Goal: Use online tool/utility: Use online tool/utility

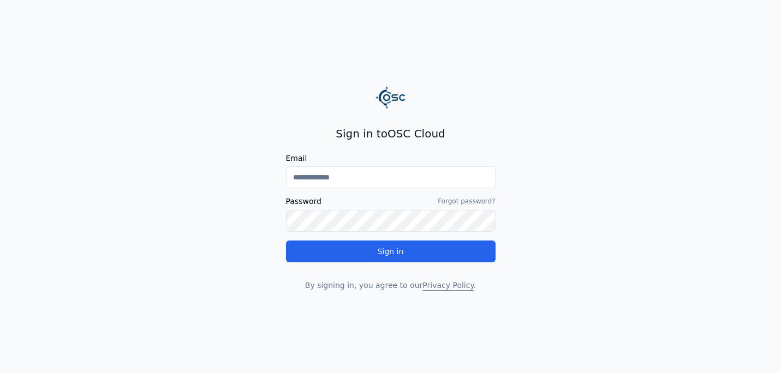
click at [417, 183] on input "Email" at bounding box center [390, 177] width 209 height 22
type input "**********"
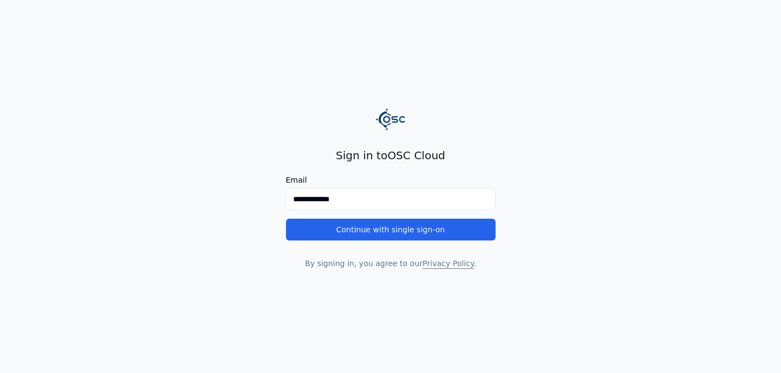
click at [272, 167] on main "**********" at bounding box center [390, 186] width 781 height 373
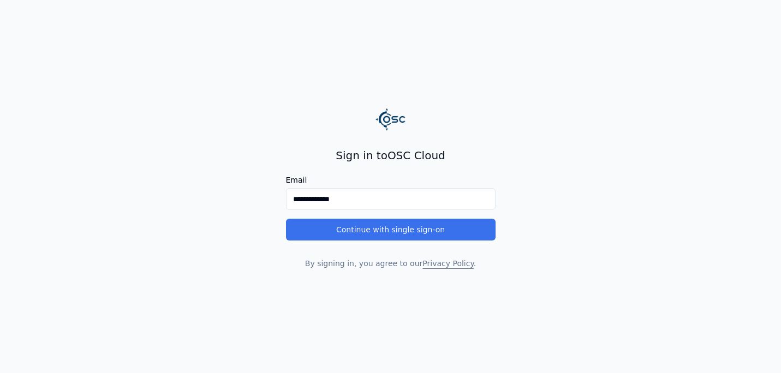
click at [386, 231] on button "Continue with single sign-on" at bounding box center [390, 230] width 209 height 22
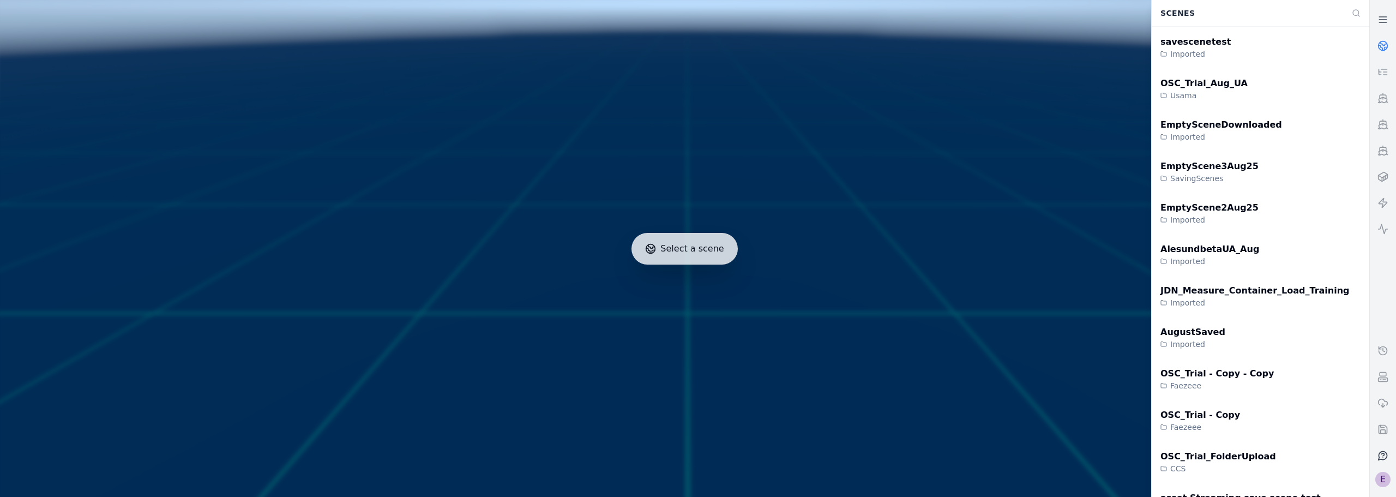
click at [780, 373] on div "E" at bounding box center [1383, 479] width 15 height 15
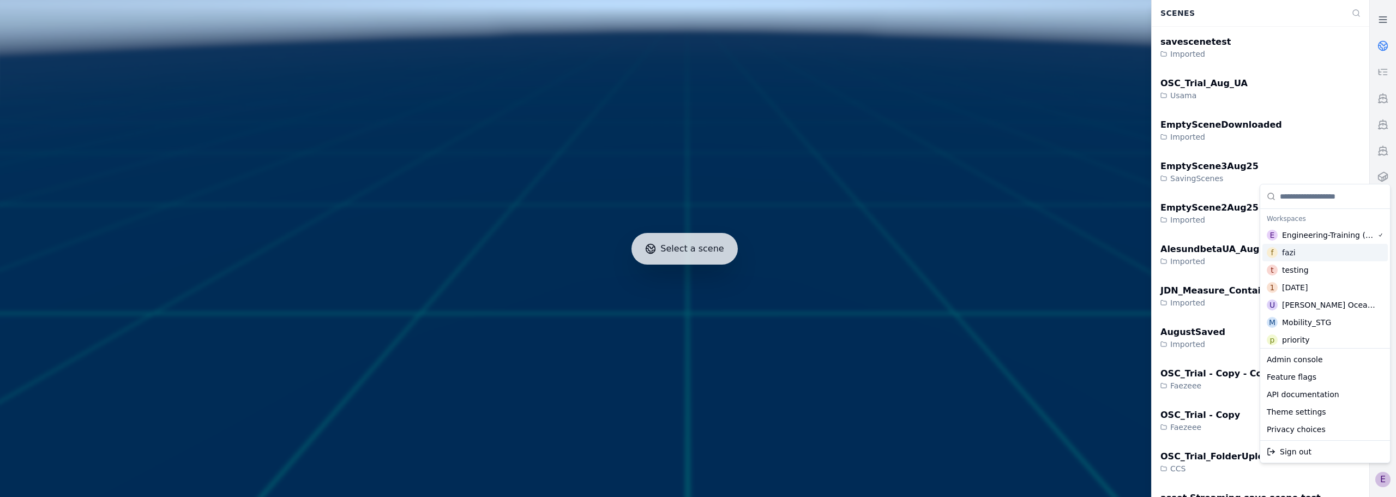
click at [780, 259] on div "f fazi" at bounding box center [1325, 252] width 125 height 17
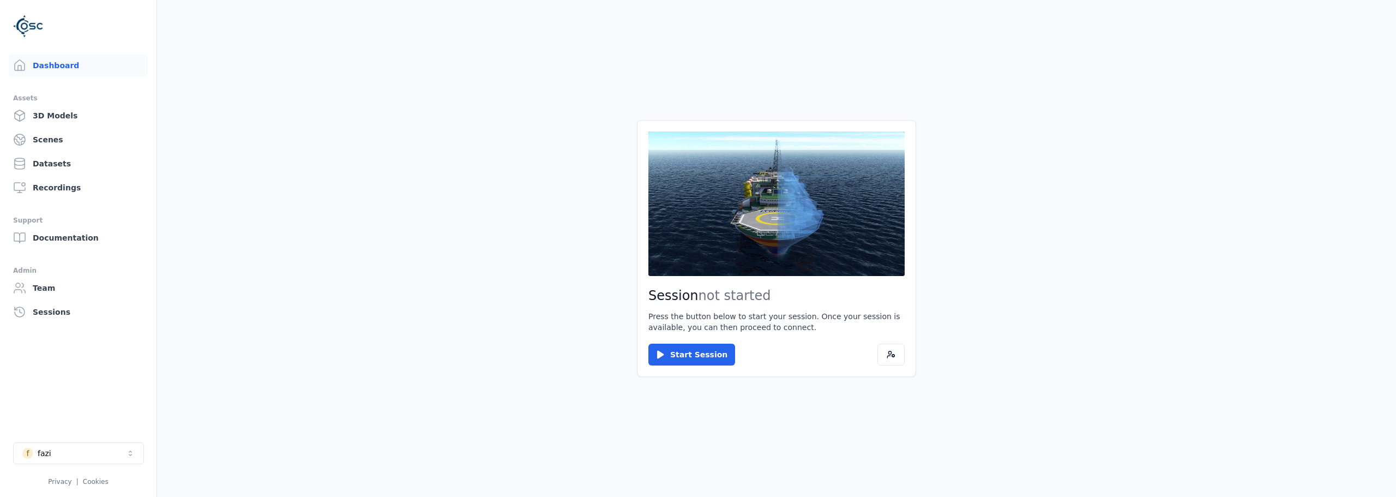
click at [275, 221] on main "Session not started Press the button below to start your session. Once your ses…" at bounding box center [776, 248] width 1239 height 497
click at [102, 373] on button "f fazi" at bounding box center [78, 453] width 131 height 22
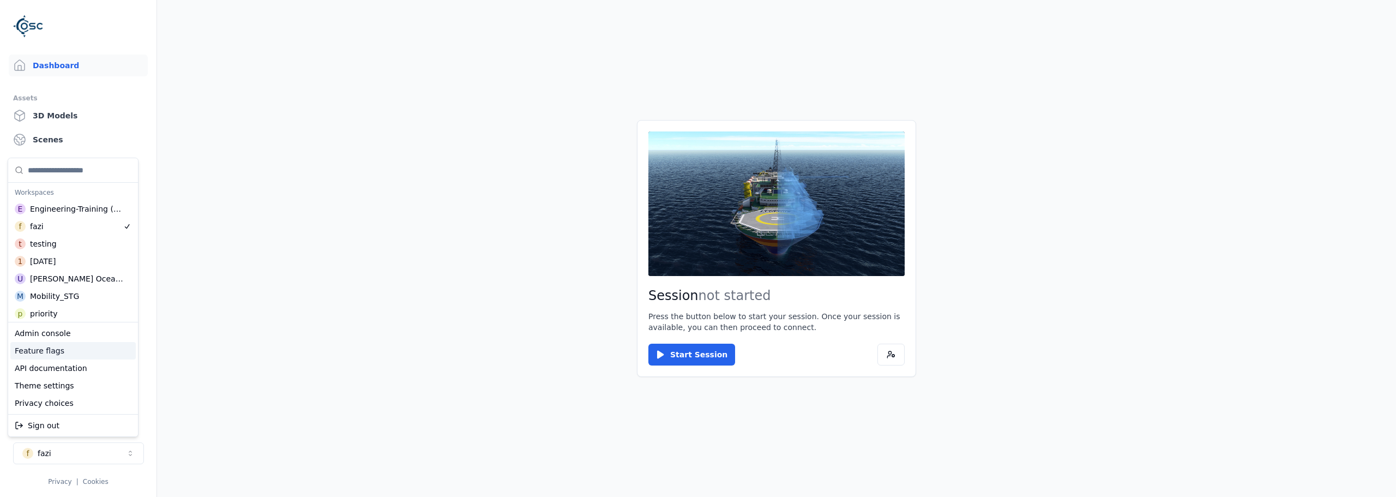
click at [60, 351] on div "Feature flags" at bounding box center [72, 350] width 125 height 17
select select "****"
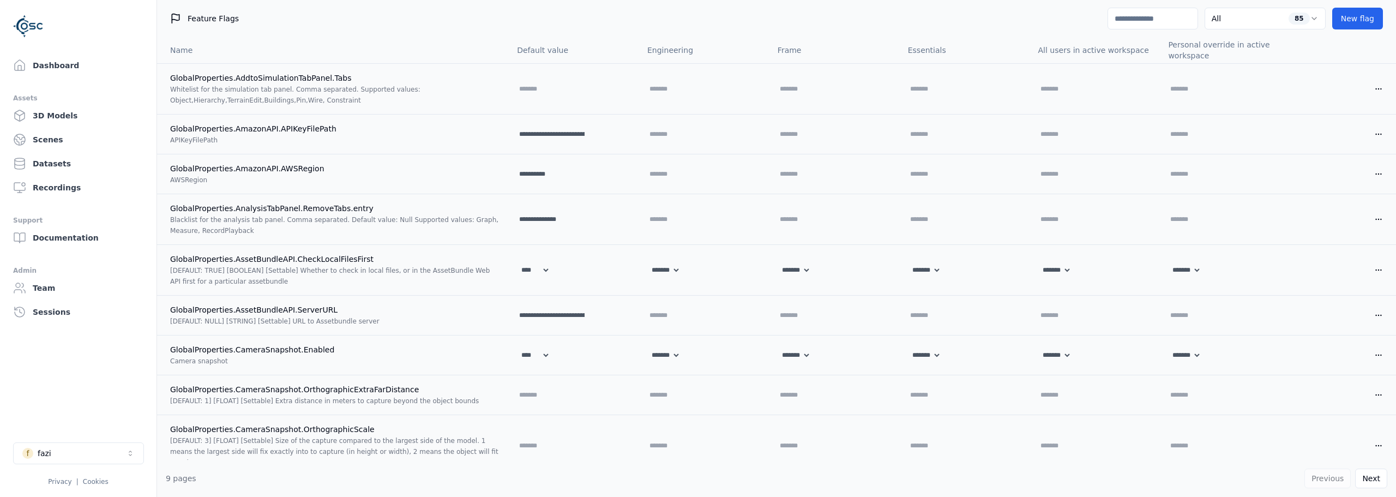
click at [780, 23] on input at bounding box center [1153, 19] width 91 height 22
type input "**"
select select "****"
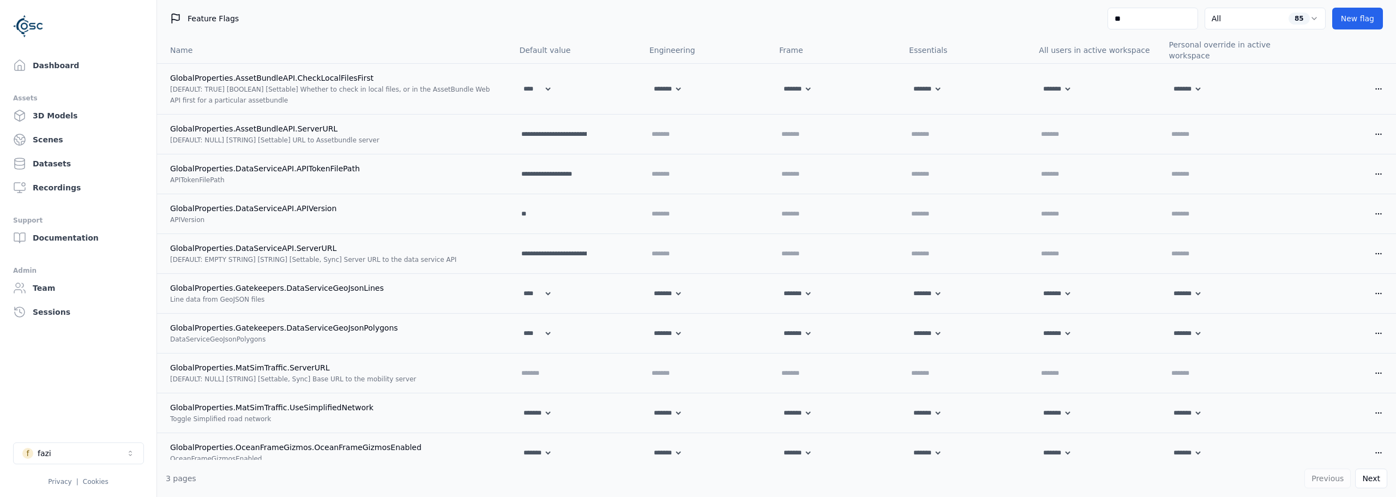
type input "***"
select select "****"
select select "*****"
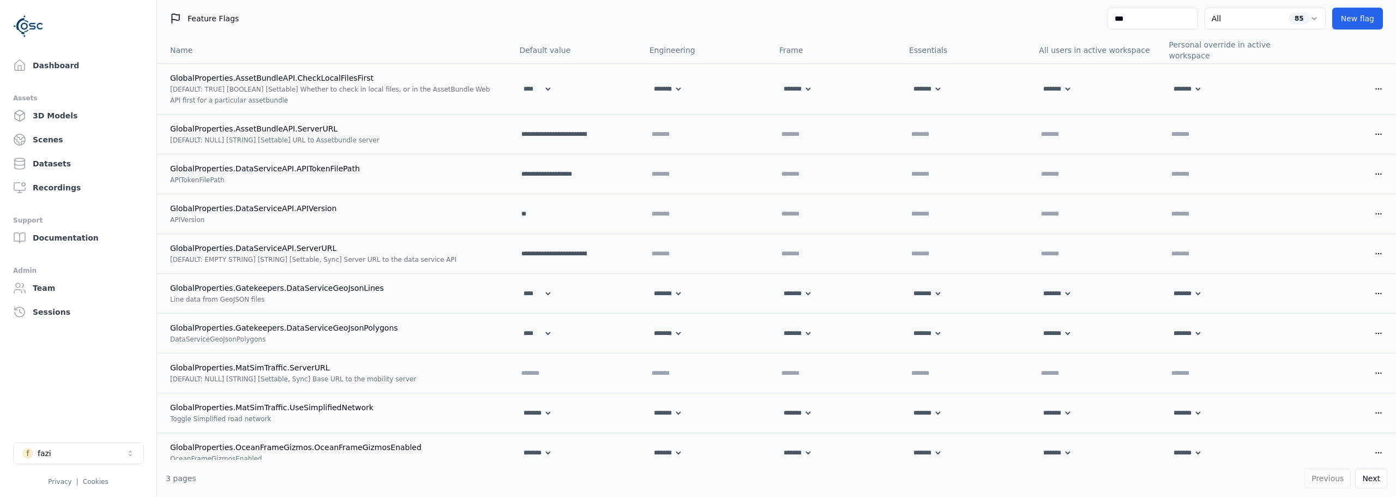
select select "****"
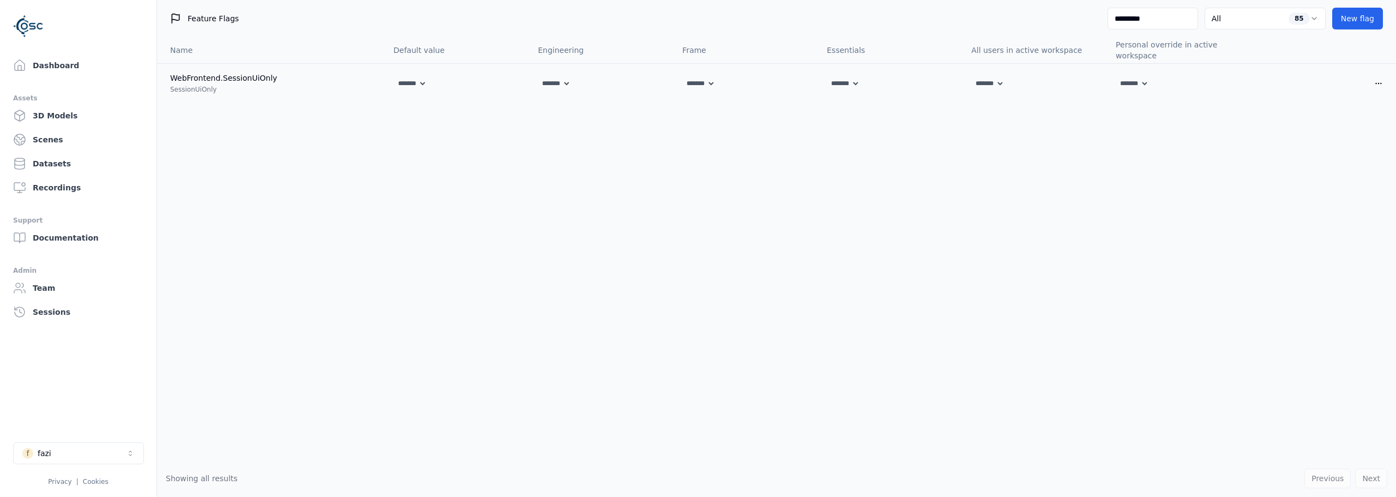
type input "*********"
click at [780, 148] on div "Name Default value Engineering Frame Essentials All users in active workspace P…" at bounding box center [776, 248] width 1239 height 423
click at [595, 127] on div "Name Default value Engineering Frame Essentials All users in active workspace P…" at bounding box center [776, 248] width 1239 height 423
click at [339, 155] on div "Name Default value Engineering Frame Essentials All users in active workspace P…" at bounding box center [776, 248] width 1239 height 423
click at [50, 67] on link "Dashboard" at bounding box center [78, 66] width 139 height 22
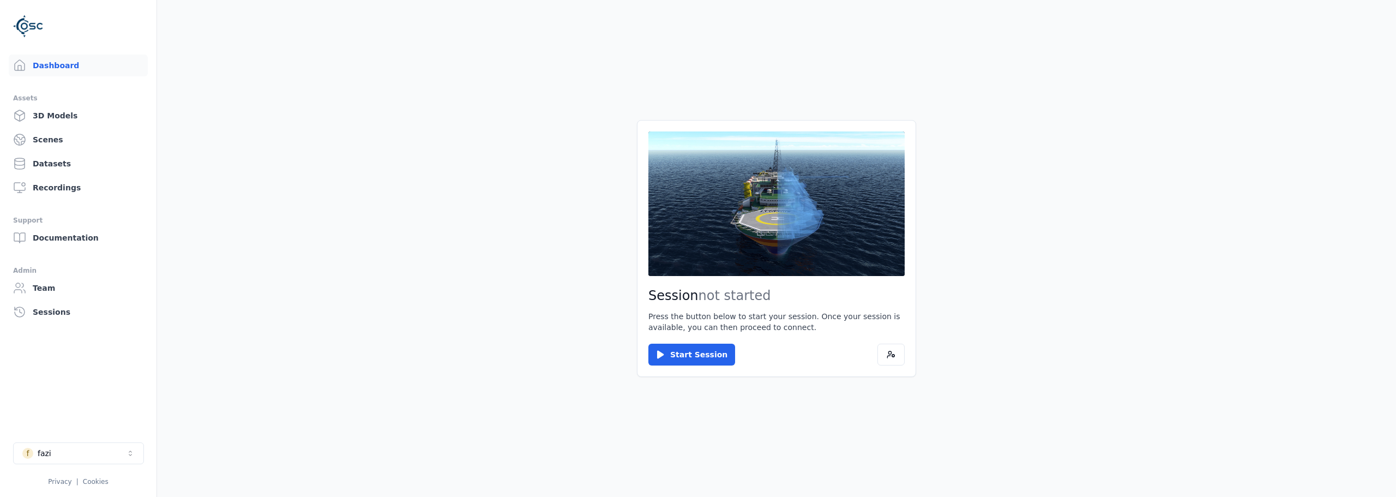
click at [405, 251] on main "Session not started Press the button below to start your session. Once your ses…" at bounding box center [776, 248] width 1239 height 497
click at [107, 373] on button "f fazi" at bounding box center [78, 453] width 131 height 22
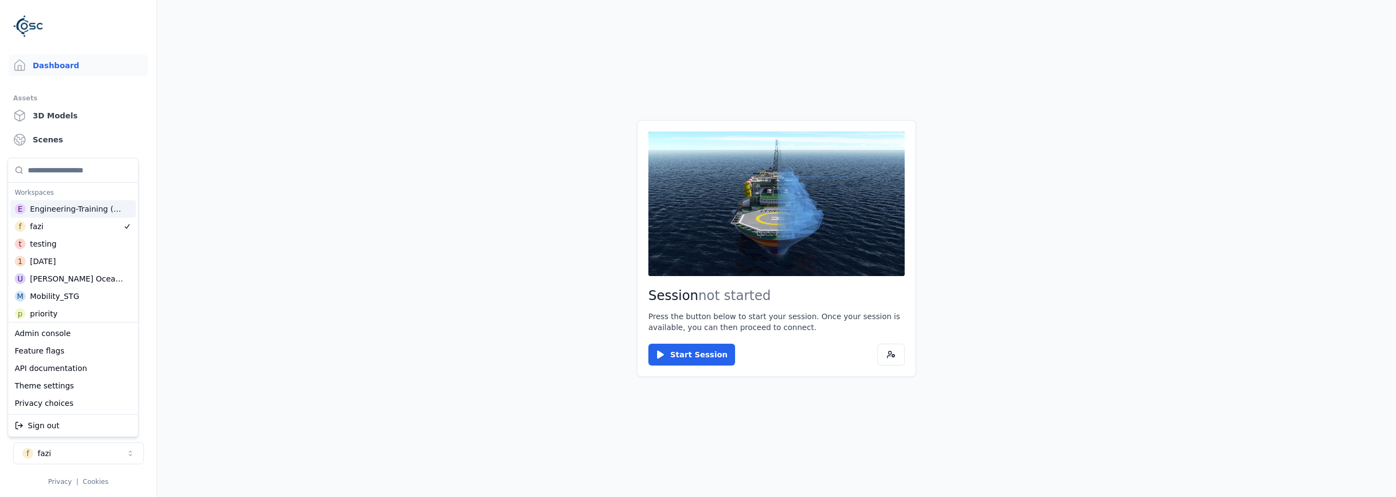
click at [62, 209] on div "Engineering-Training (SSO Staging)" at bounding box center [77, 208] width 95 height 11
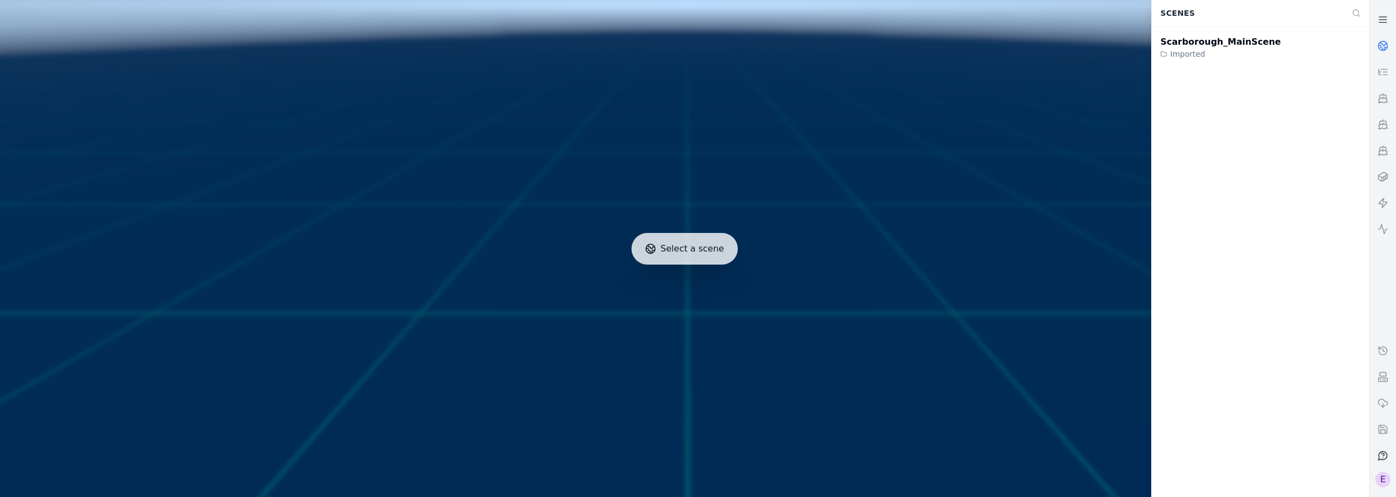
click at [394, 200] on div at bounding box center [685, 249] width 1378 height 506
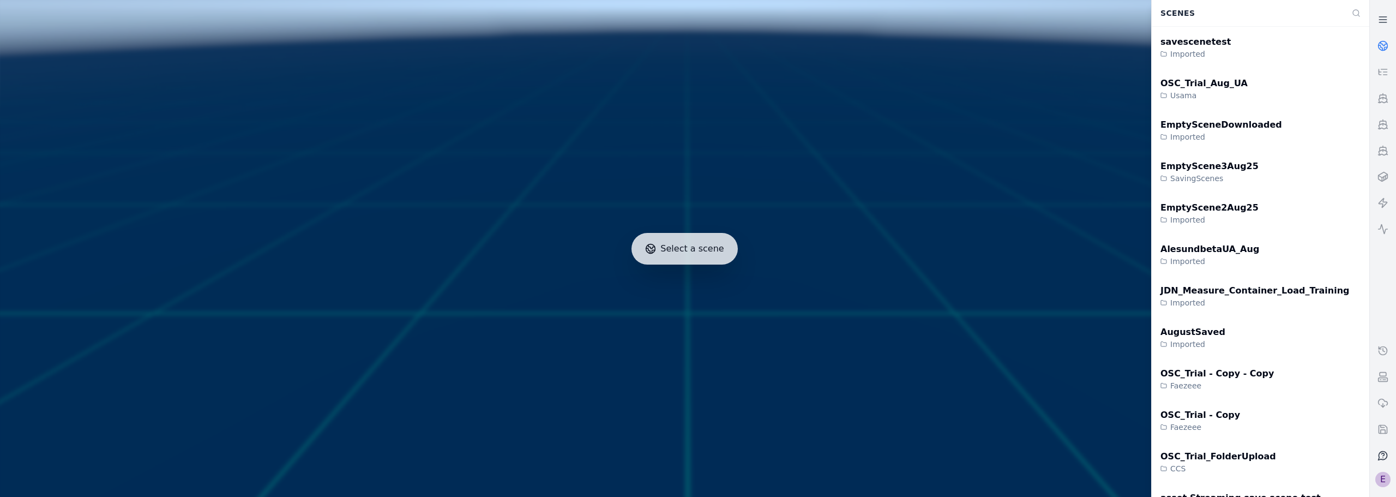
click at [780, 373] on div "E" at bounding box center [1383, 479] width 15 height 15
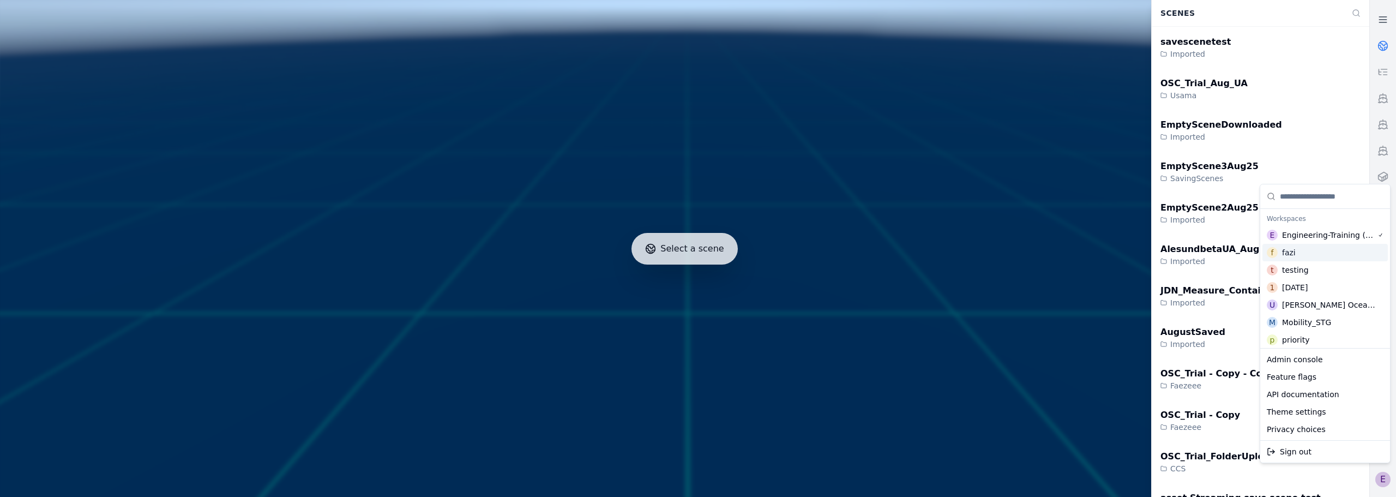
click at [780, 245] on div "f fazi" at bounding box center [1325, 252] width 125 height 17
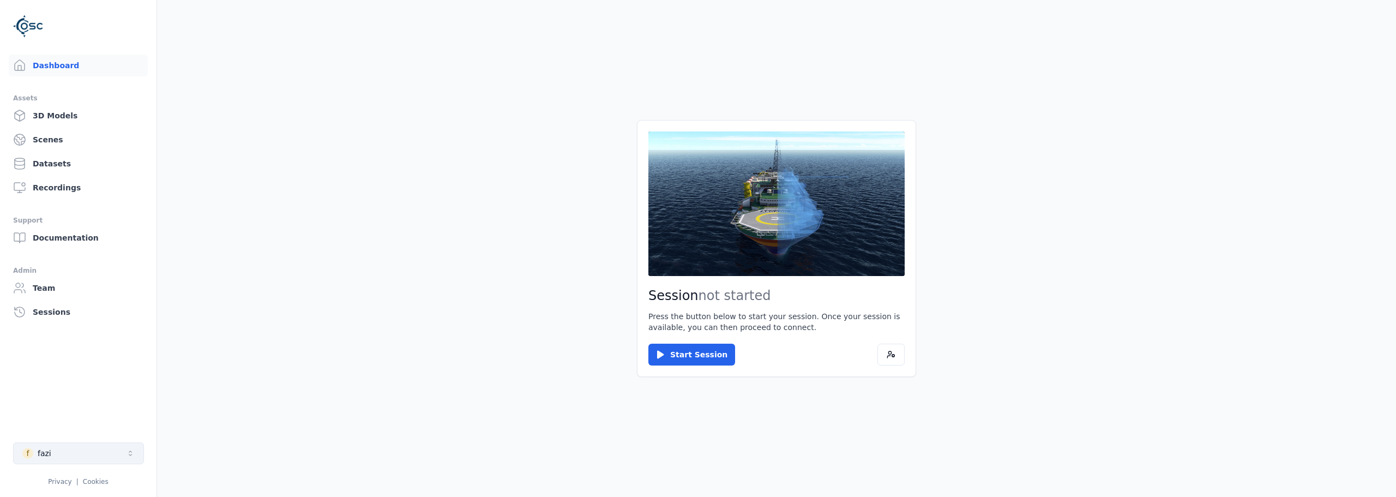
click at [106, 373] on button "f fazi" at bounding box center [78, 453] width 131 height 22
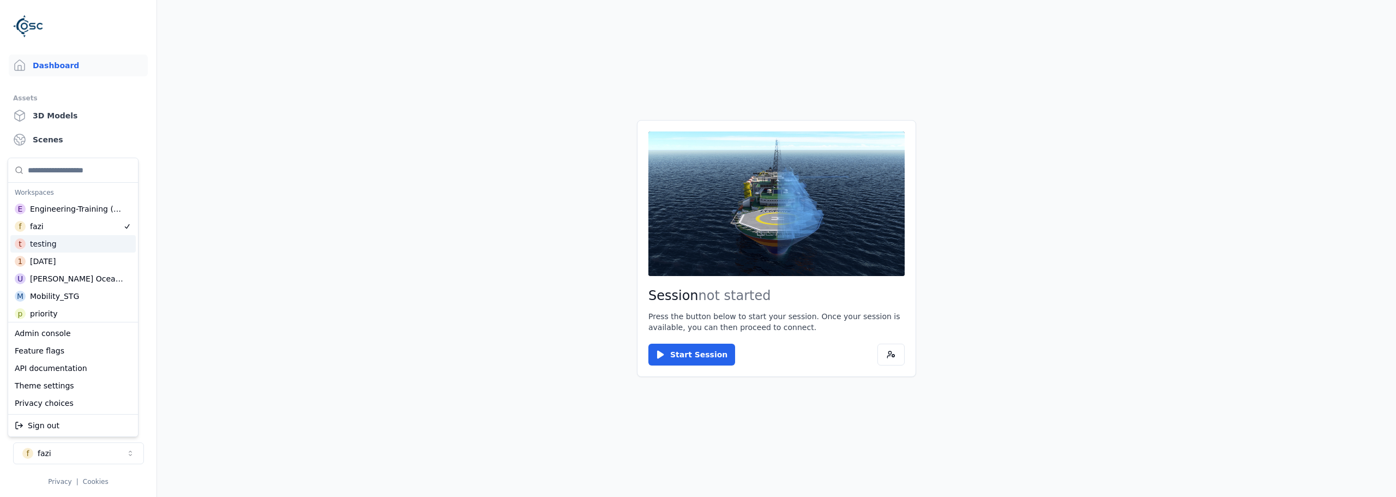
click at [91, 248] on div "t testing" at bounding box center [72, 243] width 125 height 17
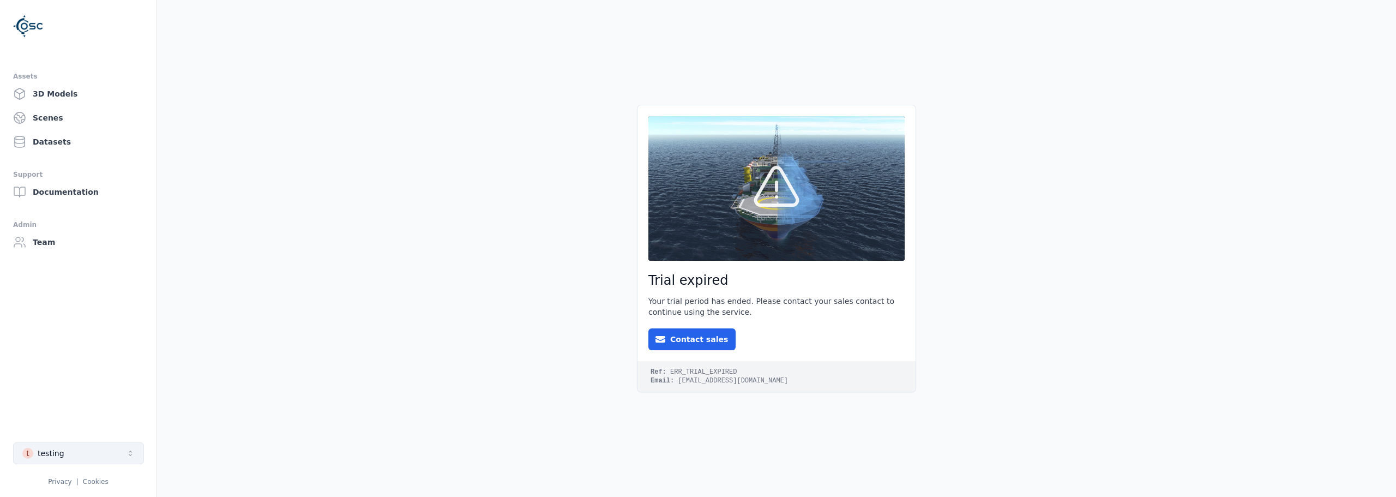
click at [60, 373] on div "testing" at bounding box center [51, 453] width 27 height 11
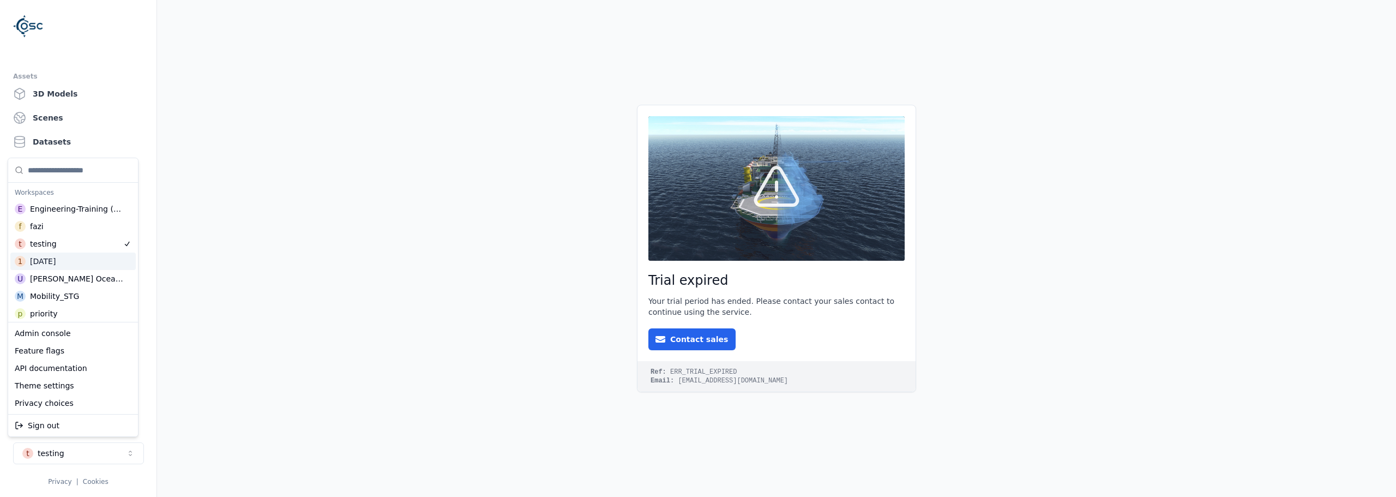
click at [79, 256] on div "1 19May" at bounding box center [72, 261] width 125 height 17
click at [76, 244] on div "t testing" at bounding box center [72, 243] width 125 height 17
click at [63, 222] on div "f fazi" at bounding box center [72, 226] width 125 height 17
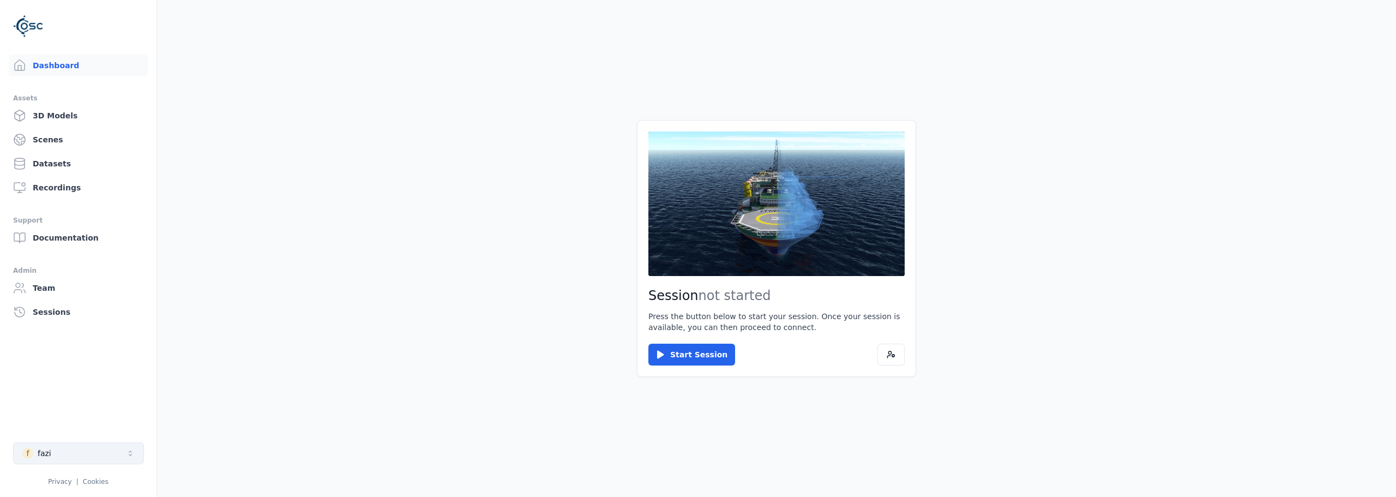
click at [99, 373] on button "f fazi" at bounding box center [78, 453] width 131 height 22
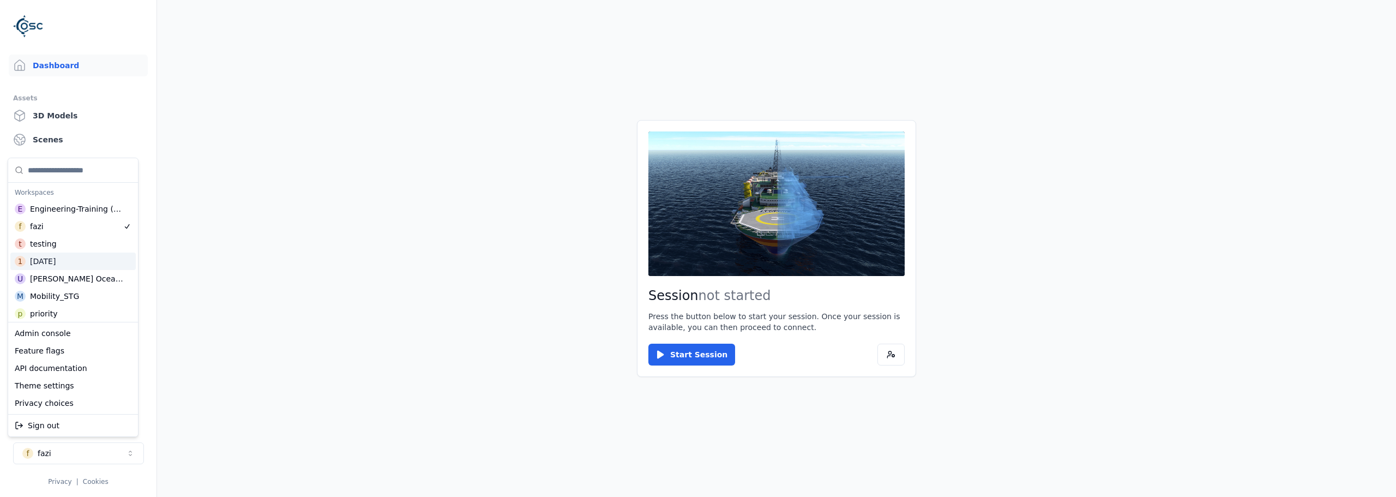
click at [78, 265] on div "1 19May" at bounding box center [72, 261] width 125 height 17
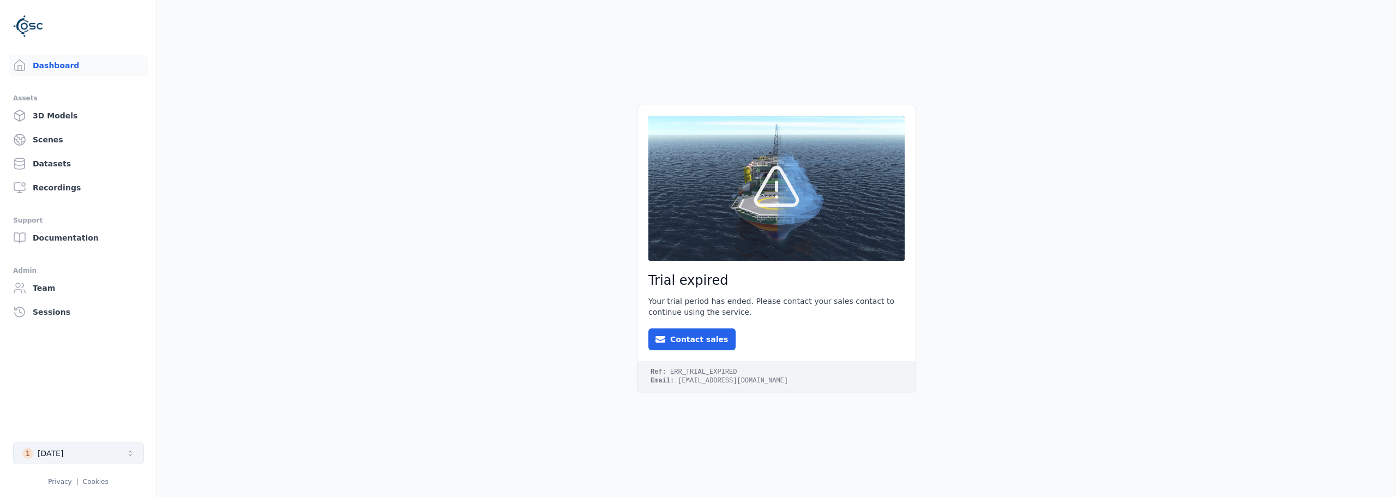
click at [92, 373] on button "1 19May" at bounding box center [78, 453] width 131 height 22
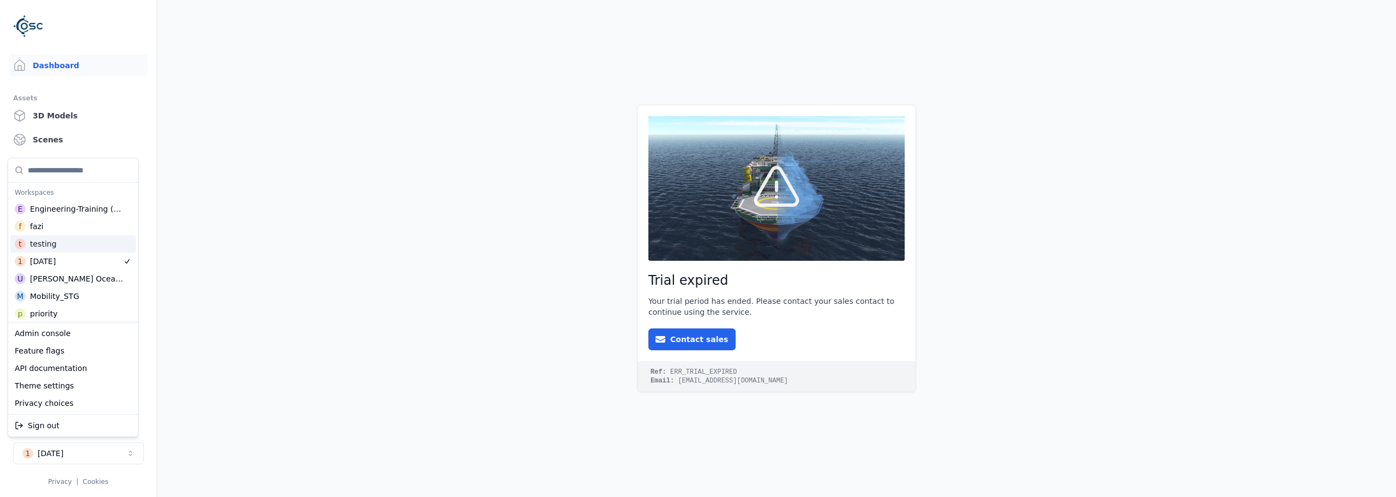
click at [69, 245] on div "t testing" at bounding box center [72, 243] width 125 height 17
click at [73, 230] on div "f fazi" at bounding box center [72, 226] width 125 height 17
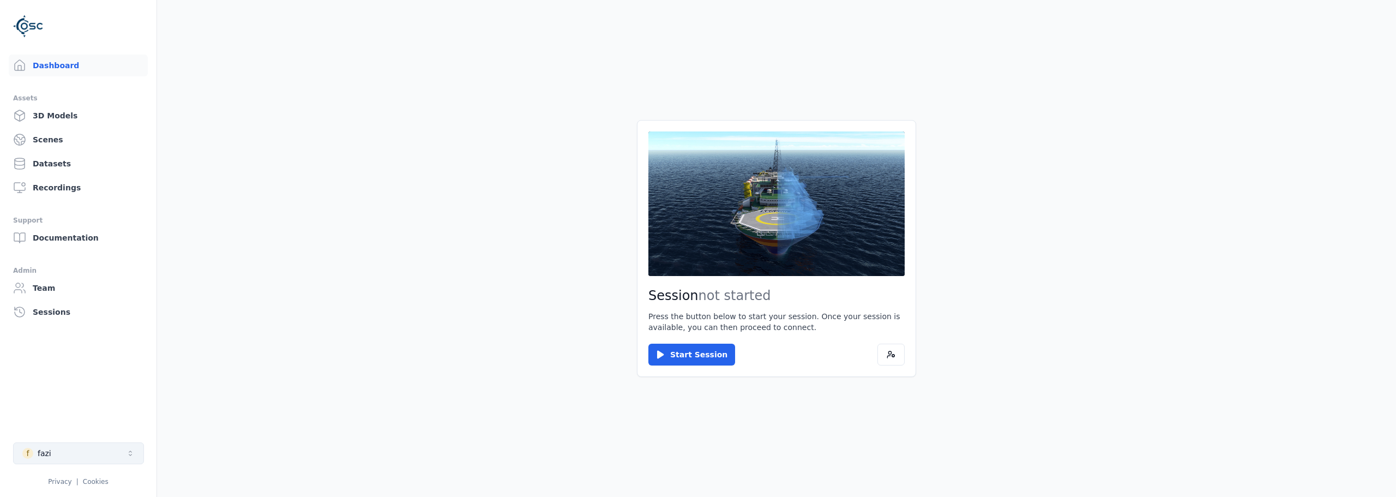
click at [103, 373] on button "f fazi" at bounding box center [78, 453] width 131 height 22
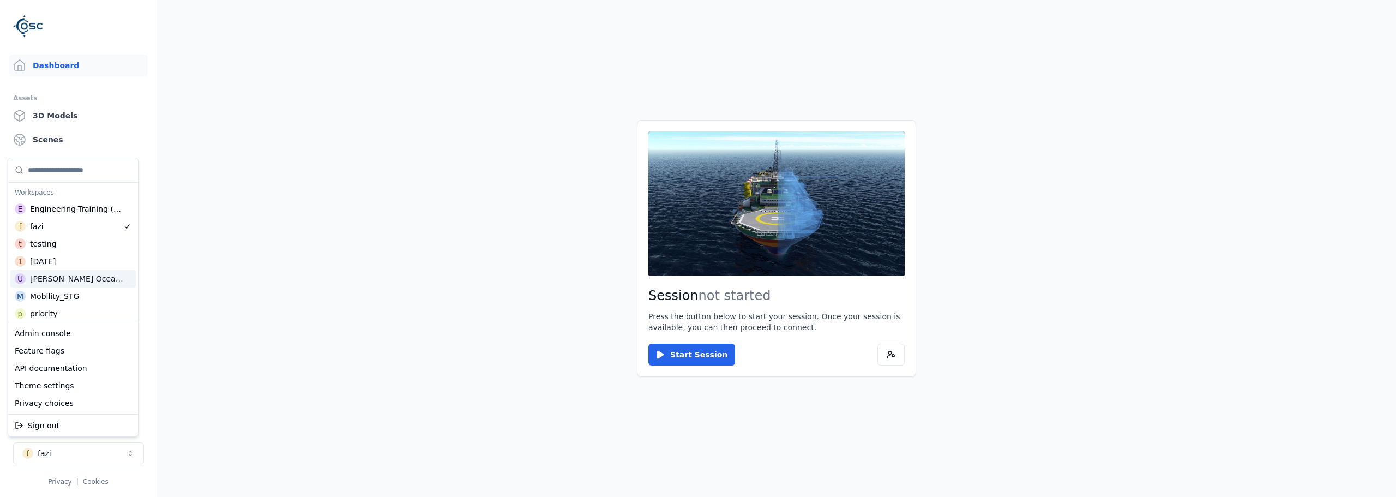
click at [84, 275] on div "[PERSON_NAME] OceanFrame" at bounding box center [77, 278] width 94 height 11
click at [76, 298] on div "M Mobility_STG" at bounding box center [72, 295] width 125 height 17
click at [81, 317] on div "p priority" at bounding box center [72, 313] width 125 height 17
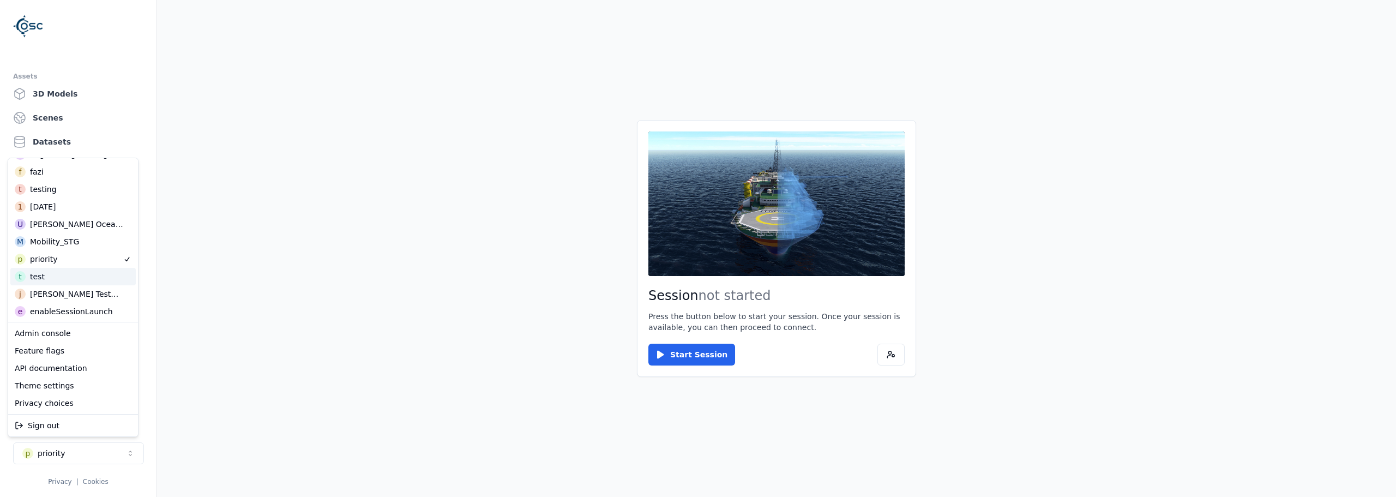
click at [71, 283] on div "t test" at bounding box center [72, 276] width 125 height 17
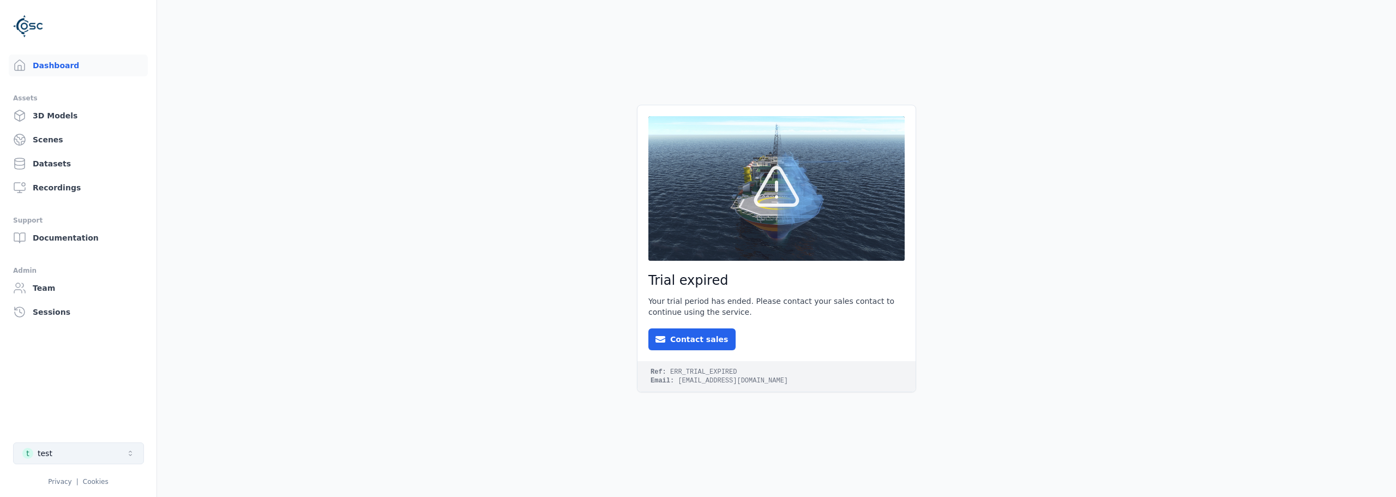
click at [98, 373] on button "t test" at bounding box center [78, 453] width 131 height 22
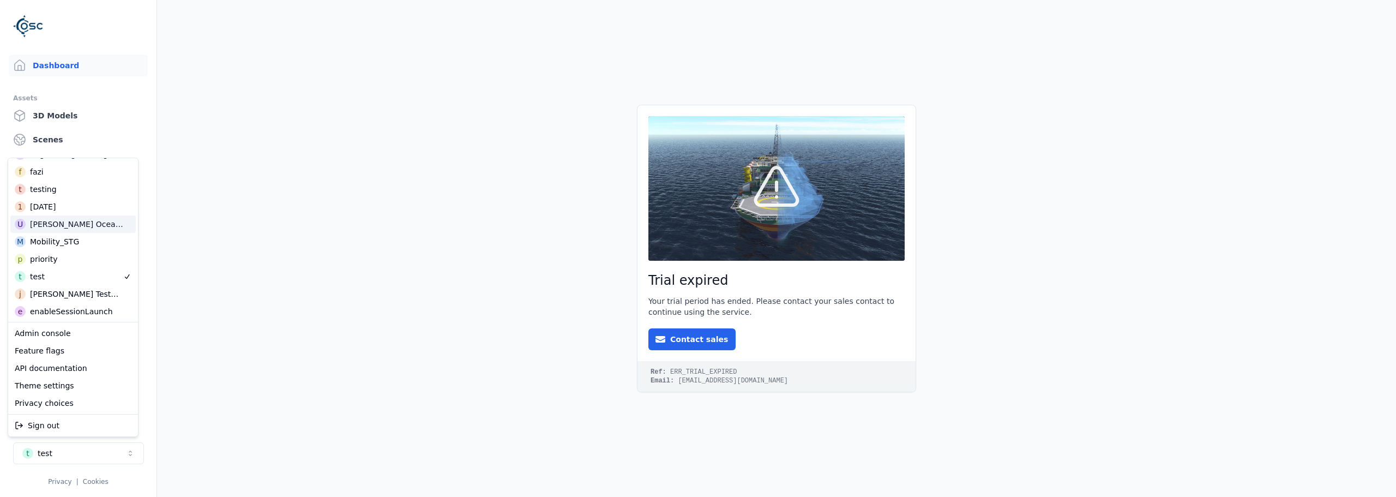
scroll to position [109, 0]
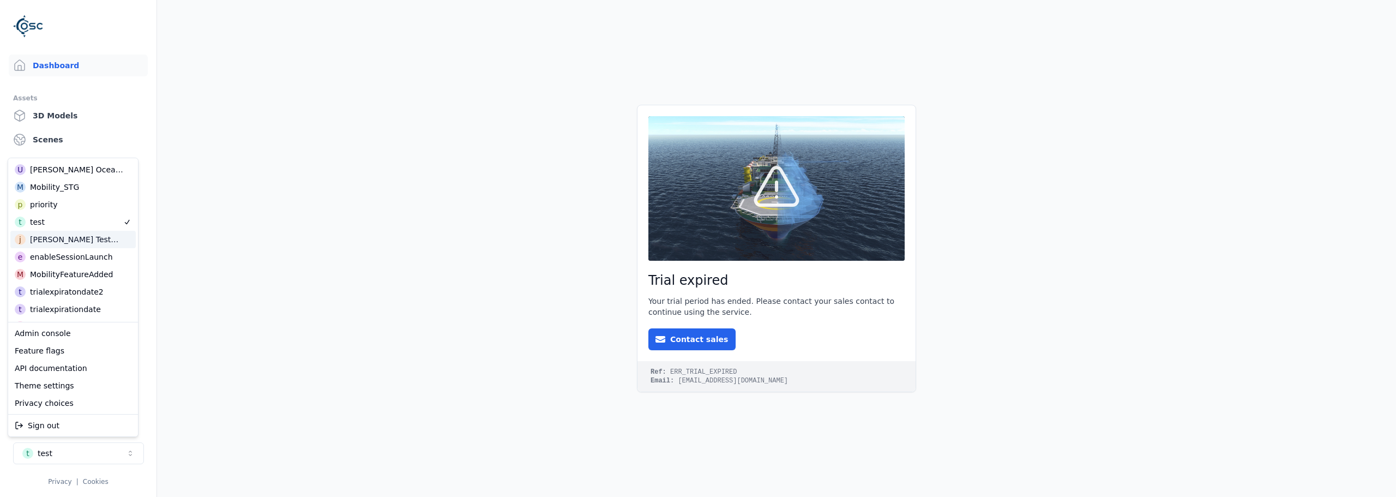
click at [81, 239] on div "[PERSON_NAME] TestWorkspaces" at bounding box center [77, 239] width 95 height 11
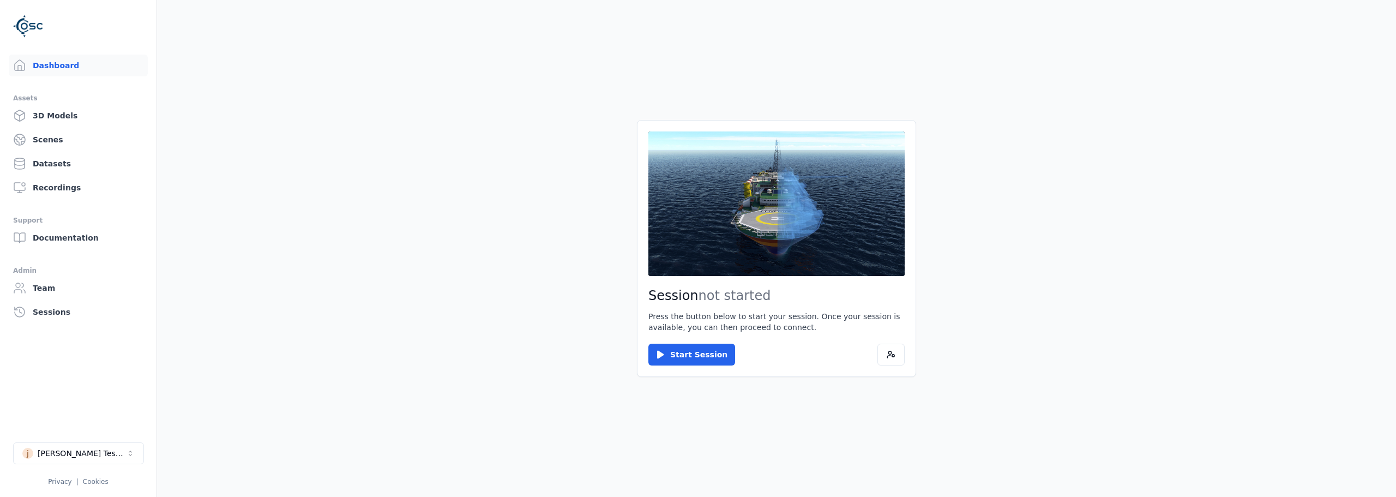
drag, startPoint x: 111, startPoint y: 448, endPoint x: 110, endPoint y: 443, distance: 5.5
click at [111, 373] on div "[PERSON_NAME] TestWorkspaces" at bounding box center [82, 453] width 88 height 11
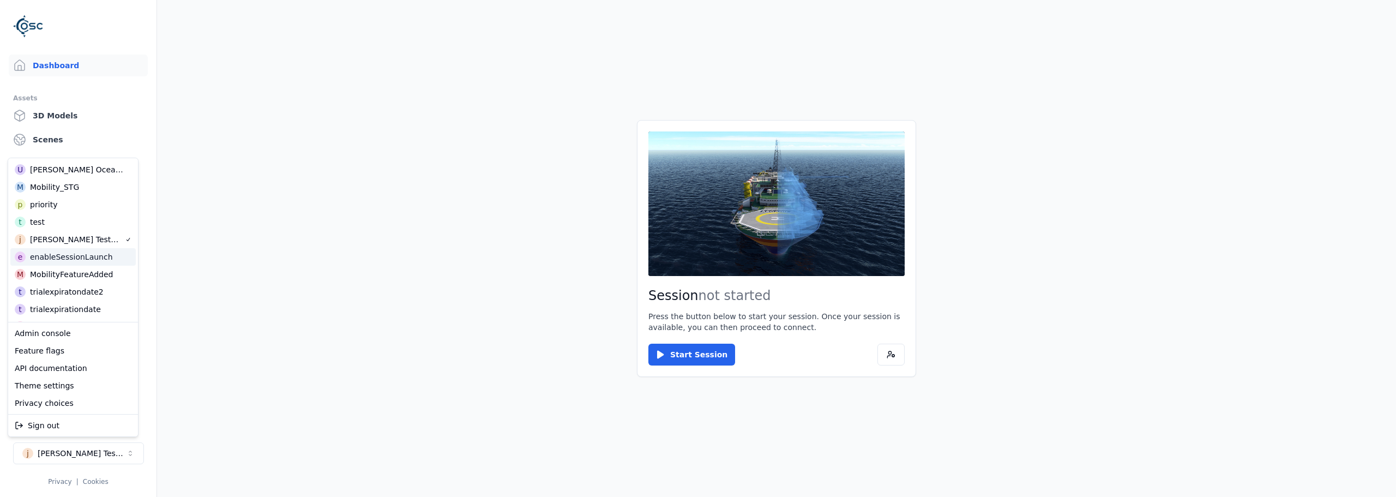
click at [92, 258] on div "enableSessionLaunch" at bounding box center [71, 256] width 83 height 11
click at [95, 278] on div "MobilityFeatureAdded" at bounding box center [71, 274] width 83 height 11
click at [89, 298] on div "t trialexpiratondate2" at bounding box center [72, 291] width 125 height 17
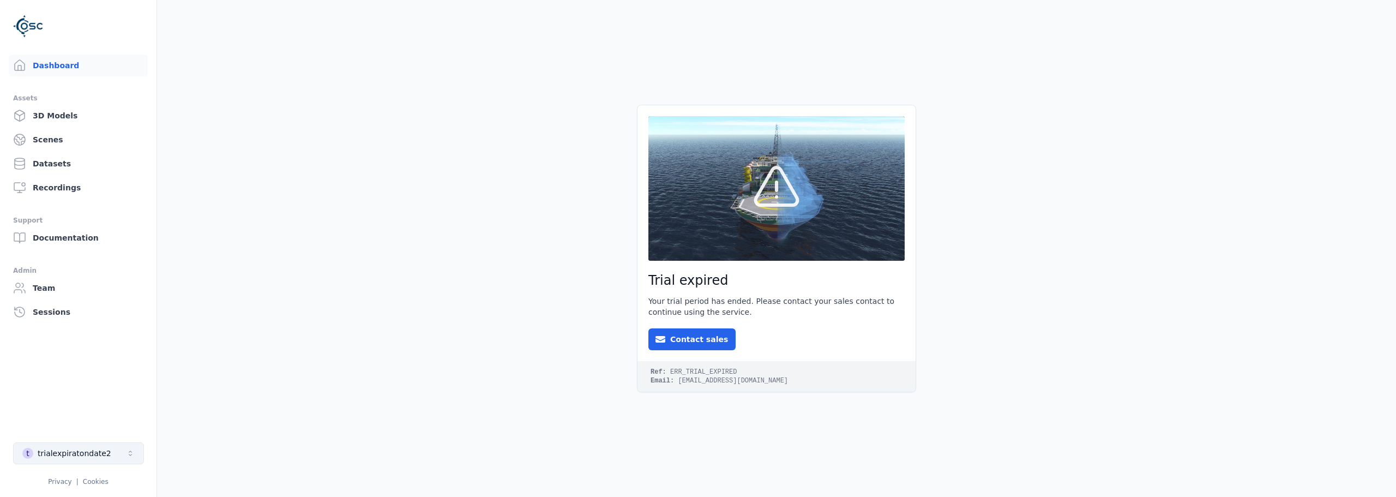
click at [101, 373] on div "trialexpiratondate2" at bounding box center [75, 453] width 74 height 11
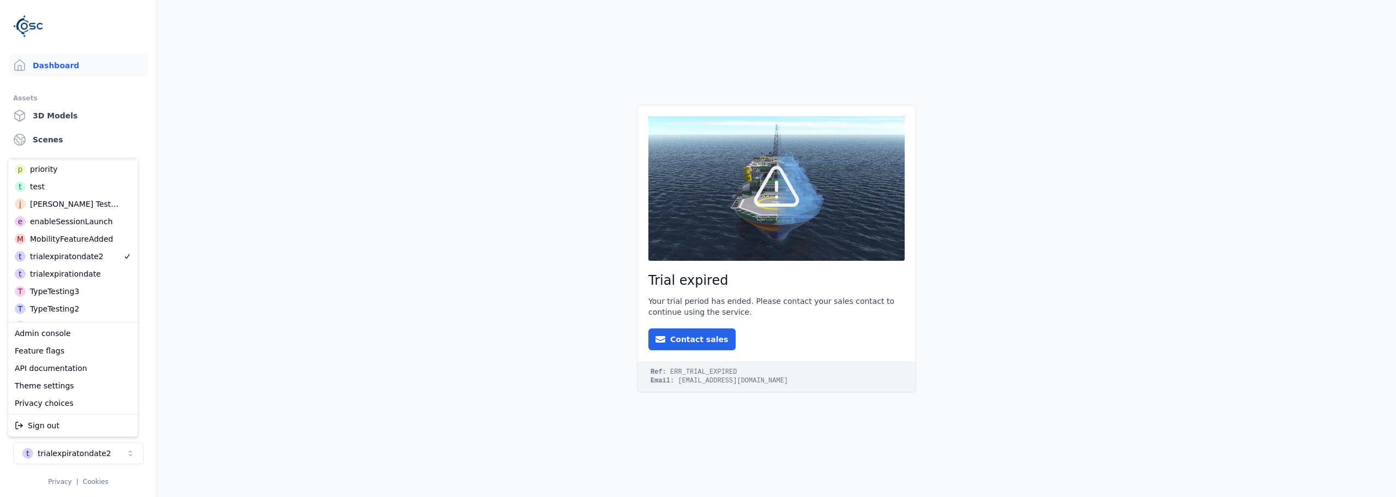
scroll to position [164, 0]
click at [83, 256] on div "trialexpirationdate" at bounding box center [65, 254] width 71 height 11
click at [73, 268] on div "TypeTesting3" at bounding box center [54, 272] width 49 height 11
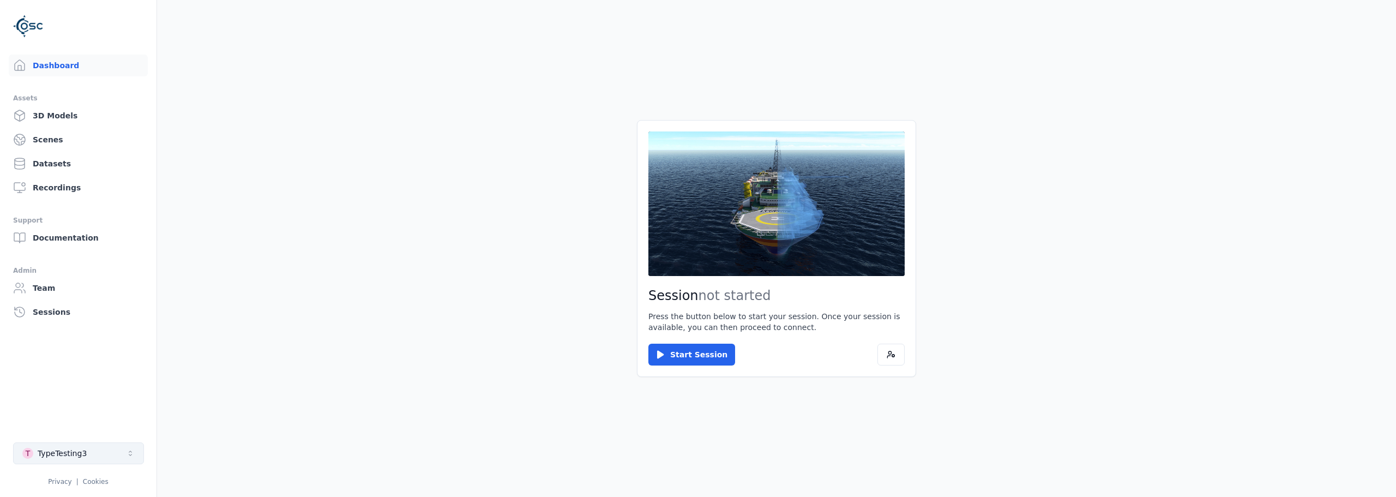
click at [109, 373] on button "T TypeTesting3" at bounding box center [78, 453] width 131 height 22
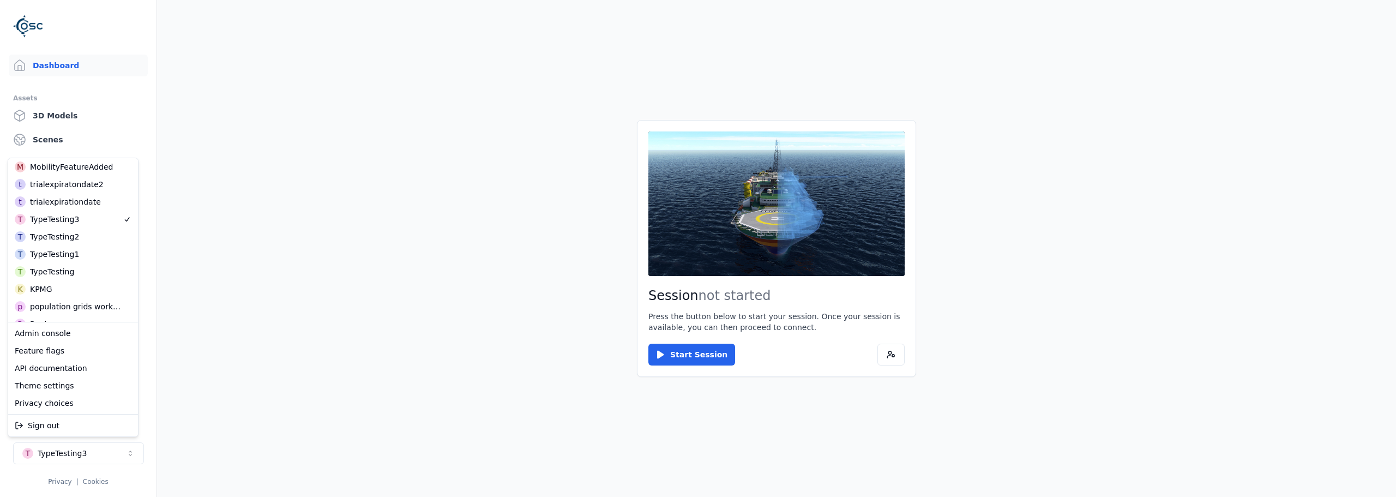
scroll to position [218, 0]
click at [82, 231] on div "T TypeTesting2" at bounding box center [72, 234] width 125 height 17
click at [77, 253] on div "T TypeTesting1" at bounding box center [72, 252] width 125 height 17
click at [79, 271] on div "T TypeTesting" at bounding box center [72, 269] width 125 height 17
click at [73, 289] on div "K KPMG" at bounding box center [72, 287] width 125 height 17
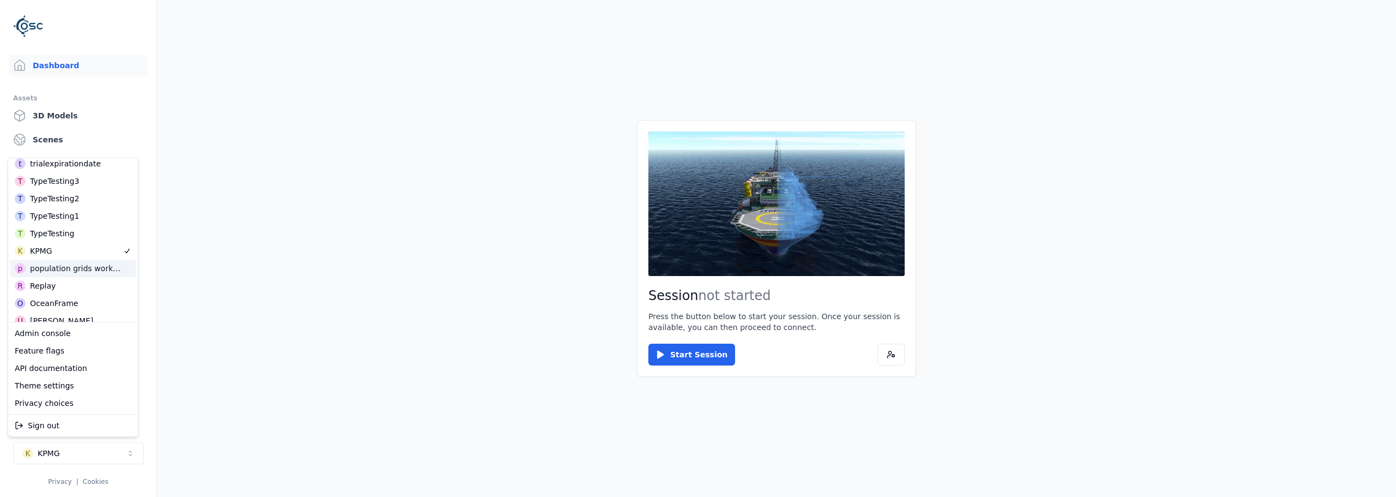
scroll to position [273, 0]
click at [69, 251] on div "population grids workspace" at bounding box center [77, 250] width 94 height 11
click at [65, 265] on div "R Replay" at bounding box center [72, 267] width 125 height 17
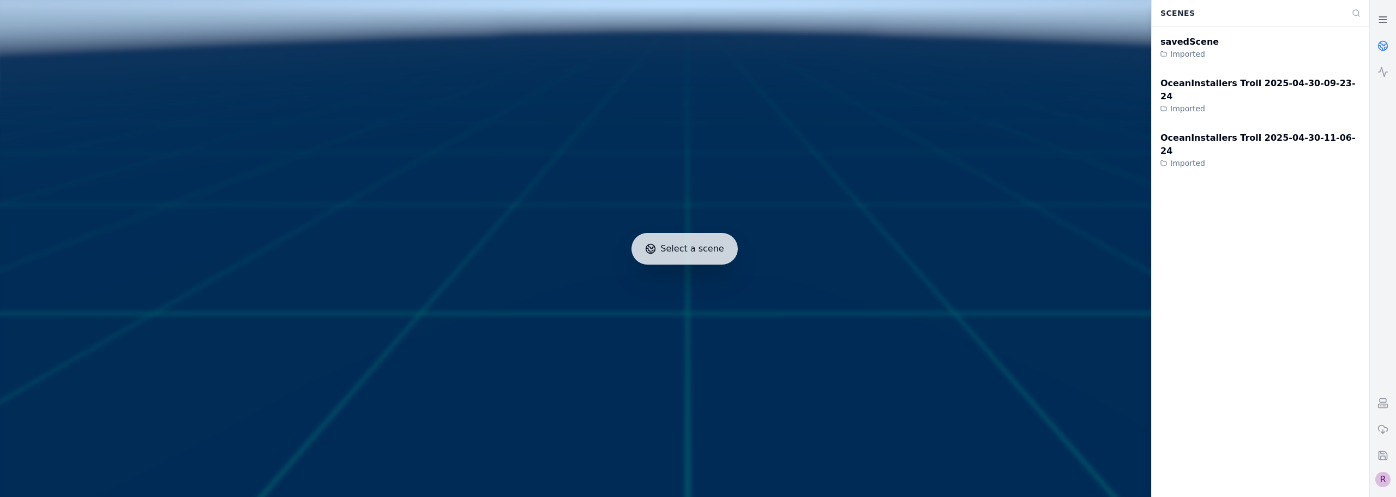
click at [780, 373] on div "R" at bounding box center [1383, 479] width 15 height 15
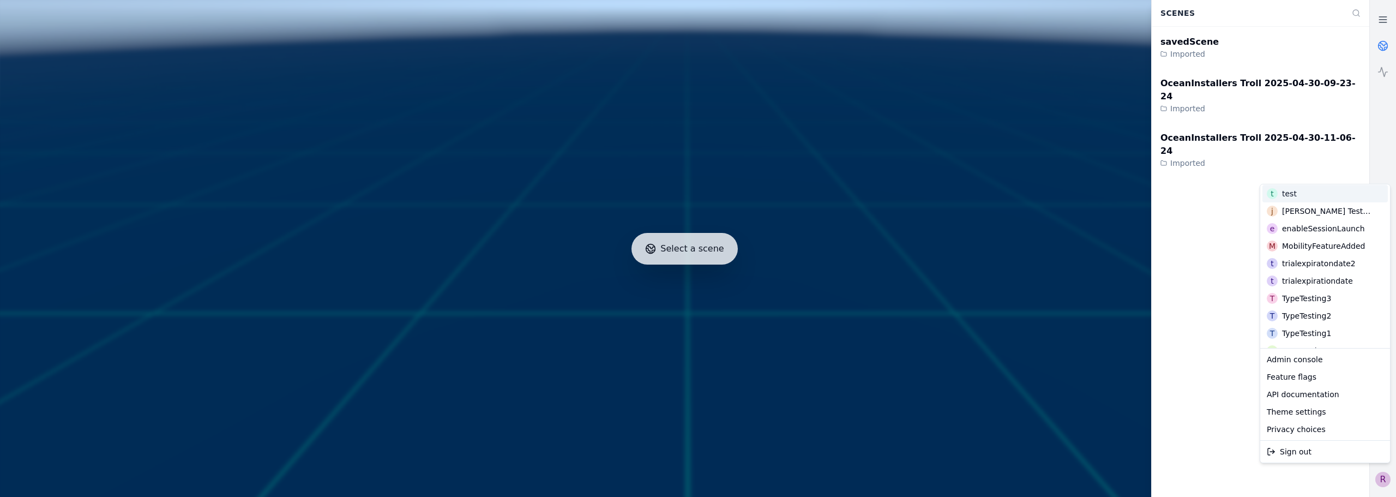
scroll to position [273, 0]
click at [780, 308] on div "O OceanFrame" at bounding box center [1325, 311] width 125 height 17
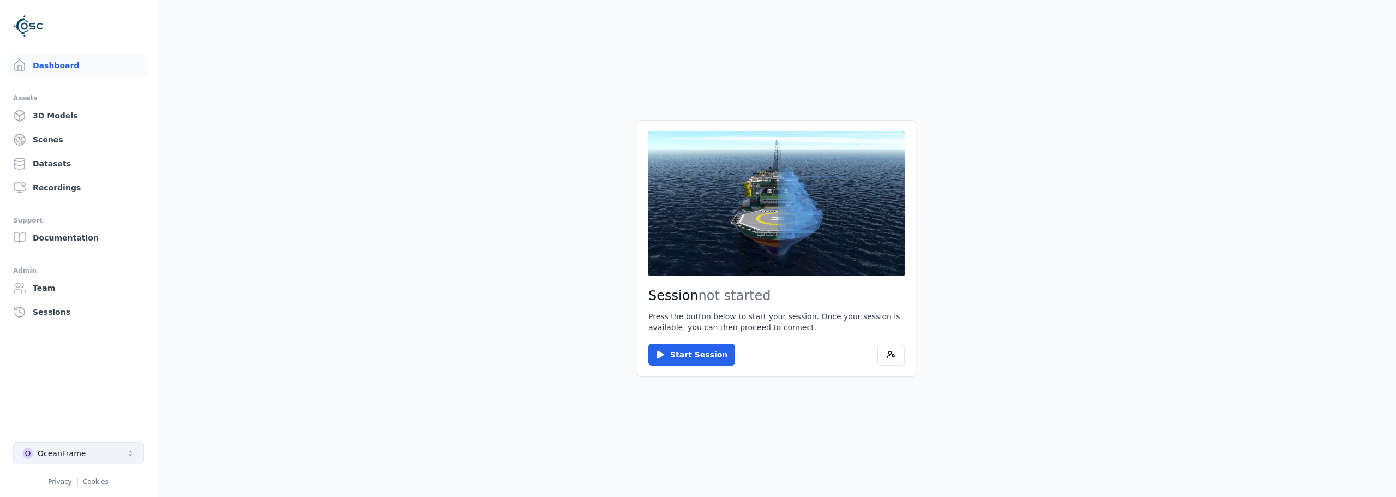
click at [88, 373] on button "O OceanFrame" at bounding box center [78, 453] width 131 height 22
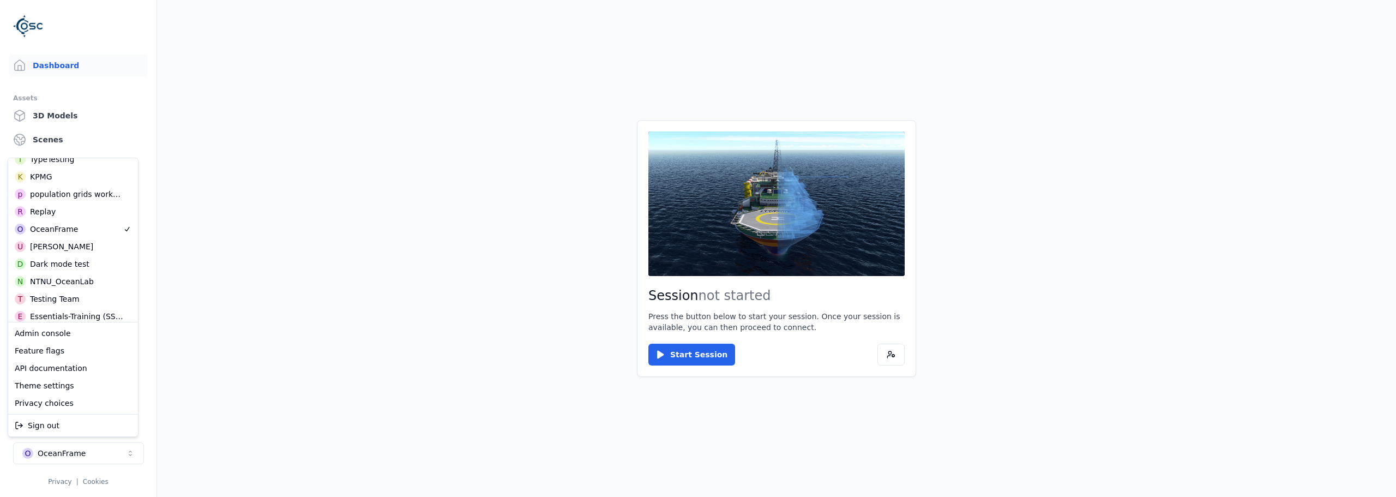
scroll to position [334, 0]
click at [81, 245] on div "U Usama Asad" at bounding box center [72, 240] width 125 height 17
click at [77, 256] on div "Dark mode test" at bounding box center [59, 258] width 59 height 11
click at [74, 276] on div "NTNU_OceanLab" at bounding box center [62, 276] width 64 height 11
click at [74, 292] on div "T Testing Team" at bounding box center [72, 293] width 125 height 17
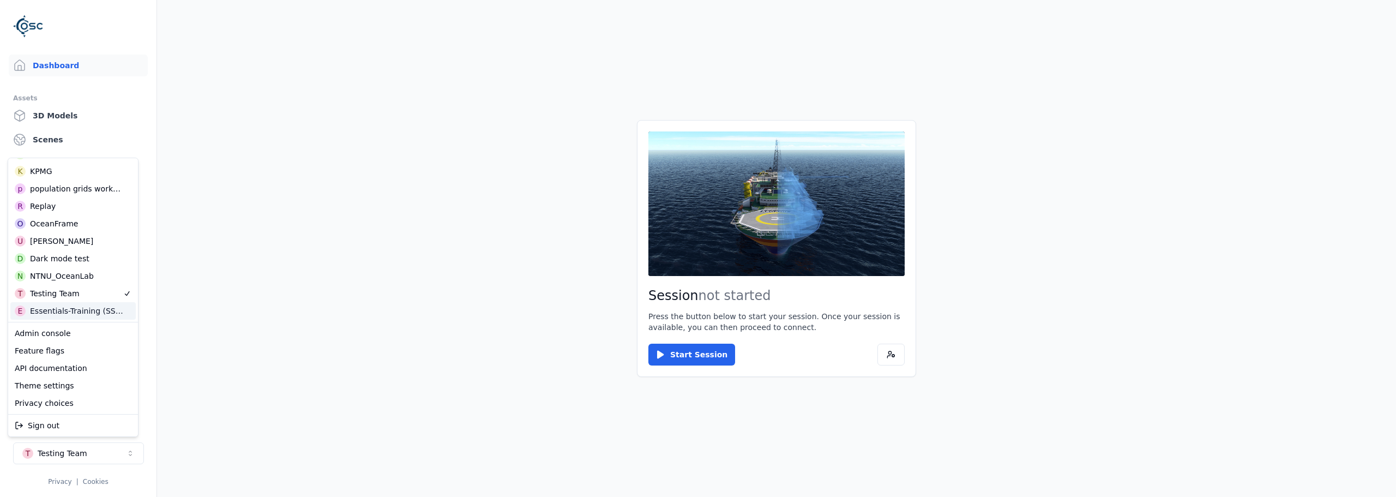
click at [75, 308] on div "Essentials-Training (SSO Staging)" at bounding box center [77, 310] width 95 height 11
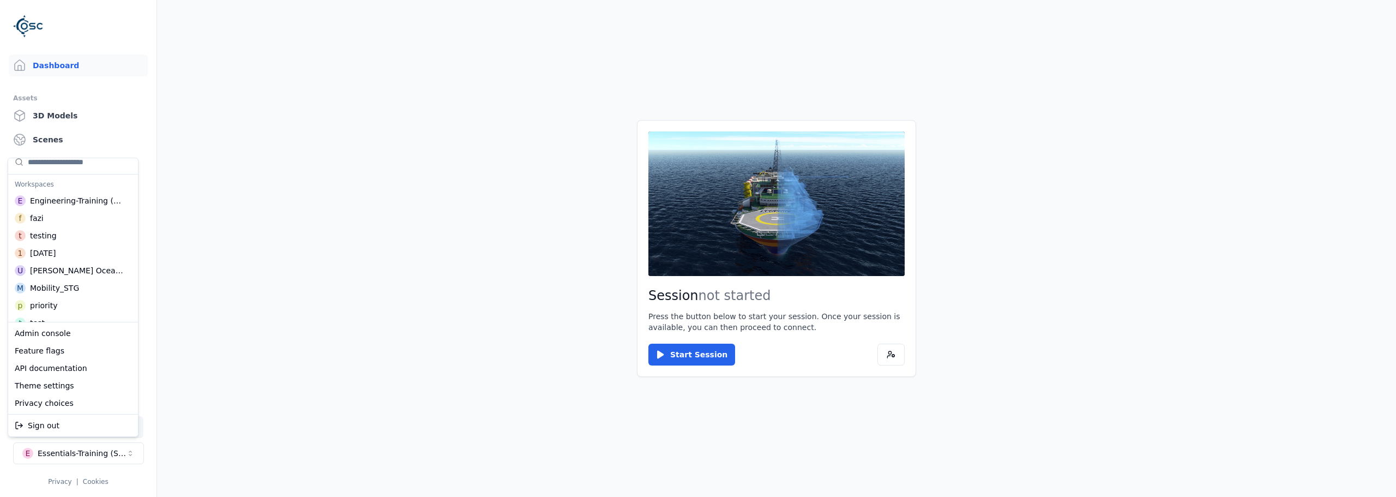
scroll to position [0, 0]
click at [88, 207] on div "Engineering-Training (SSO Staging)" at bounding box center [77, 208] width 95 height 11
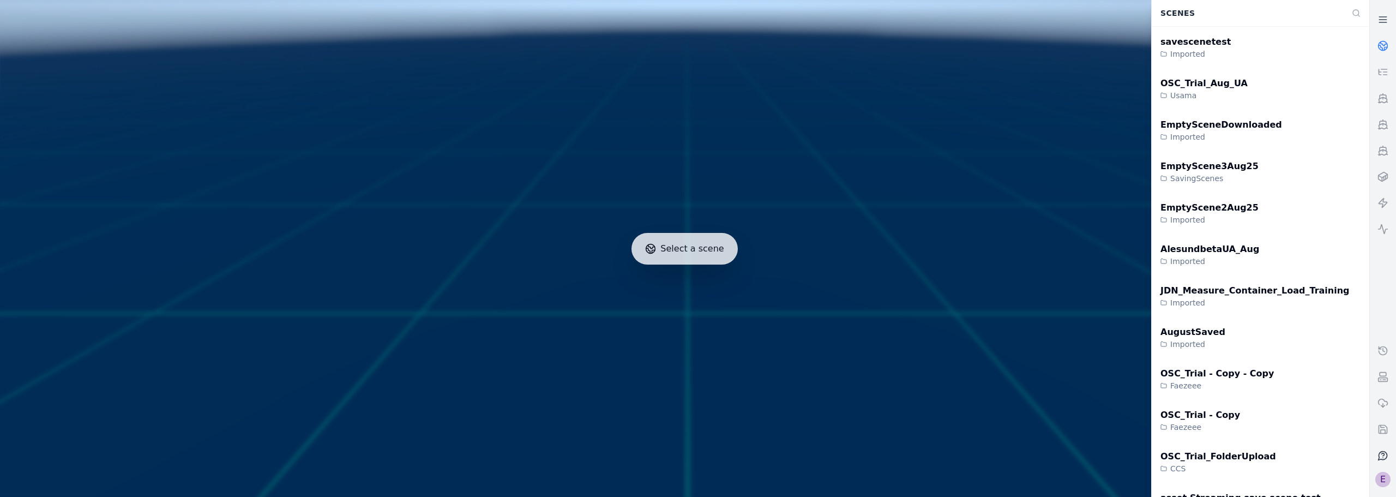
click at [780, 373] on div "E" at bounding box center [1383, 479] width 15 height 15
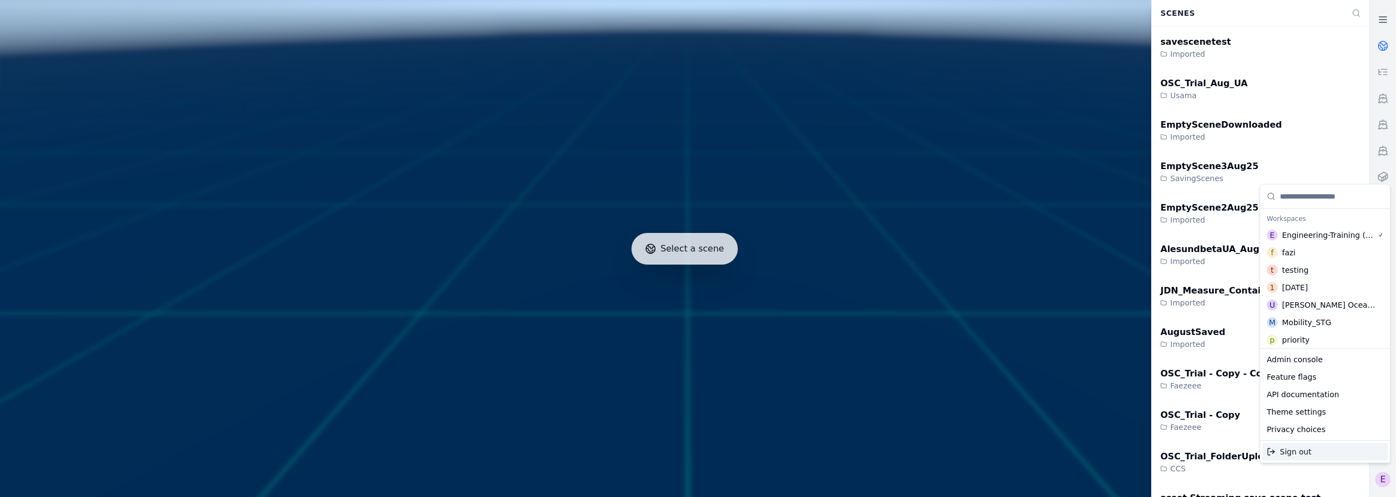
click at [780, 373] on html "Support Select a scene Scenes savescenetest Imported OSC_Trial_Aug_UA Usama Emp…" at bounding box center [698, 248] width 1396 height 497
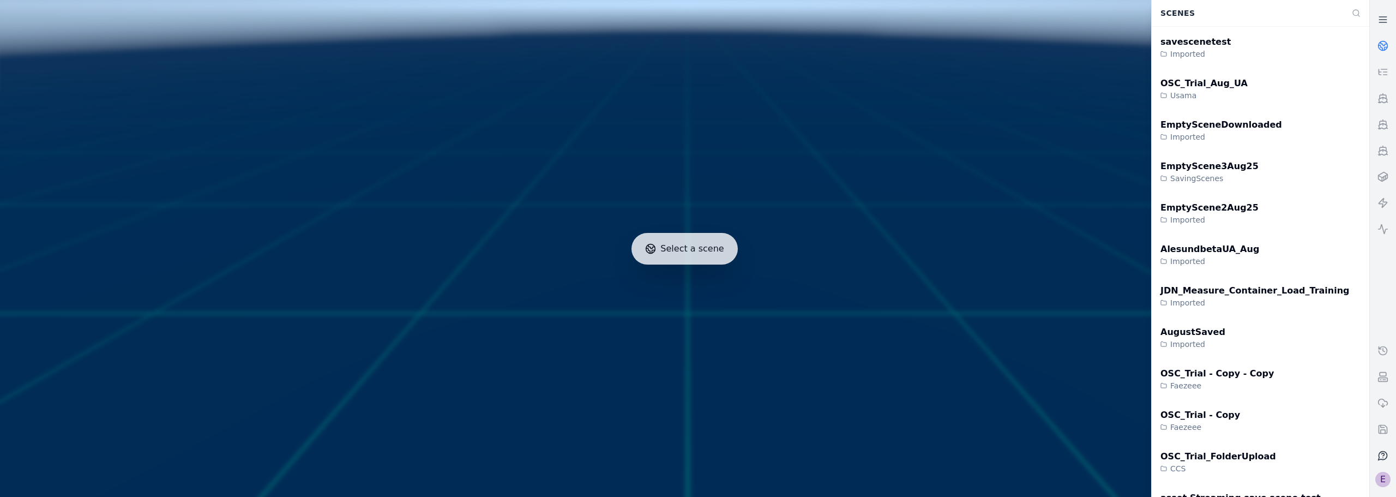
click at [780, 373] on div "E" at bounding box center [1383, 479] width 15 height 15
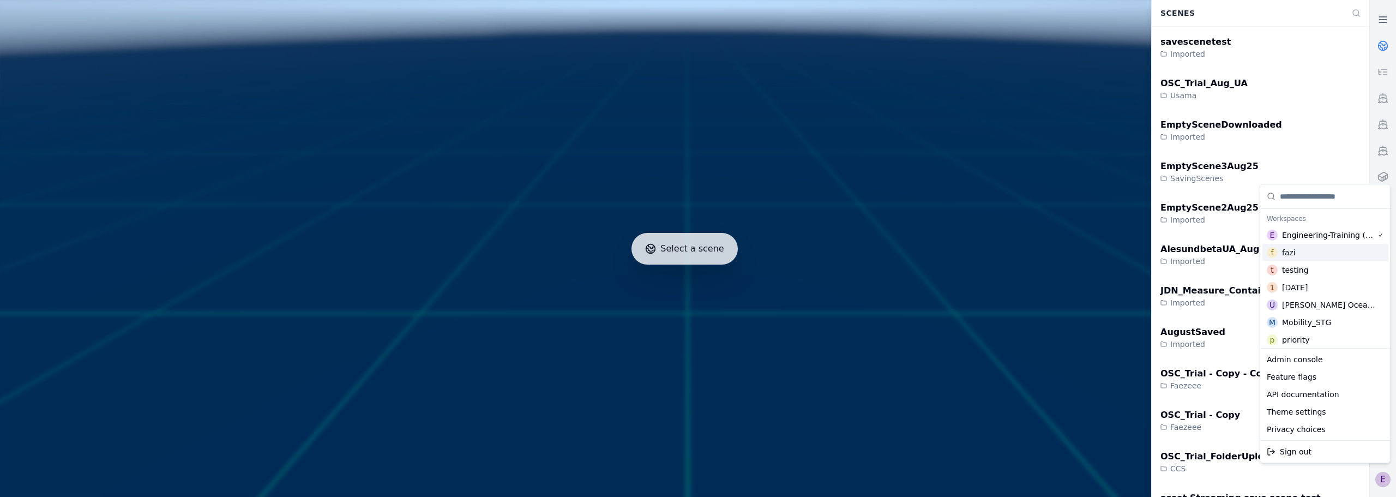
click at [780, 248] on div "f fazi" at bounding box center [1325, 252] width 125 height 17
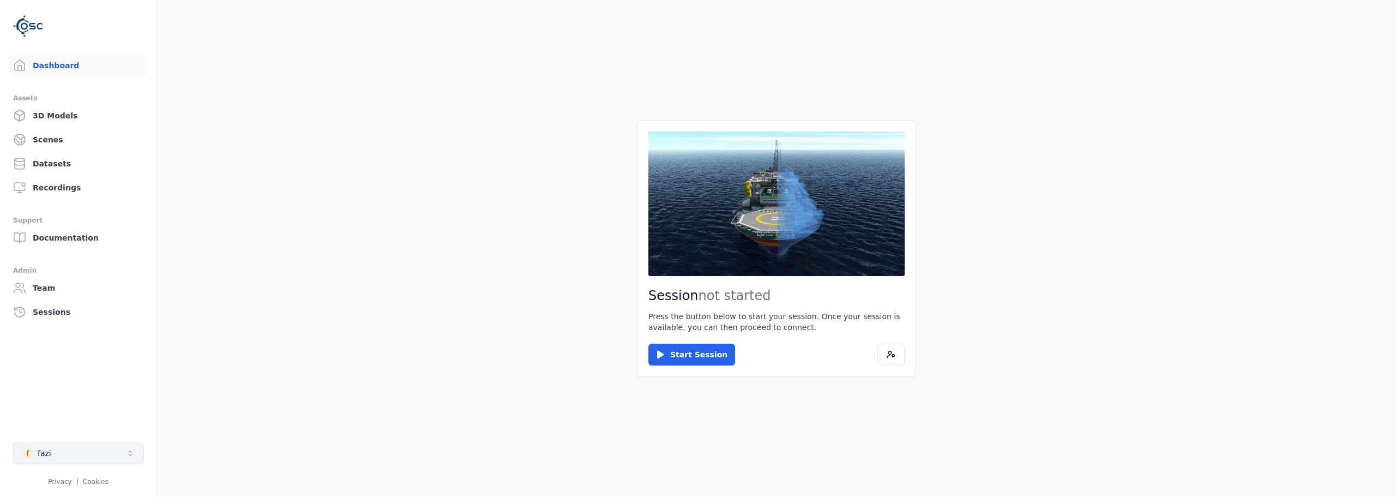
click at [91, 373] on button "f fazi" at bounding box center [78, 453] width 131 height 22
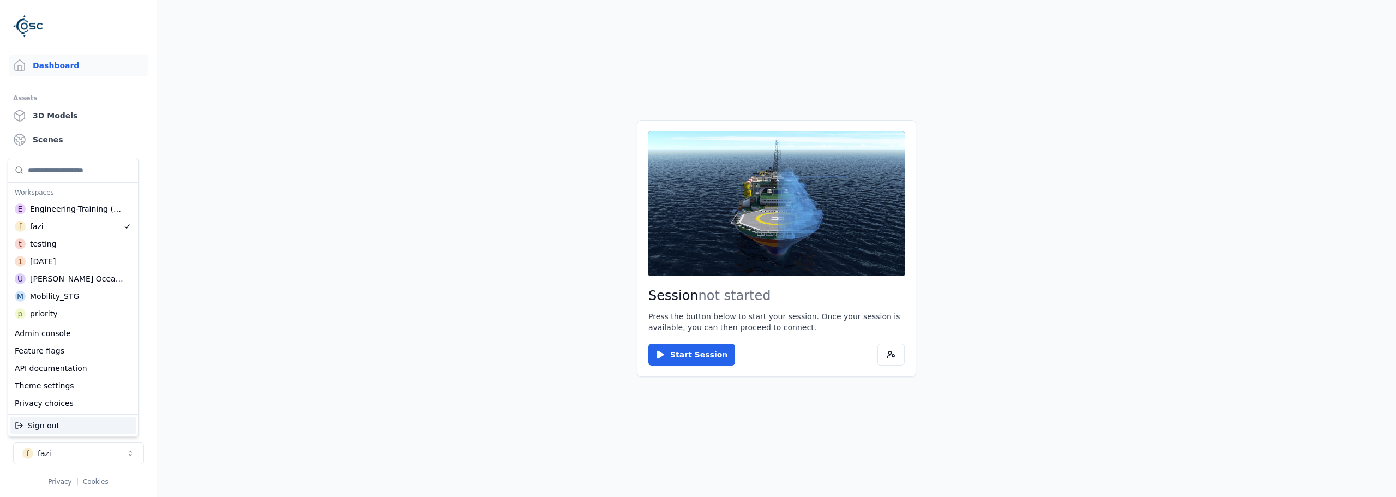
click at [302, 164] on html "Support Dashboard Assets 3D Models Scenes Datasets Recordings Support Documenta…" at bounding box center [698, 248] width 1396 height 497
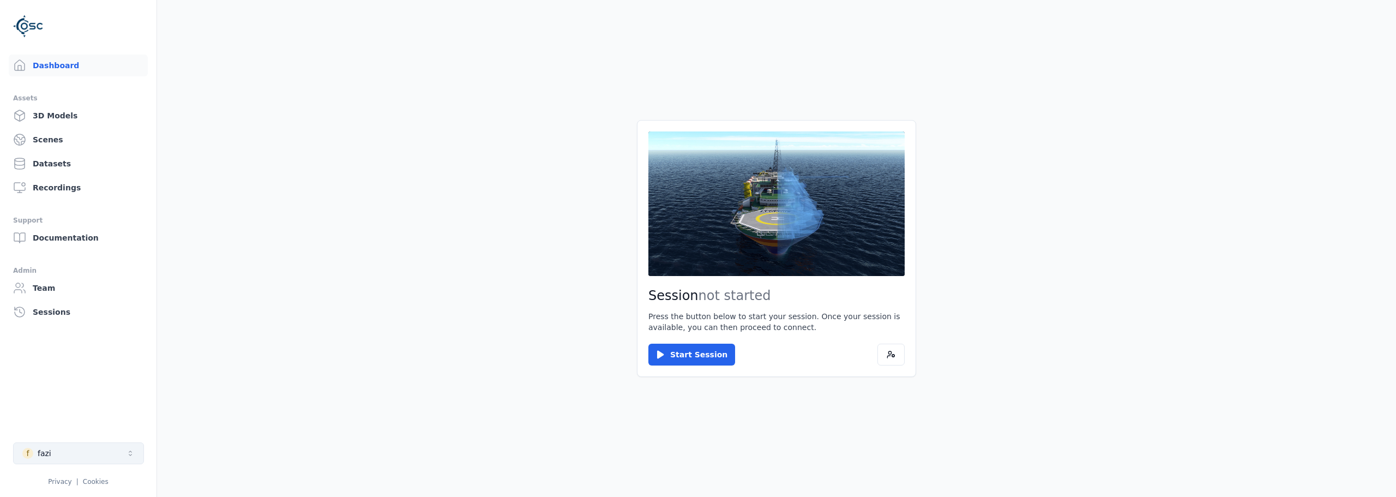
click at [100, 450] on button "f fazi" at bounding box center [78, 453] width 131 height 22
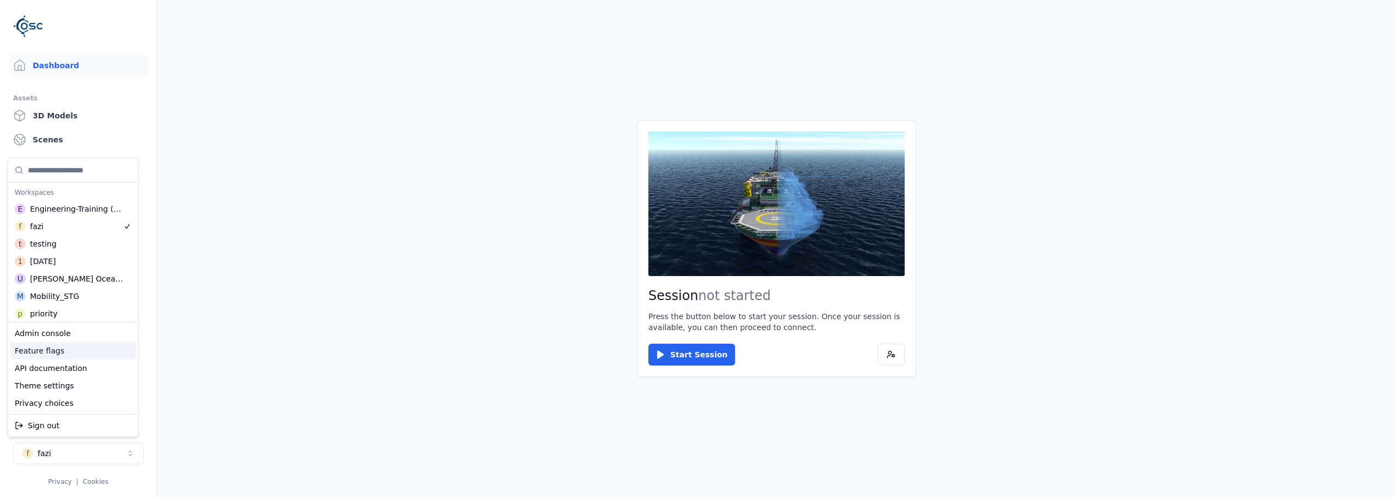
click at [67, 358] on div "Feature flags" at bounding box center [72, 350] width 125 height 17
select select "****"
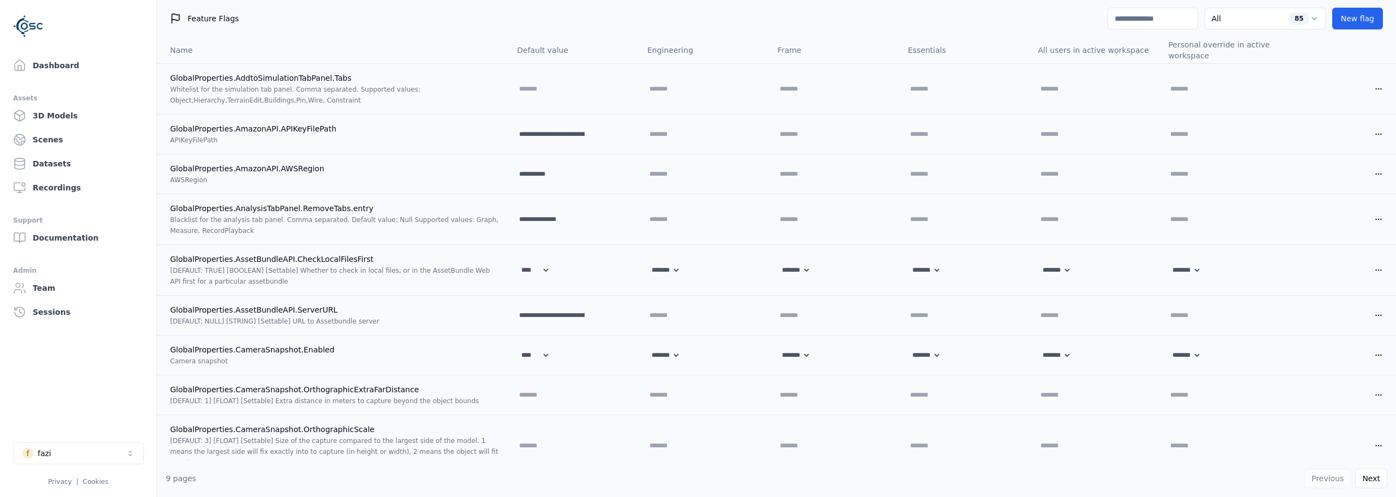
click at [1120, 22] on input at bounding box center [1153, 19] width 91 height 22
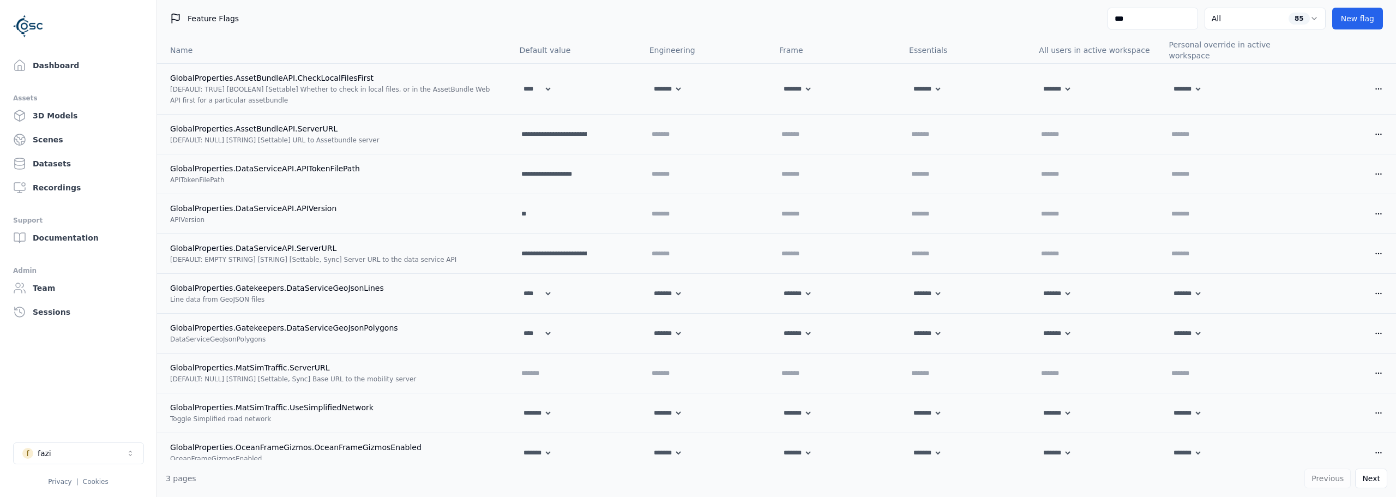
type input "****"
select select "****"
select select "*****"
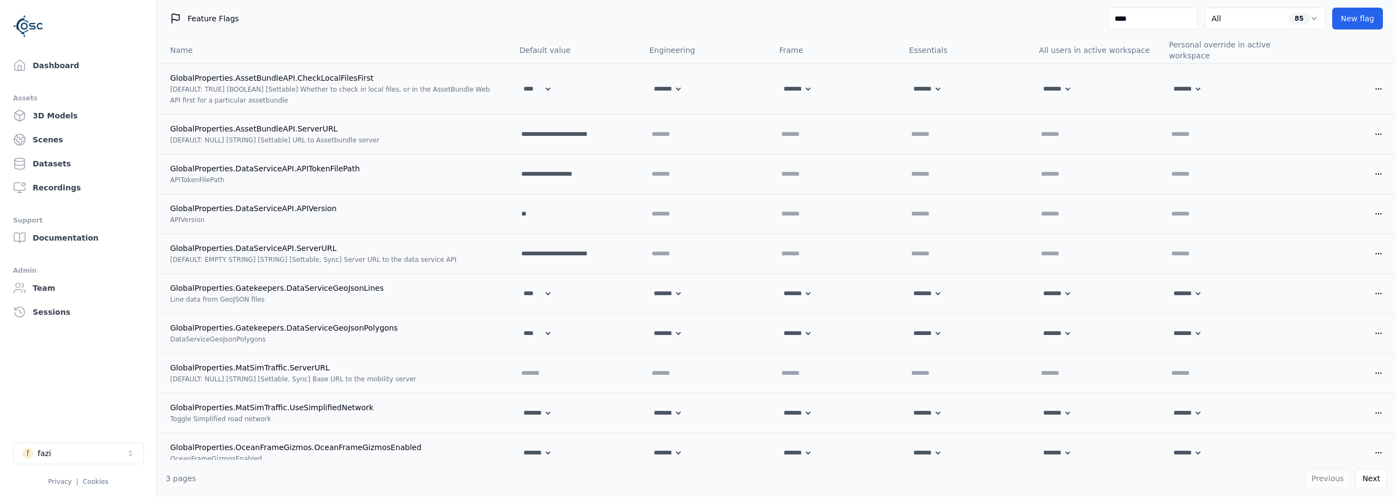
select select "****"
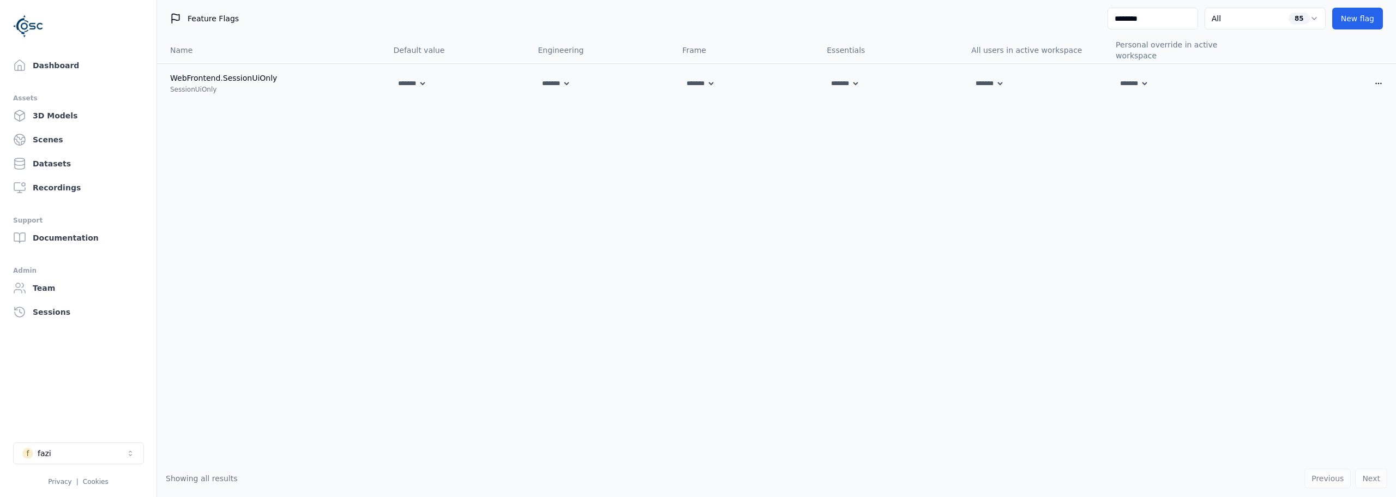
type input "********"
click at [1176, 158] on div "Name Default value Engineering Frame Essentials All users in active workspace P…" at bounding box center [776, 248] width 1239 height 423
click at [1372, 80] on html "Support Dashboard Assets 3D Models Scenes Datasets Recordings Support Documenta…" at bounding box center [698, 248] width 1396 height 497
click at [565, 80] on html "Support Dashboard Assets 3D Models Scenes Datasets Recordings Support Documenta…" at bounding box center [698, 248] width 1396 height 497
click at [563, 81] on select "******* **** *****" at bounding box center [554, 83] width 33 height 12
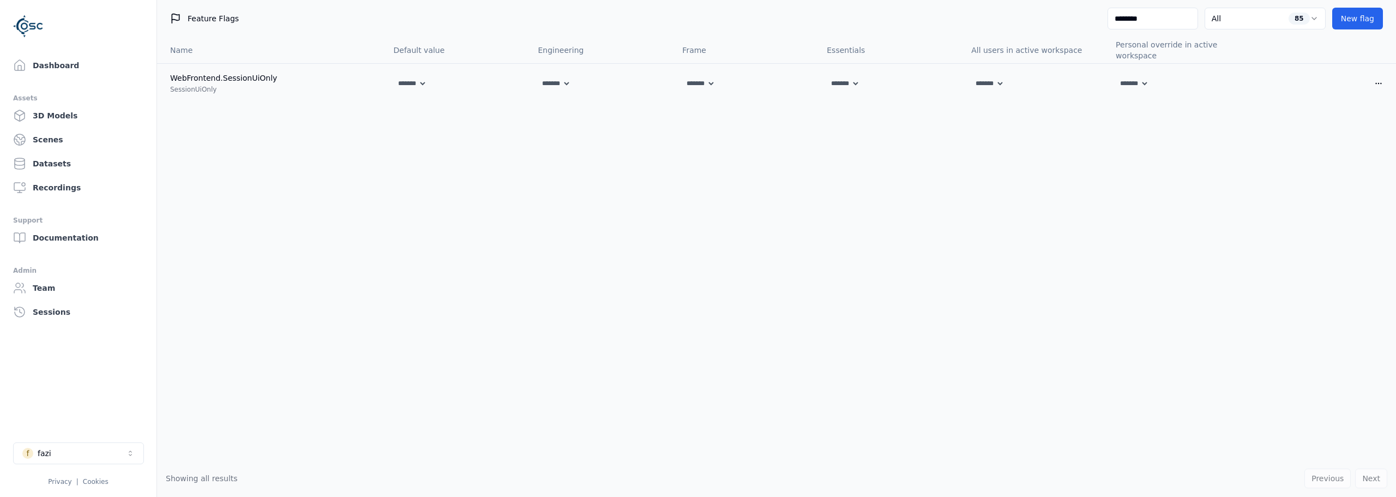
click at [550, 172] on div "Name Default value Engineering Frame Essentials All users in active workspace P…" at bounding box center [776, 248] width 1239 height 423
click at [419, 86] on select "******* **** *****" at bounding box center [410, 83] width 33 height 12
click at [398, 155] on div "Name Default value Engineering Frame Essentials All users in active workspace P…" at bounding box center [776, 248] width 1239 height 423
click at [1368, 86] on html "Support Dashboard Assets 3D Models Scenes Datasets Recordings Support Documenta…" at bounding box center [698, 248] width 1396 height 497
click at [591, 237] on html "Support Dashboard Assets 3D Models Scenes Datasets Recordings Support Documenta…" at bounding box center [698, 248] width 1396 height 497
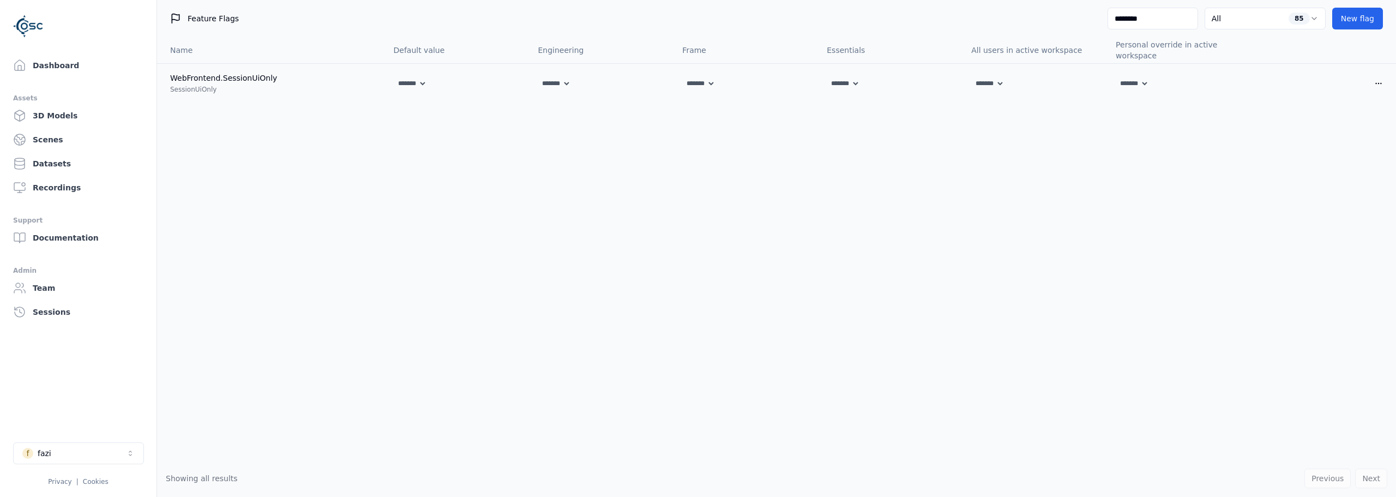
click at [136, 370] on ul "Dashboard Assets 3D Models Scenes Datasets Recordings Support Documentation Adm…" at bounding box center [78, 272] width 130 height 434
click at [68, 455] on button "f fazi" at bounding box center [78, 453] width 131 height 22
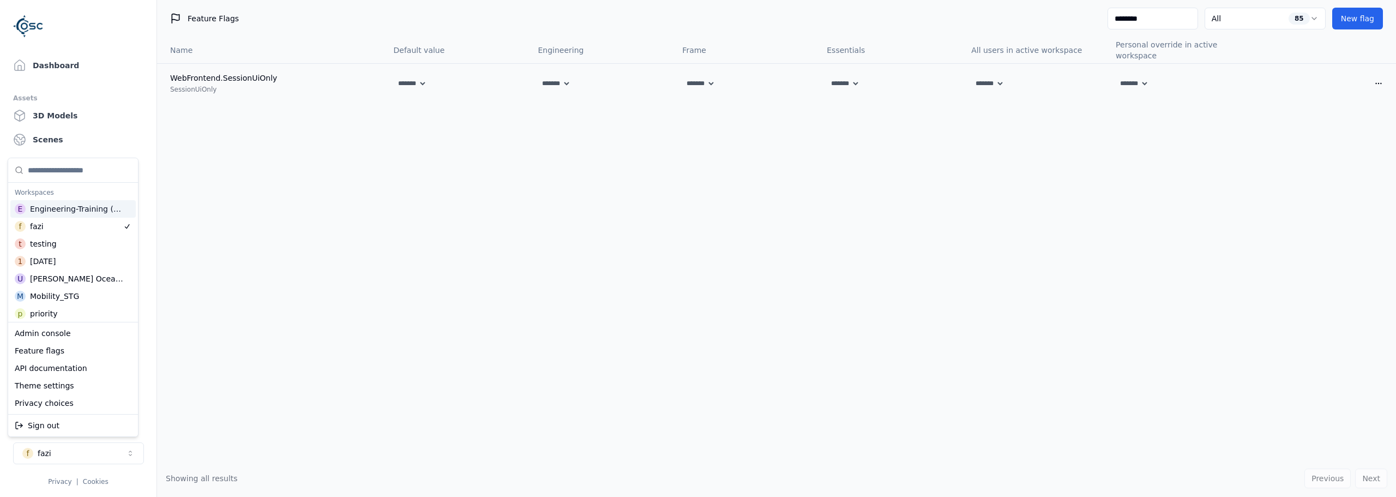
click at [79, 209] on div "Engineering-Training (SSO Staging)" at bounding box center [77, 208] width 95 height 11
select select "****"
click at [255, 275] on html "Support Dashboard Assets 3D Models Scenes Datasets Recordings Support Documenta…" at bounding box center [698, 248] width 1396 height 497
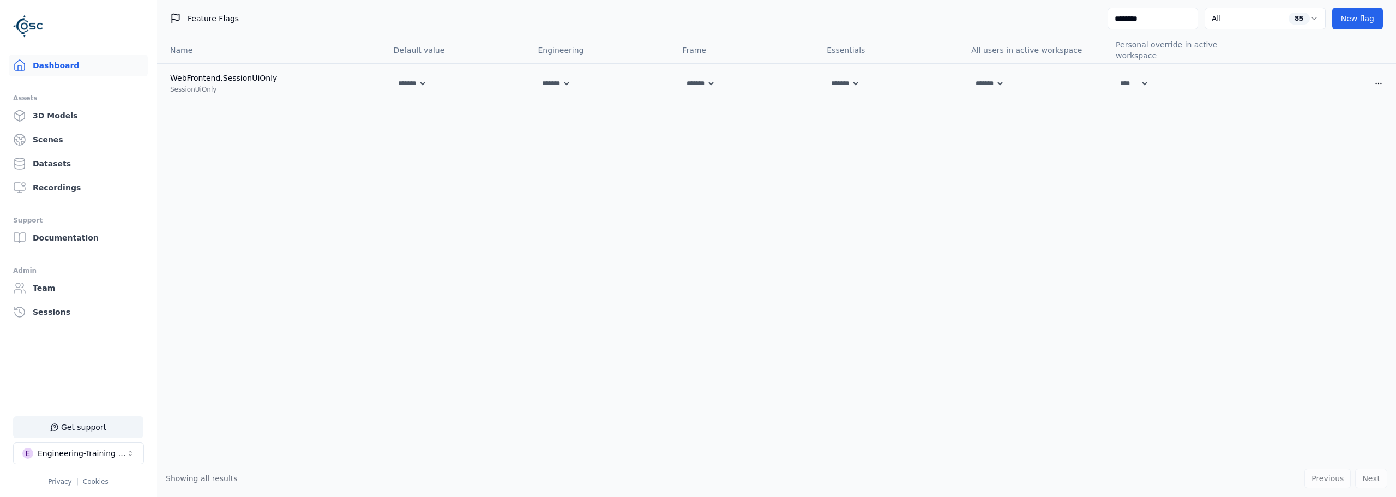
click at [56, 69] on link "Dashboard" at bounding box center [78, 66] width 139 height 22
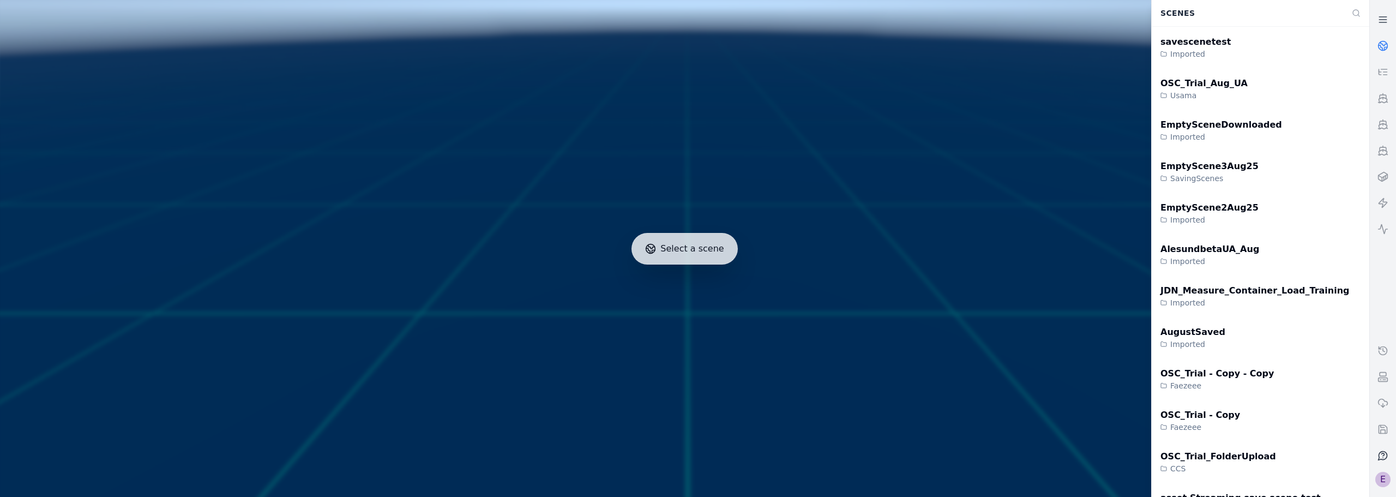
click at [1382, 479] on div "E" at bounding box center [1383, 479] width 15 height 15
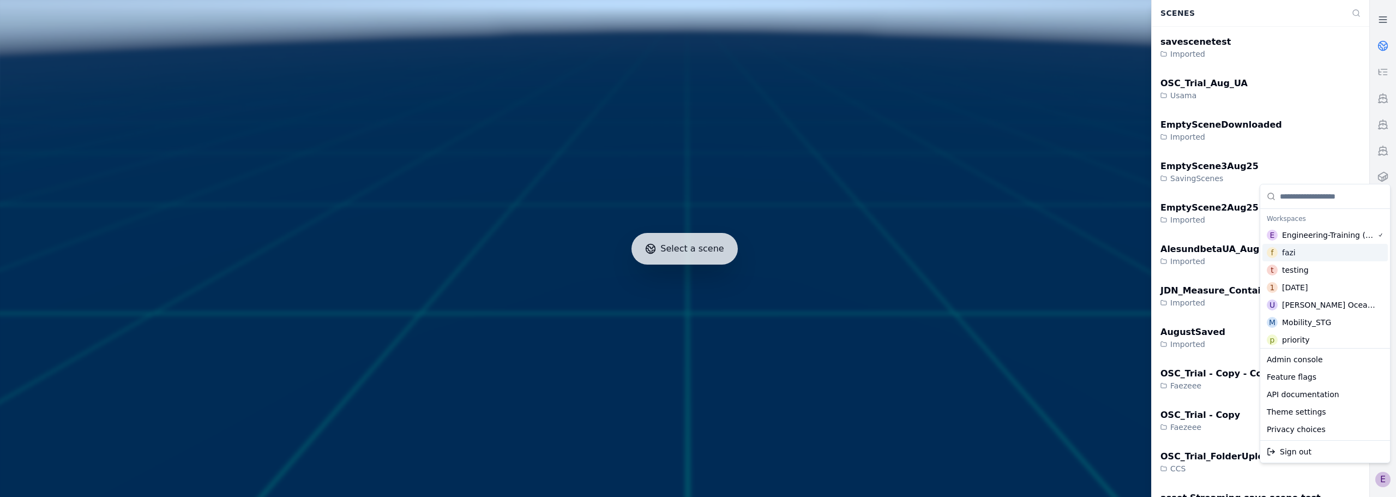
click at [1305, 249] on div "f fazi" at bounding box center [1325, 252] width 125 height 17
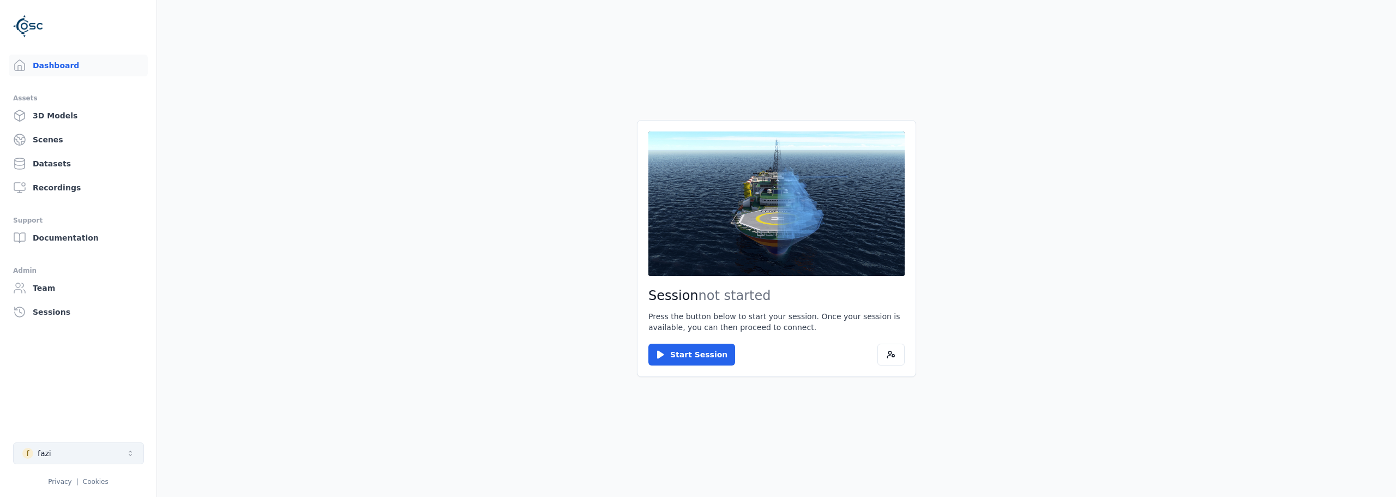
click at [107, 458] on button "f fazi" at bounding box center [78, 453] width 131 height 22
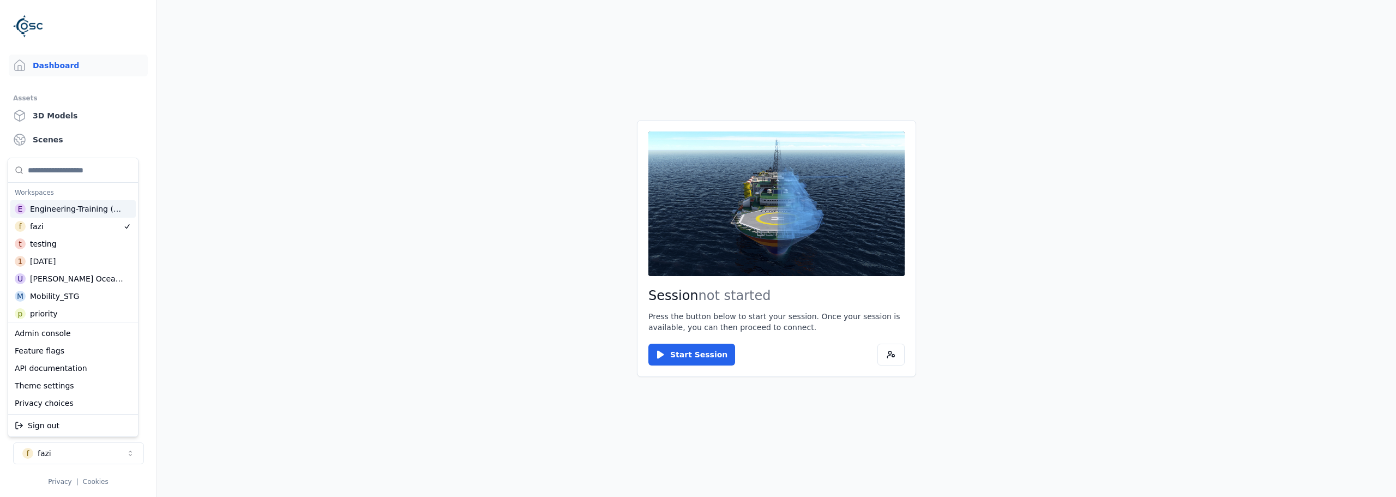
click at [105, 205] on div "Engineering-Training (SSO Staging)" at bounding box center [77, 208] width 95 height 11
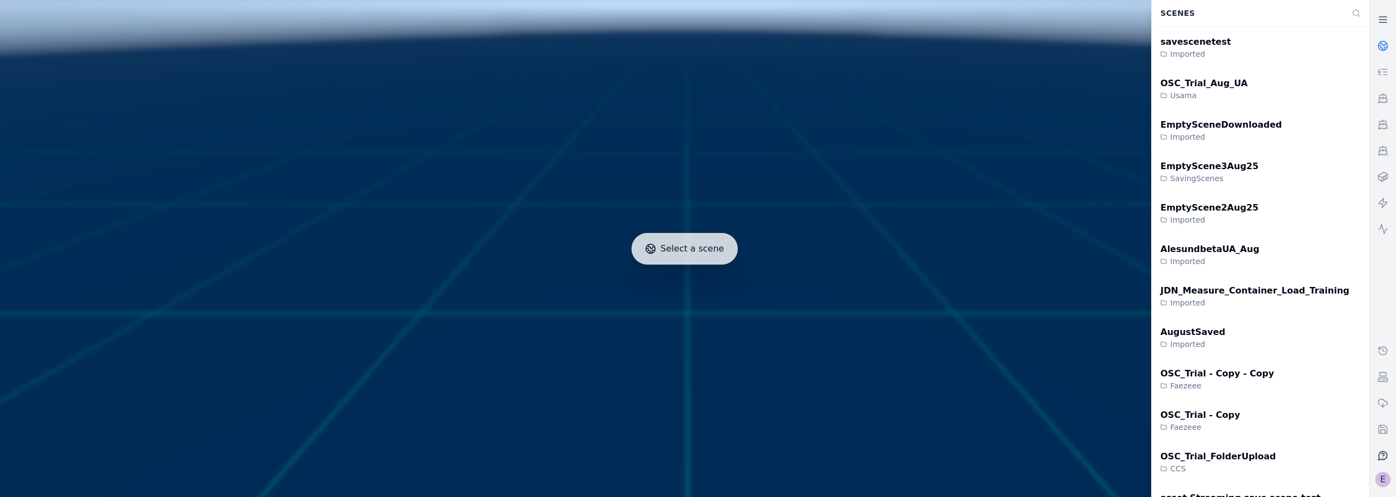
click at [1379, 480] on div "E" at bounding box center [1383, 479] width 15 height 15
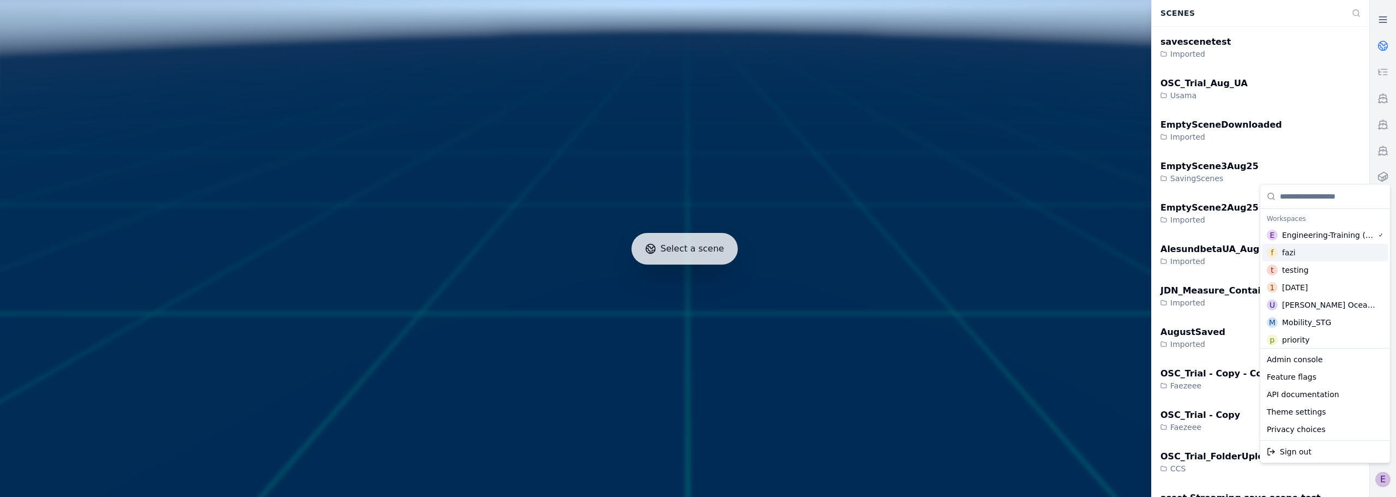
click at [1306, 256] on div "f fazi" at bounding box center [1325, 252] width 125 height 17
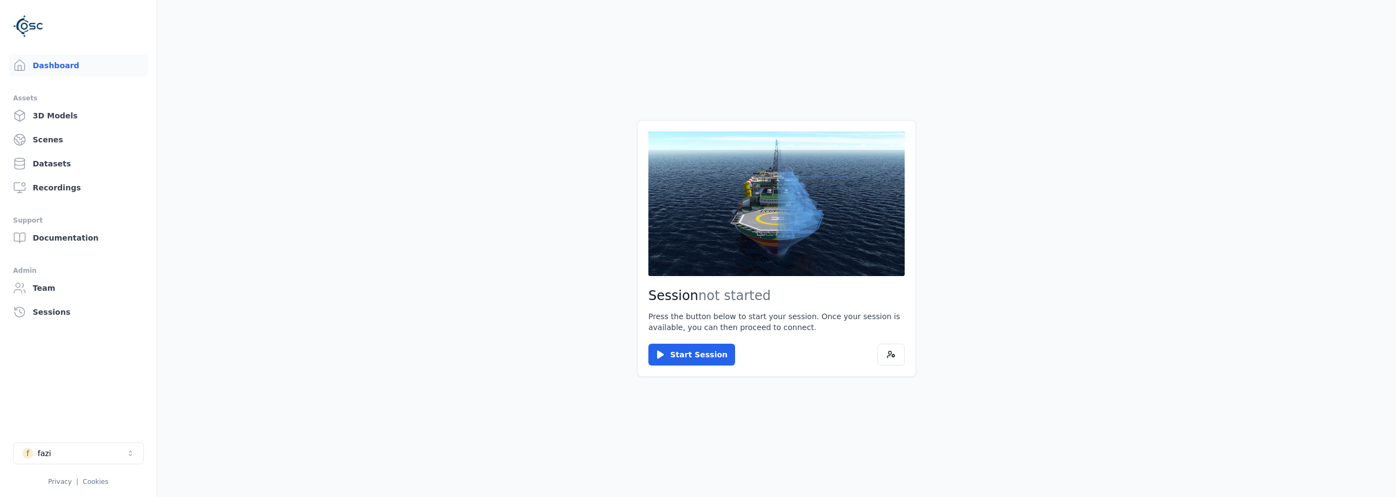
click at [123, 449] on button "f fazi" at bounding box center [78, 453] width 131 height 22
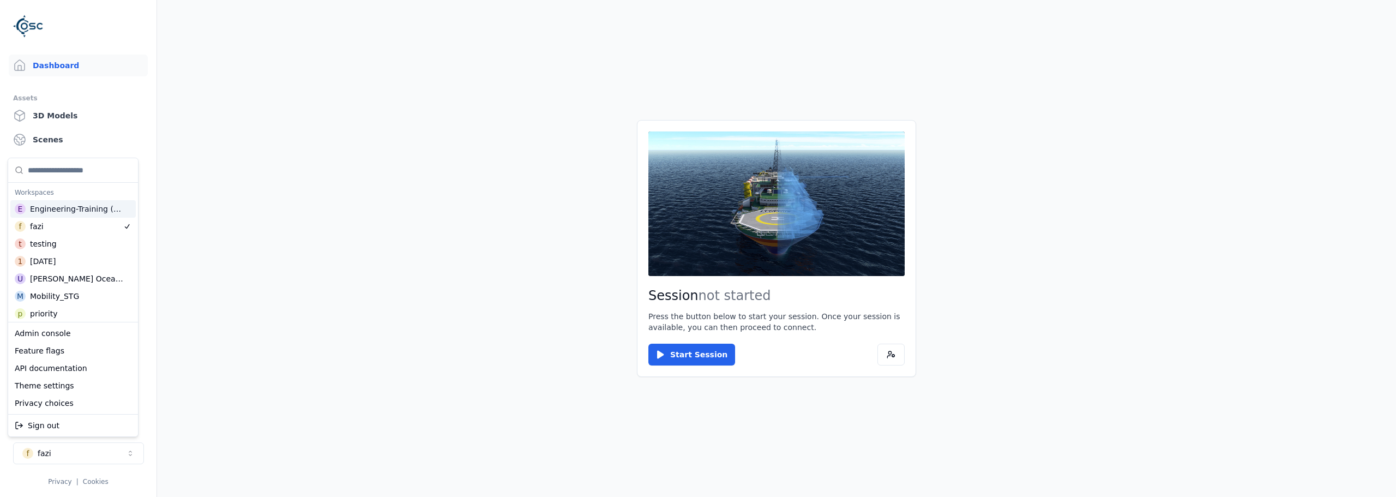
click at [74, 211] on div "Engineering-Training (SSO Staging)" at bounding box center [77, 208] width 95 height 11
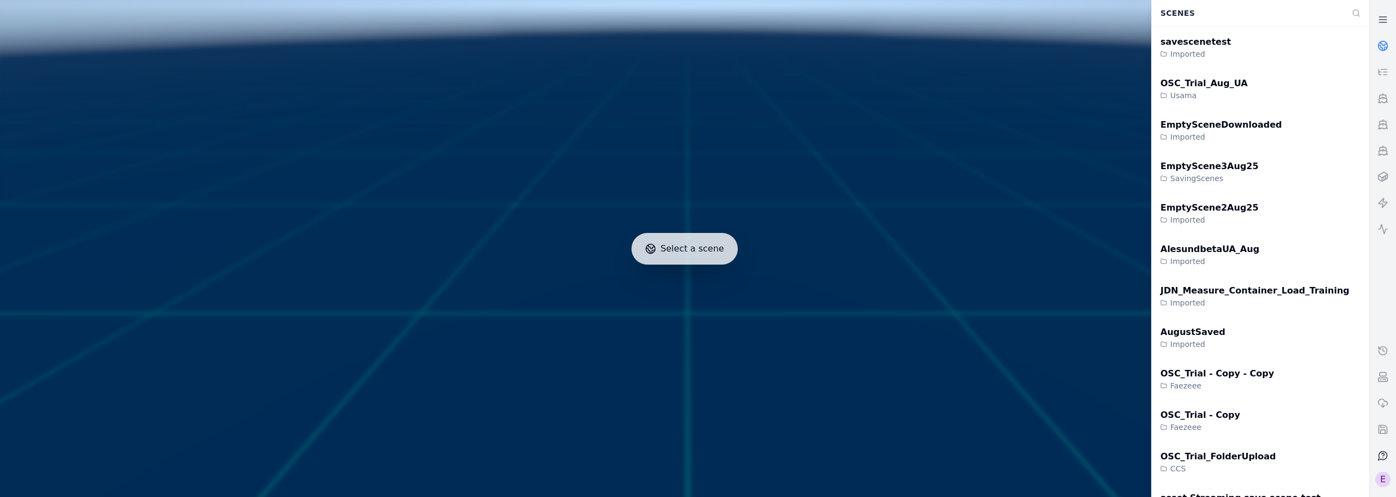
drag, startPoint x: 1383, startPoint y: 477, endPoint x: 1381, endPoint y: 469, distance: 8.5
click at [1383, 477] on div "E" at bounding box center [1383, 479] width 15 height 15
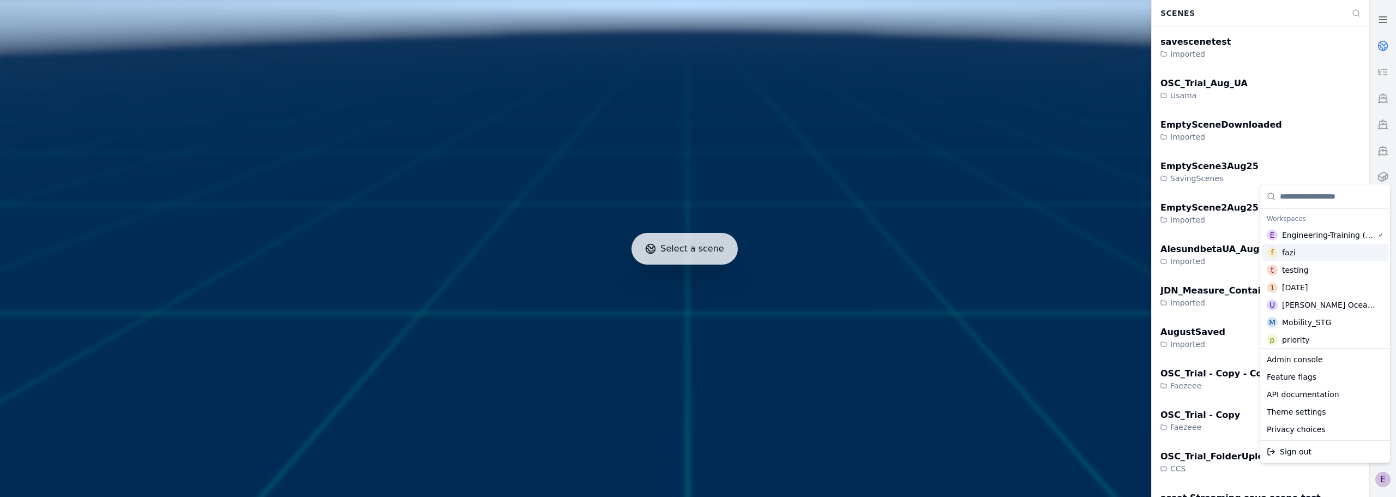
click at [1296, 253] on div "f fazi" at bounding box center [1325, 252] width 125 height 17
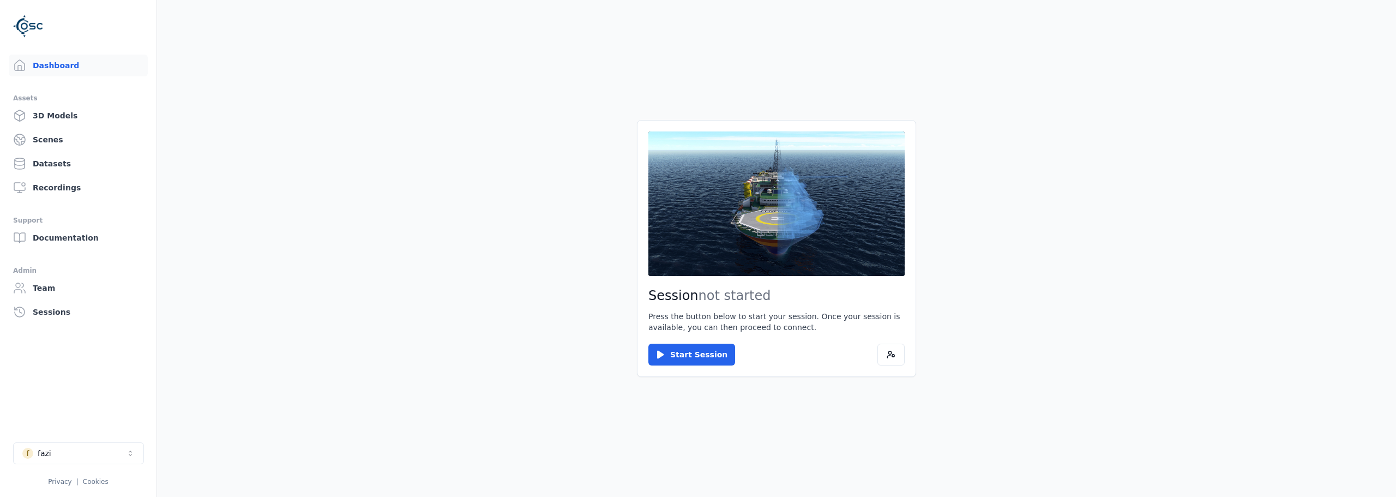
click at [795, 59] on main "Session not started Press the button below to start your session. Once your ses…" at bounding box center [776, 248] width 1239 height 497
click at [112, 452] on button "f fazi" at bounding box center [78, 453] width 131 height 22
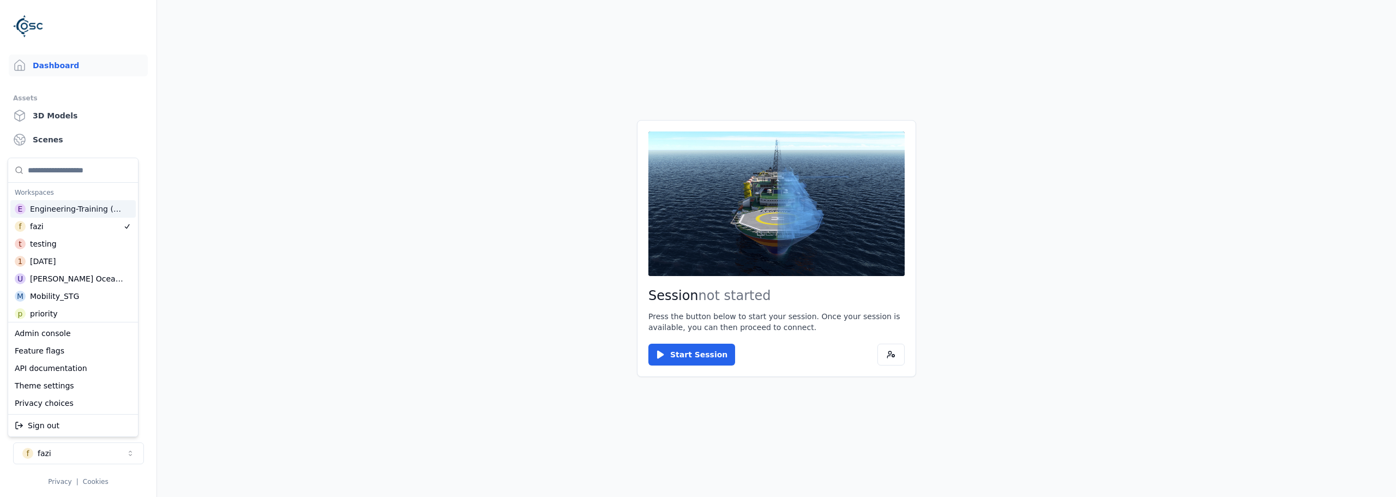
click at [75, 208] on div "Engineering-Training (SSO Staging)" at bounding box center [77, 208] width 95 height 11
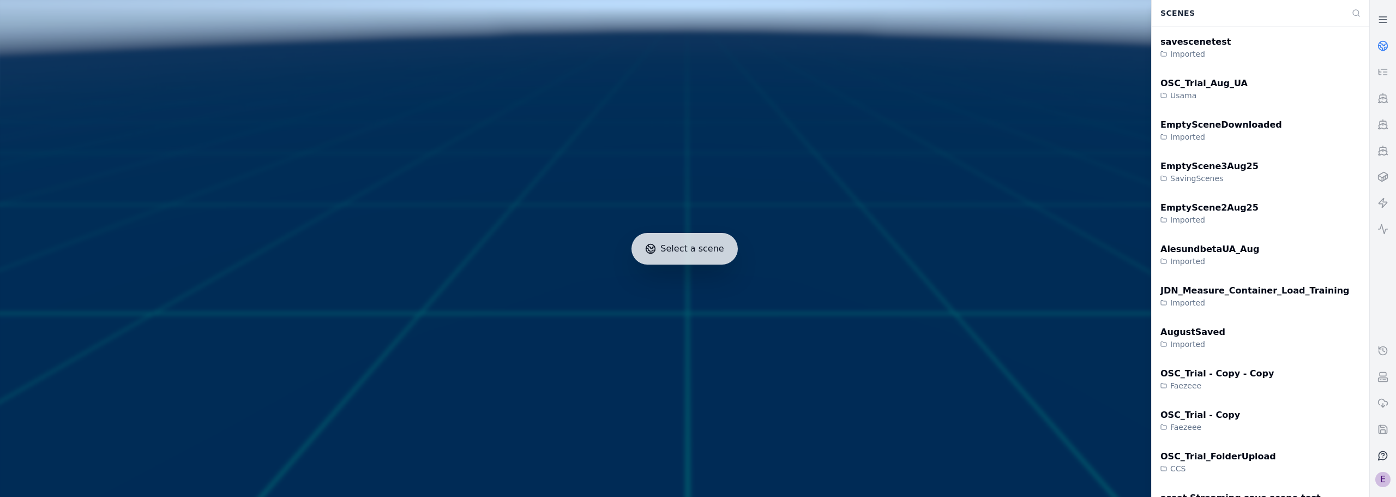
click at [1381, 481] on div "E" at bounding box center [1383, 479] width 15 height 15
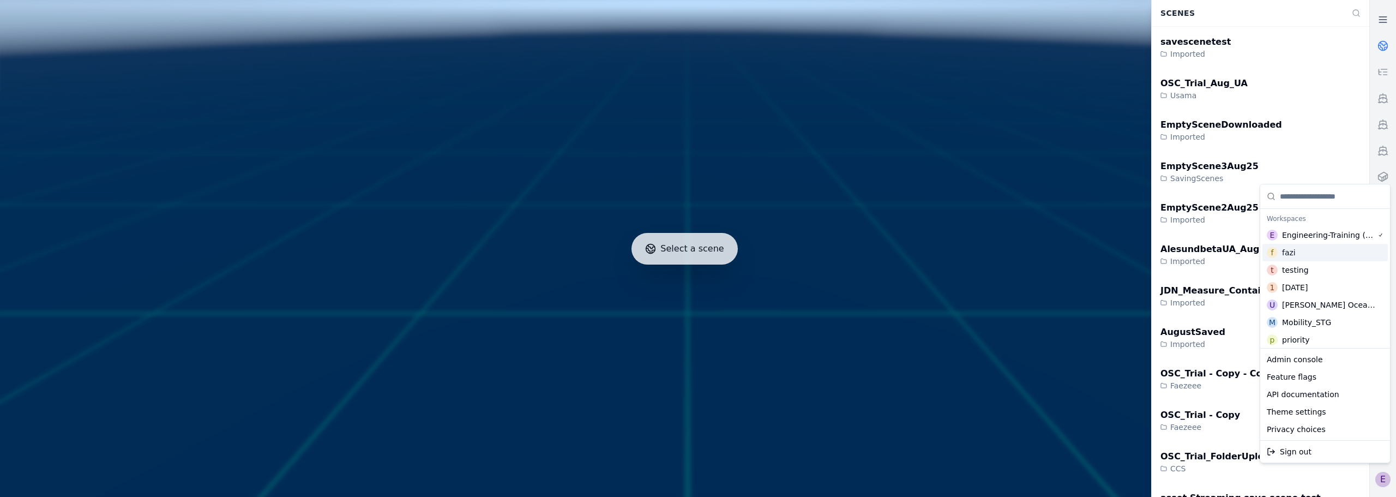
click at [1293, 255] on div "fazi" at bounding box center [1289, 252] width 14 height 11
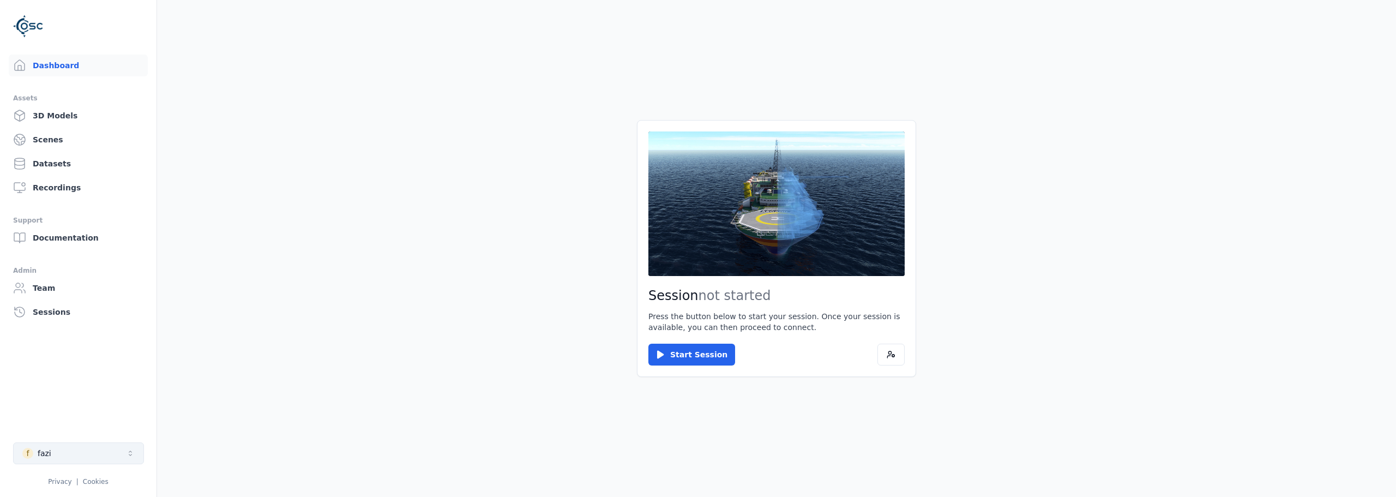
click at [115, 452] on button "f fazi" at bounding box center [78, 453] width 131 height 22
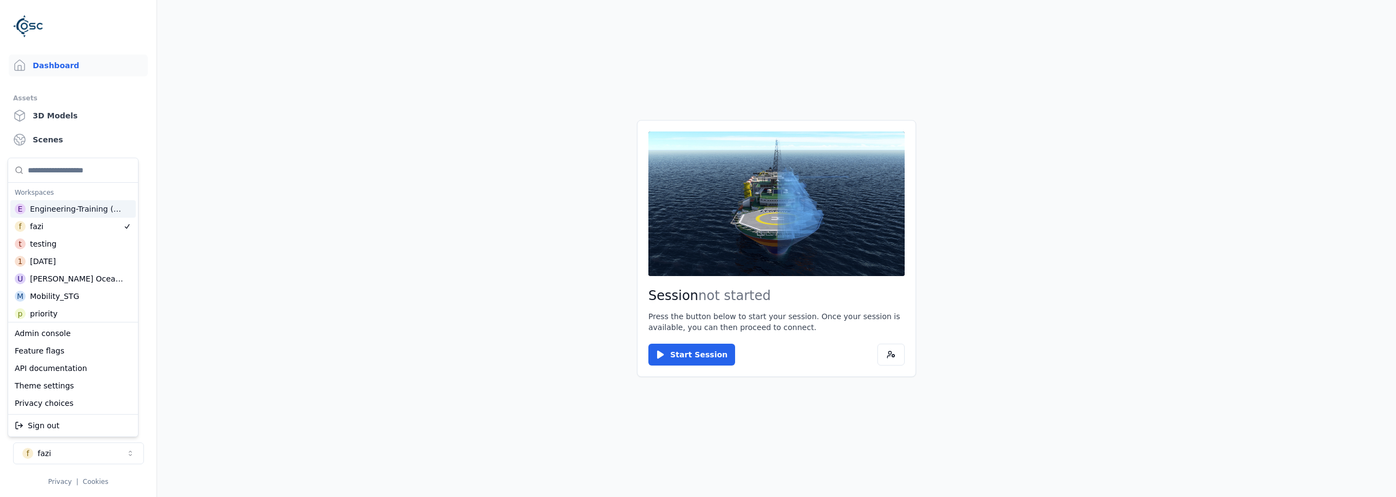
click at [66, 209] on div "Engineering-Training (SSO Staging)" at bounding box center [77, 208] width 95 height 11
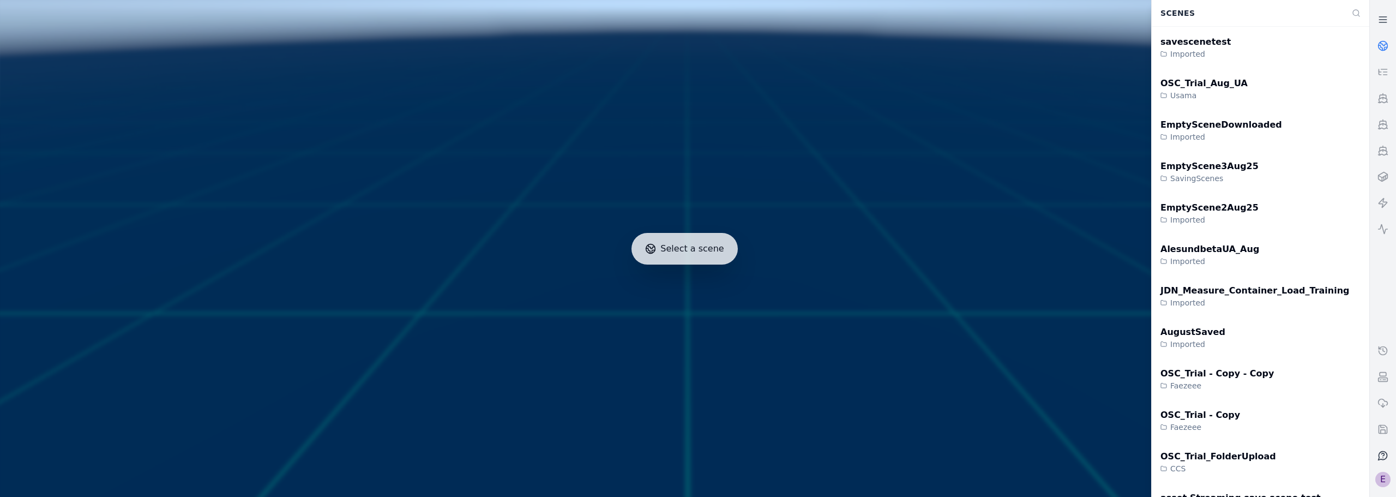
click at [1381, 479] on div "E" at bounding box center [1383, 479] width 15 height 15
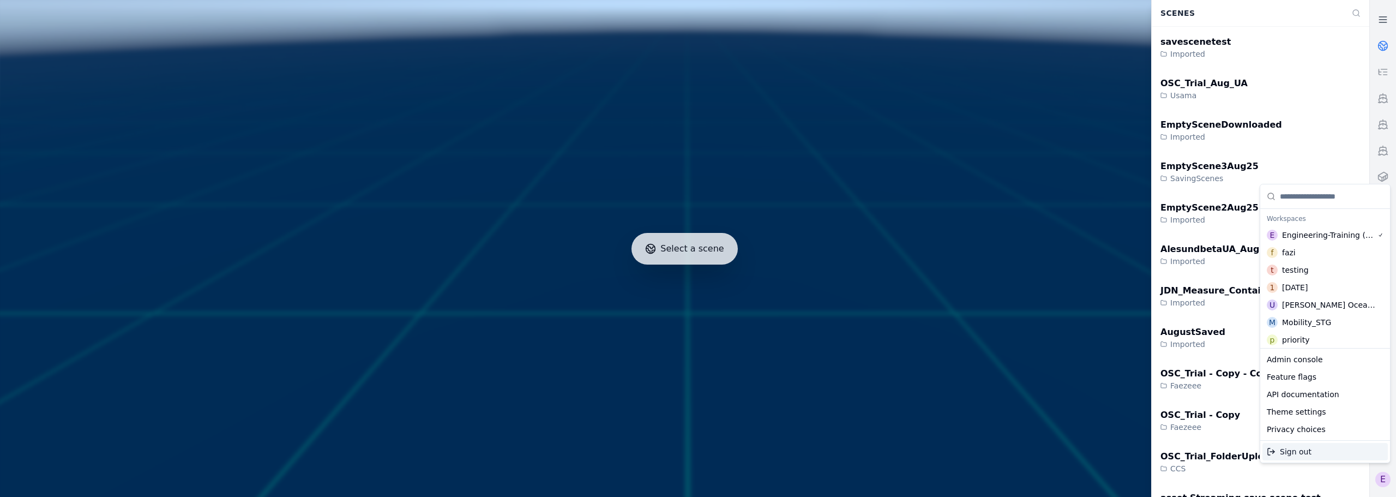
click at [1385, 482] on html "Support Select a scene Scenes savescenetest Imported OSC_Trial_Aug_UA Usama Emp…" at bounding box center [698, 248] width 1396 height 497
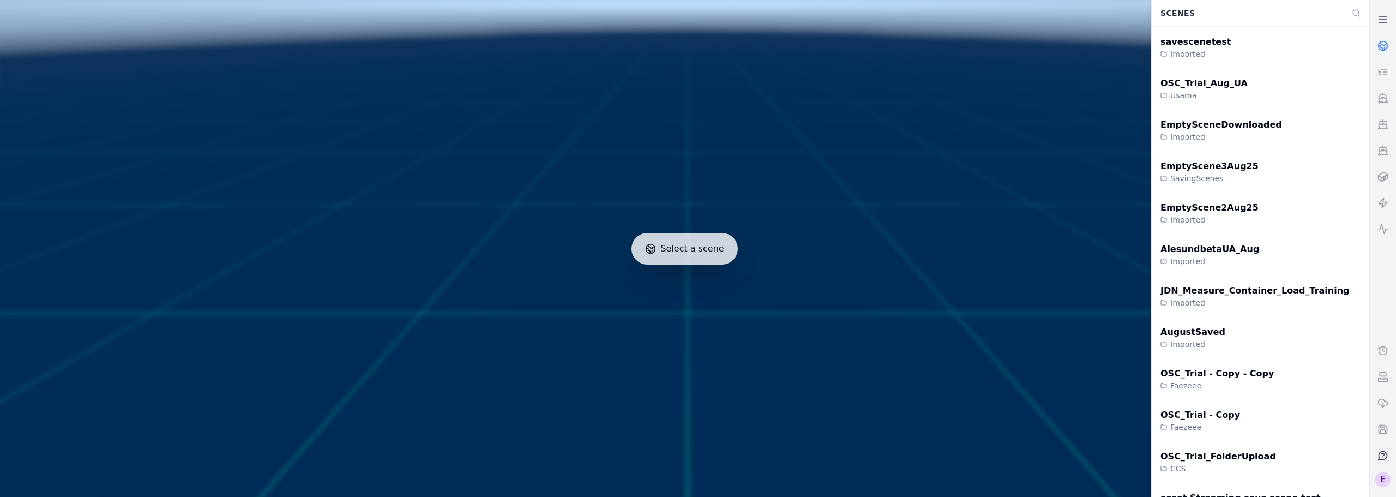
click at [1385, 482] on div "E" at bounding box center [1383, 479] width 15 height 15
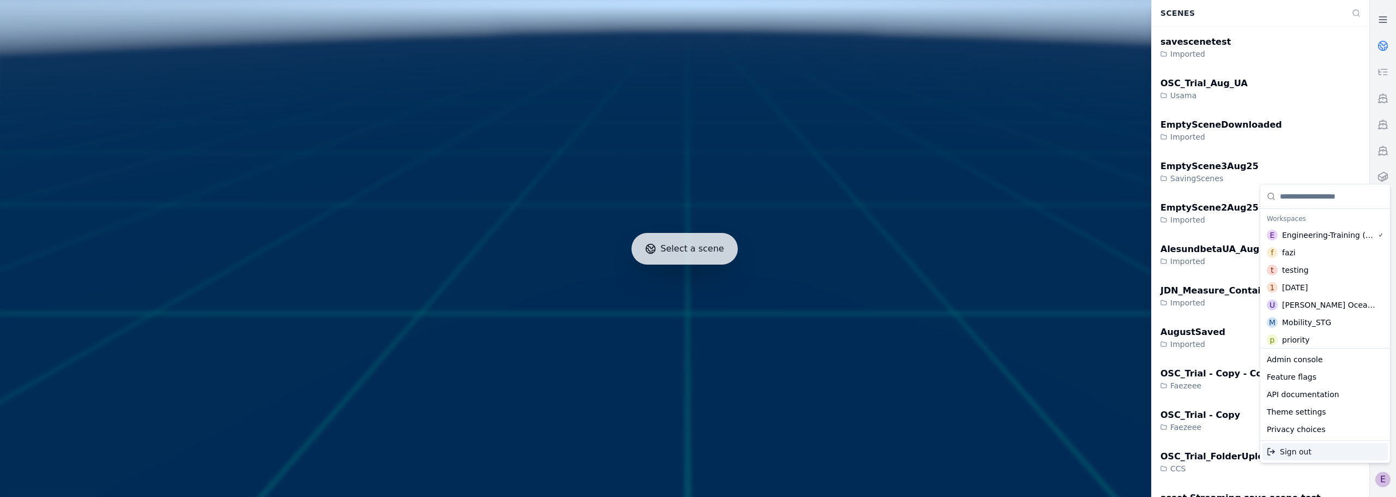
click at [1311, 448] on div "Sign out" at bounding box center [1325, 451] width 125 height 17
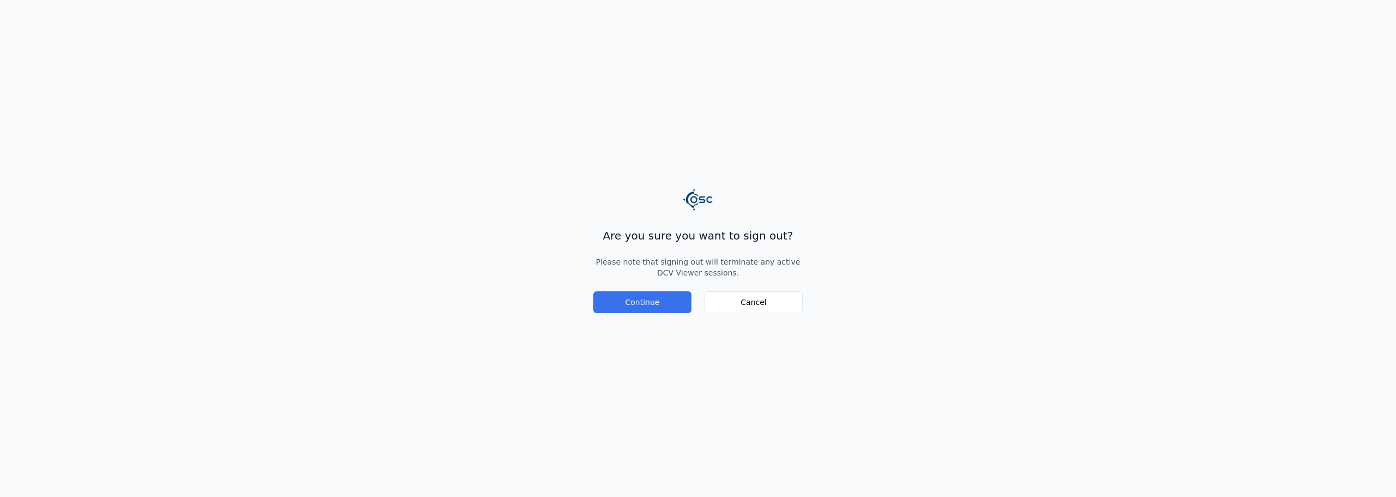
click at [661, 302] on button "Continue" at bounding box center [642, 302] width 98 height 22
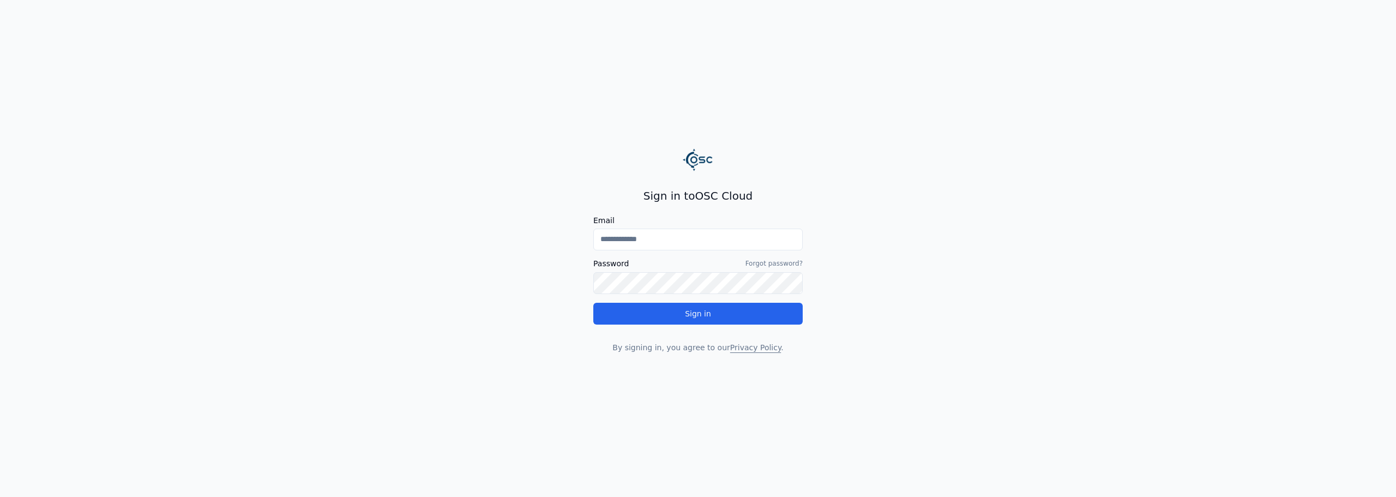
drag, startPoint x: 697, startPoint y: 229, endPoint x: 695, endPoint y: 237, distance: 8.3
click at [697, 229] on input "Email" at bounding box center [697, 240] width 209 height 22
type input "**********"
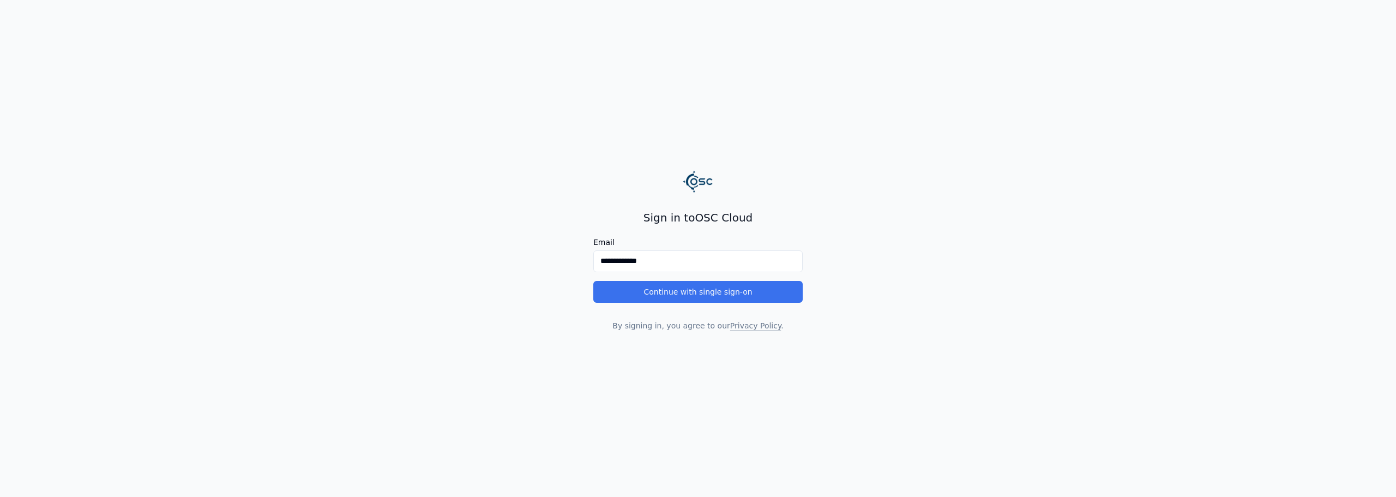
click at [675, 292] on button "Continue with single sign-on" at bounding box center [697, 292] width 209 height 22
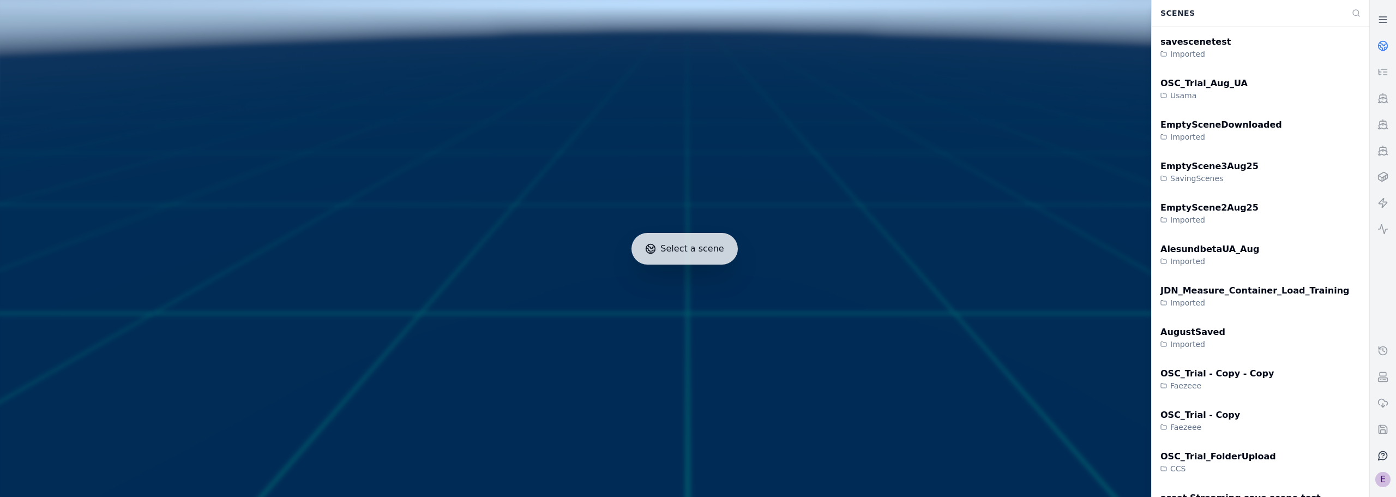
click at [1385, 481] on div "E" at bounding box center [1383, 479] width 15 height 15
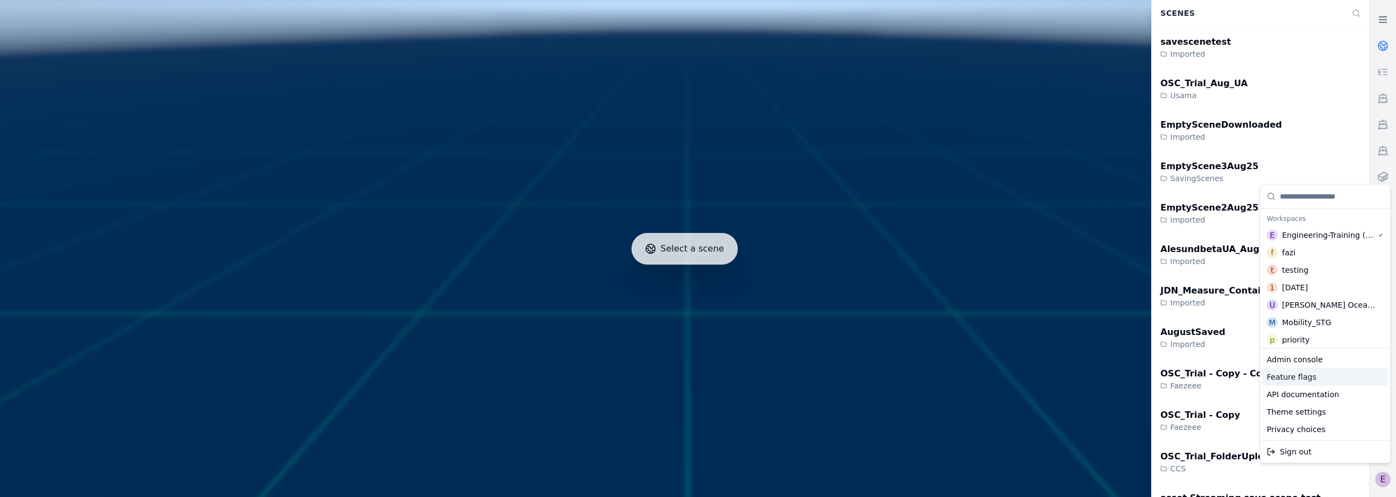
click at [1298, 381] on div "Feature flags" at bounding box center [1325, 376] width 125 height 17
select select "****"
select select "*****"
select select "****"
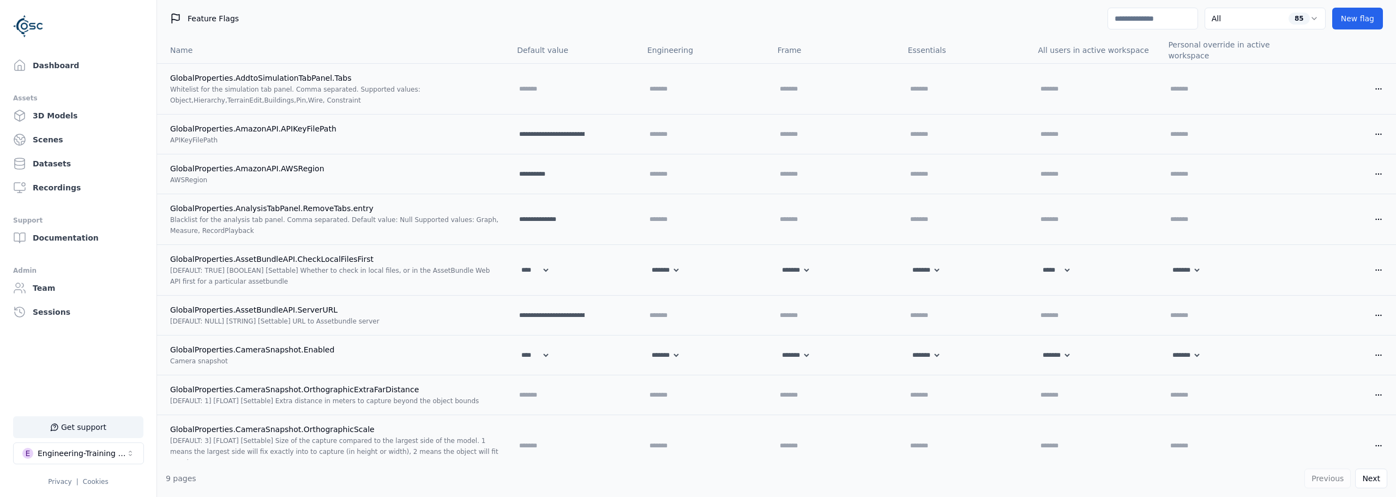
click at [1150, 19] on input at bounding box center [1153, 19] width 91 height 22
type input "**"
select select "****"
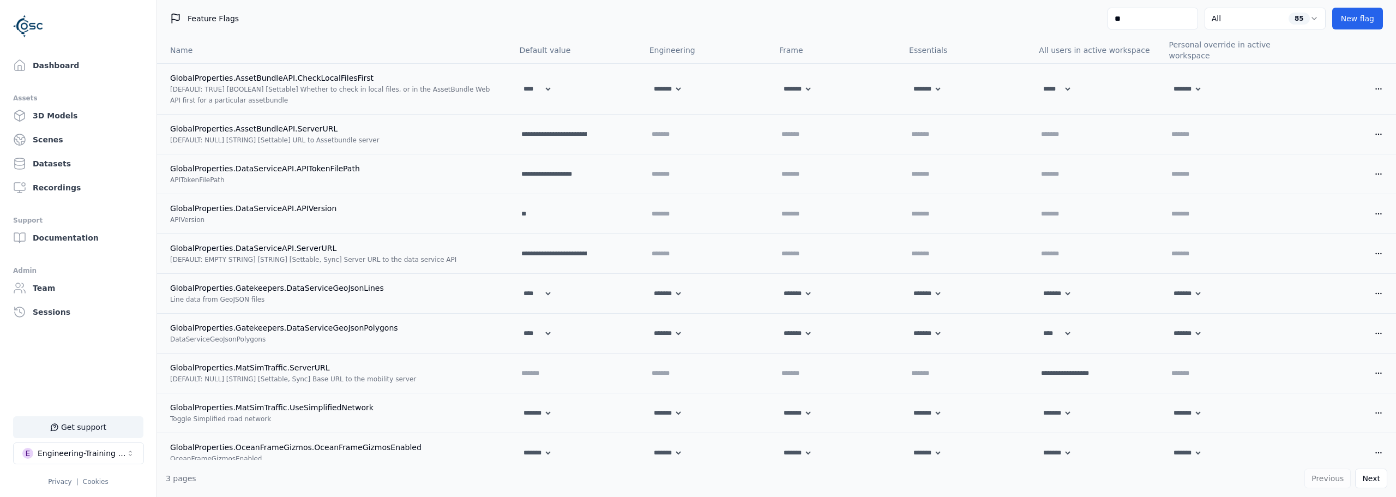
type input "***"
select select "****"
select select "*****"
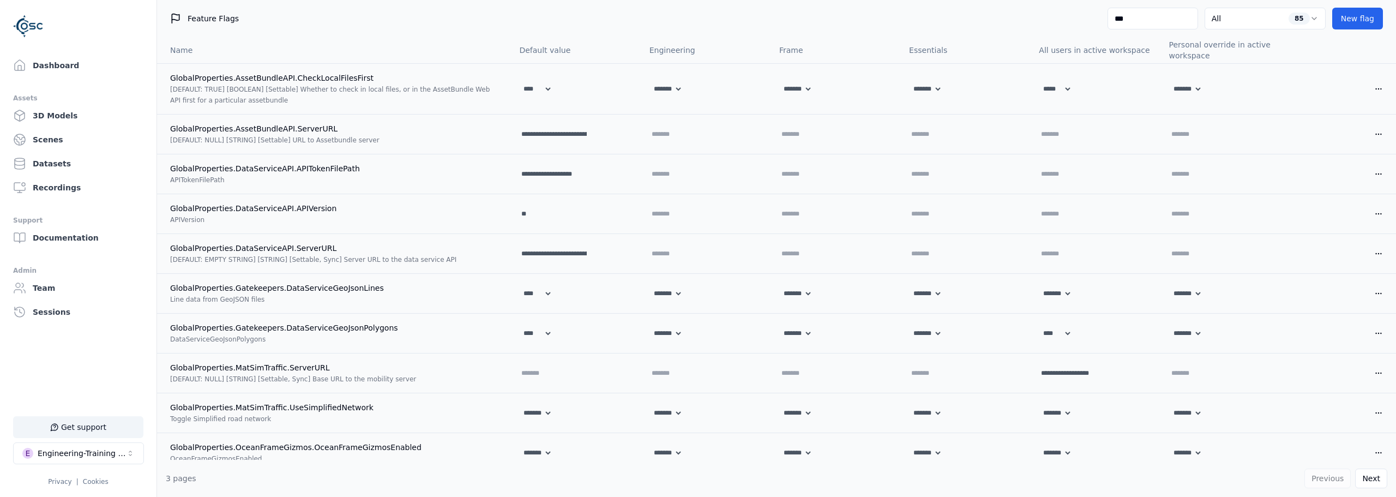
select select "****"
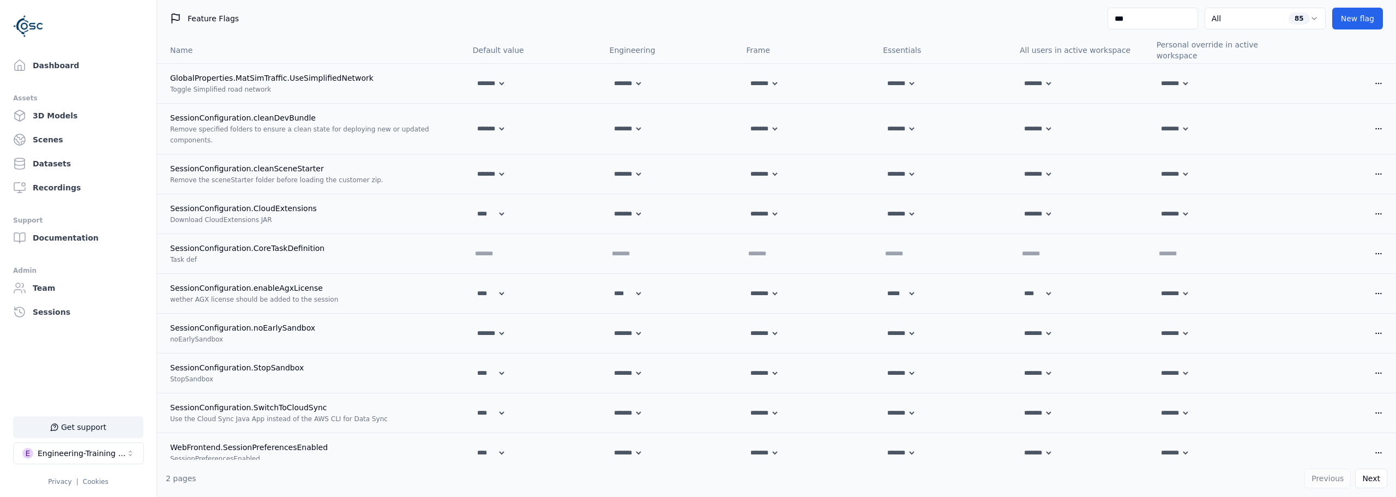
type input "****"
select select "****"
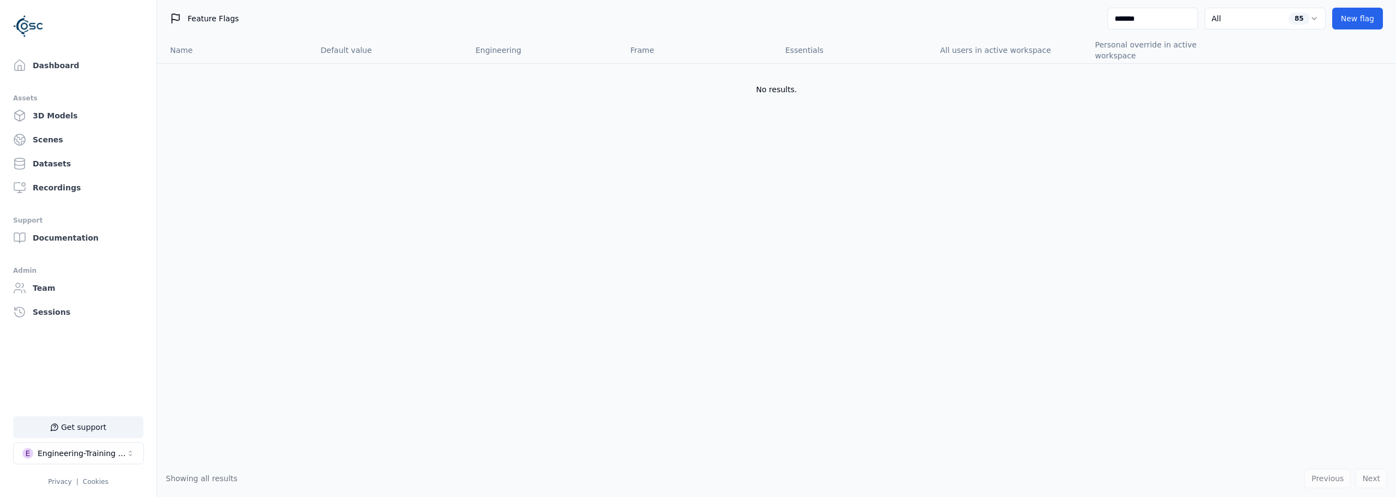
type input "******"
select select "****"
select select "*****"
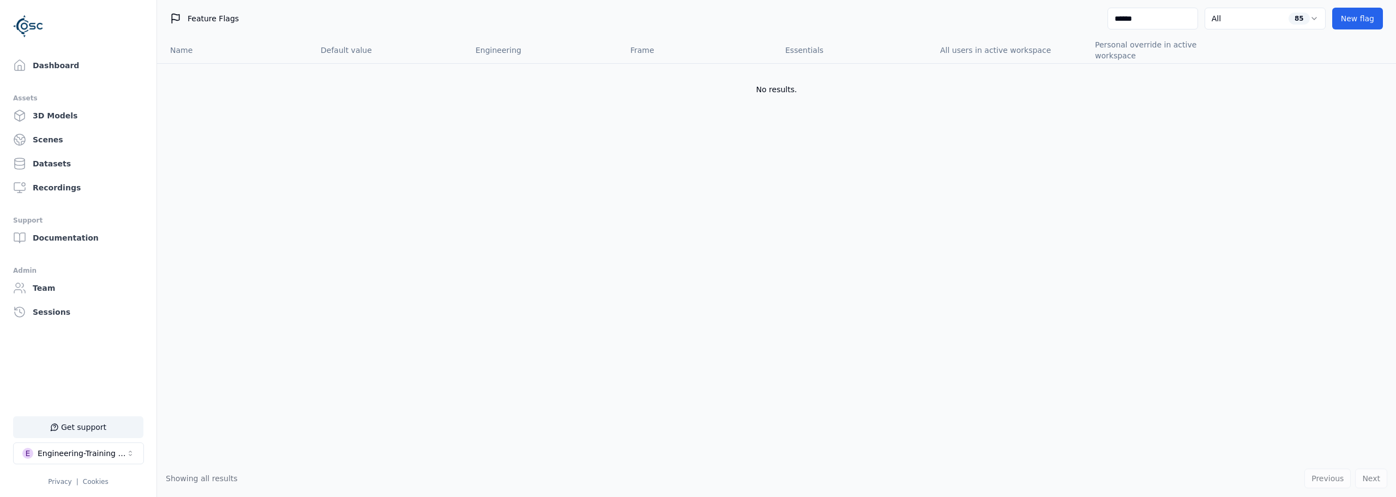
select select "****"
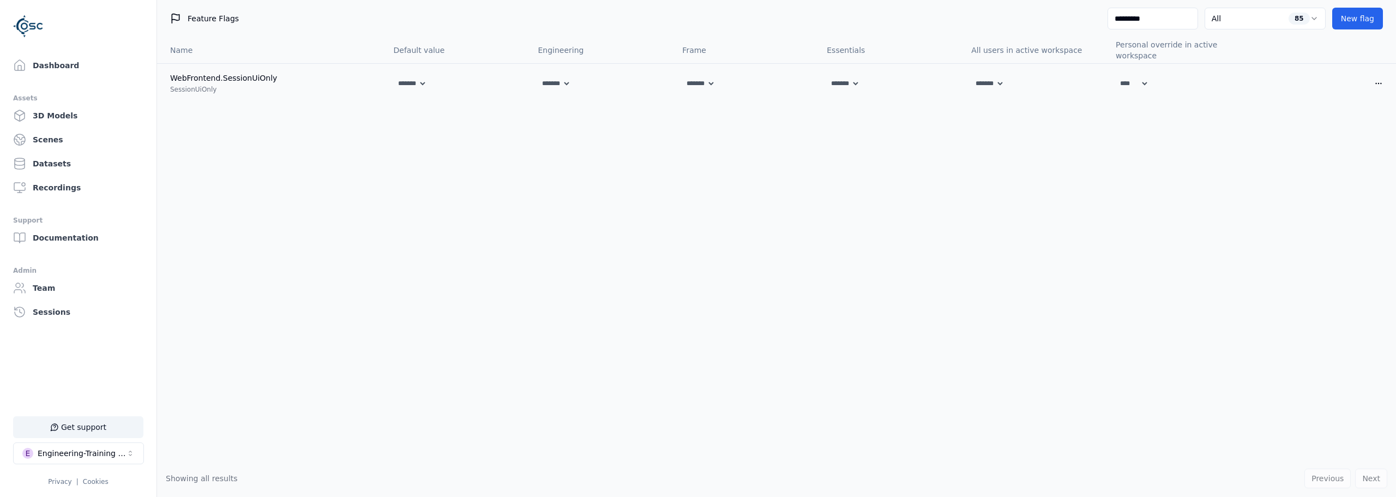
type input "*********"
click at [1147, 153] on div "Name Default value Engineering Frame Essentials All users in active workspace P…" at bounding box center [776, 248] width 1239 height 423
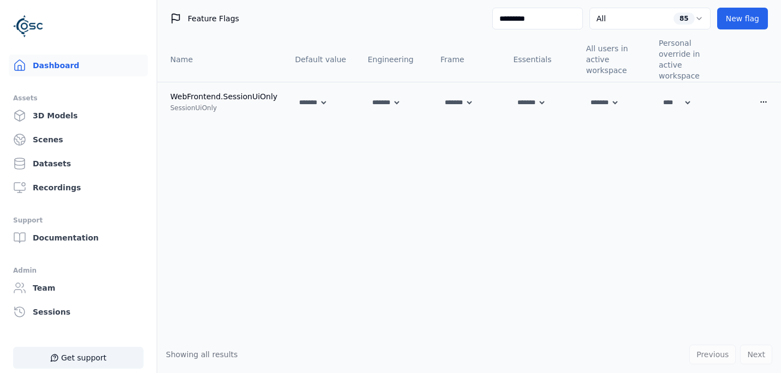
click at [57, 71] on link "Dashboard" at bounding box center [78, 66] width 139 height 22
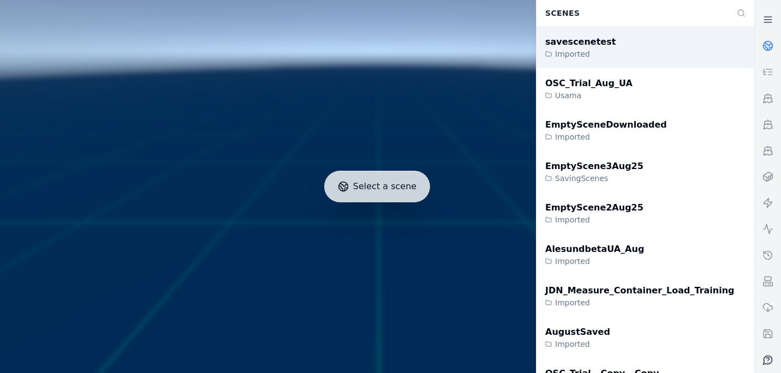
click at [640, 56] on div "savescenetest Imported" at bounding box center [645, 47] width 218 height 41
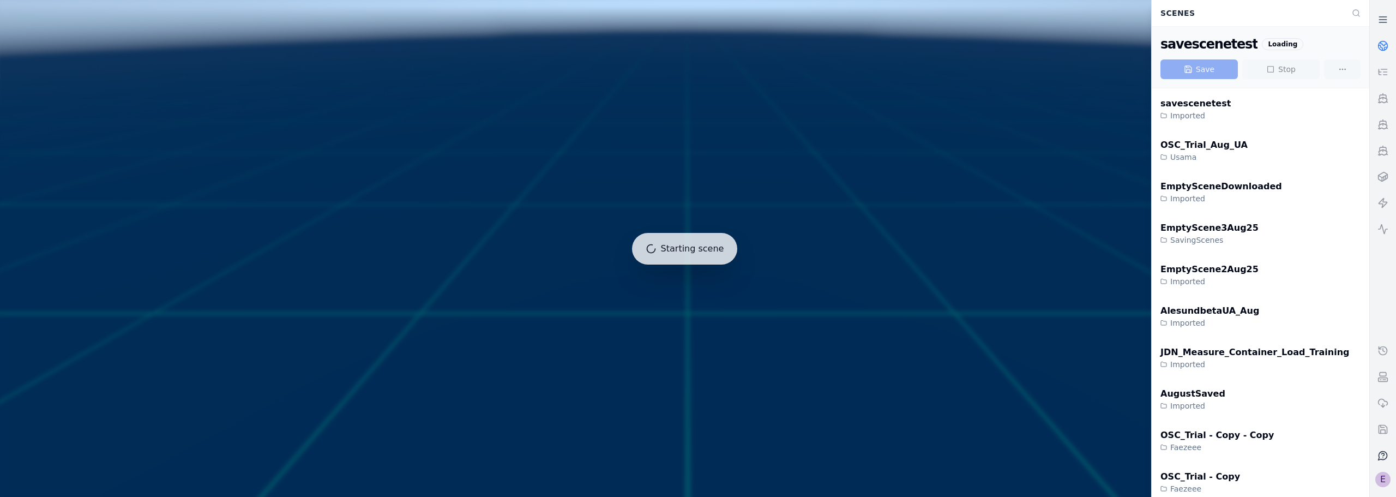
click at [1379, 473] on div "E" at bounding box center [1383, 479] width 15 height 15
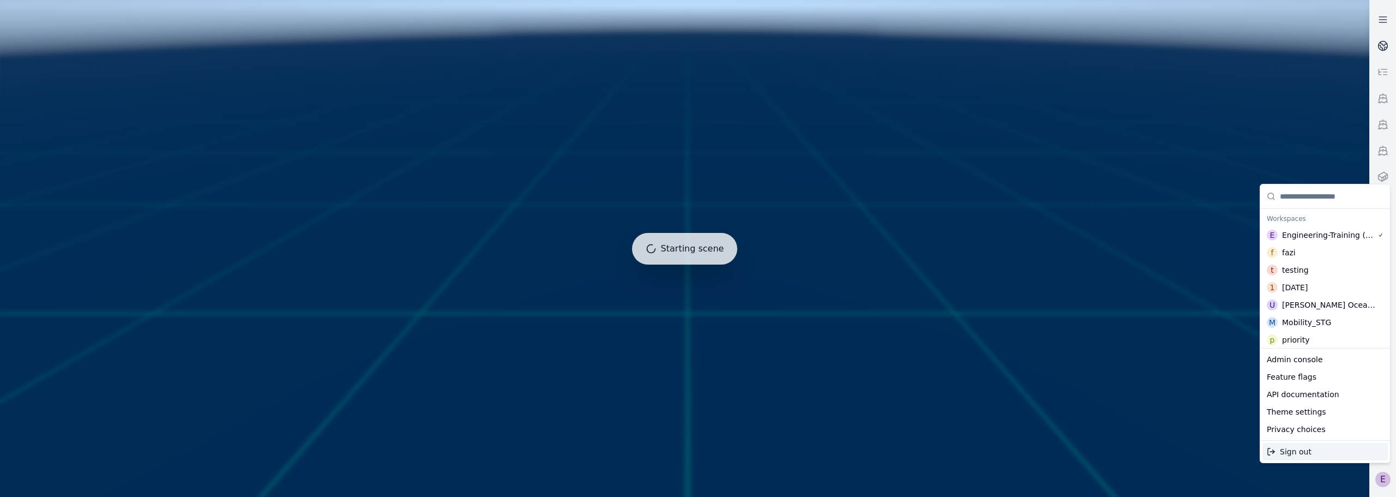
click at [1298, 114] on div at bounding box center [685, 249] width 1378 height 506
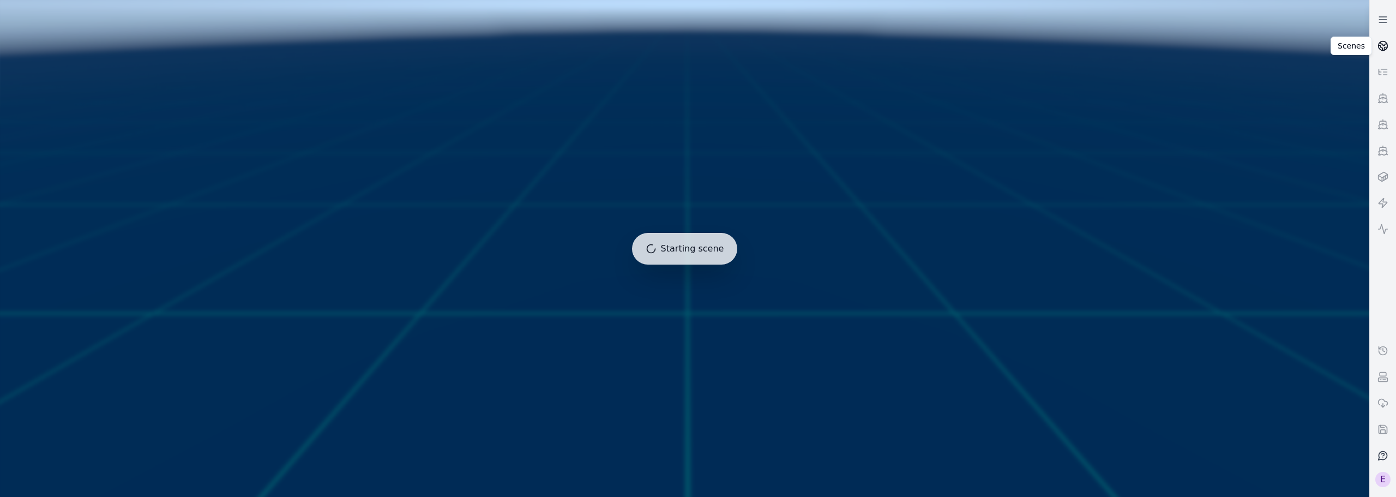
click at [1378, 52] on link at bounding box center [1383, 46] width 26 height 26
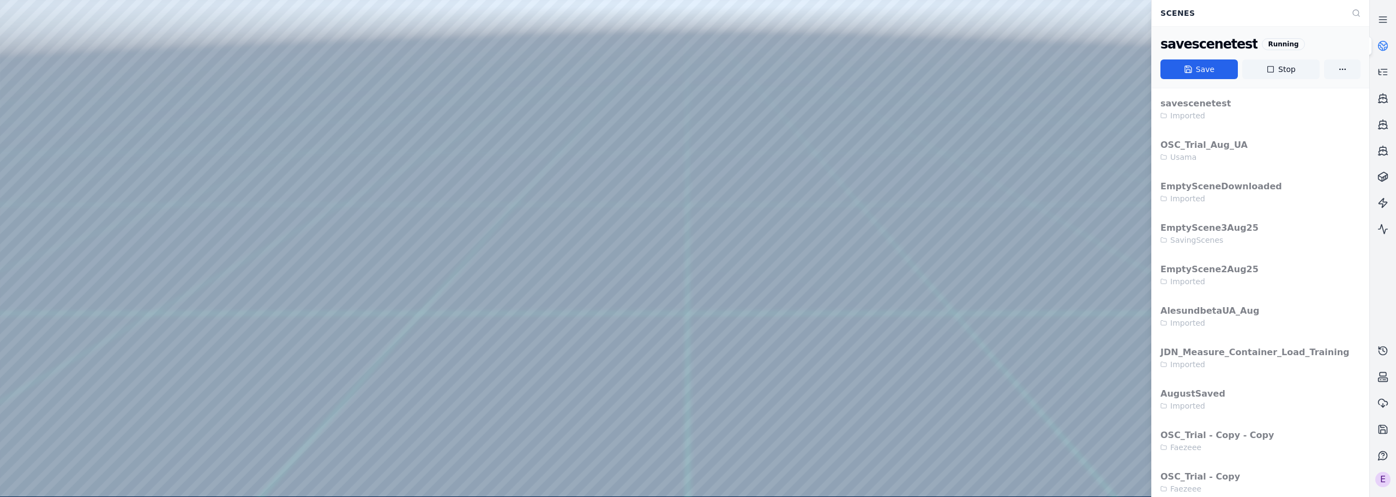
drag, startPoint x: 876, startPoint y: 136, endPoint x: 794, endPoint y: 111, distance: 85.9
drag, startPoint x: 783, startPoint y: 177, endPoint x: 854, endPoint y: 197, distance: 74.4
drag, startPoint x: 770, startPoint y: 267, endPoint x: 760, endPoint y: 285, distance: 20.0
drag, startPoint x: 850, startPoint y: 293, endPoint x: 773, endPoint y: 298, distance: 77.0
click at [1096, 489] on div at bounding box center [684, 248] width 1369 height 496
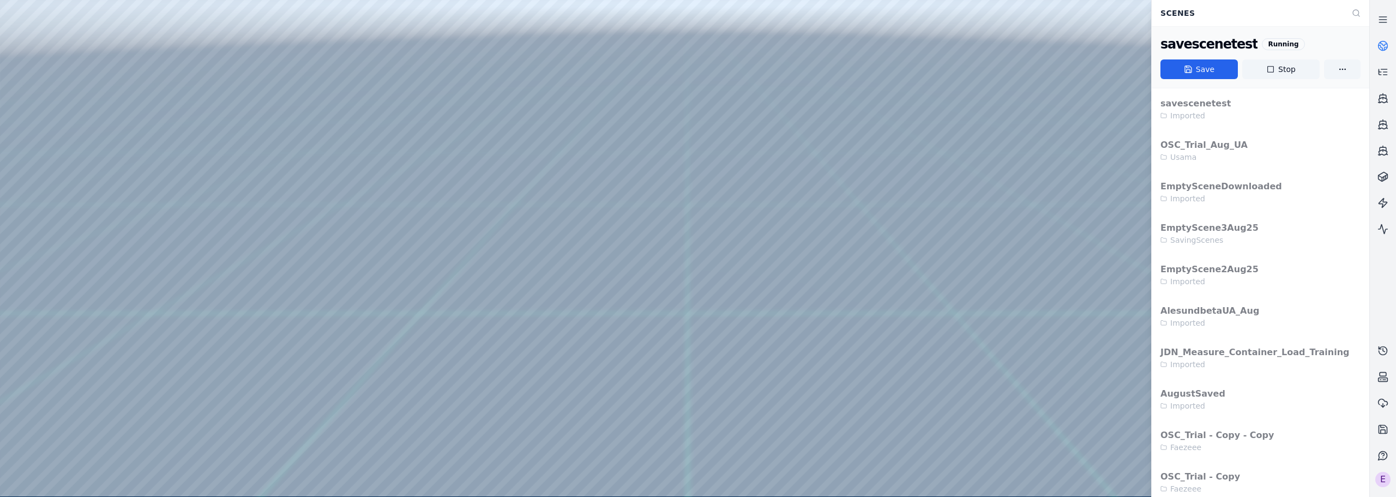
drag, startPoint x: 749, startPoint y: 244, endPoint x: 737, endPoint y: 237, distance: 13.2
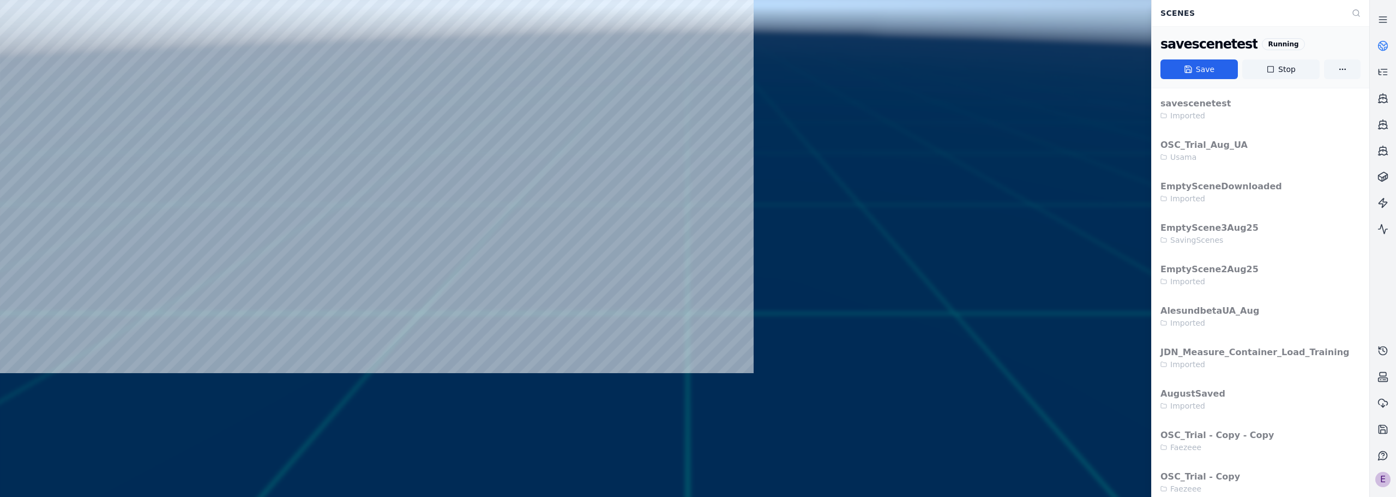
click at [1386, 476] on div "E" at bounding box center [1383, 479] width 15 height 15
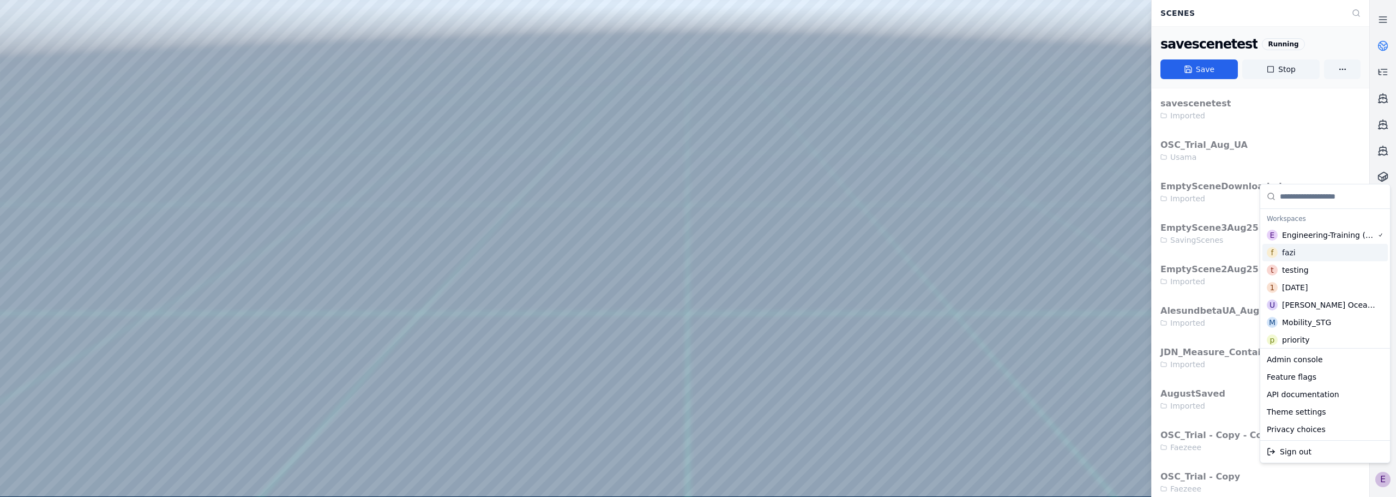
click at [1324, 255] on div "f fazi" at bounding box center [1325, 252] width 125 height 17
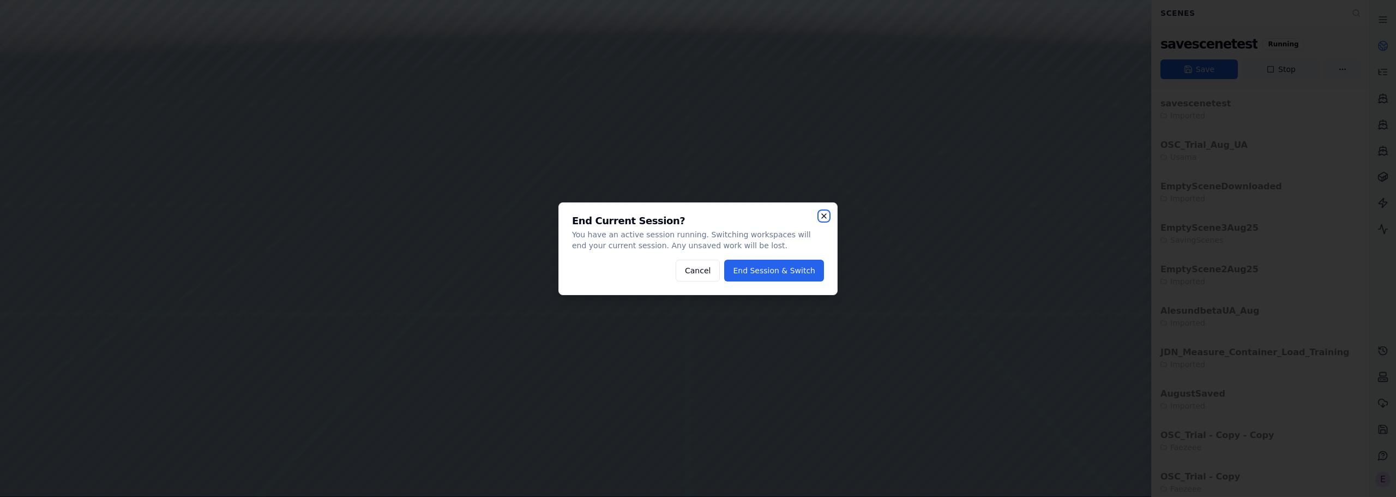
click at [823, 216] on icon "button" at bounding box center [824, 216] width 9 height 9
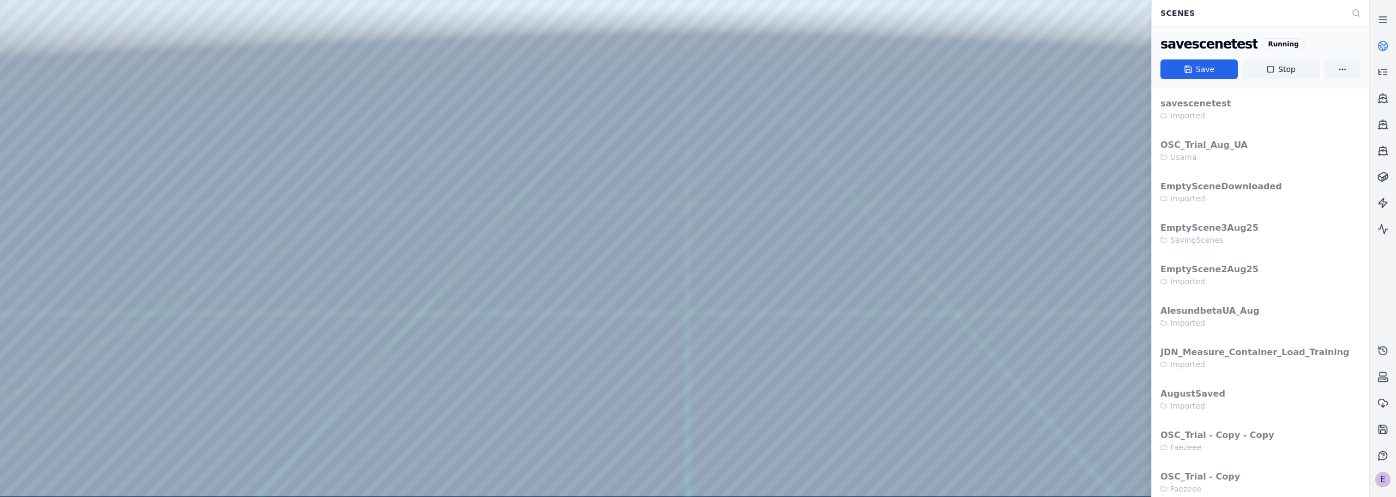
click at [1383, 479] on div "E" at bounding box center [1383, 479] width 15 height 15
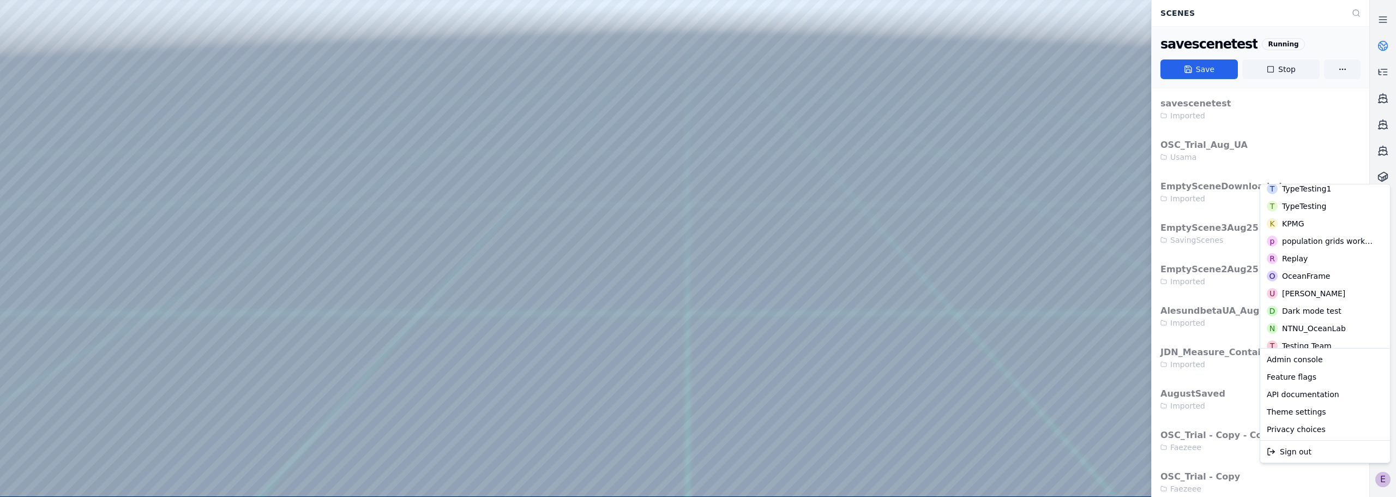
scroll to position [327, 0]
click at [1302, 244] on div "Replay" at bounding box center [1295, 239] width 26 height 11
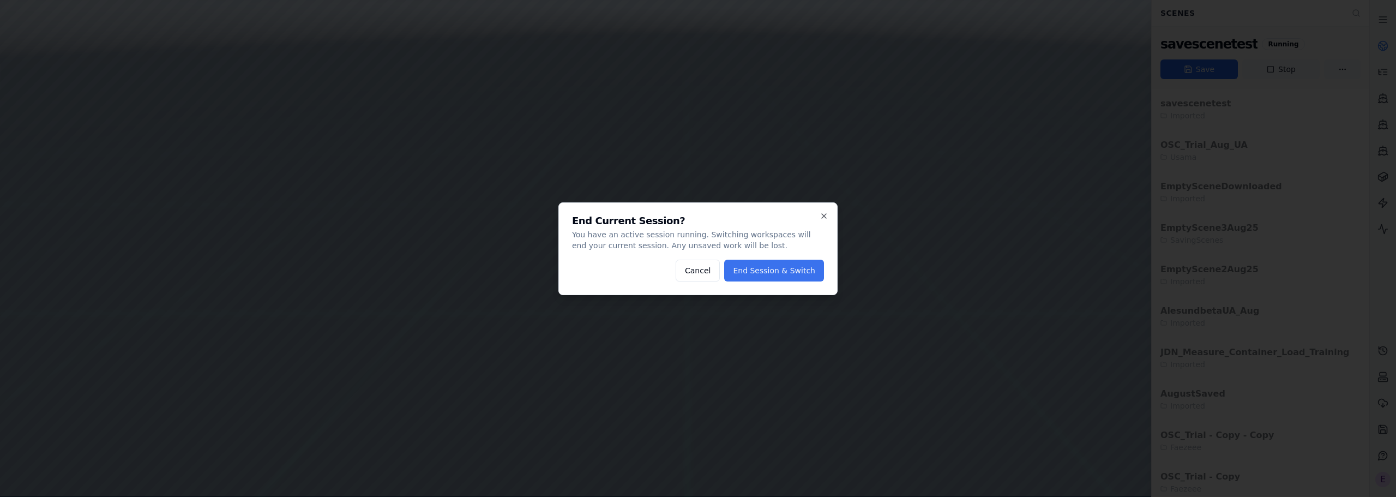
click at [763, 269] on button "End Session & Switch" at bounding box center [774, 271] width 100 height 22
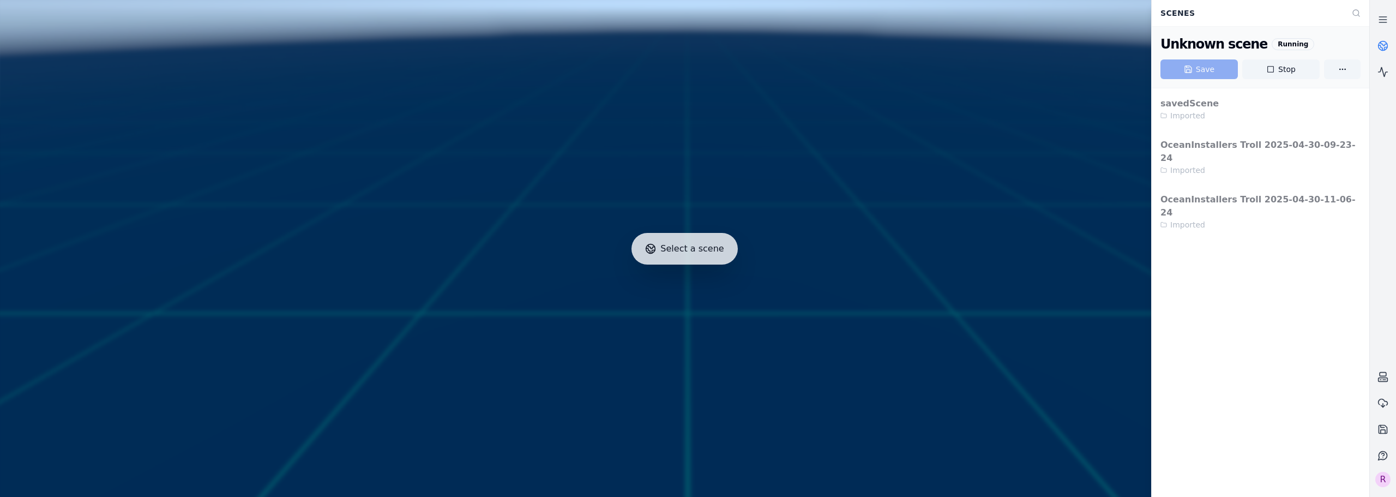
drag, startPoint x: 1285, startPoint y: 68, endPoint x: 743, endPoint y: 51, distance: 541.4
click at [1285, 68] on button "Stop" at bounding box center [1281, 69] width 77 height 20
click at [1379, 478] on div "R" at bounding box center [1383, 479] width 15 height 15
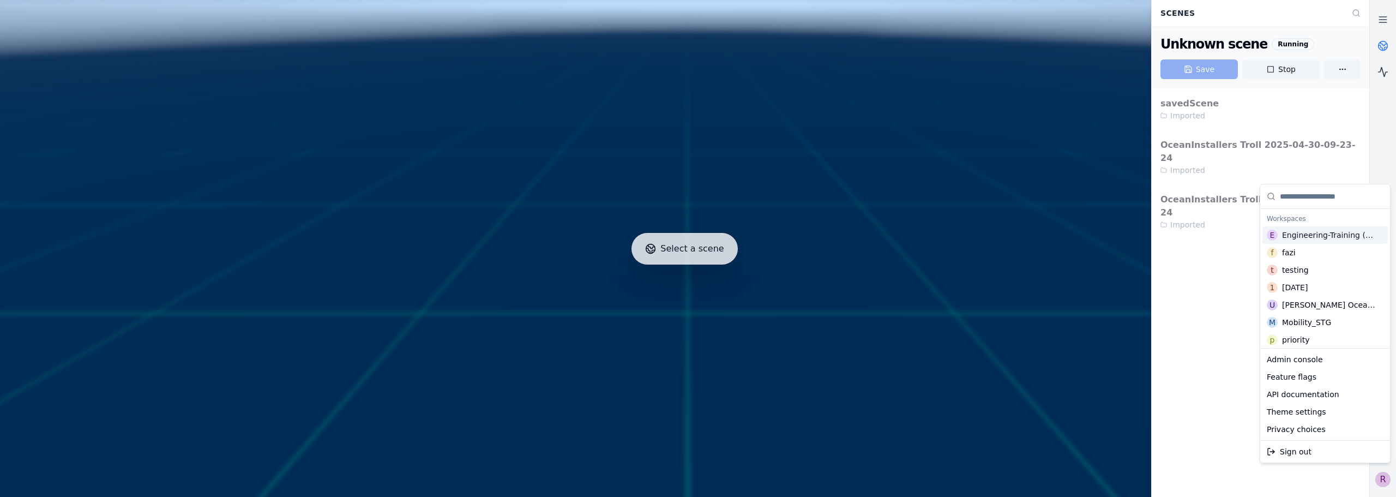
click at [1312, 240] on div "Engineering-Training (SSO Staging)" at bounding box center [1329, 235] width 95 height 11
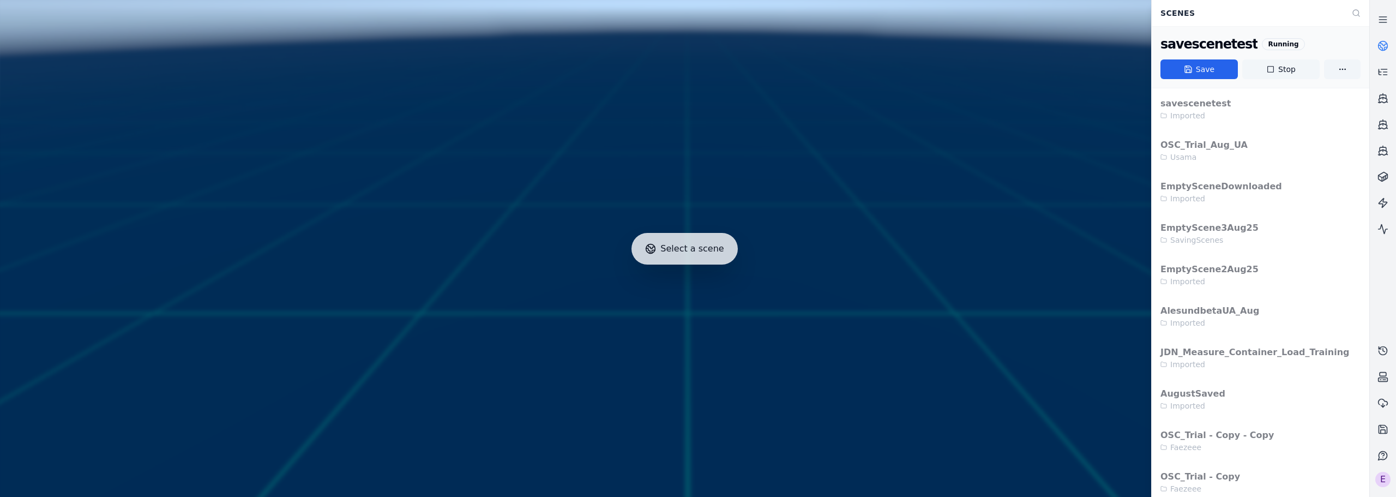
click at [1264, 74] on button "Stop" at bounding box center [1281, 69] width 77 height 20
click at [1381, 478] on div "E" at bounding box center [1383, 479] width 15 height 15
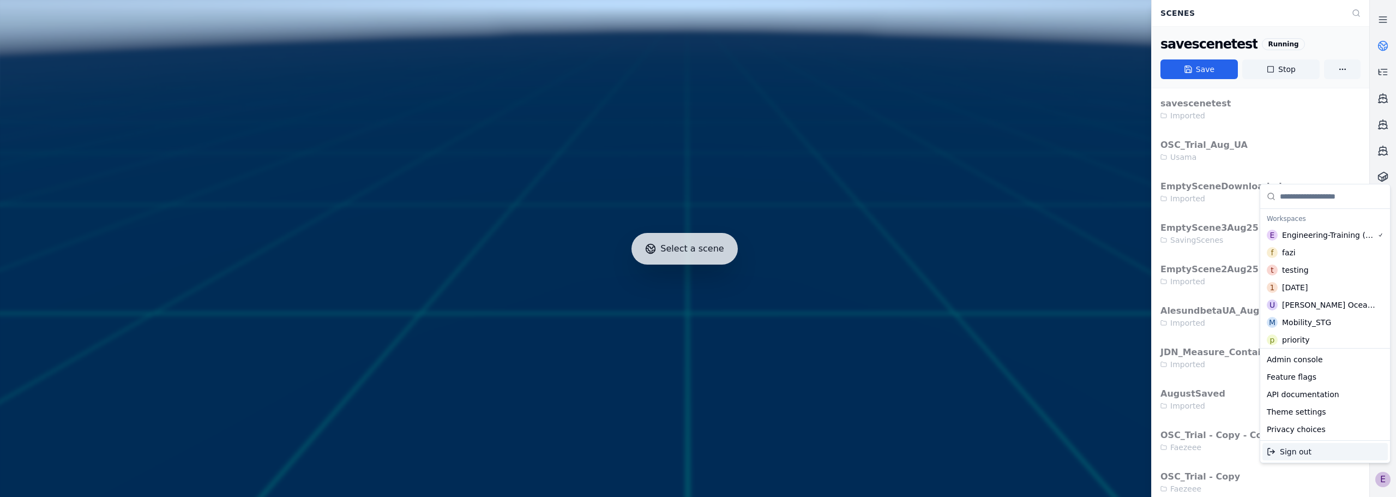
click at [1298, 457] on div "Sign out" at bounding box center [1325, 451] width 125 height 17
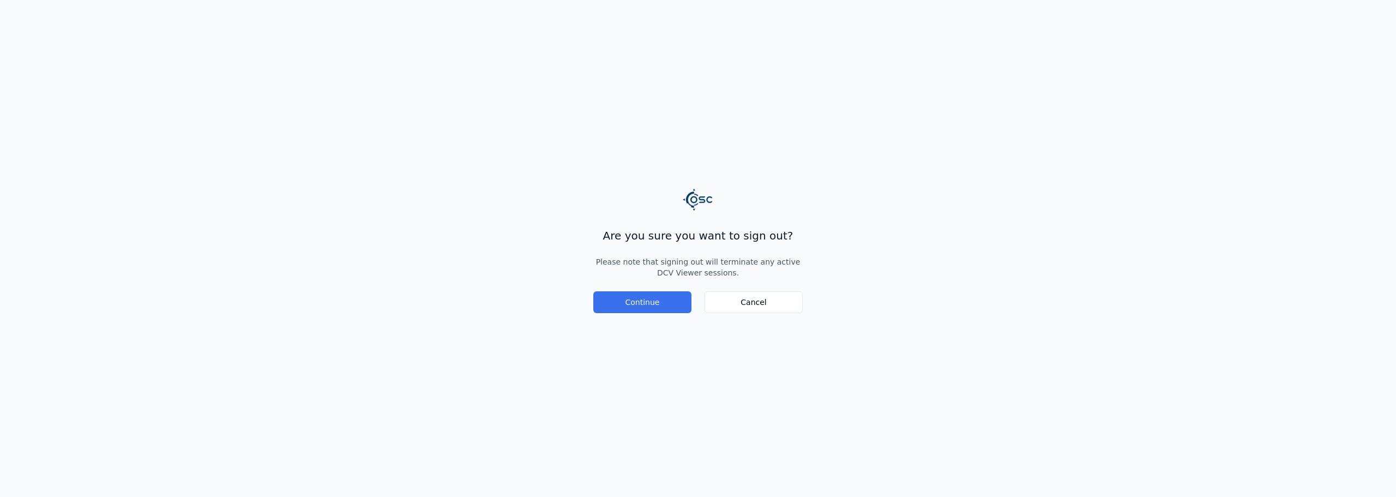
click at [644, 304] on button "Continue" at bounding box center [642, 302] width 98 height 22
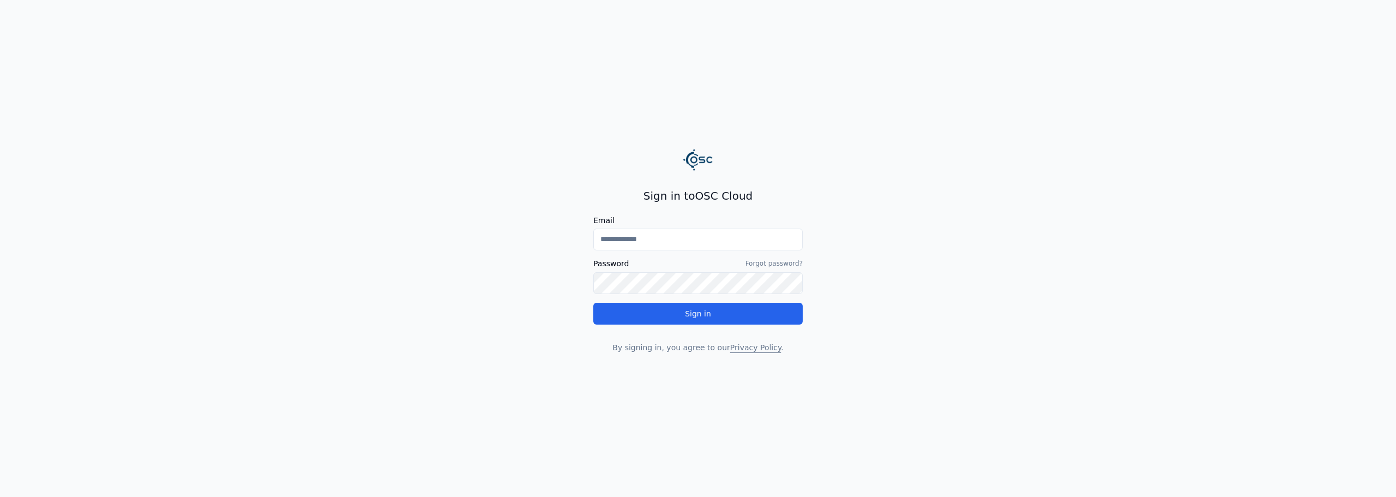
click at [667, 238] on input "Email" at bounding box center [697, 240] width 209 height 22
type input "**********"
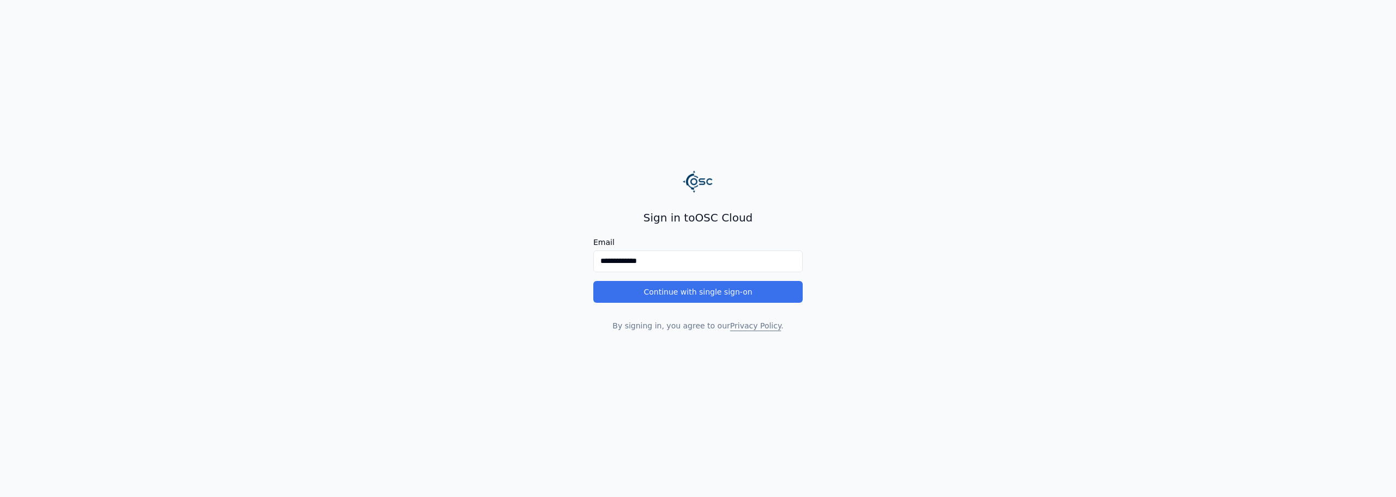
click at [665, 296] on button "Continue with single sign-on" at bounding box center [697, 292] width 209 height 22
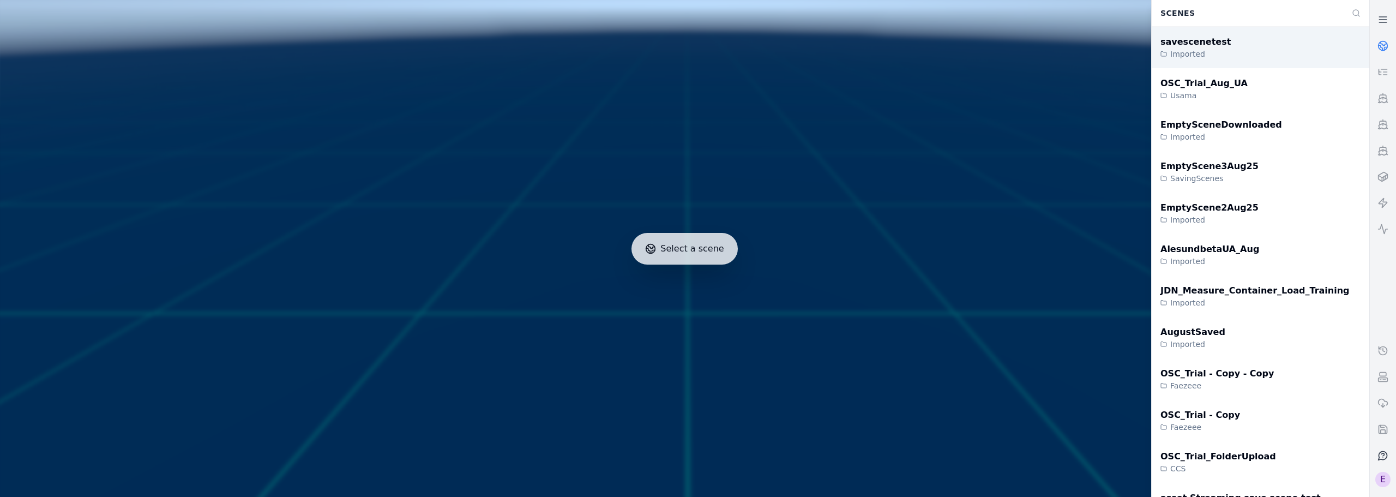
click at [1245, 53] on div "savescenetest Imported" at bounding box center [1261, 47] width 218 height 41
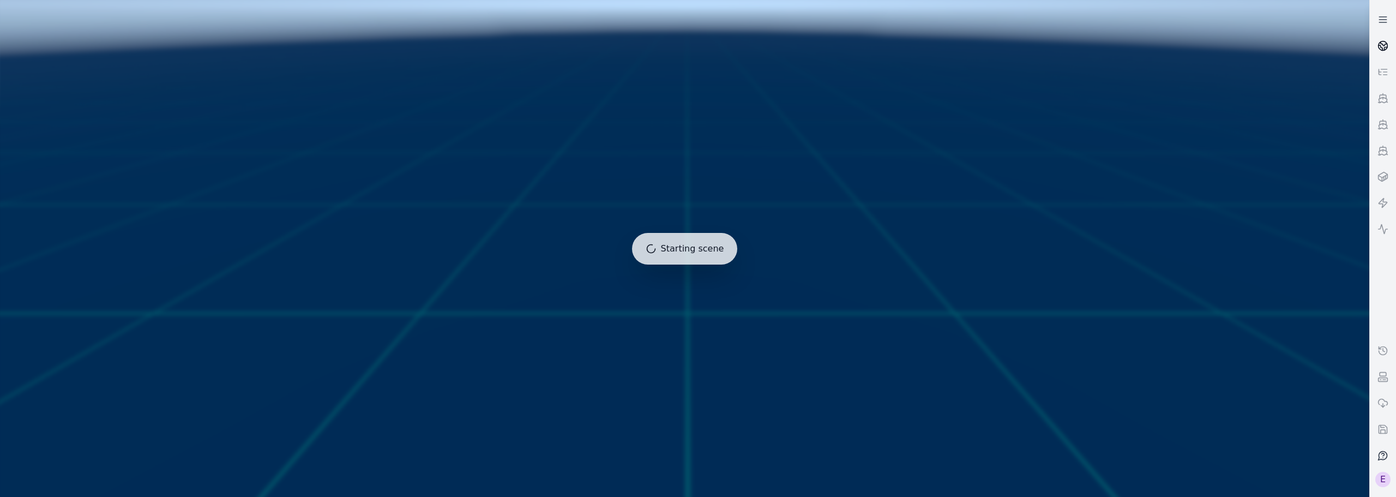
click at [1377, 48] on link at bounding box center [1383, 46] width 26 height 26
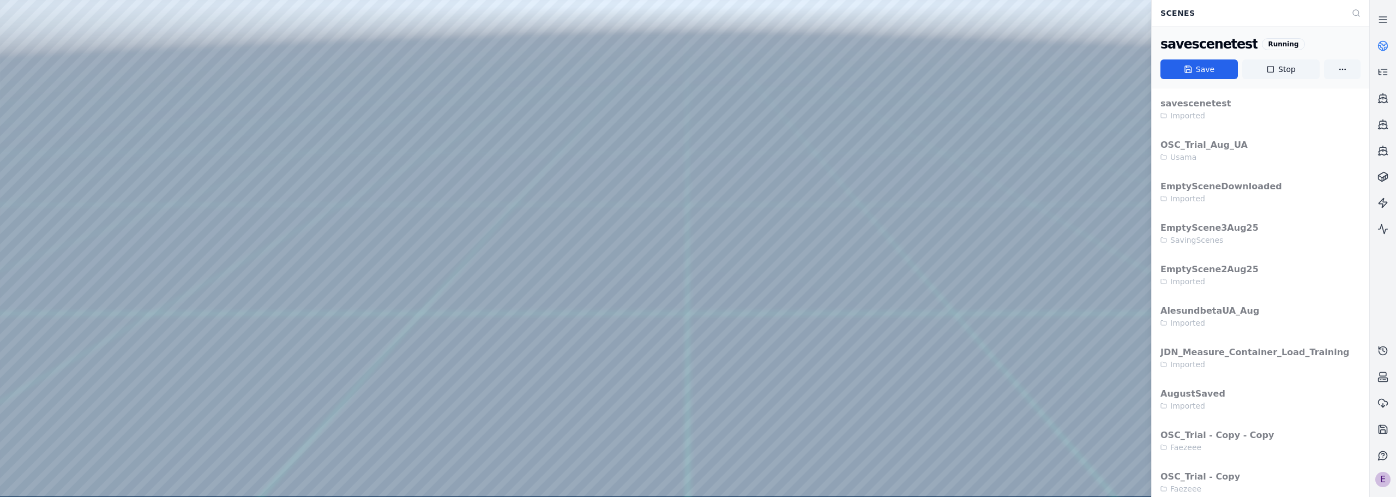
click at [1382, 483] on div "E" at bounding box center [1383, 479] width 15 height 15
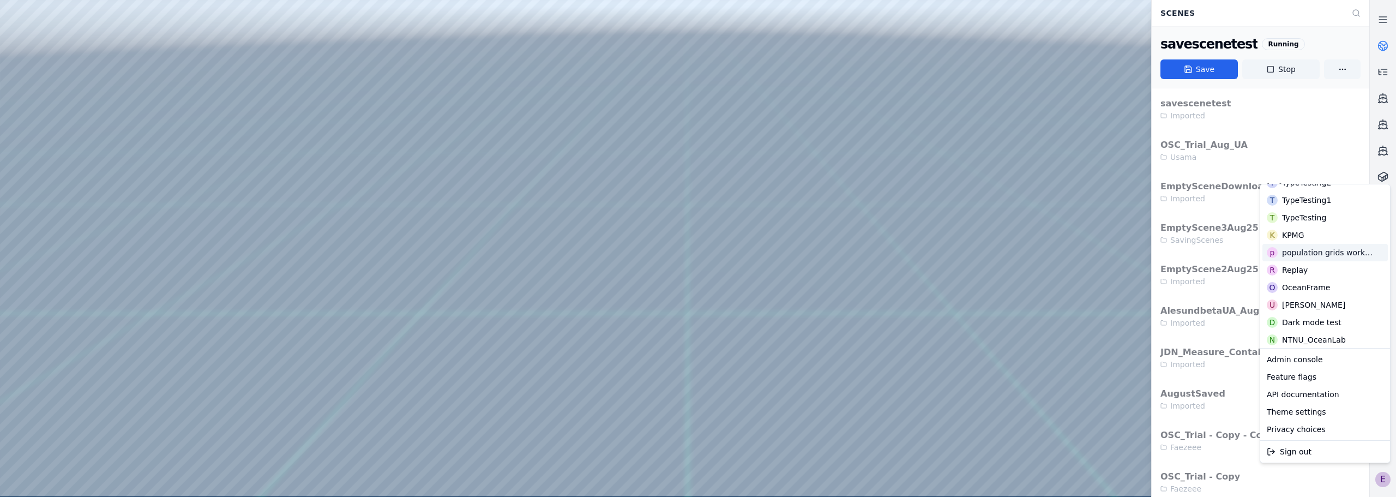
scroll to position [327, 0]
click at [1298, 241] on div "Replay" at bounding box center [1295, 239] width 26 height 11
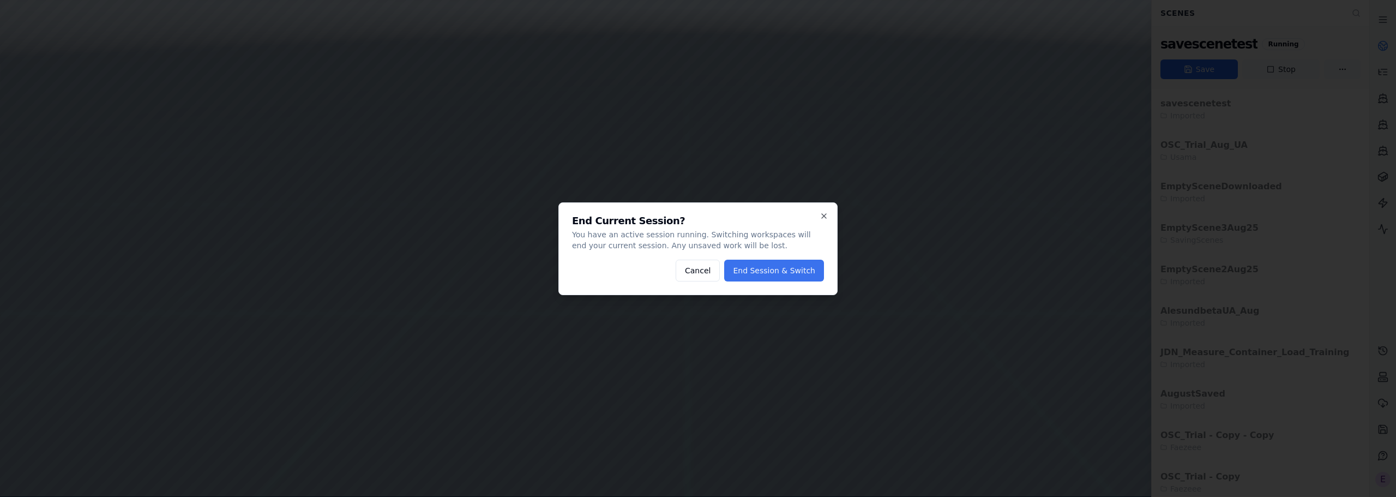
click at [760, 272] on button "End Session & Switch" at bounding box center [774, 271] width 100 height 22
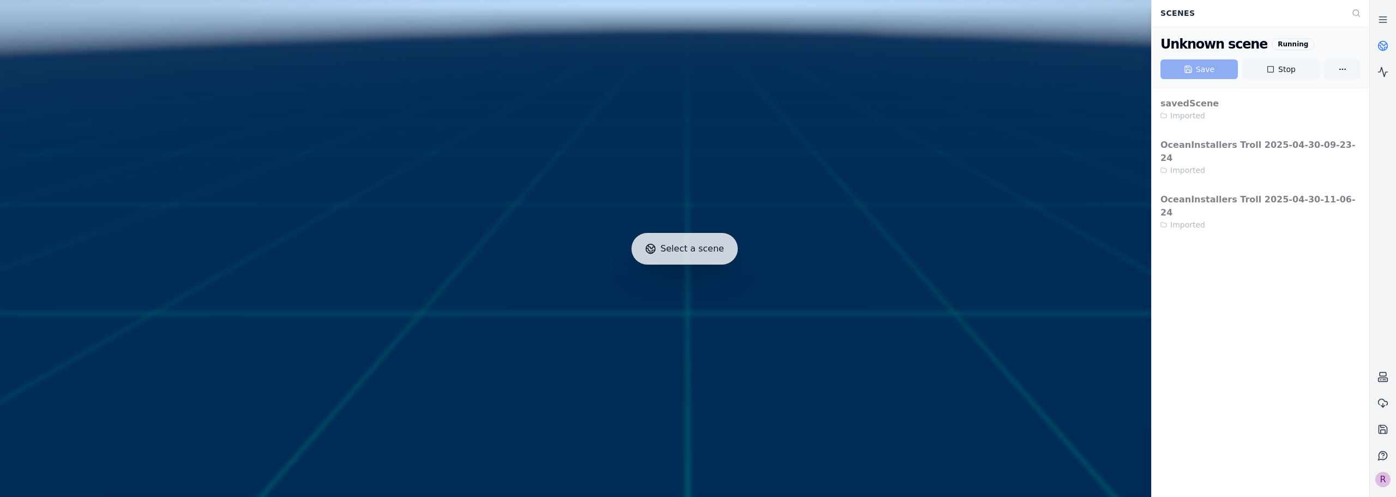
click at [1380, 481] on div "R" at bounding box center [1383, 479] width 15 height 15
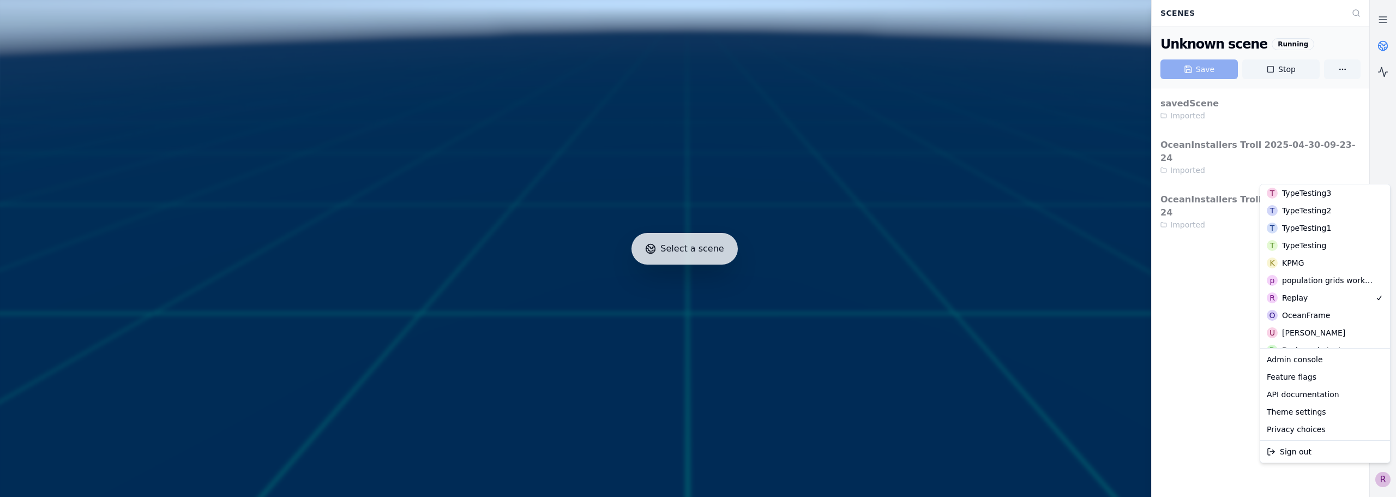
scroll to position [273, 0]
click at [1205, 288] on div at bounding box center [685, 249] width 1378 height 506
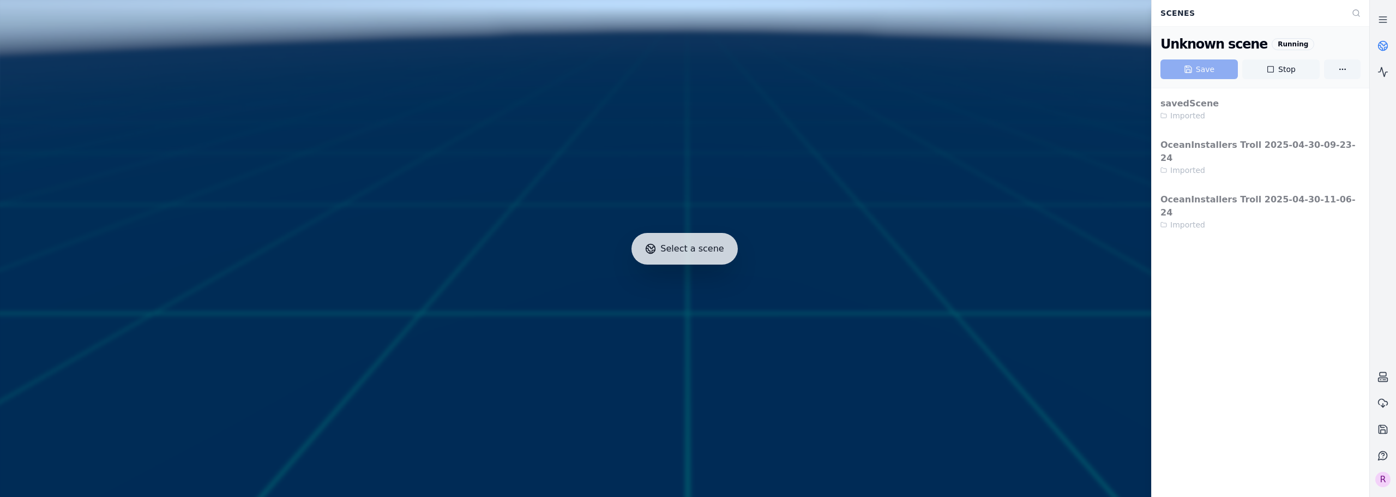
click at [1279, 76] on button "Stop" at bounding box center [1281, 69] width 77 height 20
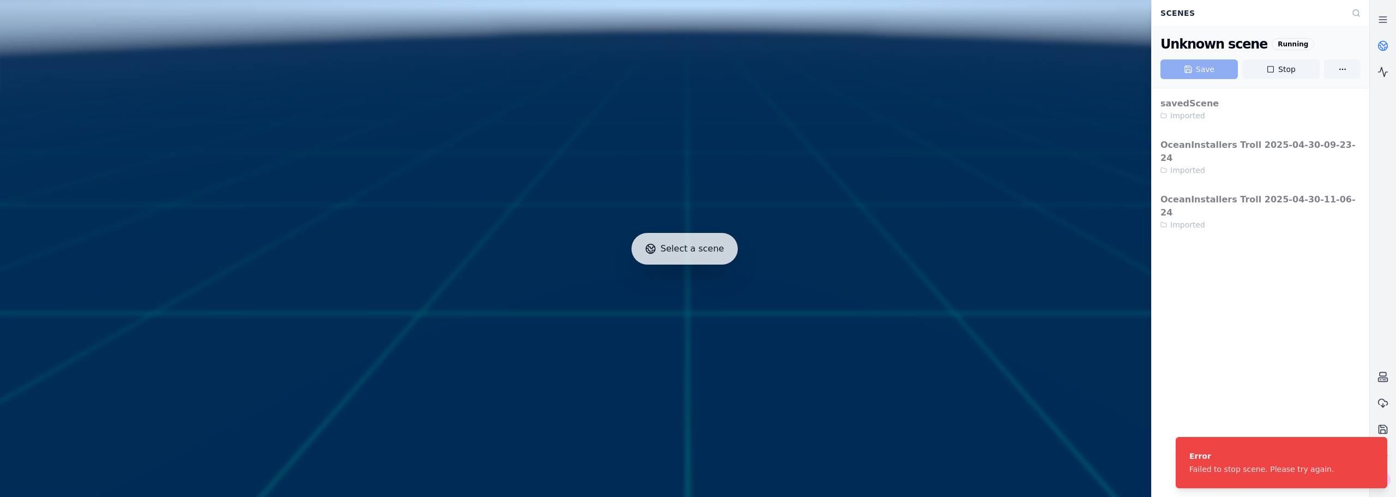
click at [1218, 357] on div "savedScene Imported OceanInstallers Troll 2025-04-30-09-23-24 Imported OceanIns…" at bounding box center [1261, 292] width 218 height 409
click at [1376, 447] on icon "Notifications (F8)" at bounding box center [1376, 448] width 9 height 9
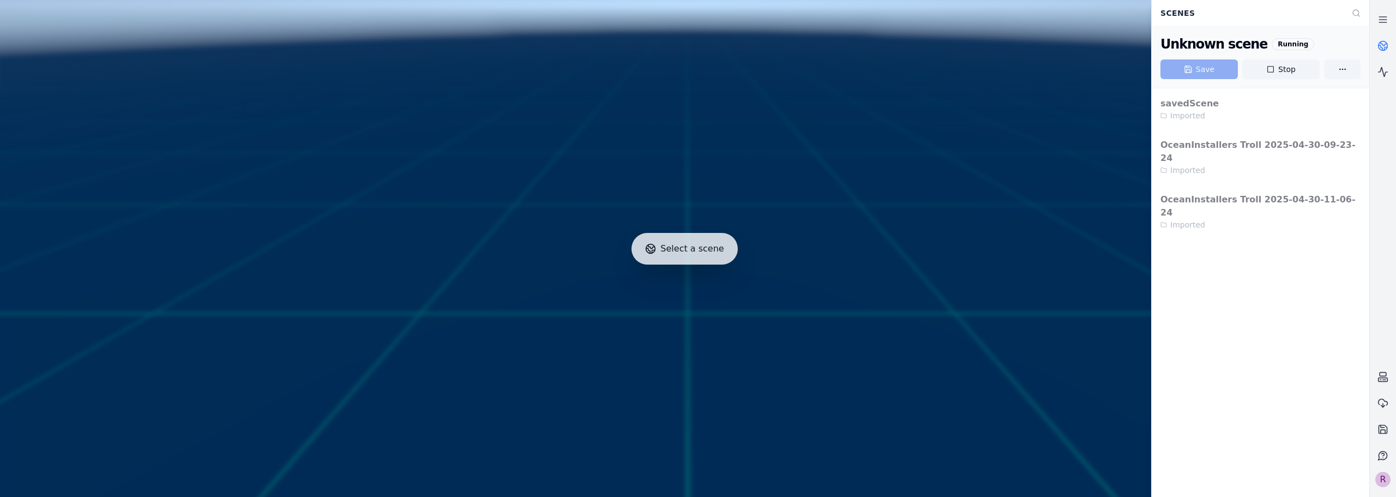
click at [1383, 478] on div "R" at bounding box center [1383, 479] width 15 height 15
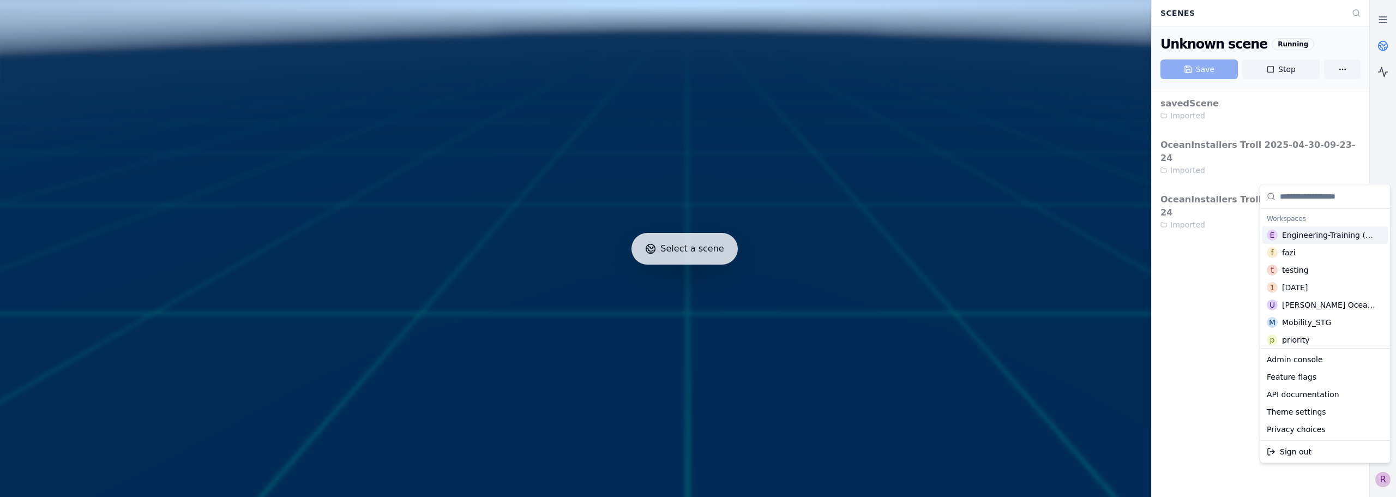
click at [1317, 237] on div "Engineering-Training (SSO Staging)" at bounding box center [1329, 235] width 95 height 11
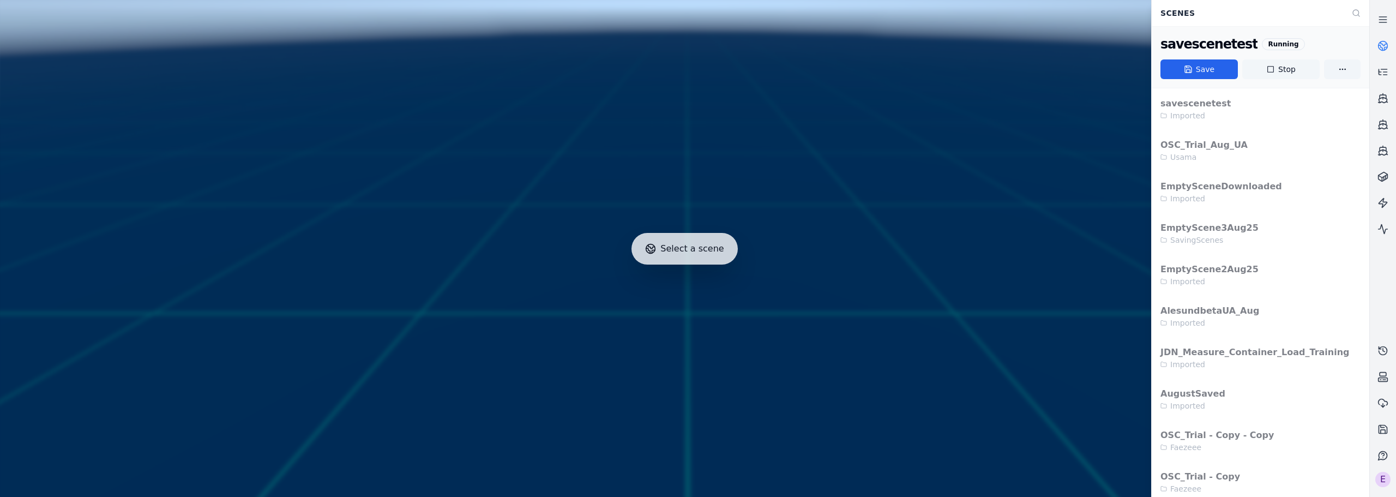
click at [1276, 69] on button "Stop" at bounding box center [1281, 69] width 77 height 20
click at [887, 71] on div at bounding box center [685, 249] width 1378 height 506
click at [1388, 482] on div "E" at bounding box center [1383, 479] width 15 height 15
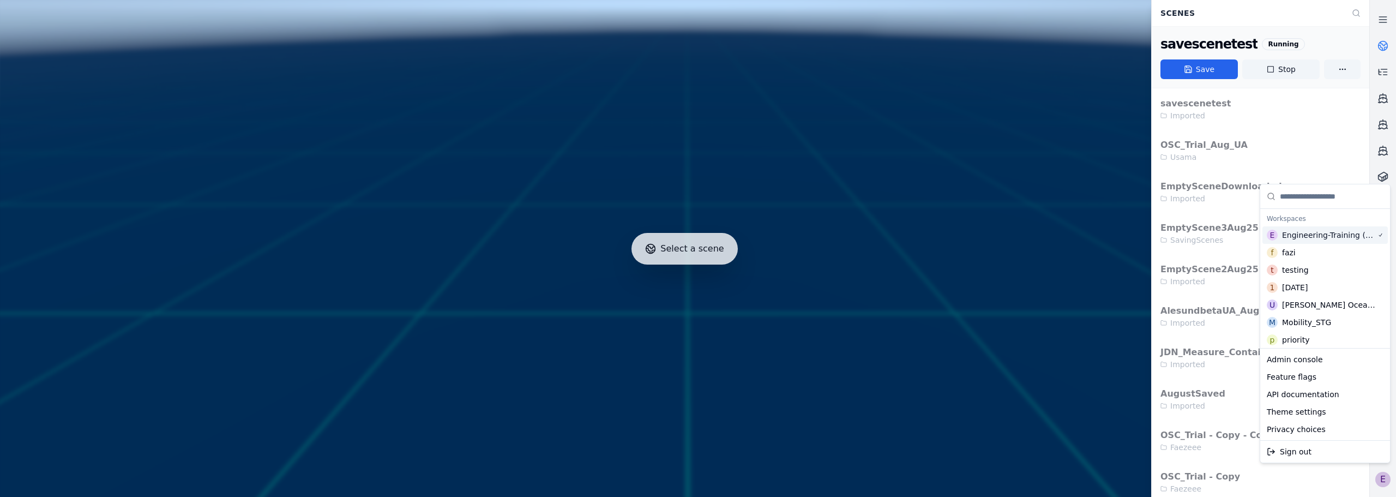
click at [1303, 201] on input "Suggestions" at bounding box center [1332, 196] width 104 height 24
click at [1386, 483] on html "Support Select a scene Scenes savescenetest Running Save Stop savescenetest Imp…" at bounding box center [698, 248] width 1396 height 497
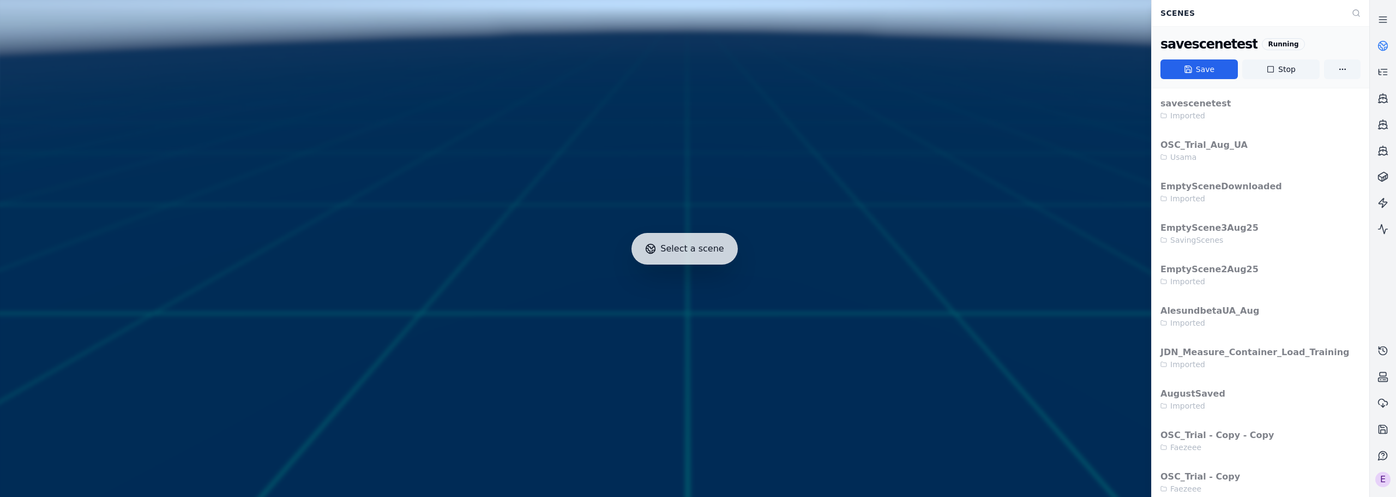
click at [1386, 483] on div "E" at bounding box center [1383, 479] width 15 height 15
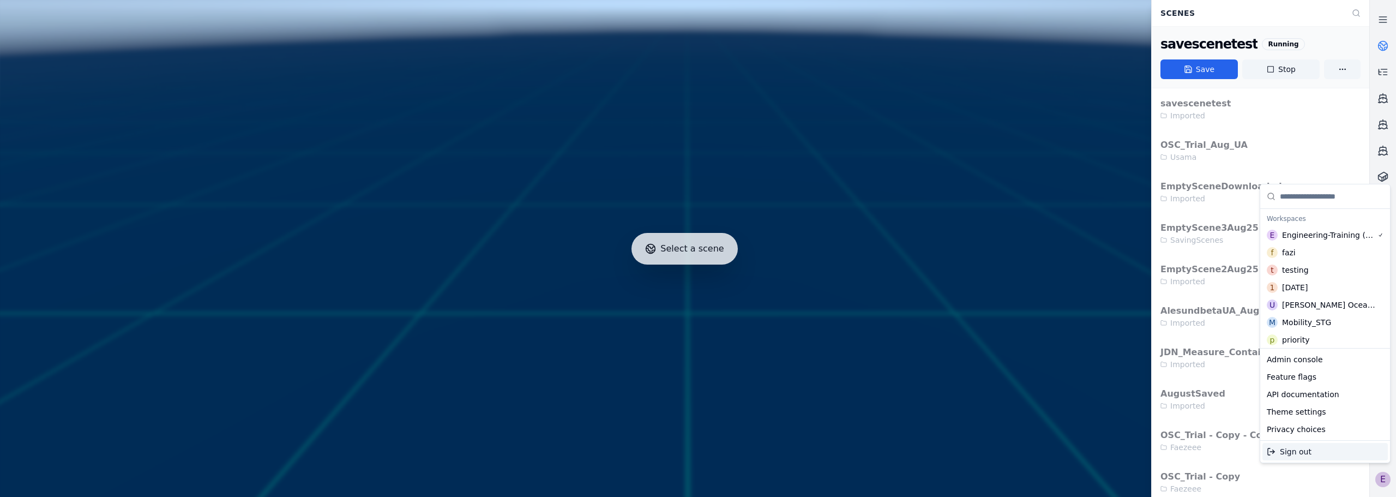
click at [1298, 452] on div "Sign out" at bounding box center [1325, 451] width 125 height 17
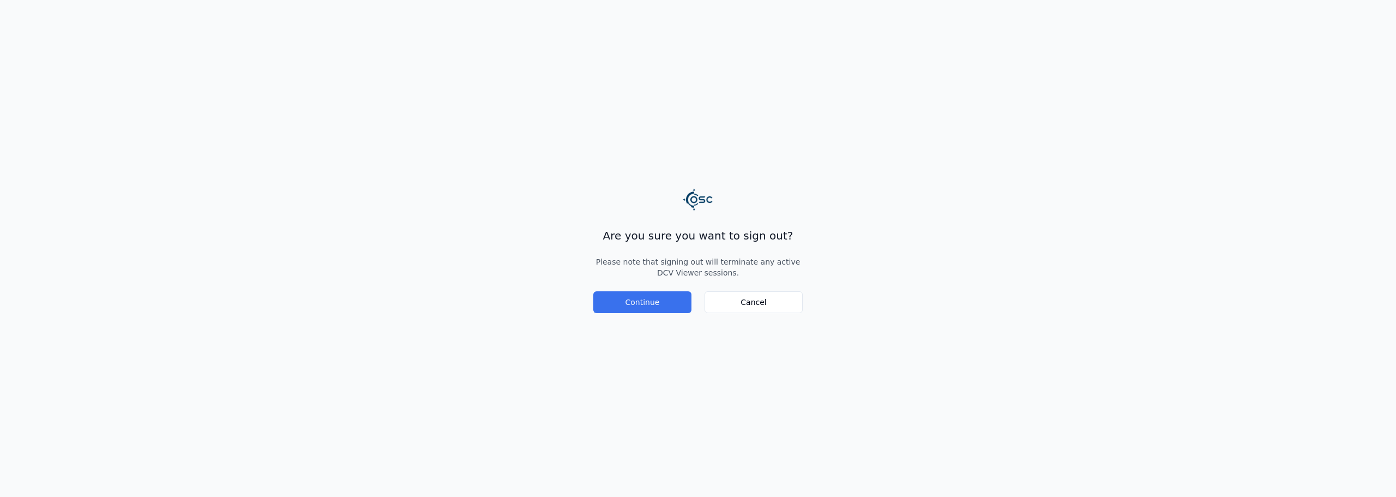
click at [667, 294] on button "Continue" at bounding box center [642, 302] width 98 height 22
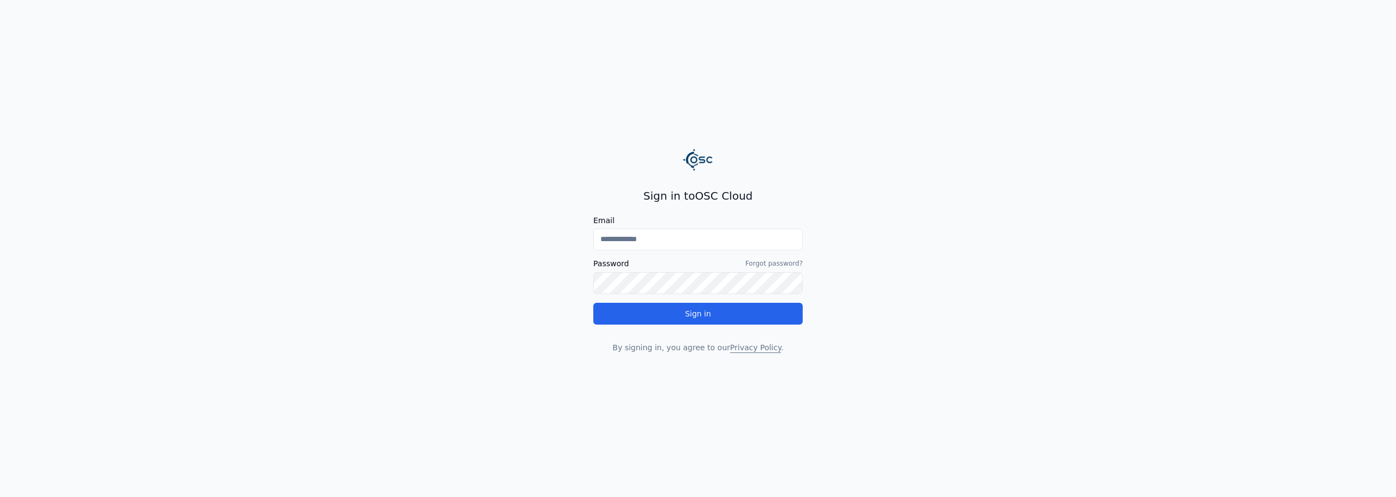
click at [431, 256] on main "Sign in to OSC Cloud Email Password Forgot password? Sign in By signing in, you…" at bounding box center [698, 248] width 1396 height 497
click at [686, 239] on input "Email" at bounding box center [697, 240] width 209 height 22
type input "**********"
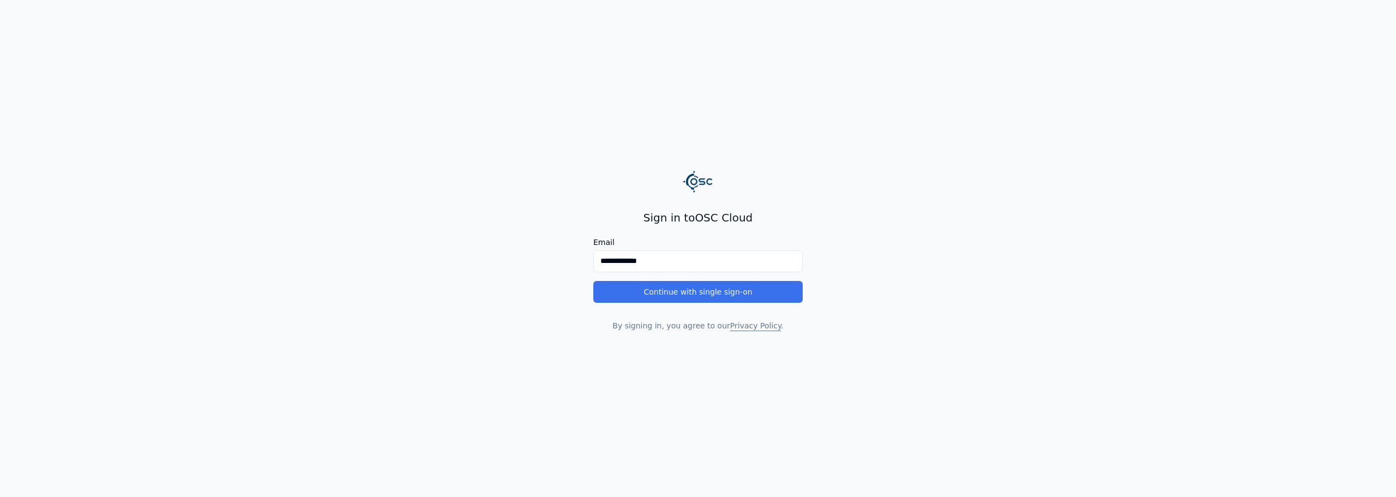
click at [703, 302] on button "Continue with single sign-on" at bounding box center [697, 292] width 209 height 22
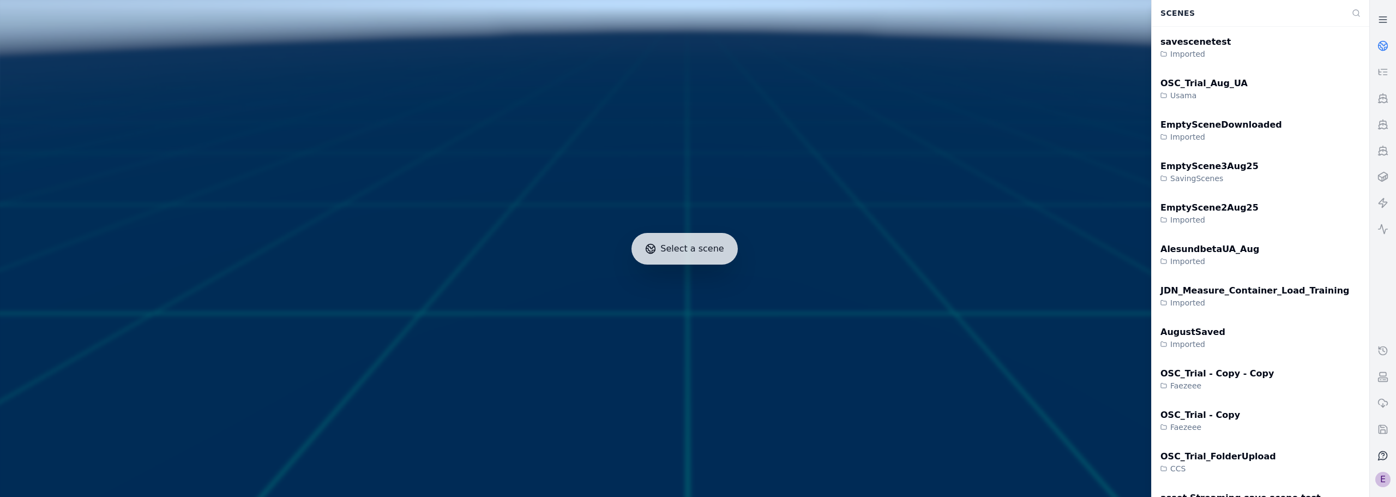
click at [1389, 480] on div "E" at bounding box center [1383, 479] width 15 height 15
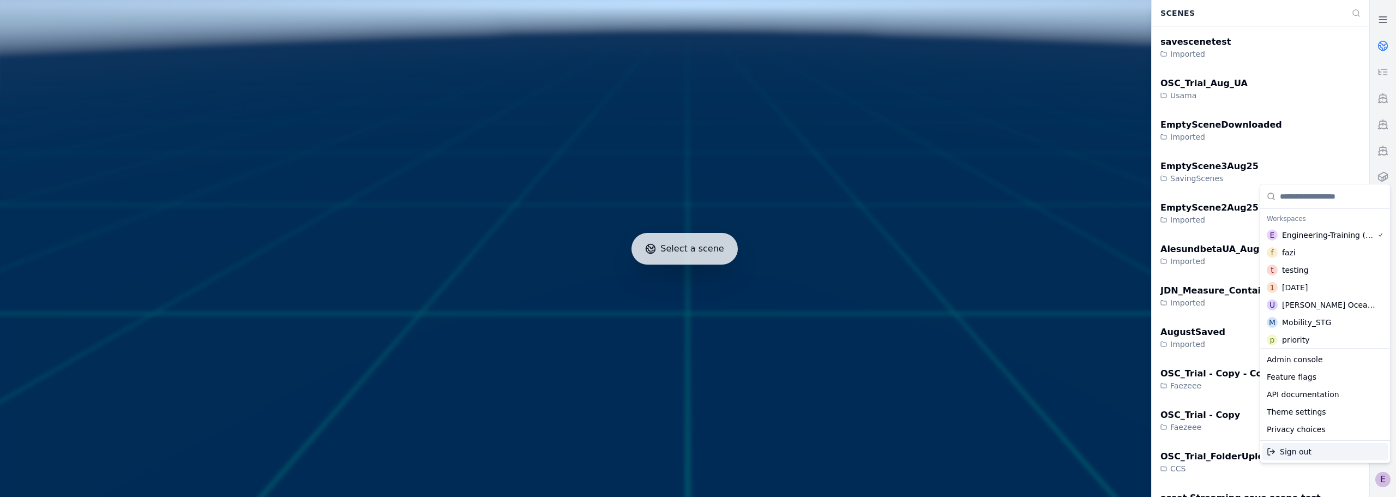
click at [1292, 455] on div "Sign out" at bounding box center [1325, 451] width 125 height 17
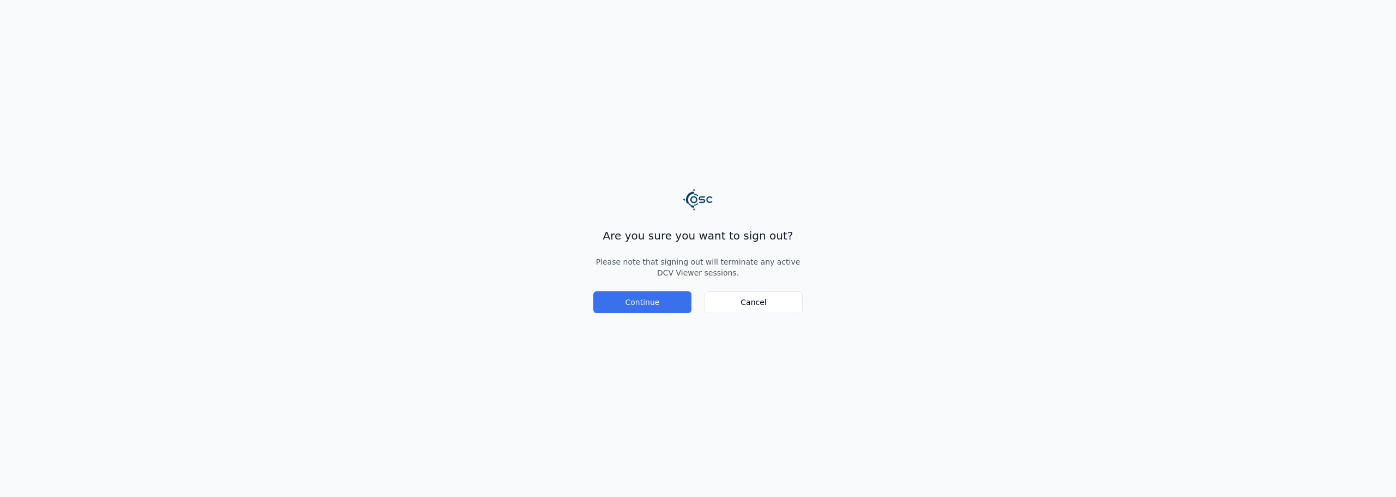
click at [638, 299] on button "Continue" at bounding box center [642, 302] width 98 height 22
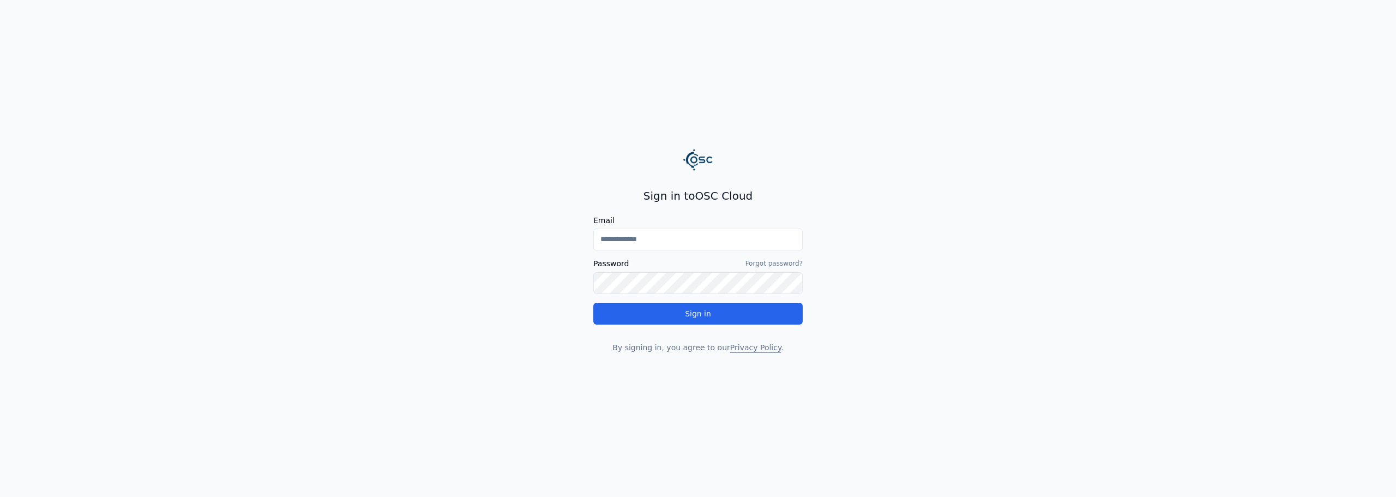
click at [662, 236] on input "Email" at bounding box center [697, 240] width 209 height 22
type input "**********"
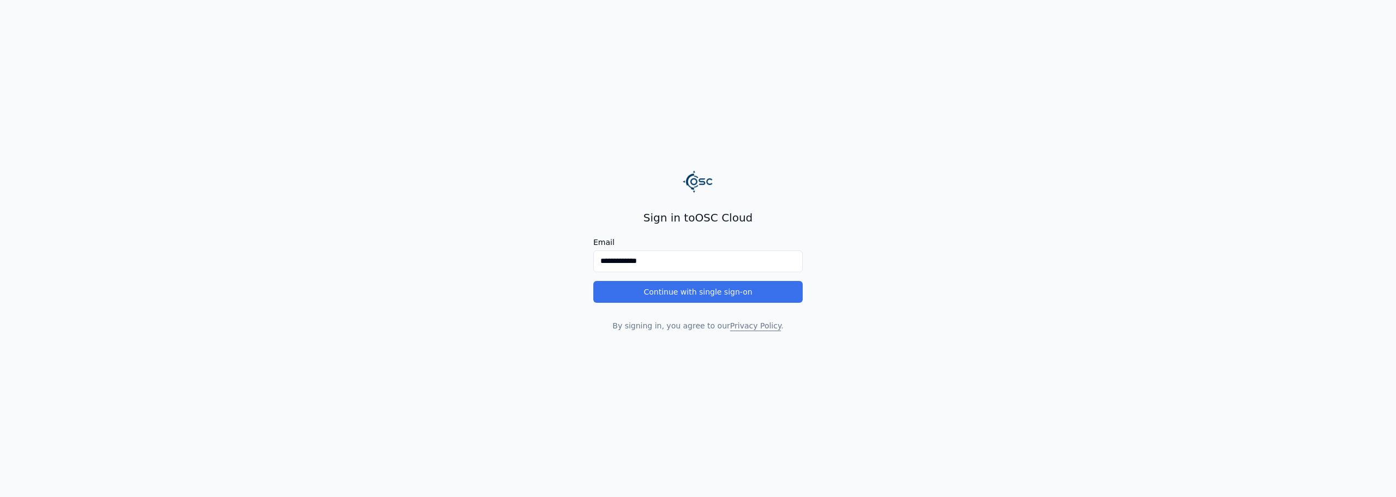
click at [679, 289] on button "Continue with single sign-on" at bounding box center [697, 292] width 209 height 22
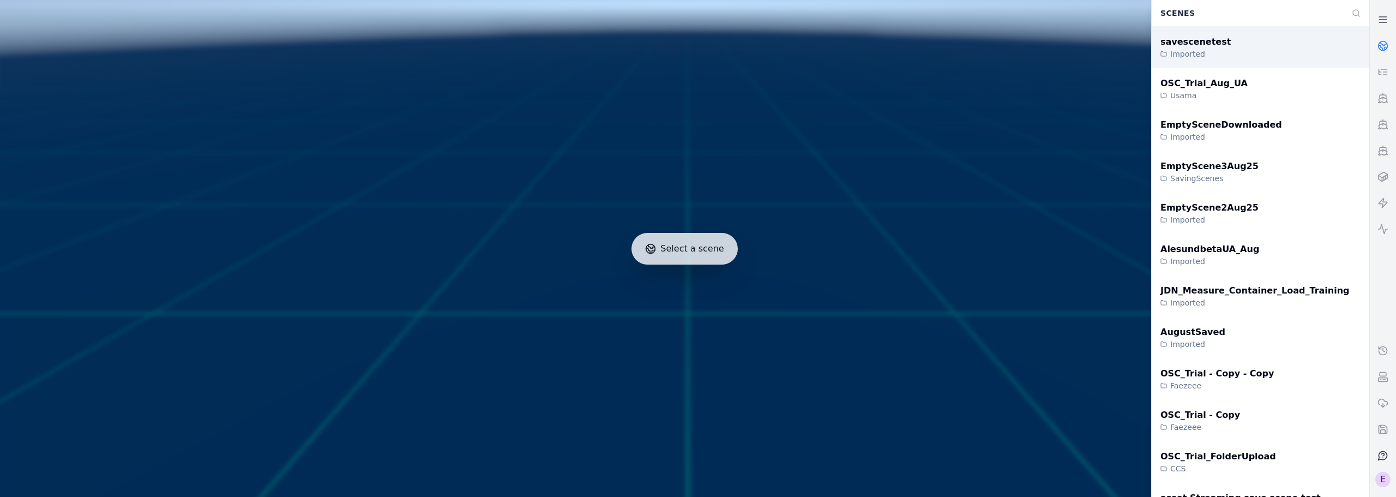
click at [1217, 44] on div "savescenetest Imported" at bounding box center [1261, 47] width 218 height 41
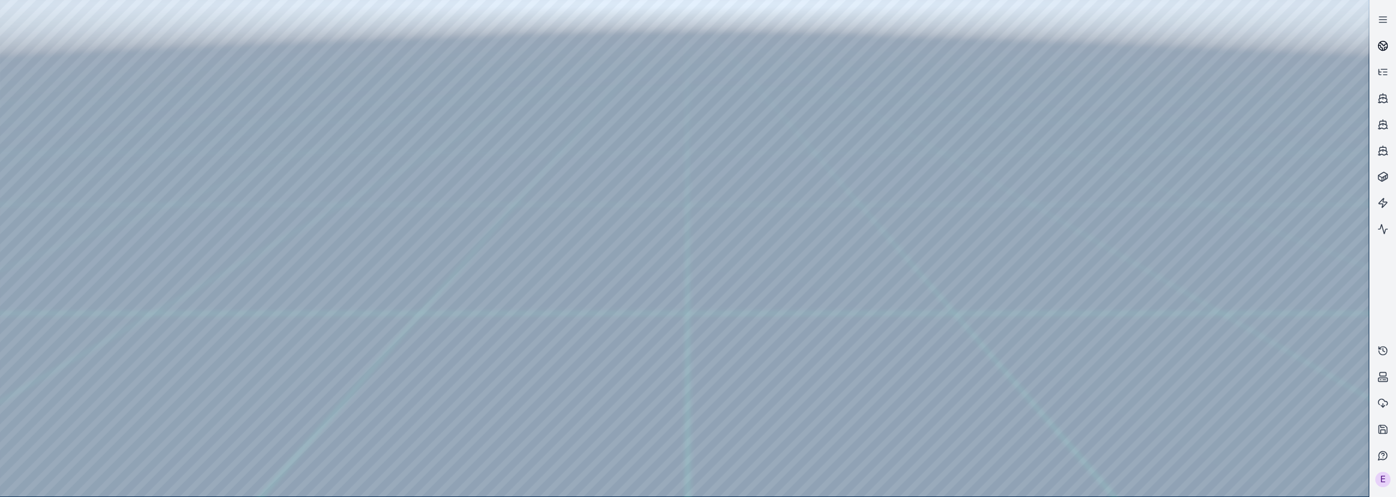
click at [1389, 41] on link at bounding box center [1383, 46] width 26 height 26
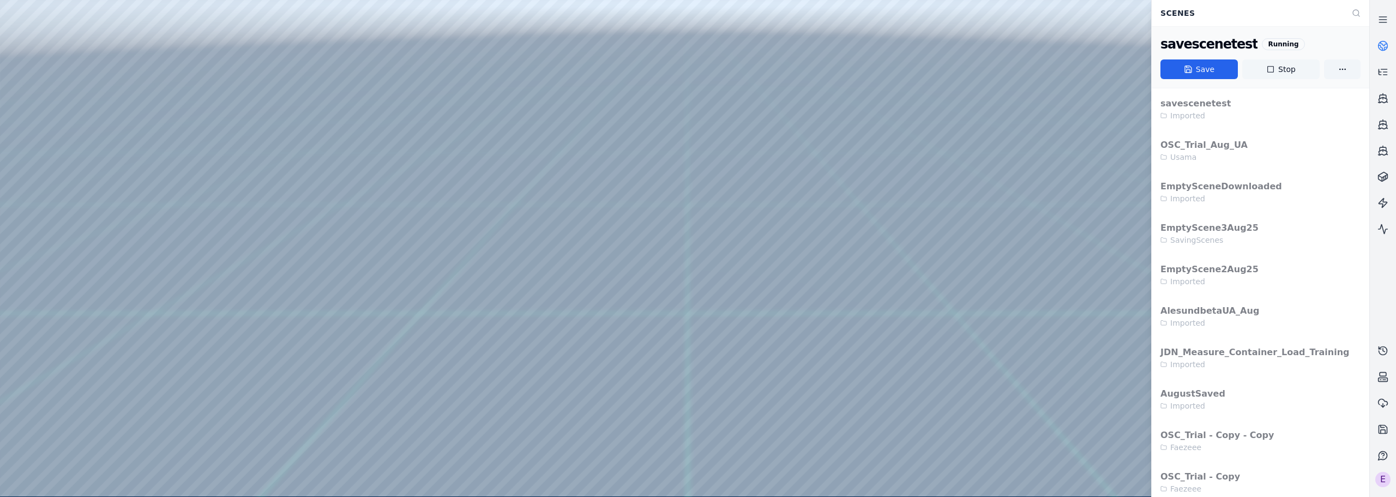
click at [1273, 74] on button "Stop" at bounding box center [1281, 69] width 77 height 20
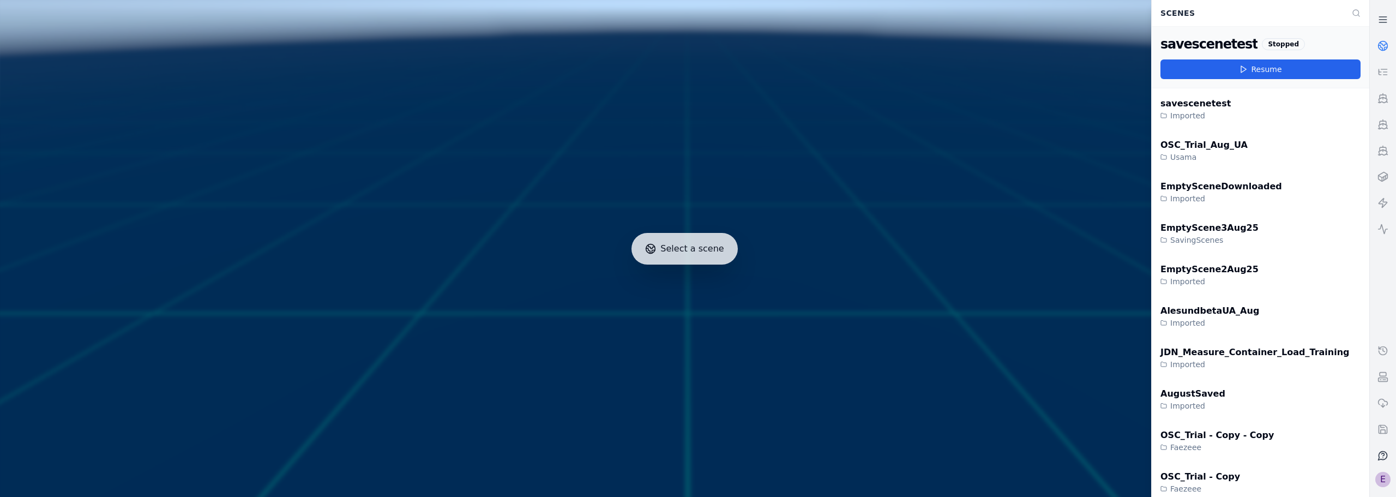
click at [1380, 476] on div "E" at bounding box center [1383, 479] width 15 height 15
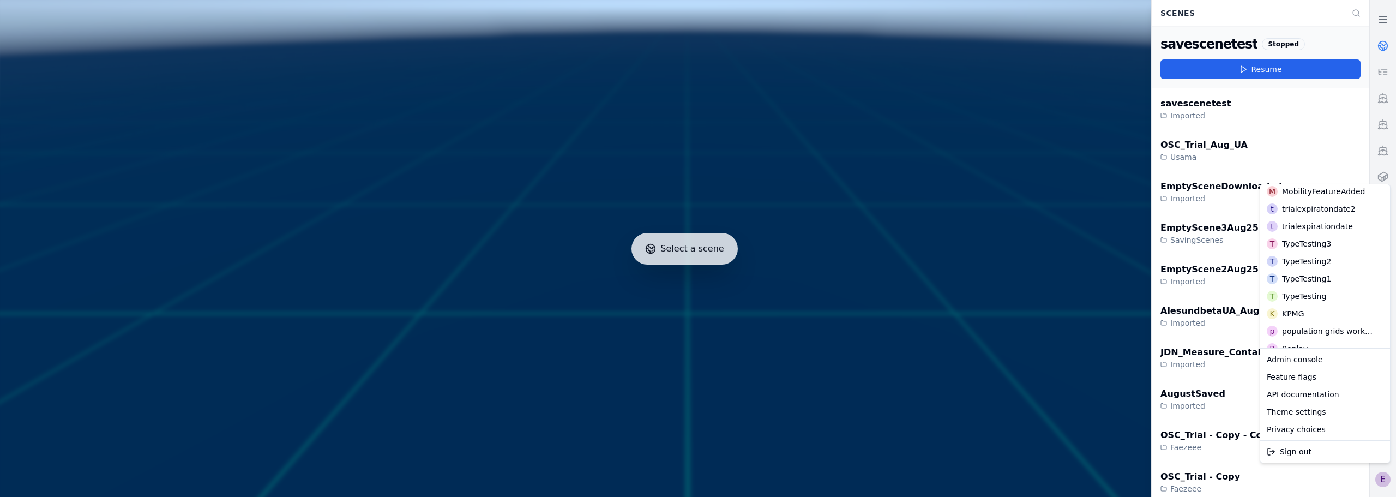
scroll to position [273, 0]
click at [1294, 289] on div "Replay" at bounding box center [1295, 294] width 26 height 11
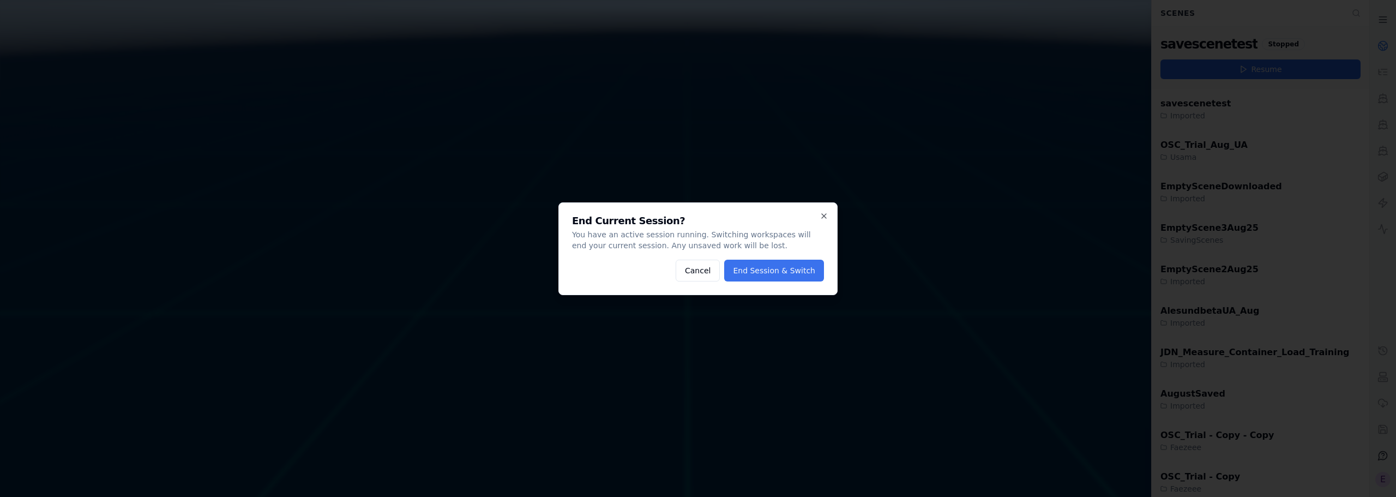
click at [769, 269] on button "End Session & Switch" at bounding box center [774, 271] width 100 height 22
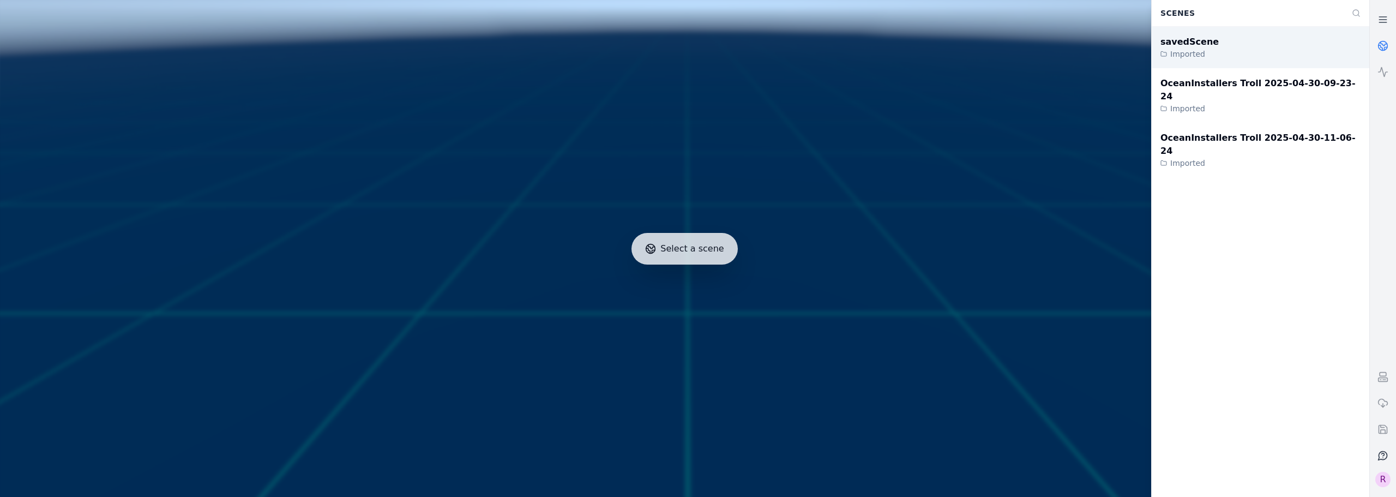
click at [1243, 52] on div "savedScene Imported" at bounding box center [1261, 47] width 218 height 41
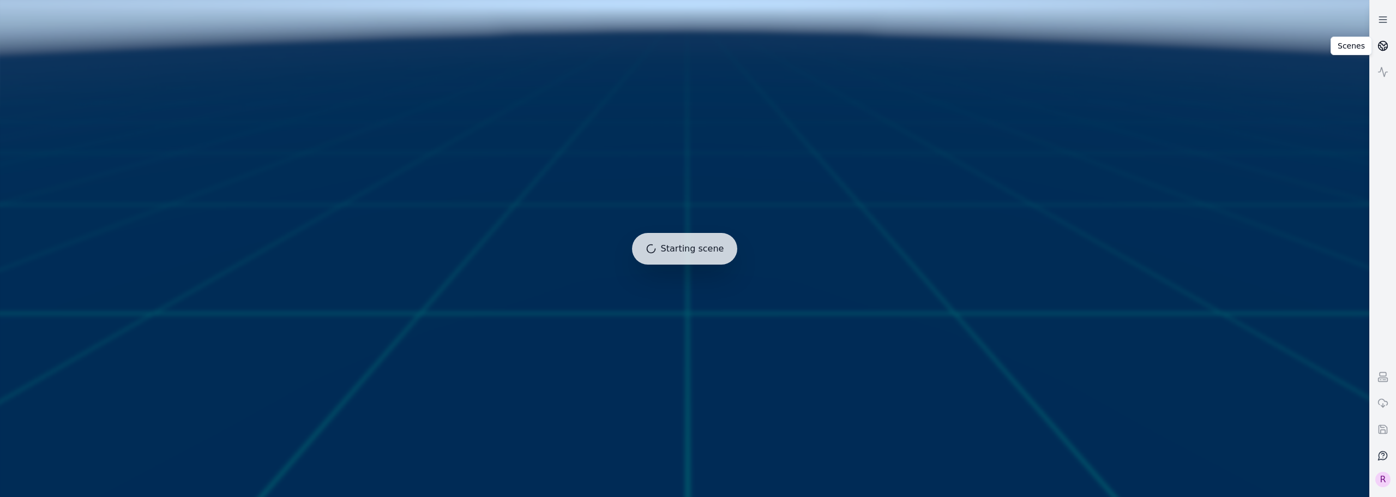
click at [1378, 46] on icon at bounding box center [1383, 45] width 11 height 11
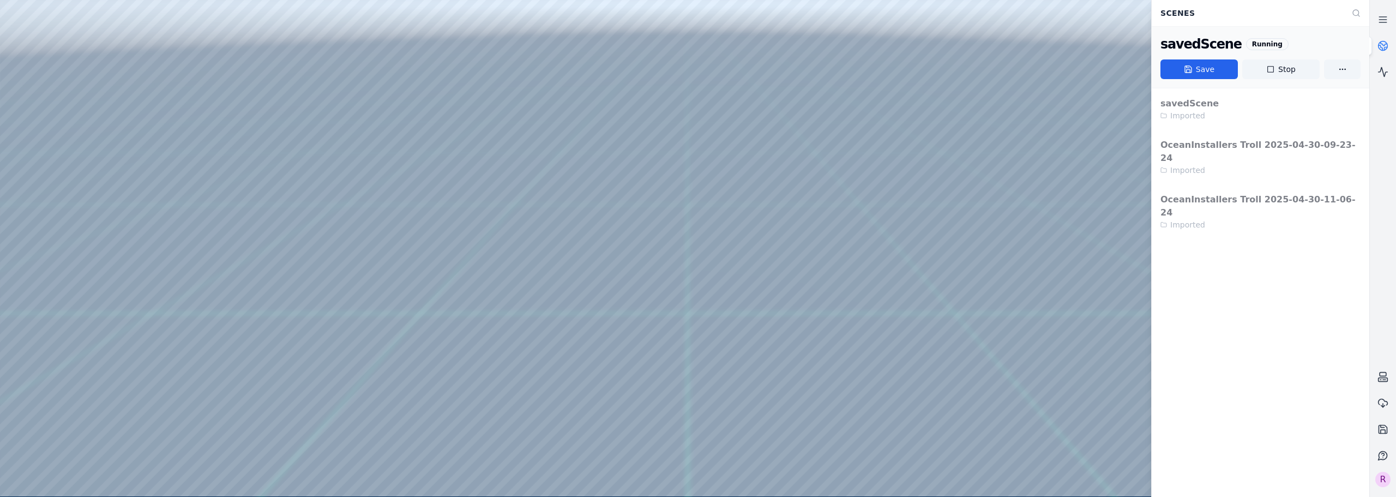
drag, startPoint x: 808, startPoint y: 133, endPoint x: 714, endPoint y: 106, distance: 97.4
drag, startPoint x: 910, startPoint y: 103, endPoint x: 842, endPoint y: 93, distance: 68.9
drag, startPoint x: 820, startPoint y: 99, endPoint x: 743, endPoint y: 118, distance: 79.8
drag, startPoint x: 742, startPoint y: 151, endPoint x: 683, endPoint y: 212, distance: 84.1
drag, startPoint x: 695, startPoint y: 198, endPoint x: 742, endPoint y: 152, distance: 65.6
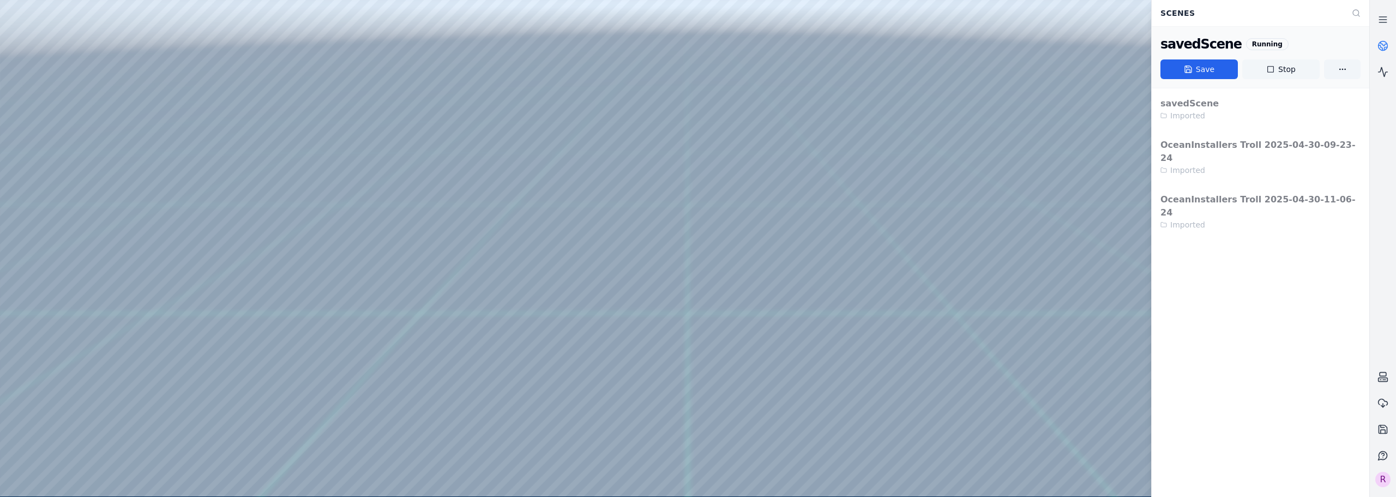
click at [1285, 76] on button "Stop" at bounding box center [1281, 69] width 77 height 20
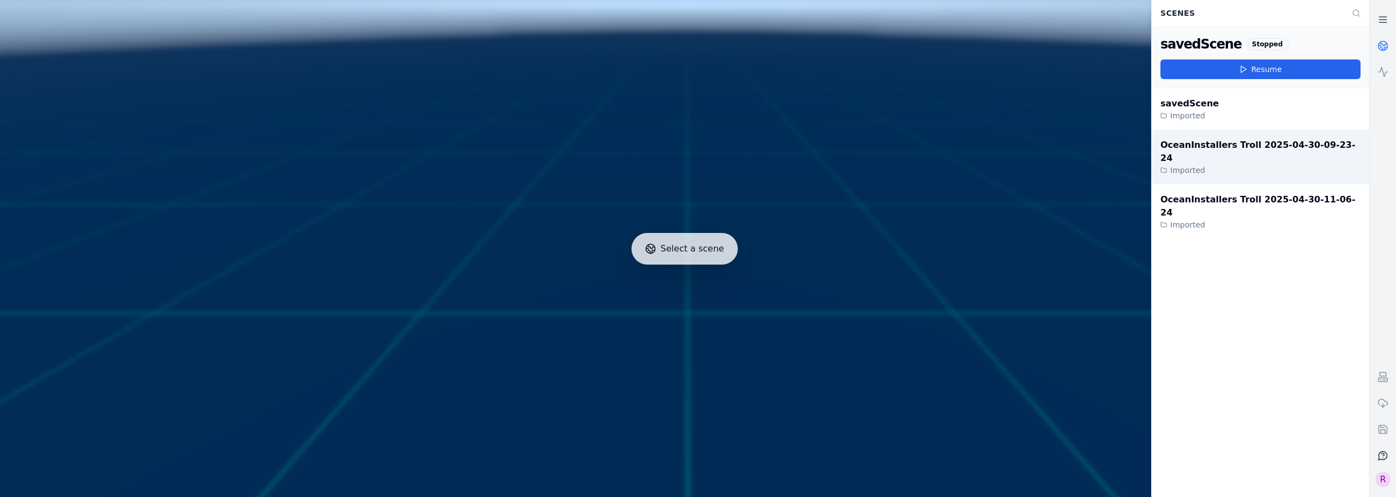
click at [1198, 139] on div "OceanInstallers Troll 2025-04-30-09-23-24" at bounding box center [1261, 152] width 200 height 26
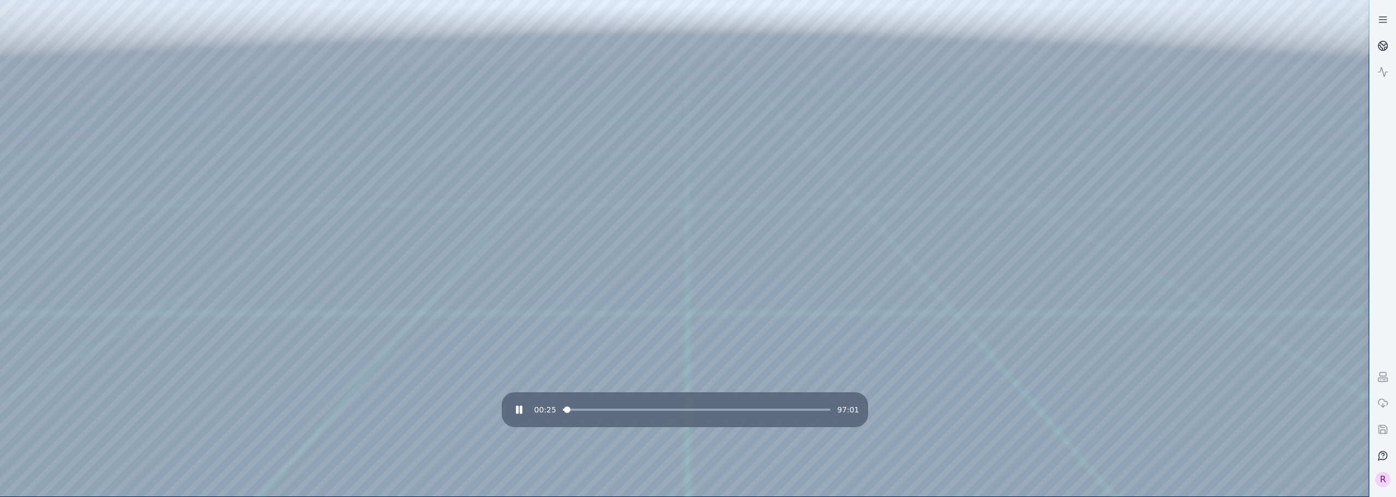
click at [590, 410] on span at bounding box center [697, 410] width 268 height 2
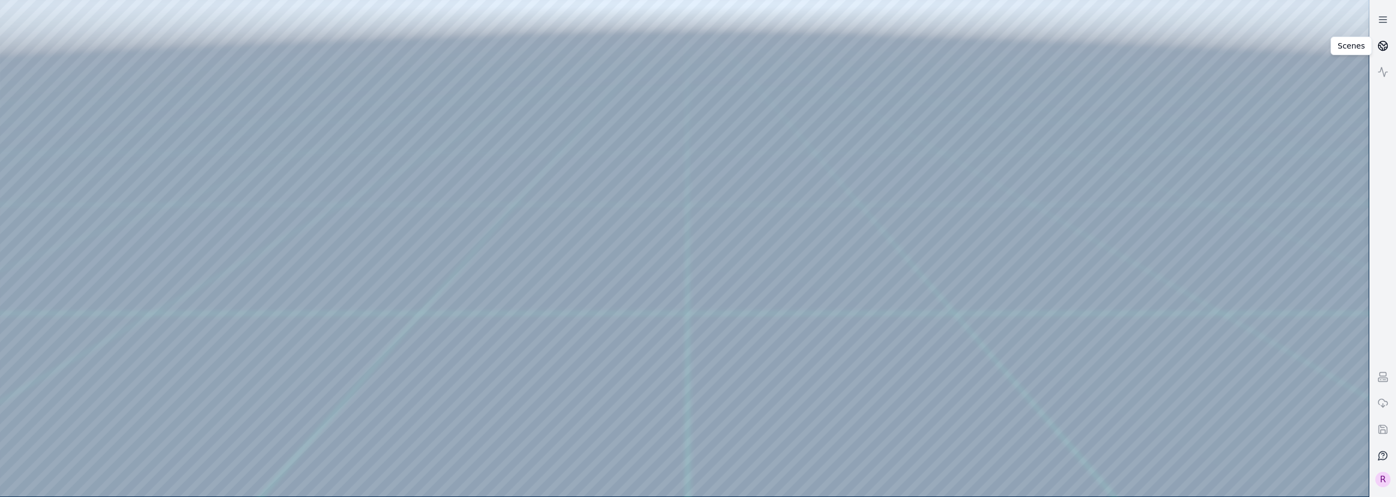
click at [1386, 44] on icon at bounding box center [1383, 45] width 11 height 11
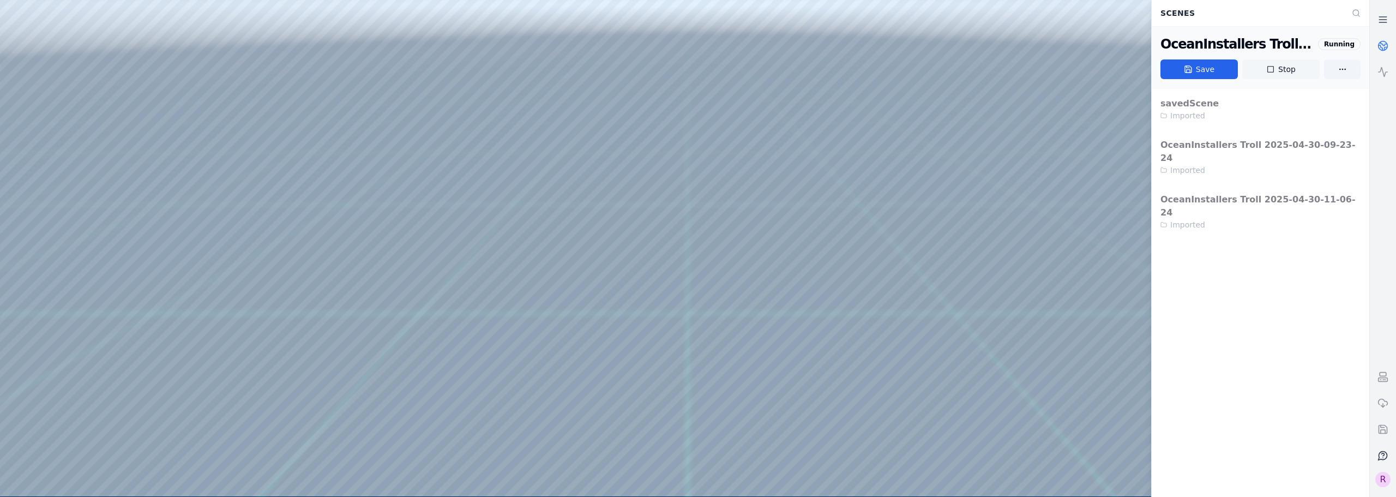
click at [1281, 74] on button "Stop" at bounding box center [1281, 69] width 77 height 20
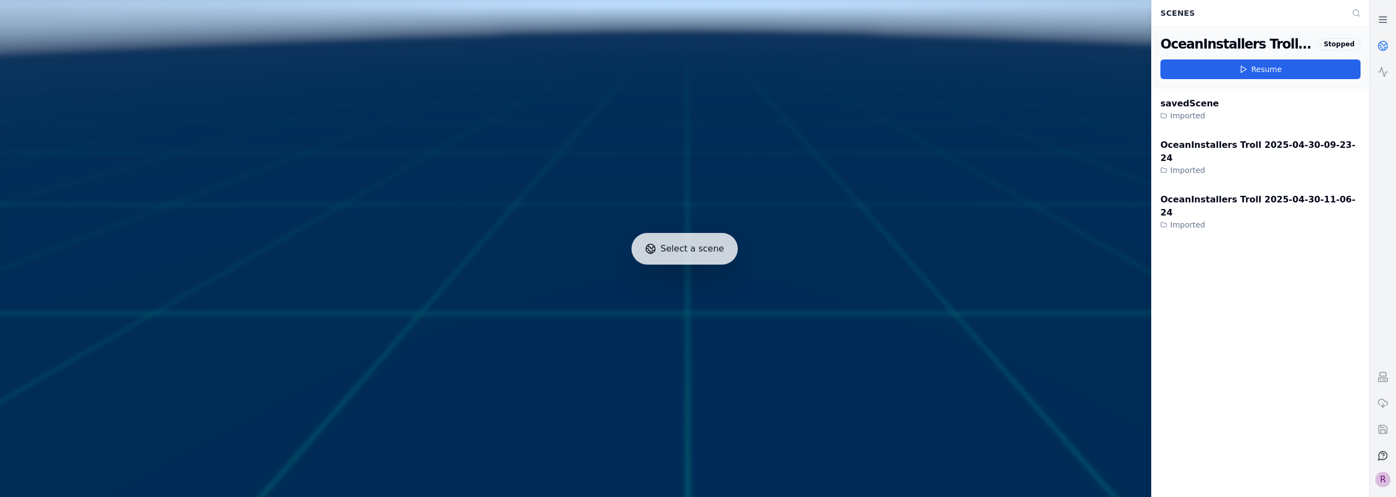
click at [1381, 480] on div "R" at bounding box center [1383, 479] width 15 height 15
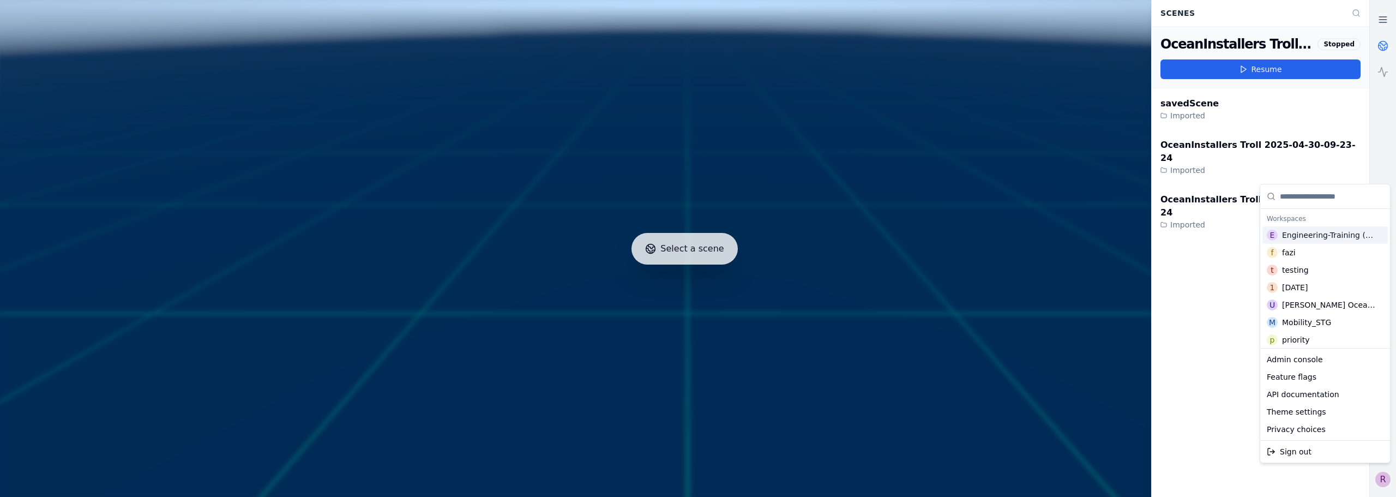
click at [1317, 239] on div "Engineering-Training (SSO Staging)" at bounding box center [1329, 235] width 95 height 11
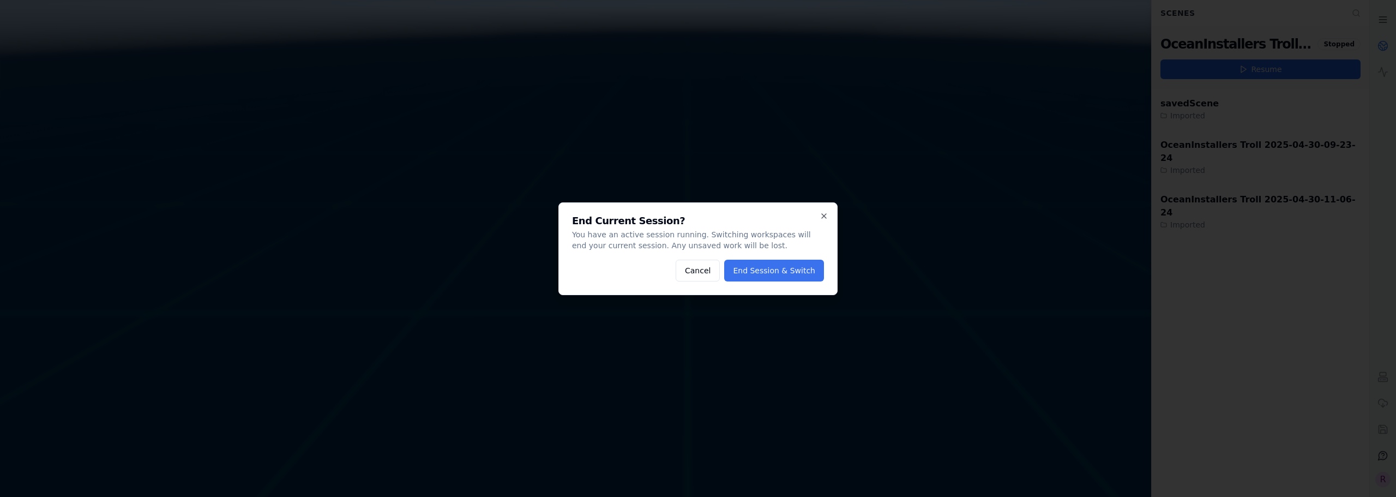
click at [781, 271] on button "End Session & Switch" at bounding box center [774, 271] width 100 height 22
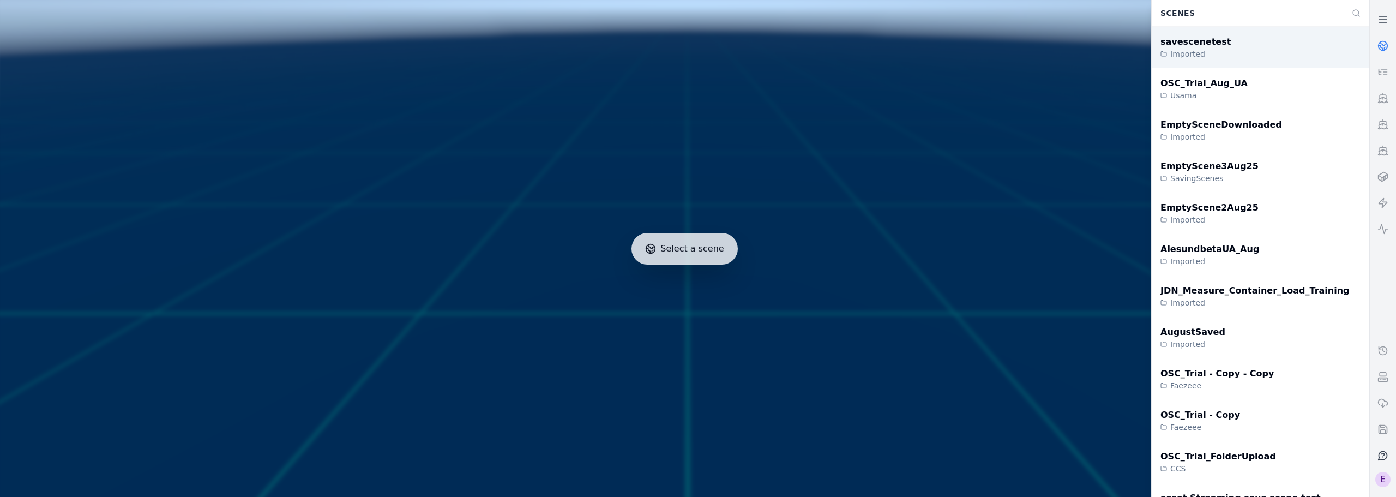
click at [1261, 48] on div "savescenetest Imported" at bounding box center [1261, 47] width 218 height 41
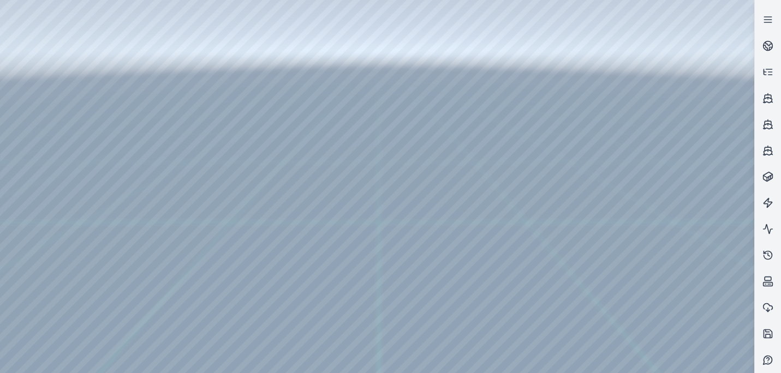
drag, startPoint x: 542, startPoint y: 158, endPoint x: 495, endPoint y: 190, distance: 57.2
drag, startPoint x: 496, startPoint y: 192, endPoint x: 501, endPoint y: 179, distance: 13.5
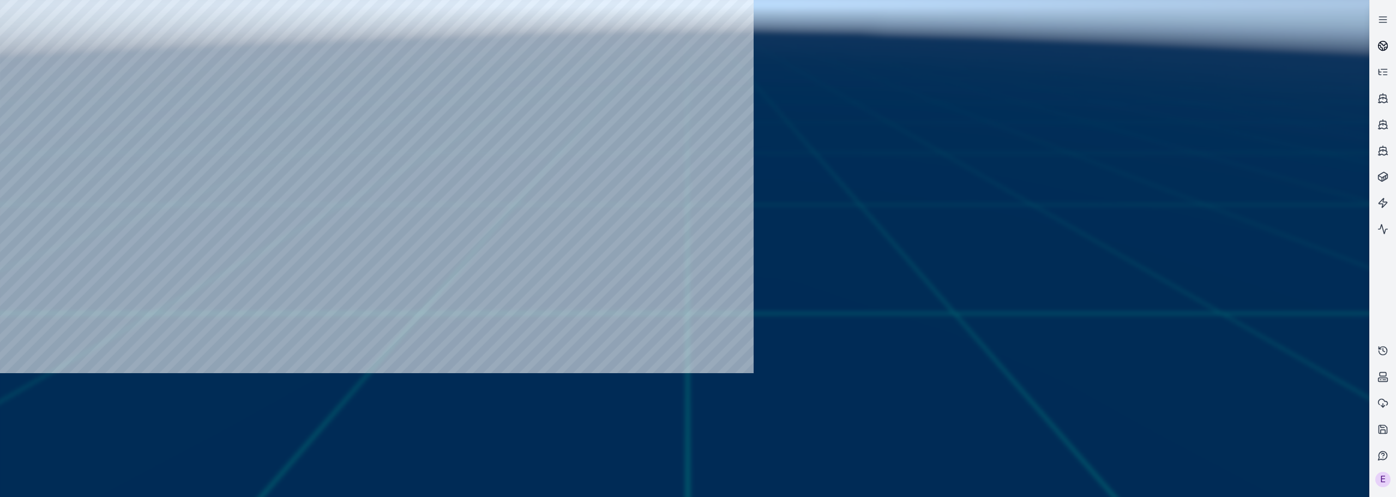
click at [1381, 50] on icon at bounding box center [1383, 45] width 11 height 11
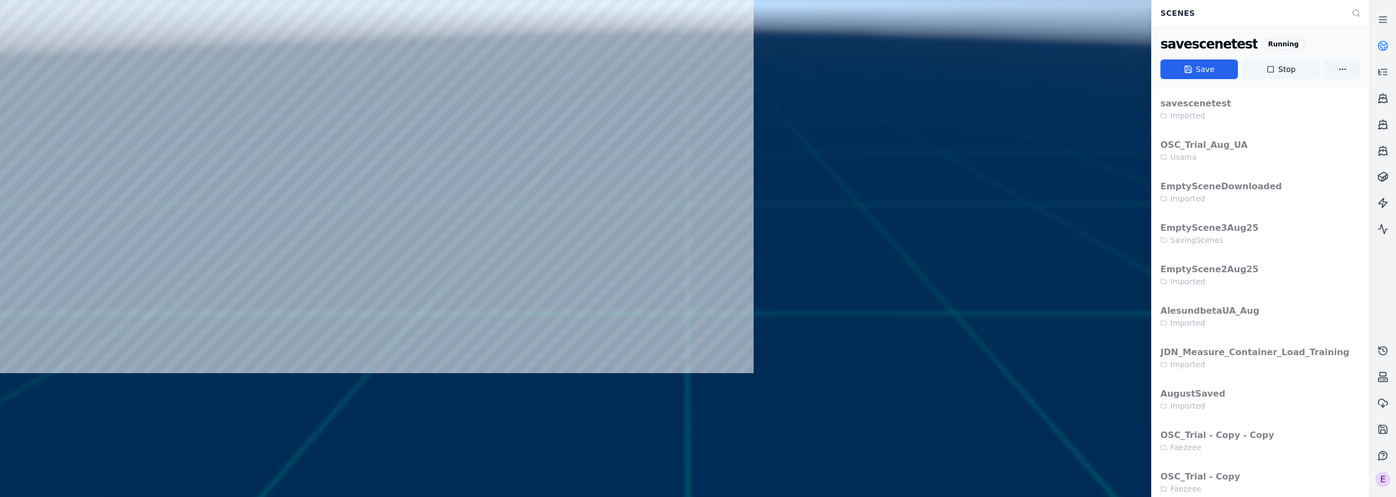
click at [1285, 66] on button "Stop" at bounding box center [1281, 69] width 77 height 20
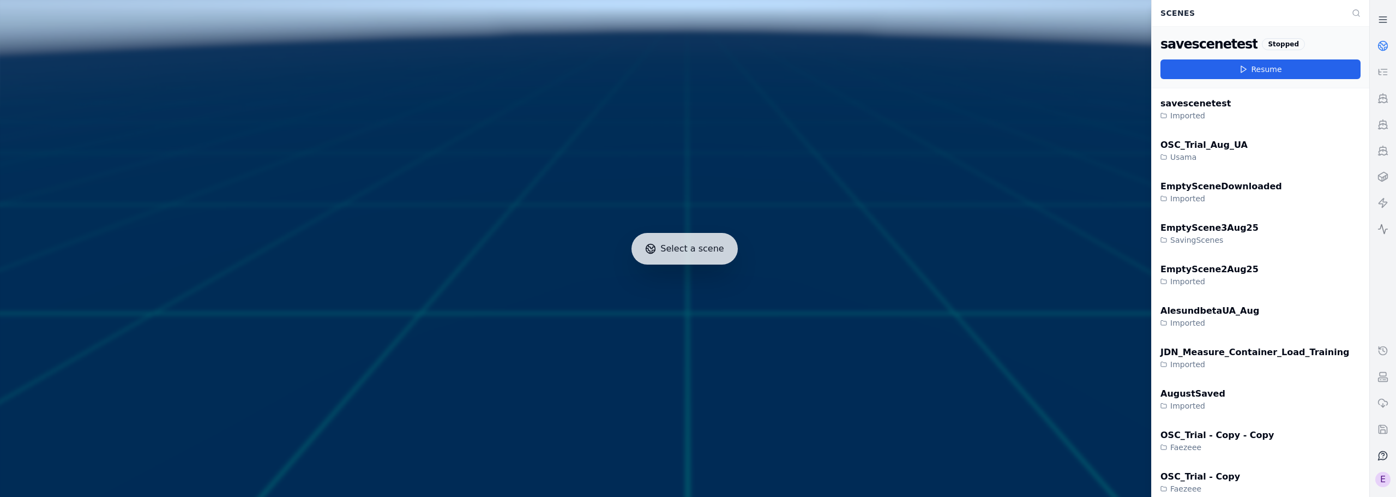
click at [1386, 225] on icon at bounding box center [1383, 229] width 11 height 11
click at [1381, 227] on icon at bounding box center [1383, 229] width 11 height 11
click at [1378, 232] on icon at bounding box center [1383, 229] width 11 height 11
click at [1387, 225] on icon at bounding box center [1383, 229] width 11 height 11
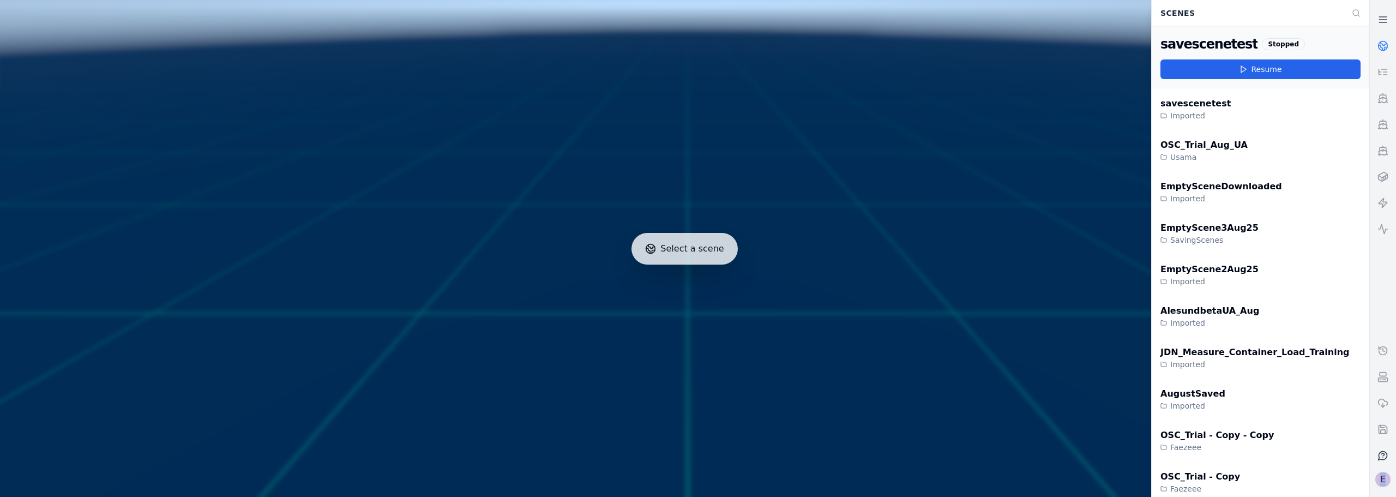
click at [1386, 477] on div "E" at bounding box center [1383, 479] width 15 height 15
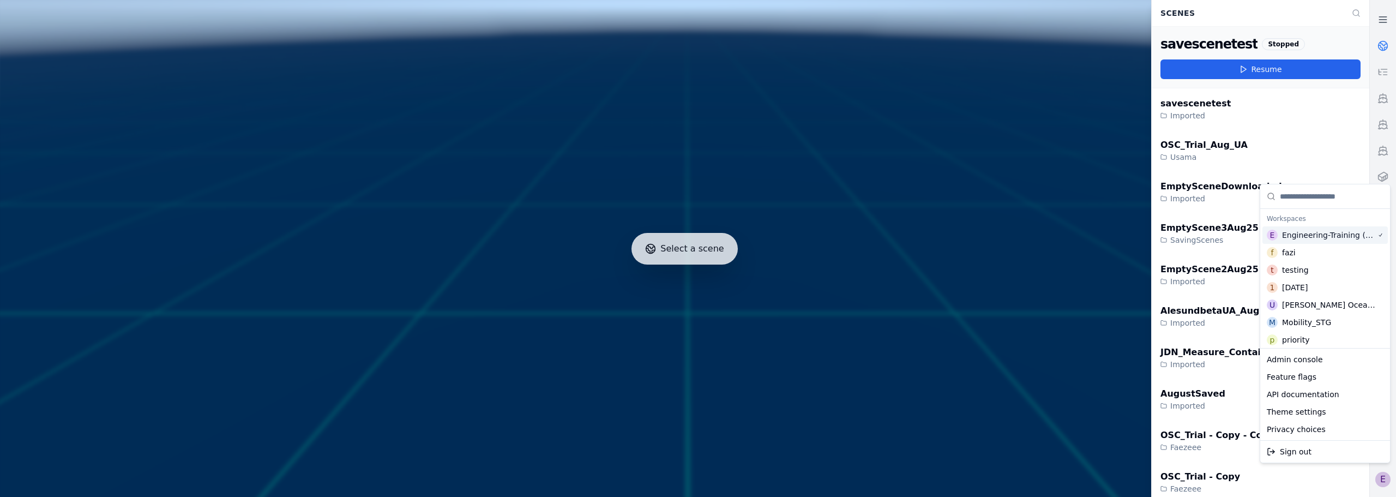
click at [1010, 76] on div at bounding box center [685, 249] width 1378 height 506
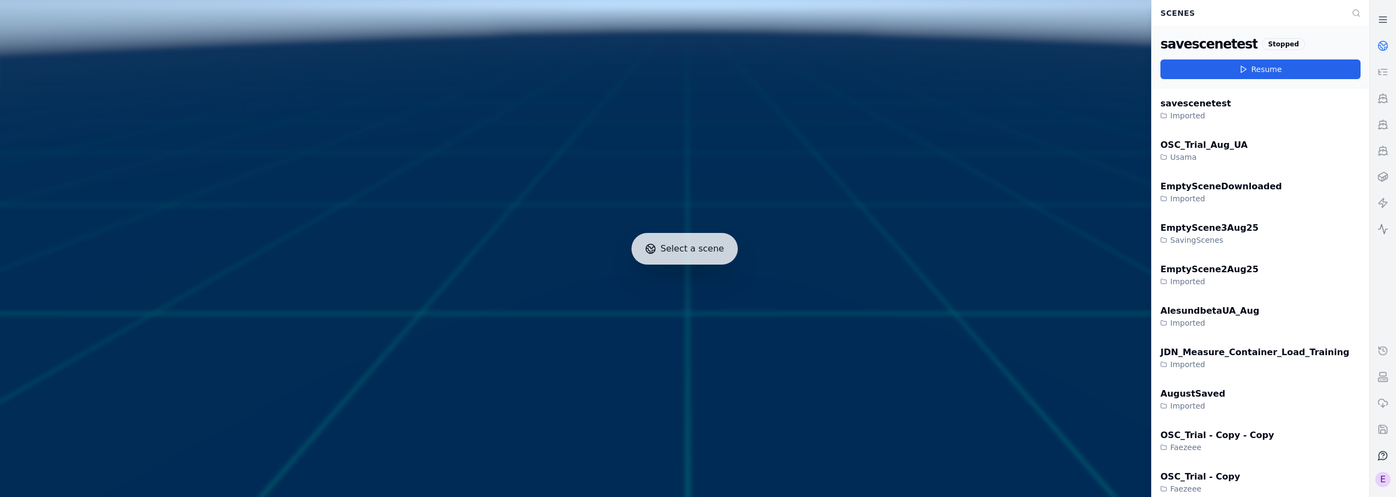
click at [1382, 233] on icon at bounding box center [1383, 229] width 11 height 11
click at [1380, 221] on link at bounding box center [1383, 229] width 26 height 26
click at [1262, 70] on button "Resume" at bounding box center [1261, 69] width 200 height 20
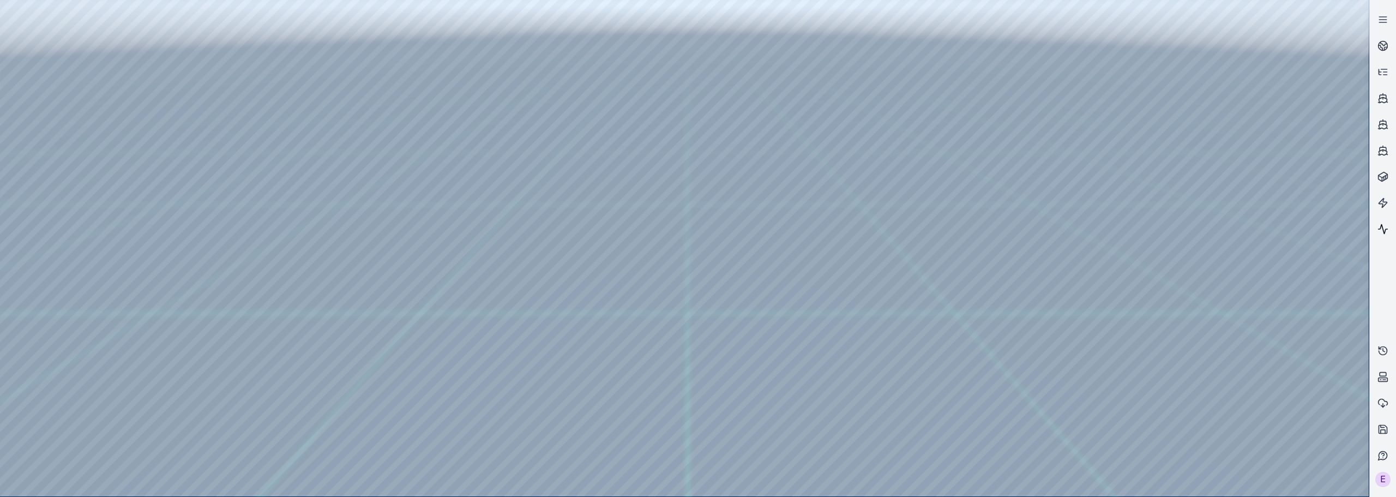
click at [1380, 229] on icon at bounding box center [1383, 229] width 9 height 9
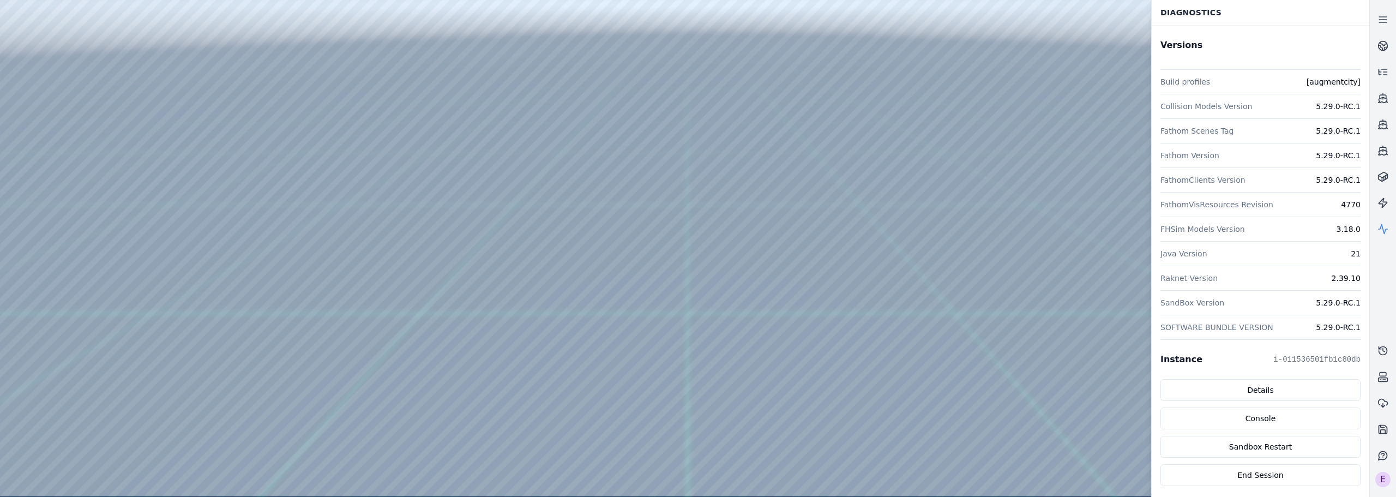
scroll to position [55, 0]
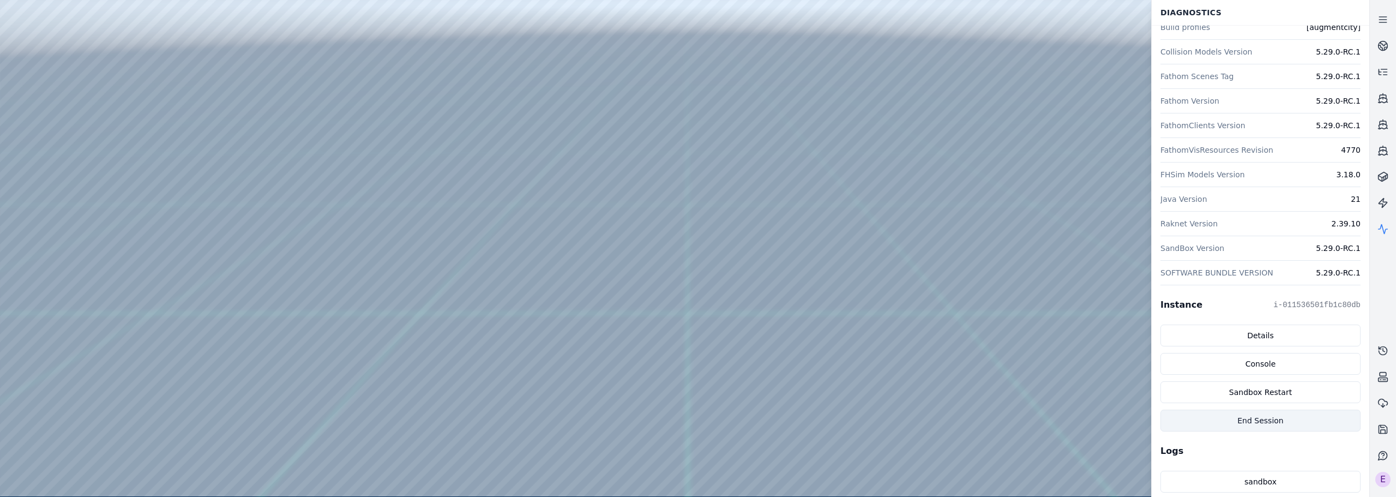
click at [1252, 418] on button "End Session" at bounding box center [1261, 421] width 200 height 22
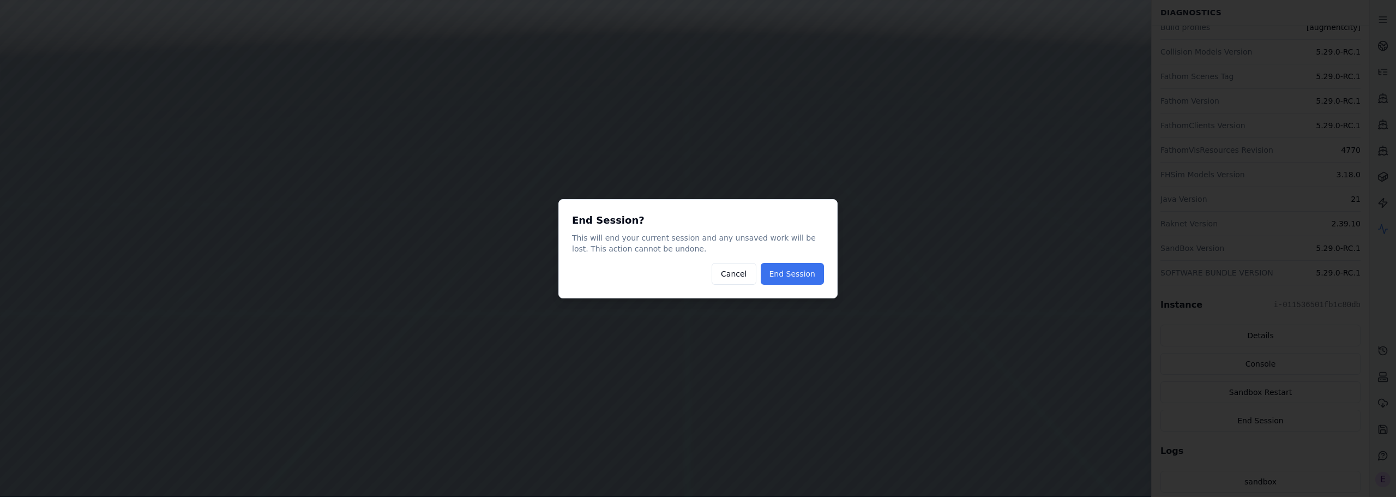
click at [802, 271] on button "End Session" at bounding box center [792, 274] width 63 height 22
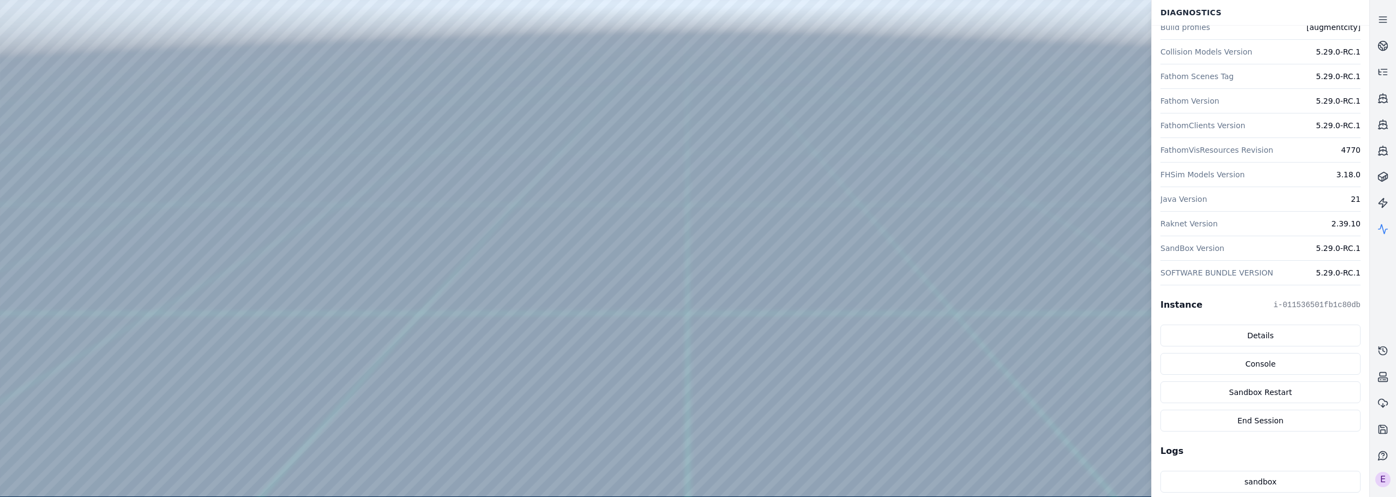
scroll to position [0, 0]
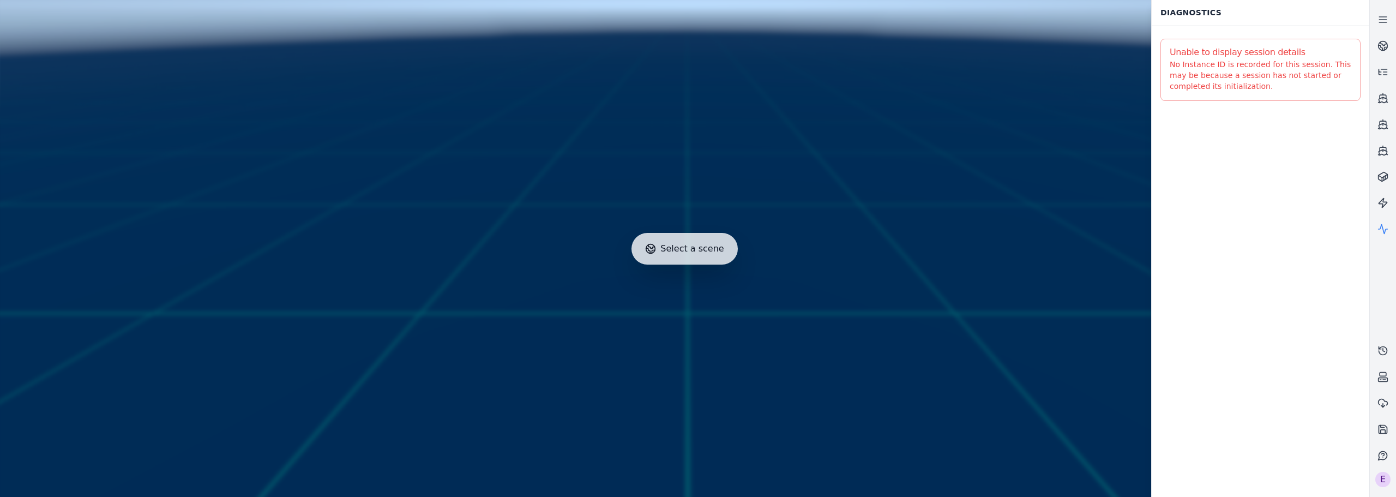
click at [972, 22] on div at bounding box center [685, 249] width 1378 height 506
click at [1383, 479] on div "E" at bounding box center [1383, 479] width 15 height 15
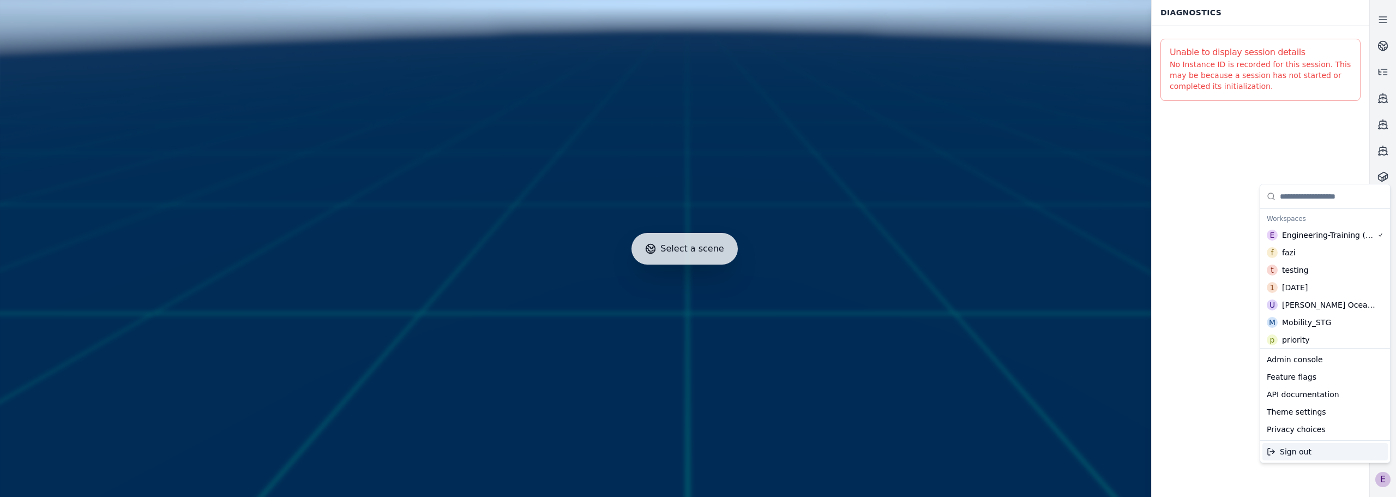
click at [1312, 452] on div "Sign out" at bounding box center [1325, 451] width 125 height 17
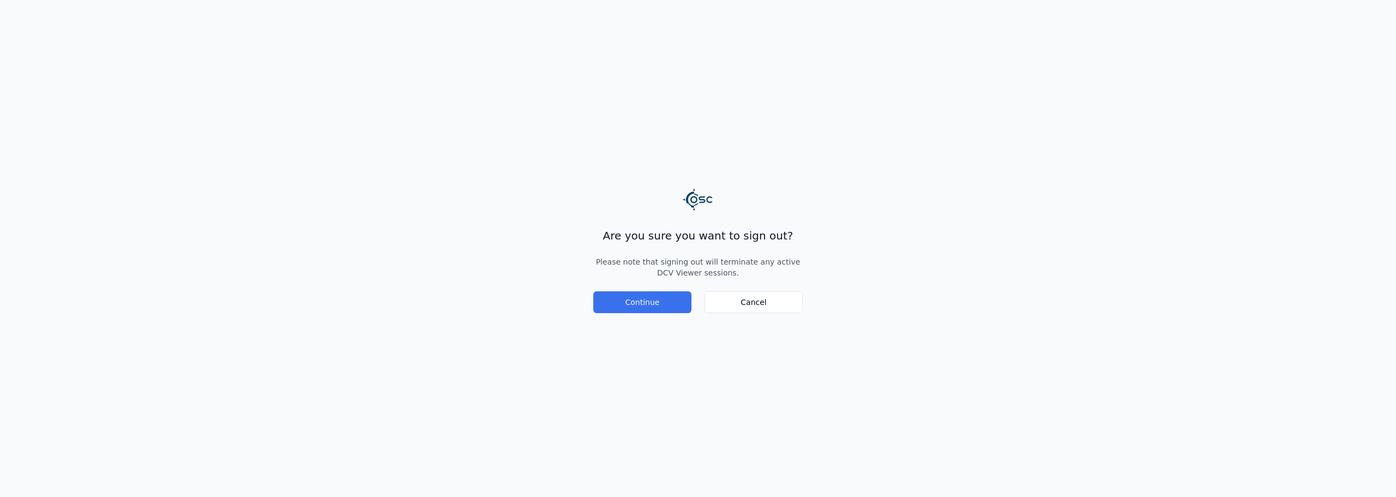
click at [656, 302] on button "Continue" at bounding box center [642, 302] width 98 height 22
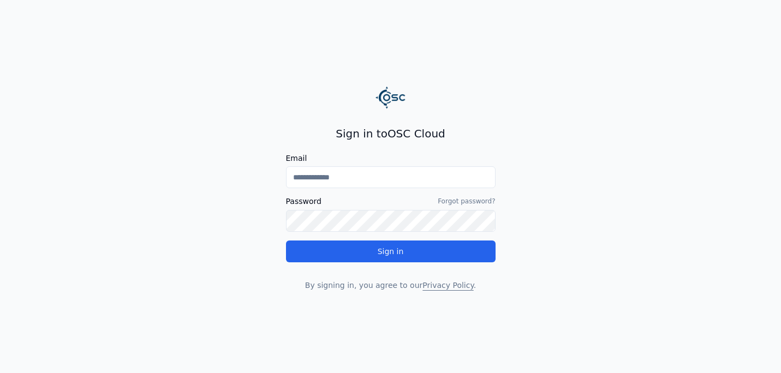
click at [370, 173] on input "Email" at bounding box center [390, 177] width 209 height 22
type input "**********"
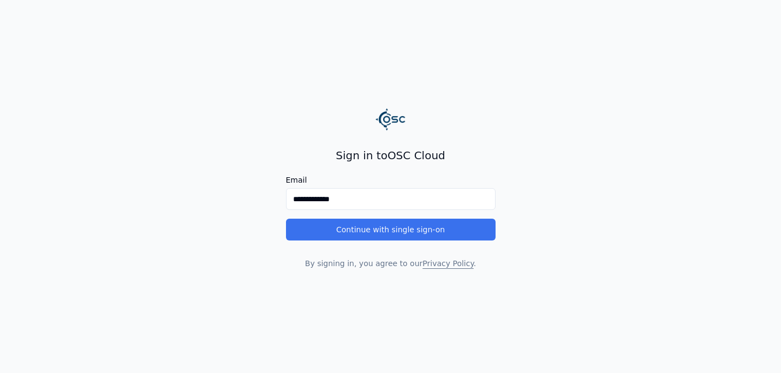
click at [371, 230] on button "Continue with single sign-on" at bounding box center [390, 230] width 209 height 22
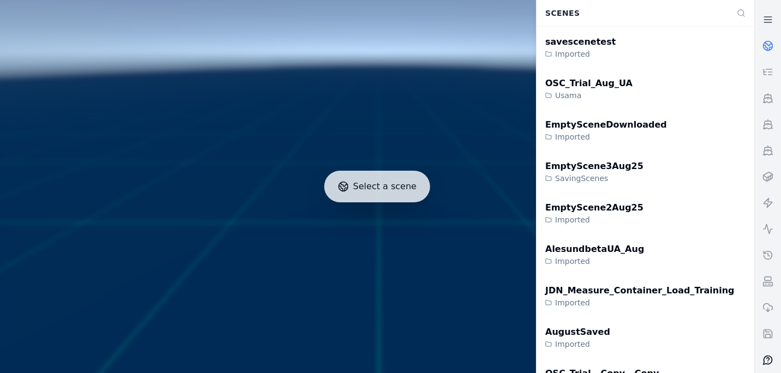
click at [761, 365] on button at bounding box center [767, 360] width 26 height 26
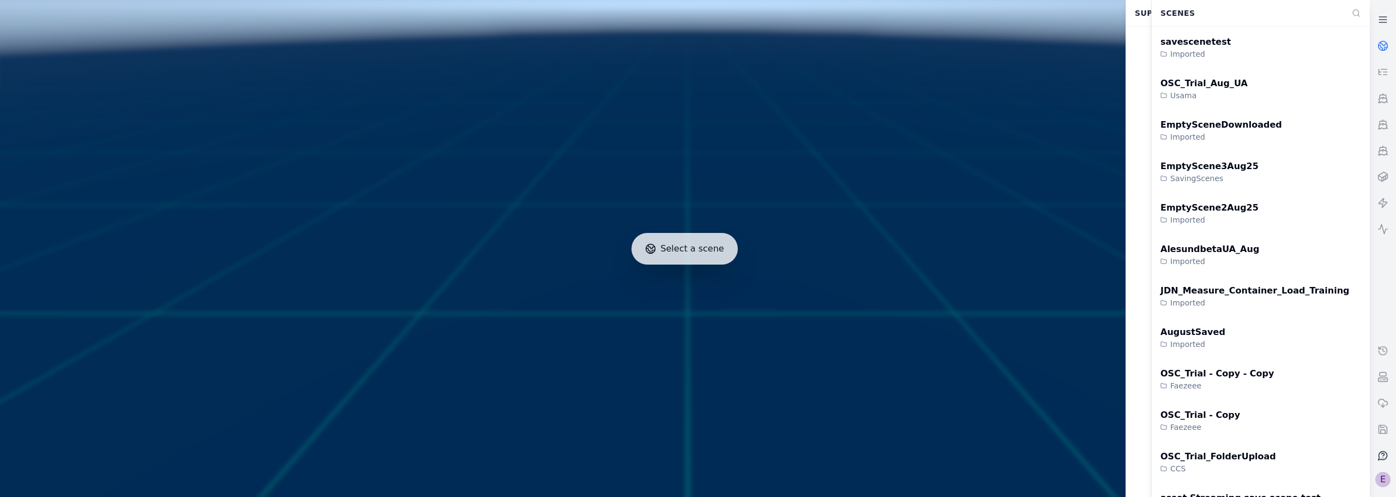
click at [780, 373] on div "E" at bounding box center [1383, 479] width 15 height 15
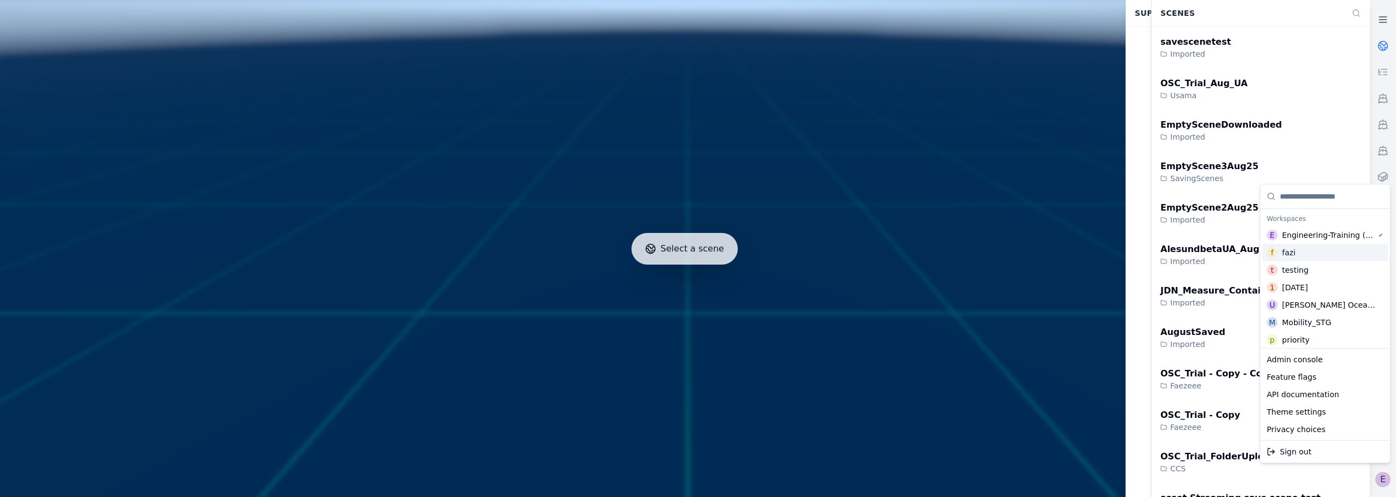
click at [780, 95] on div at bounding box center [685, 249] width 1378 height 506
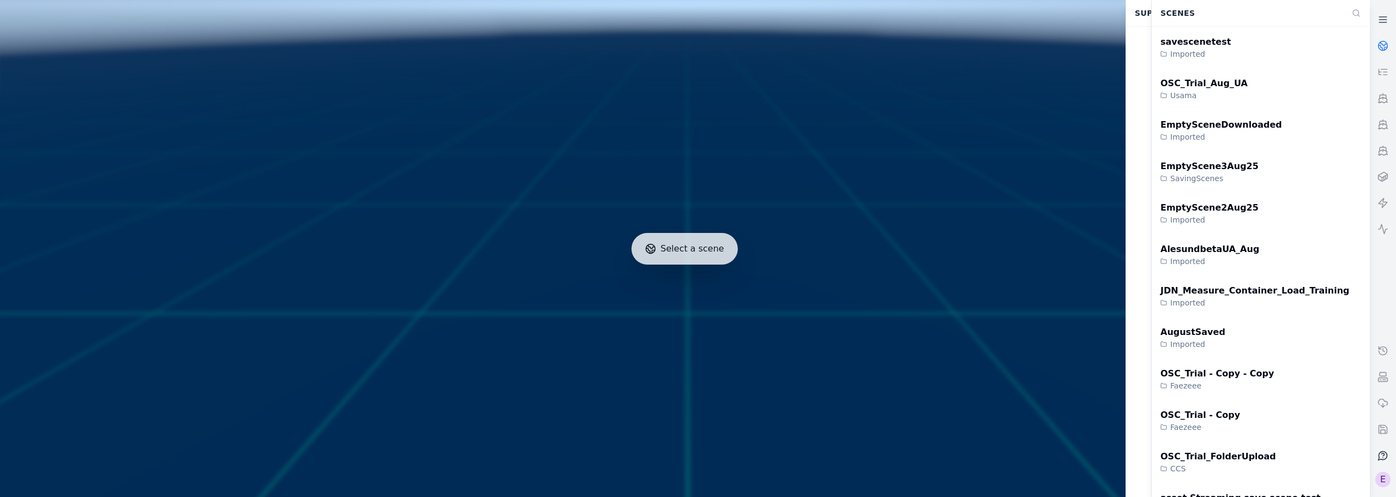
click at [780, 53] on link at bounding box center [1383, 46] width 26 height 26
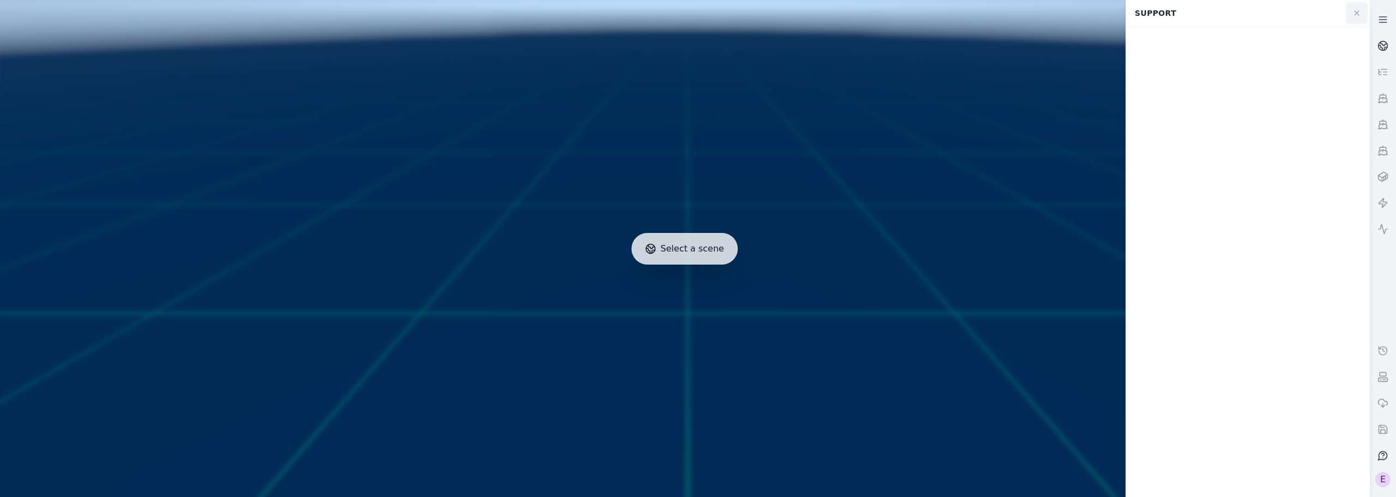
click at [780, 10] on icon at bounding box center [1357, 13] width 9 height 9
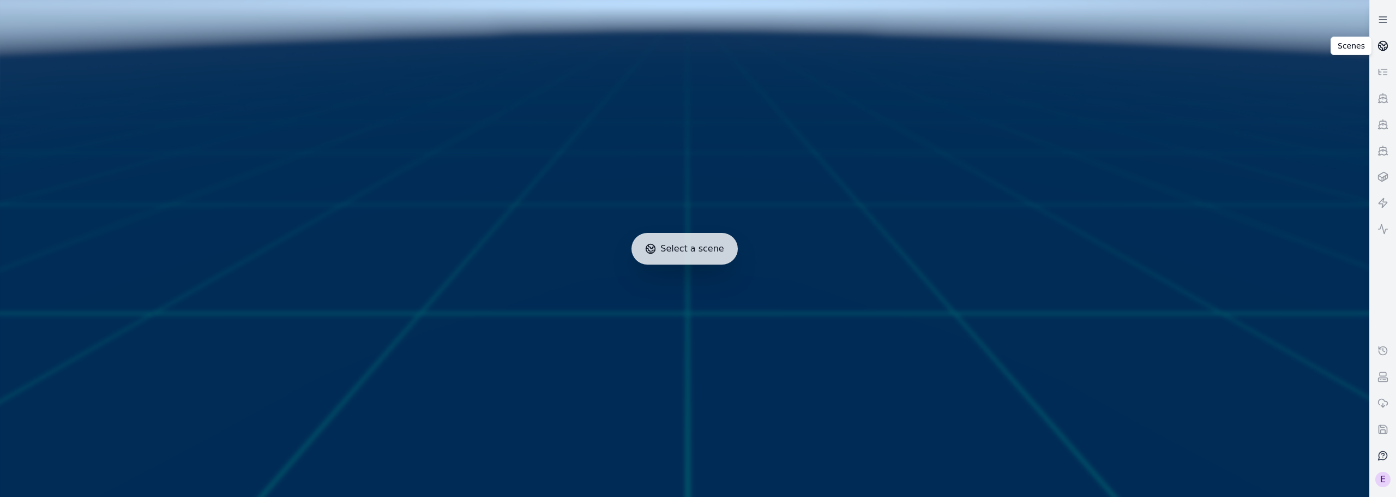
click at [780, 45] on link at bounding box center [1383, 46] width 26 height 26
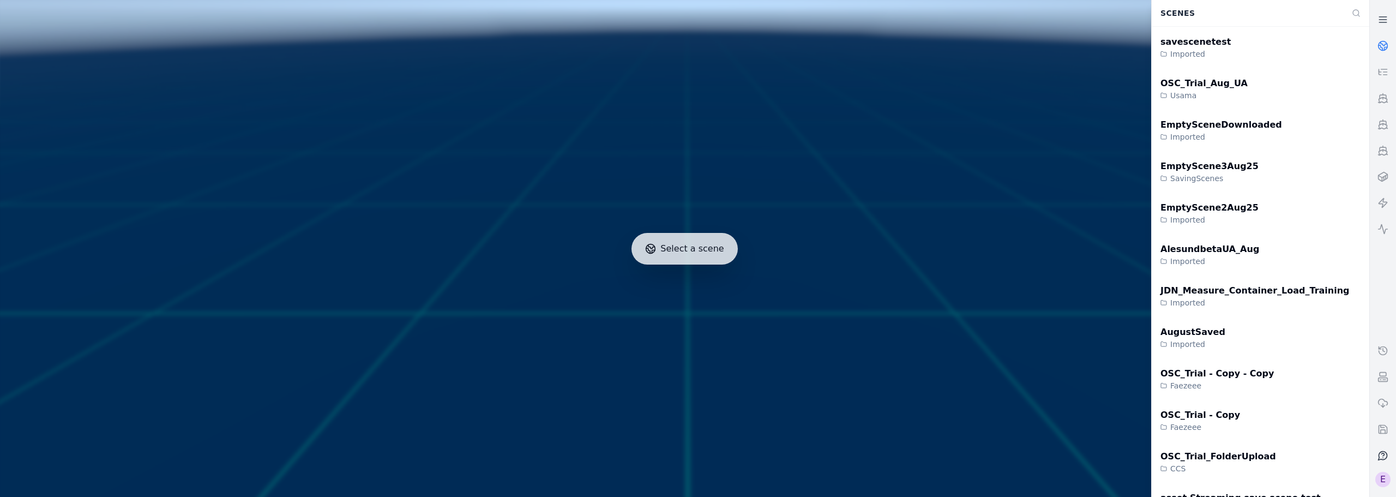
click at [780, 45] on link at bounding box center [1383, 46] width 26 height 26
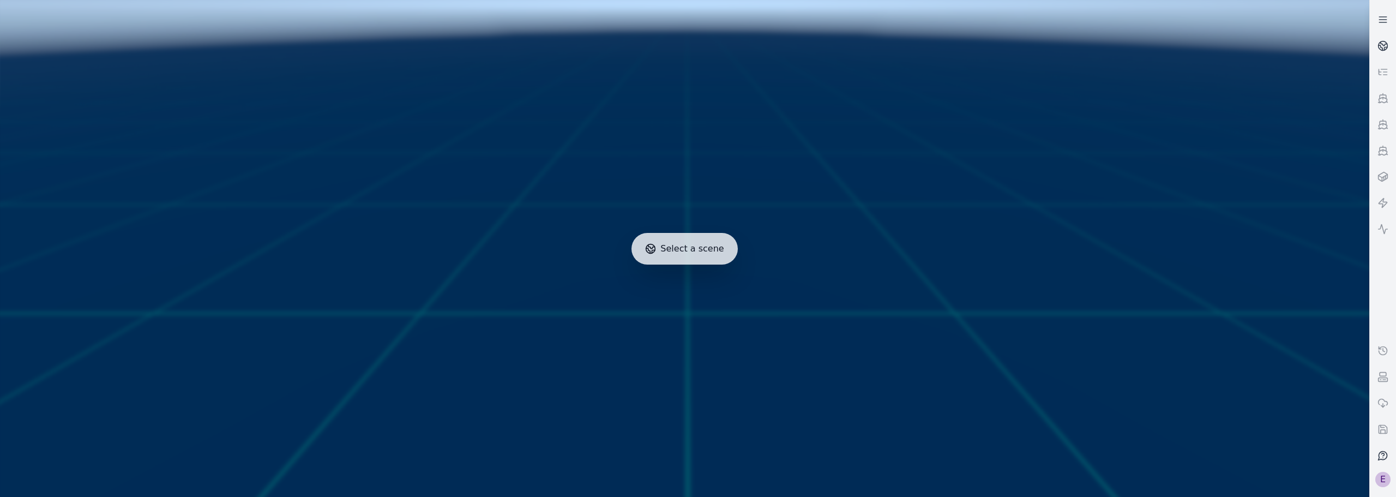
click at [780, 373] on div "E" at bounding box center [1383, 479] width 15 height 15
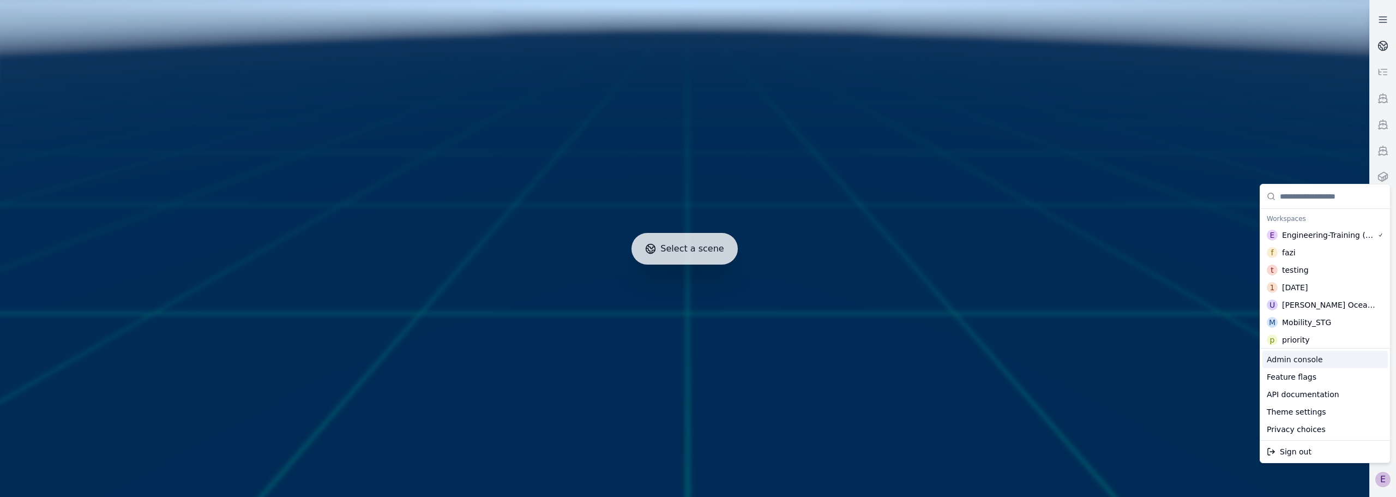
click at [780, 163] on div at bounding box center [685, 249] width 1378 height 506
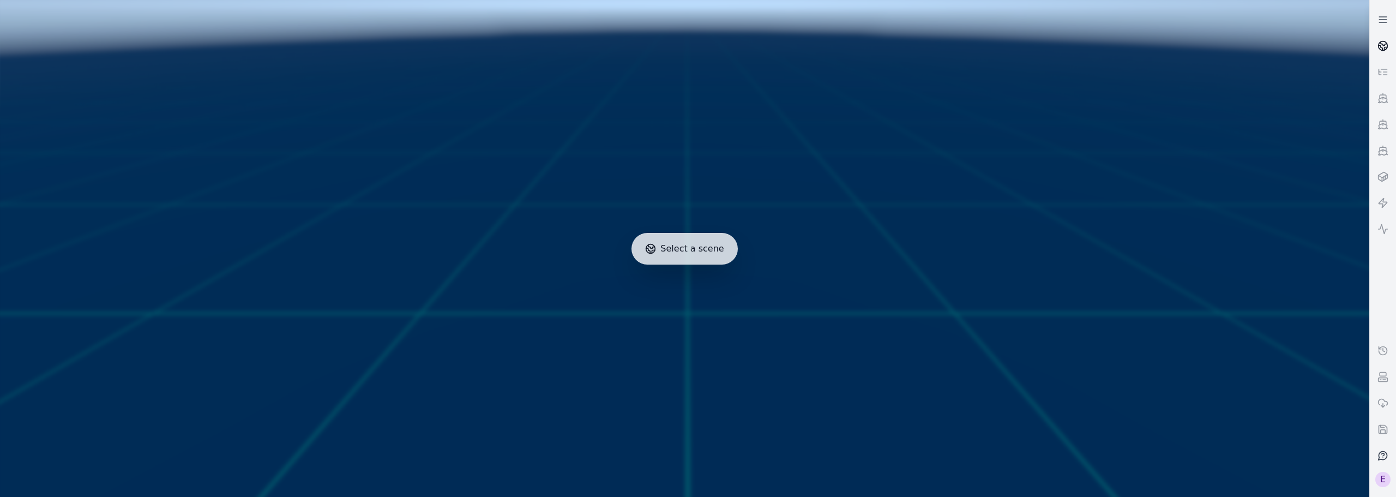
click at [780, 52] on link at bounding box center [1383, 46] width 26 height 26
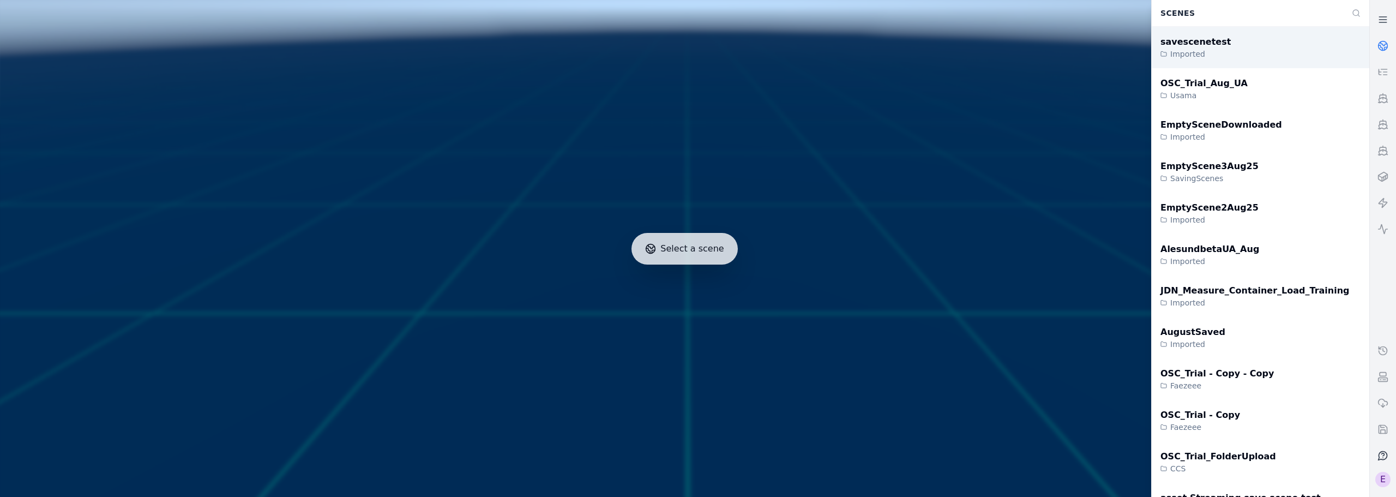
click at [780, 50] on div "savescenetest Imported" at bounding box center [1261, 47] width 218 height 41
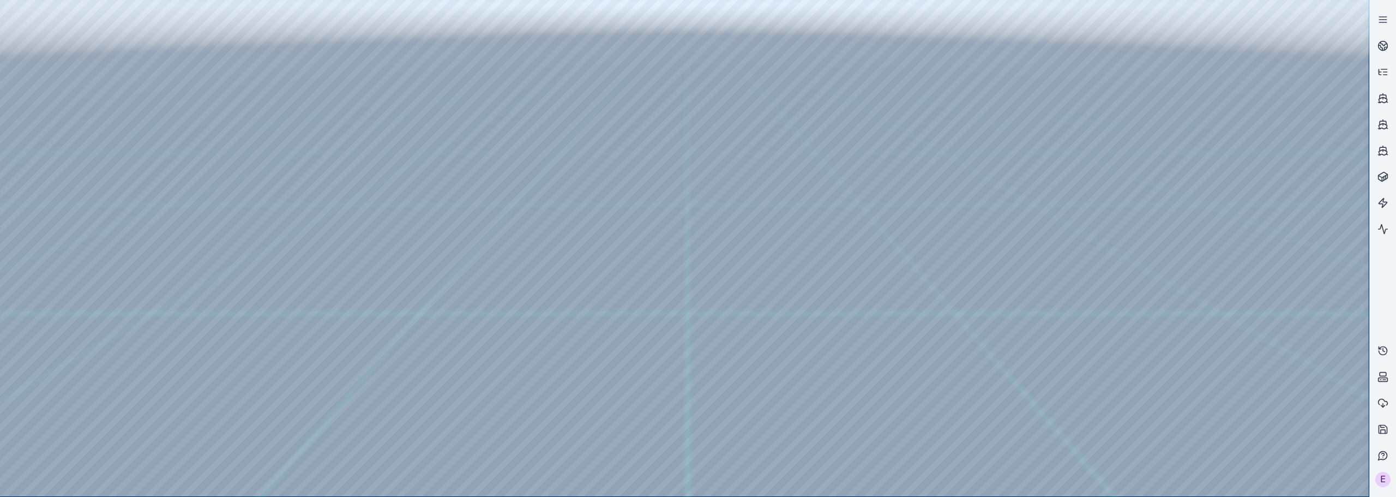
click at [780, 373] on div at bounding box center [684, 248] width 1369 height 496
click at [780, 373] on div "E" at bounding box center [1383, 479] width 15 height 15
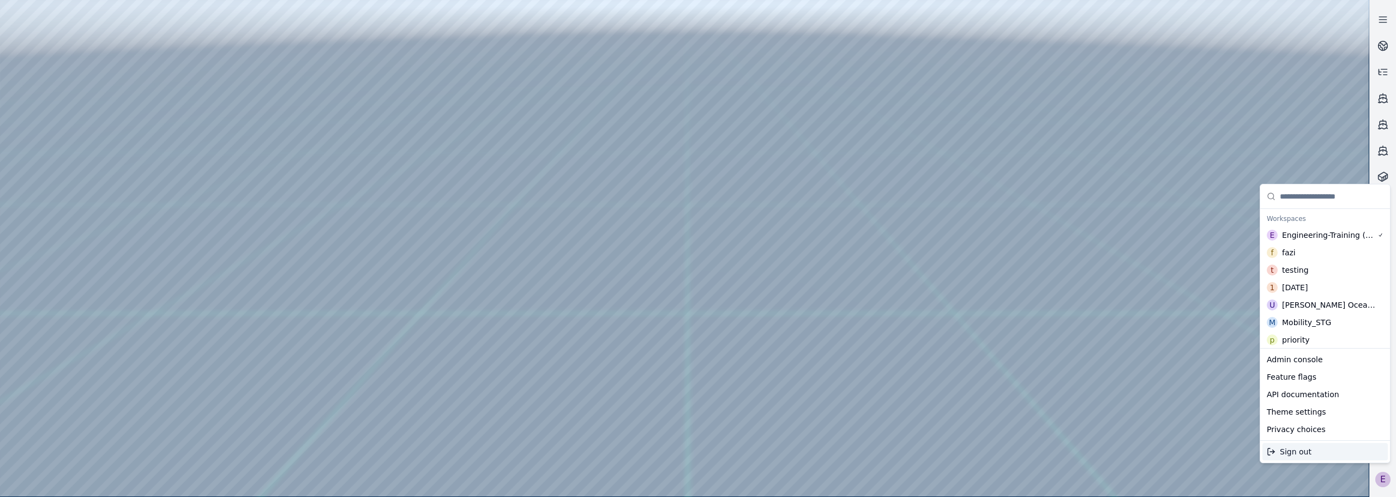
click at [780, 373] on div "Sign out" at bounding box center [1325, 451] width 125 height 17
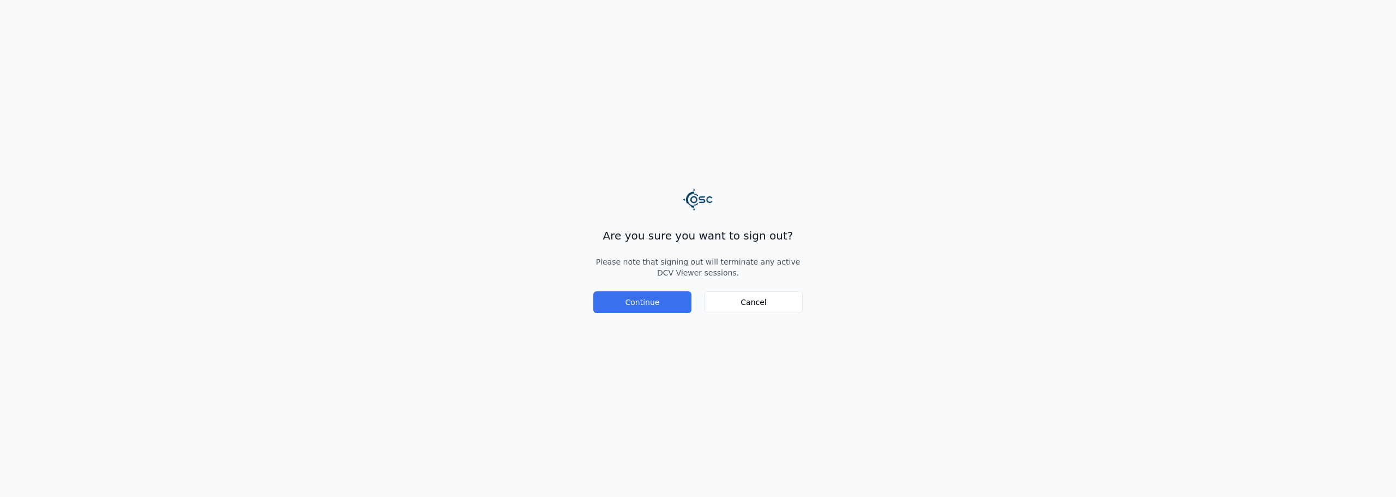
click at [649, 310] on button "Continue" at bounding box center [642, 302] width 98 height 22
click at [659, 311] on button "Continue" at bounding box center [642, 302] width 98 height 22
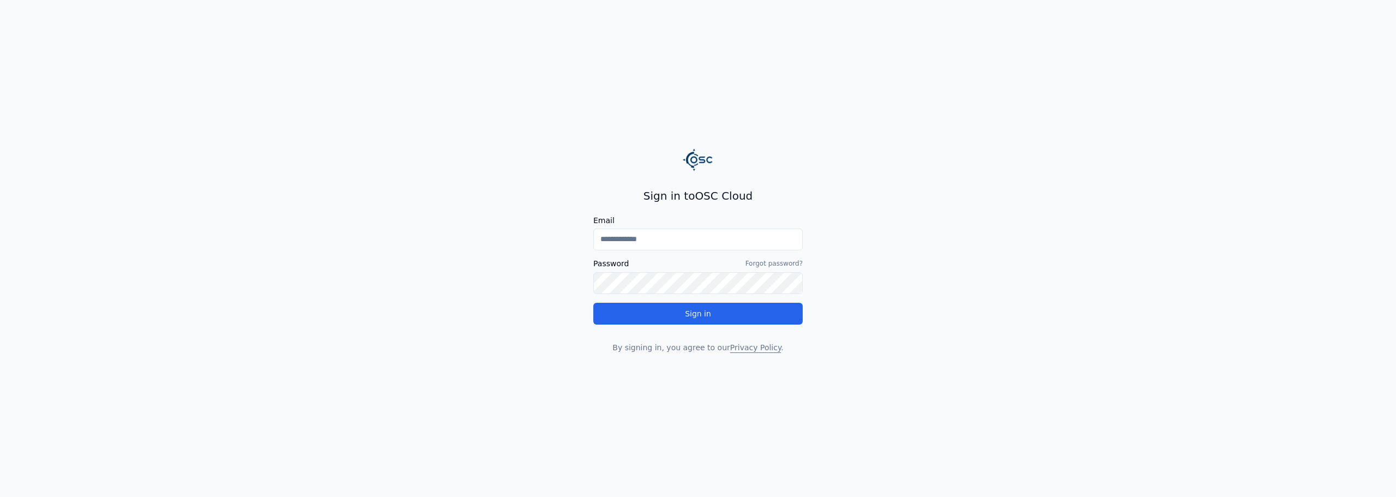
click at [759, 247] on input "Email" at bounding box center [697, 240] width 209 height 22
type input "**********"
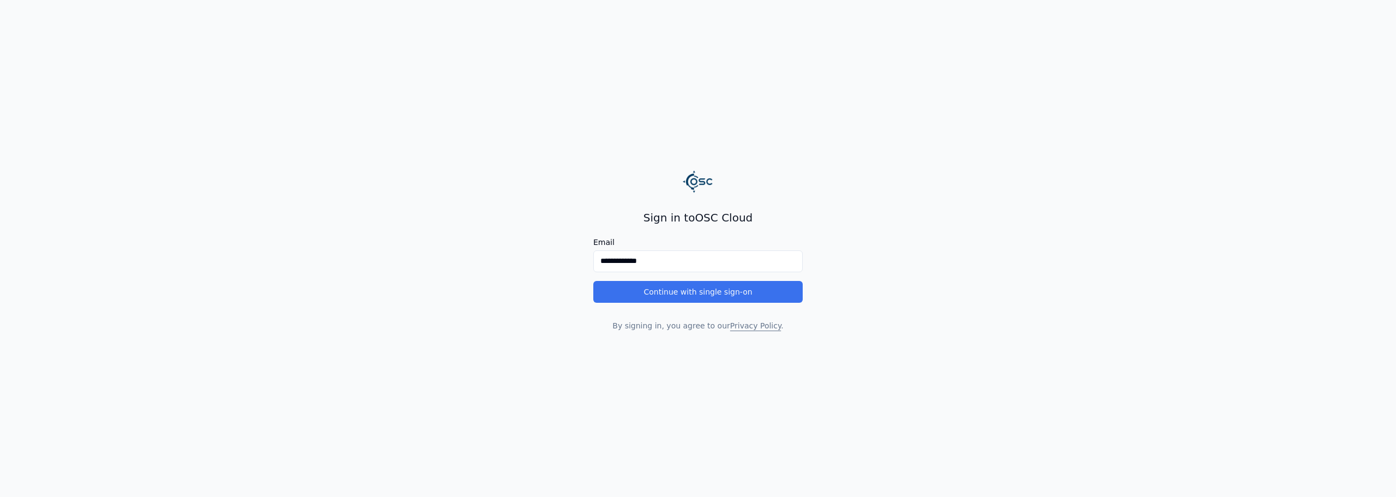
click at [713, 289] on button "Continue with single sign-on" at bounding box center [697, 292] width 209 height 22
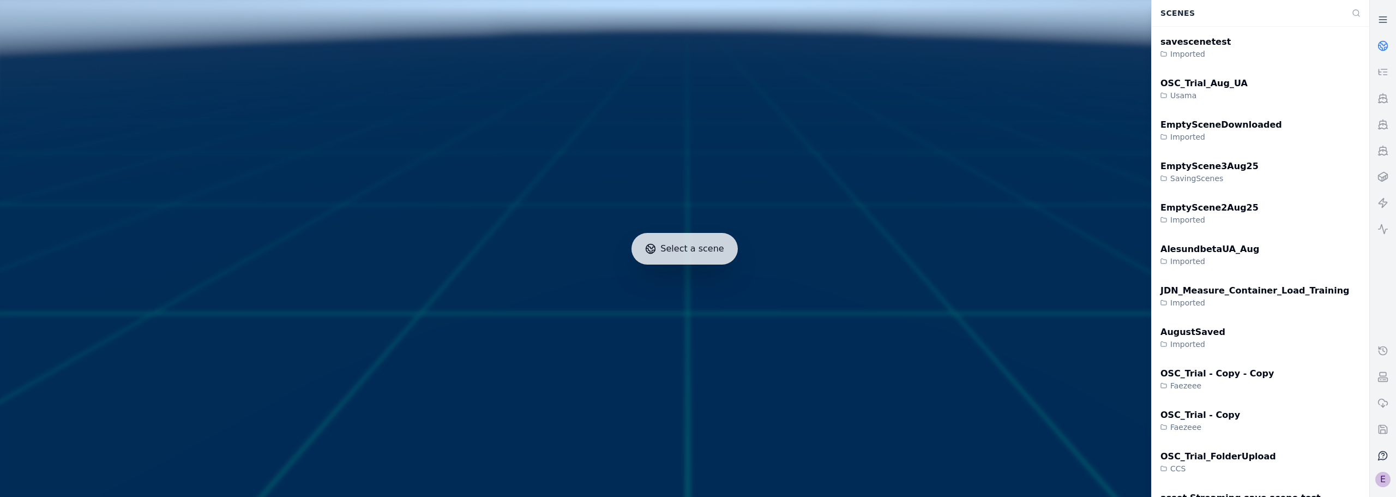
click at [1384, 479] on div "E" at bounding box center [1383, 479] width 15 height 15
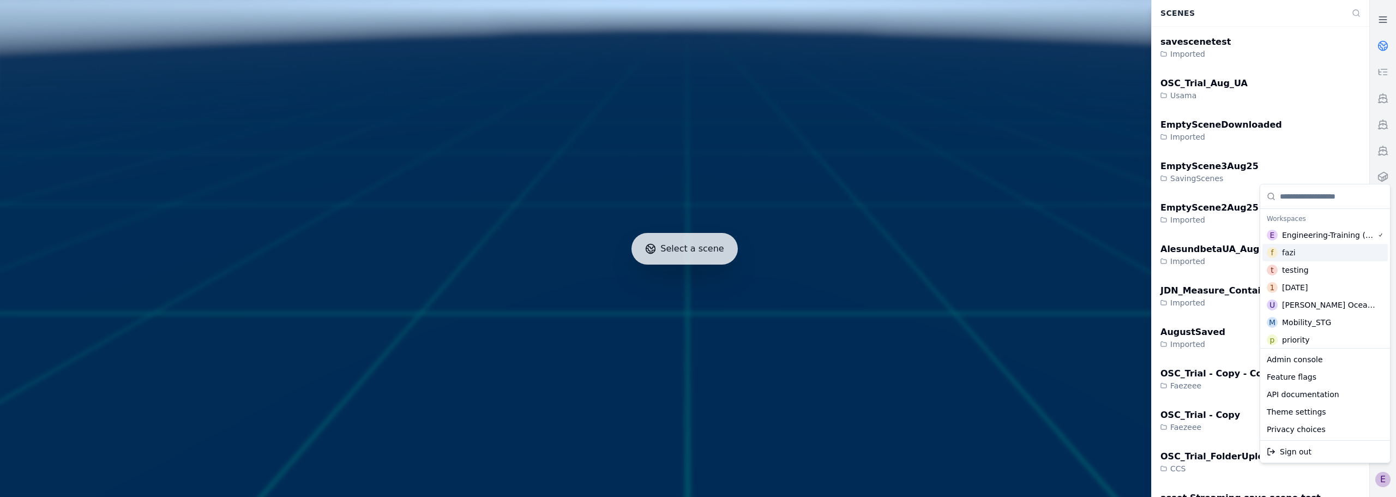
click at [1308, 255] on div "f fazi" at bounding box center [1325, 252] width 125 height 17
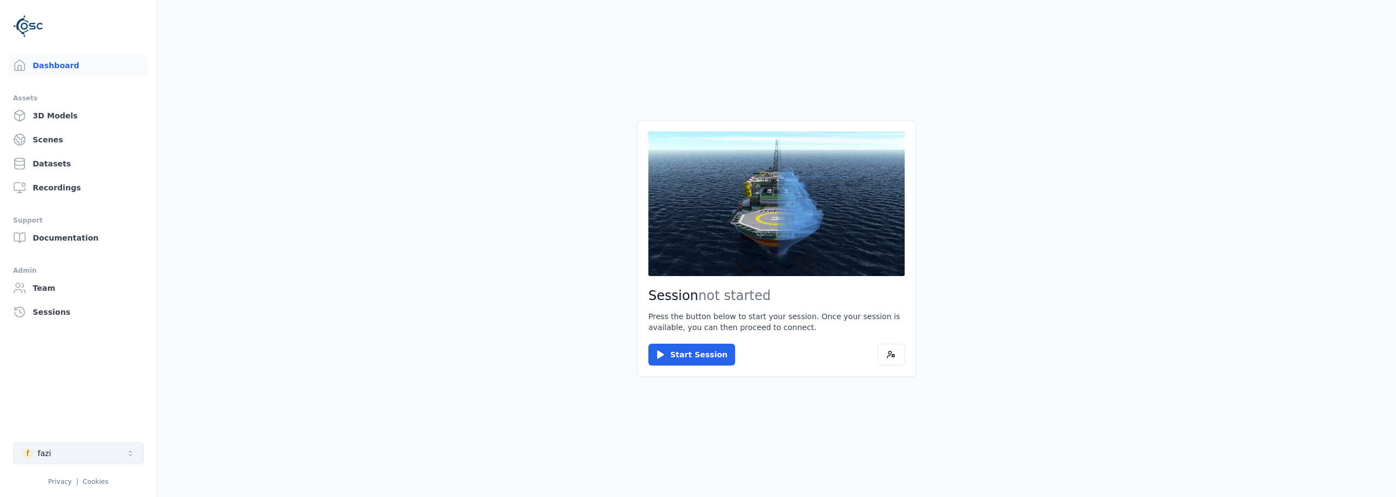
click at [106, 458] on button "f fazi" at bounding box center [78, 453] width 131 height 22
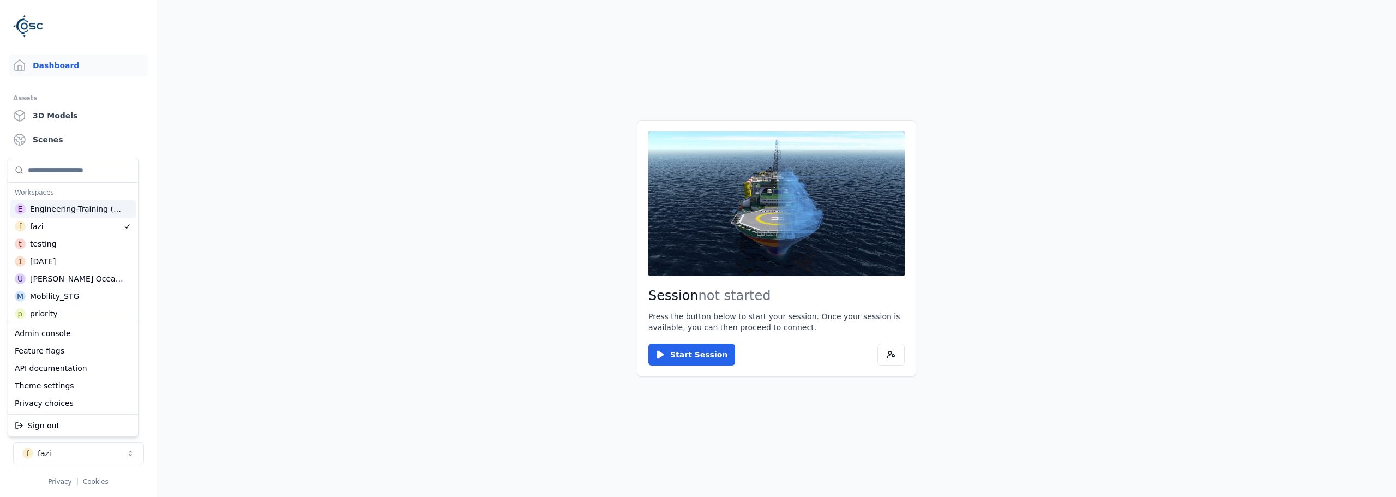
click at [75, 203] on div "Engineering-Training (SSO Staging)" at bounding box center [77, 208] width 95 height 11
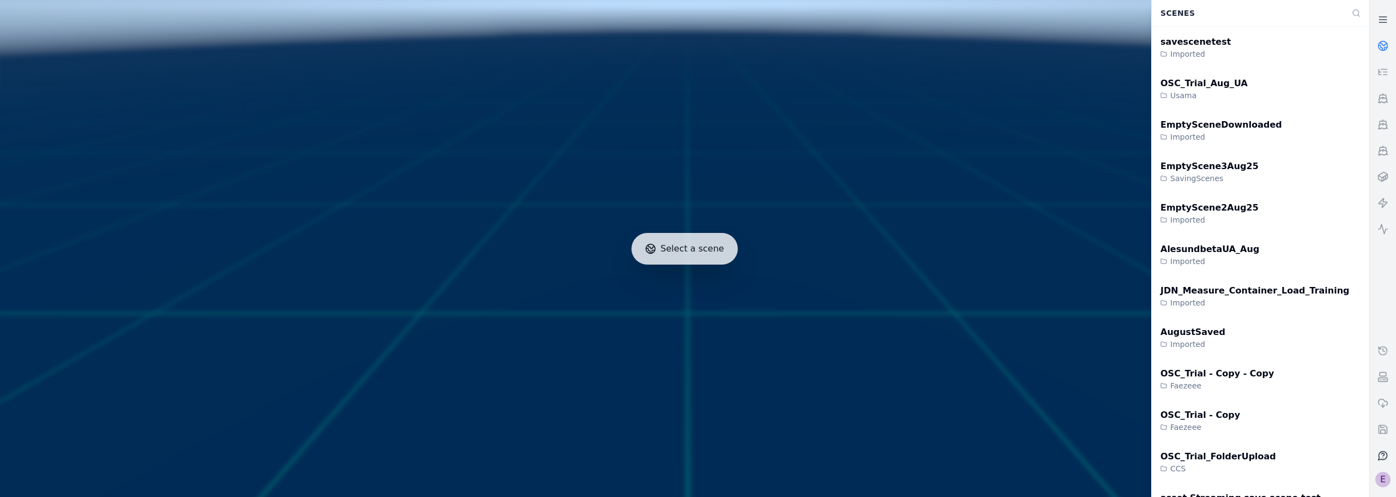
click at [1378, 481] on div "E" at bounding box center [1383, 479] width 15 height 15
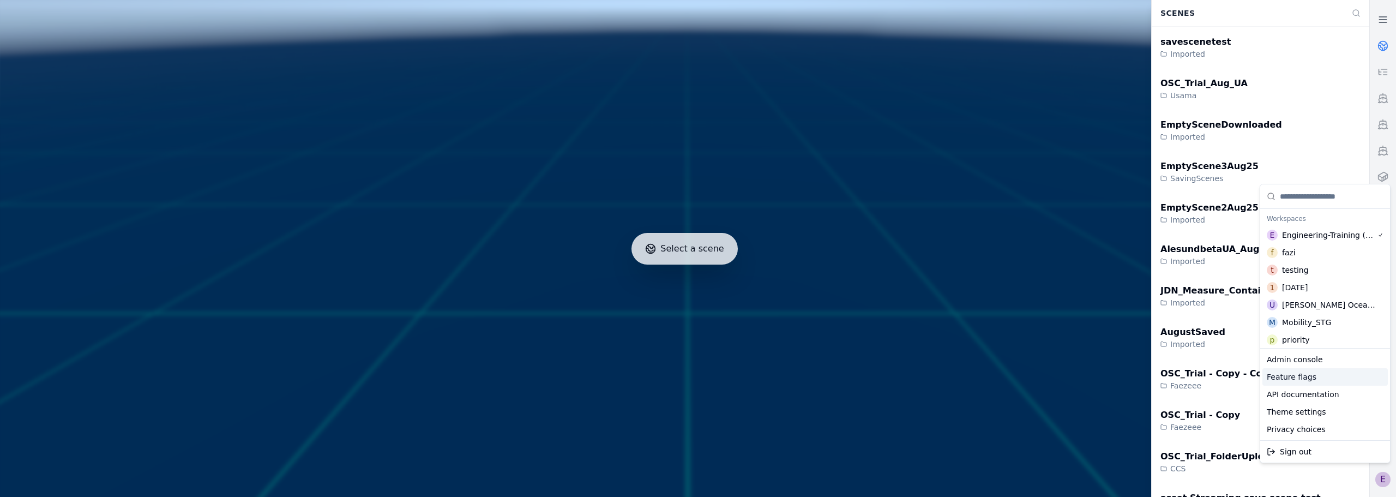
click at [1298, 380] on div "Feature flags" at bounding box center [1325, 376] width 125 height 17
select select "****"
select select "*****"
select select "****"
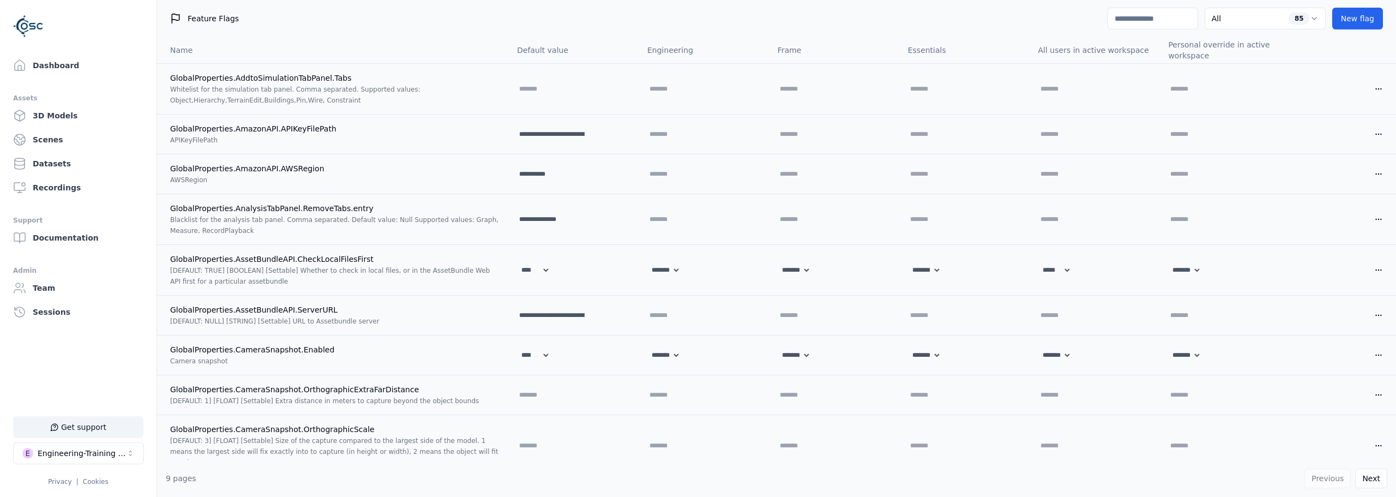
click at [1157, 21] on input at bounding box center [1153, 19] width 91 height 22
type input "**"
select select "****"
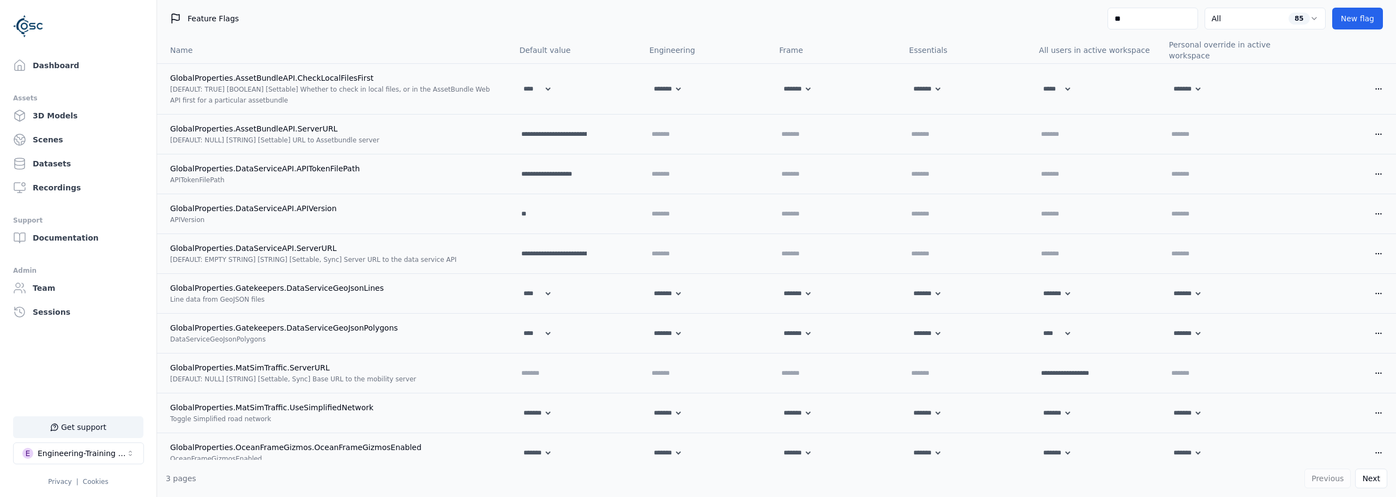
type input "***"
select select "****"
select select "*****"
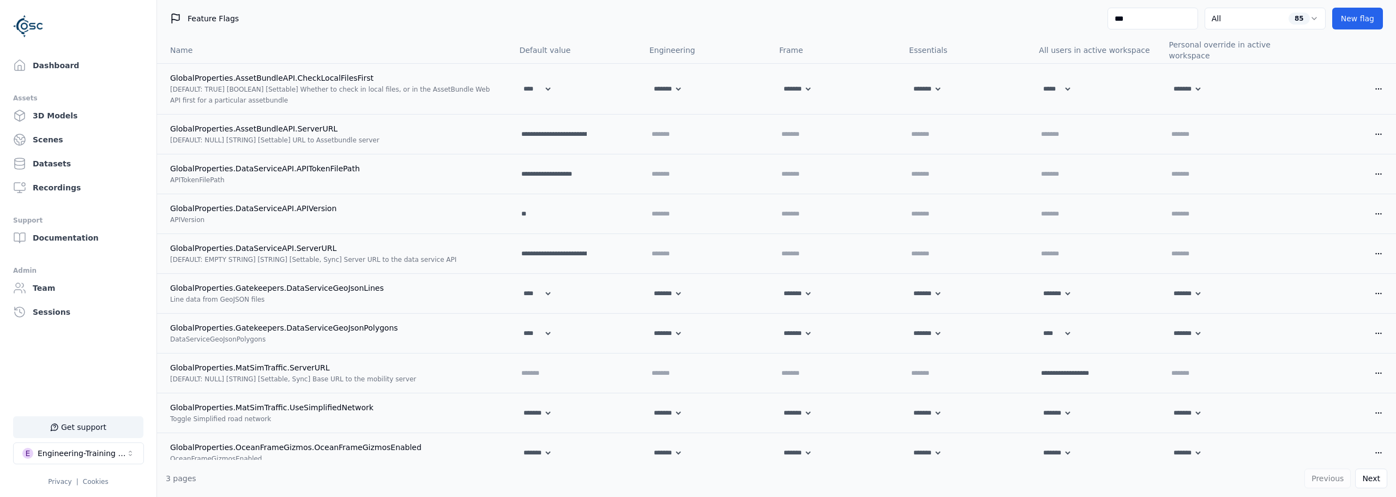
select select "****"
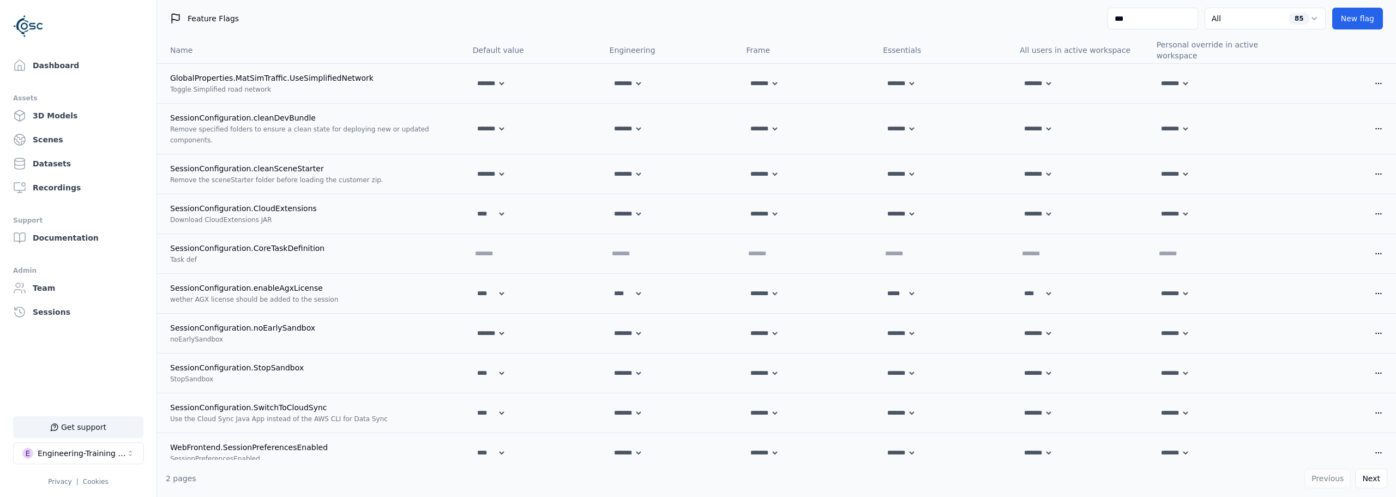
type input "****"
select select "****"
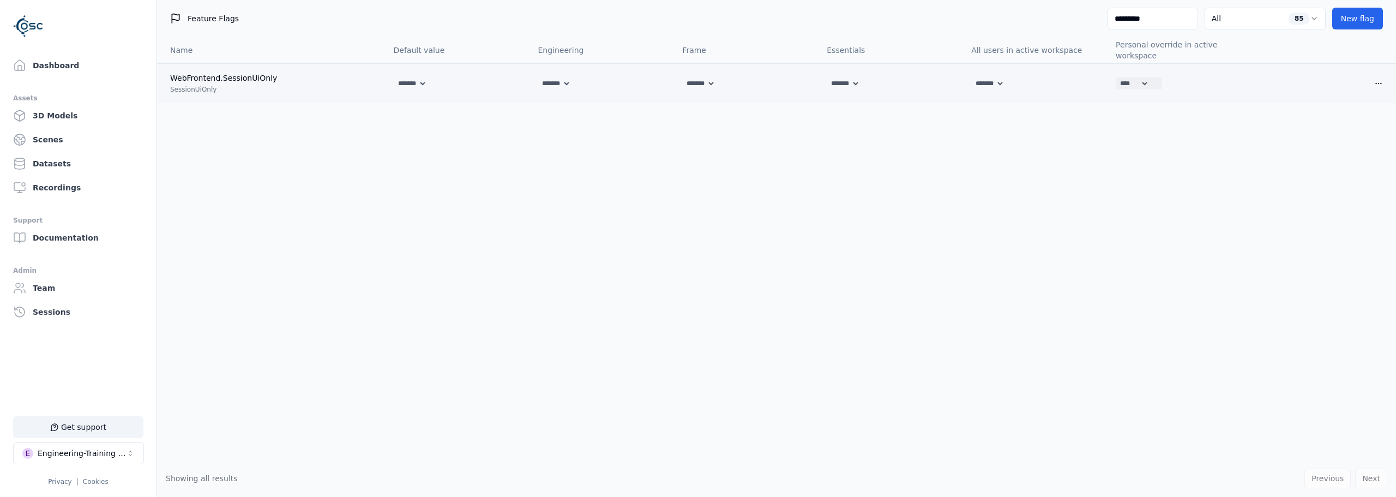
type input "*********"
click at [1142, 85] on select "******* **** *****" at bounding box center [1132, 83] width 33 height 12
select select
click at [1116, 77] on select "******* **** *****" at bounding box center [1132, 83] width 33 height 12
click at [1156, 83] on icon at bounding box center [1156, 83] width 9 height 9
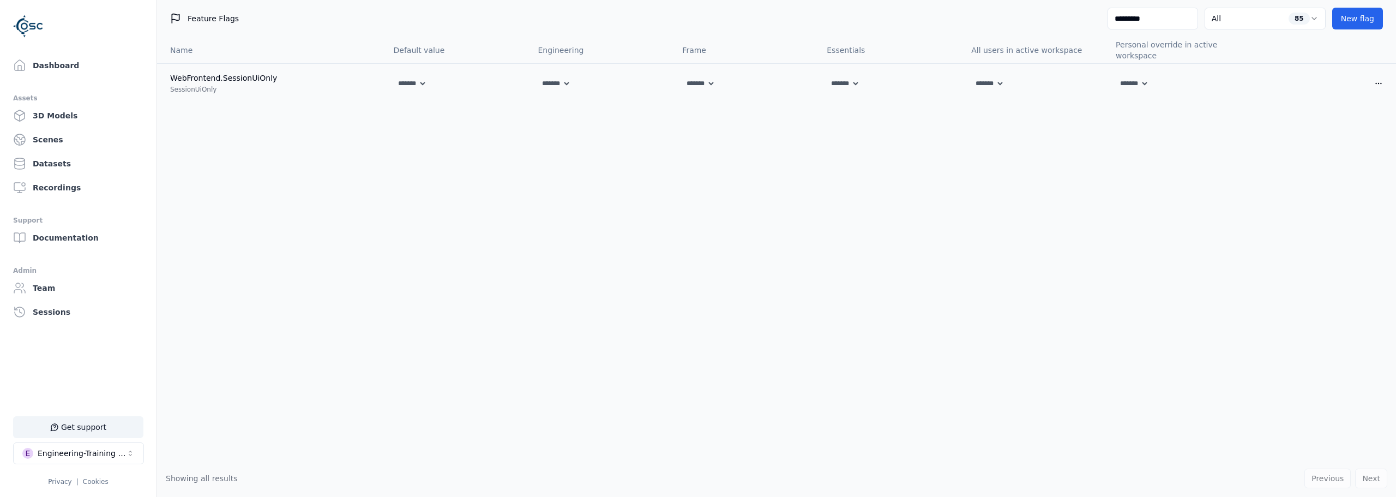
click at [997, 205] on div "Name Default value Engineering Frame Essentials All users in active workspace P…" at bounding box center [776, 248] width 1239 height 423
click at [31, 62] on link "Dashboard" at bounding box center [78, 66] width 139 height 22
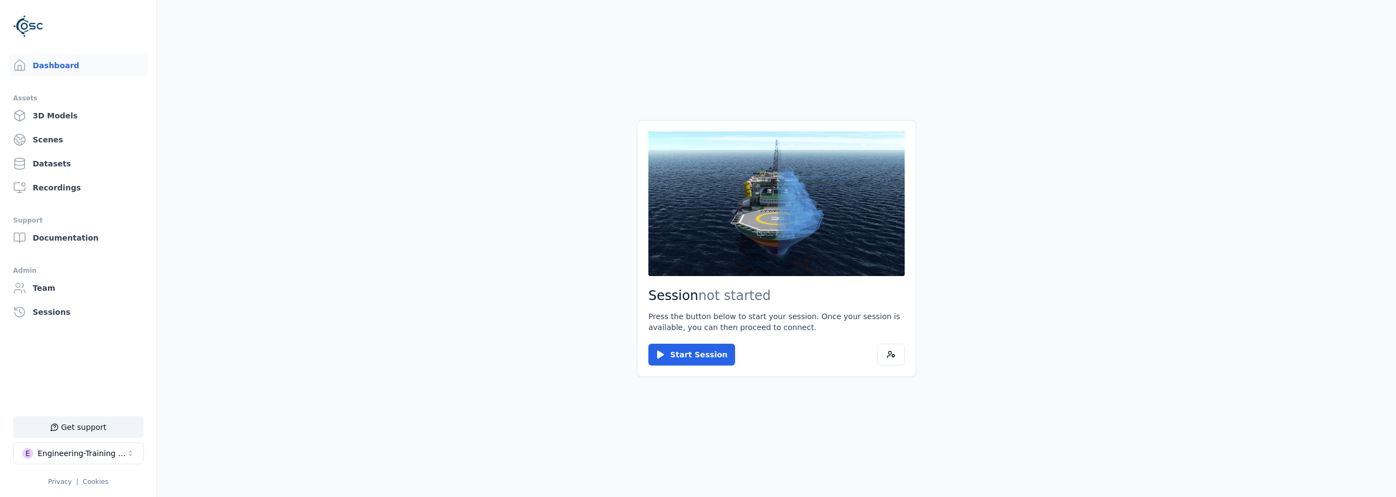
click at [200, 413] on main "Session not started Press the button below to start your session. Once your ses…" at bounding box center [776, 248] width 1239 height 497
click at [387, 376] on main "Session not started Press the button below to start your session. Once your ses…" at bounding box center [776, 248] width 1239 height 497
click at [680, 358] on button "Start Session" at bounding box center [692, 355] width 87 height 22
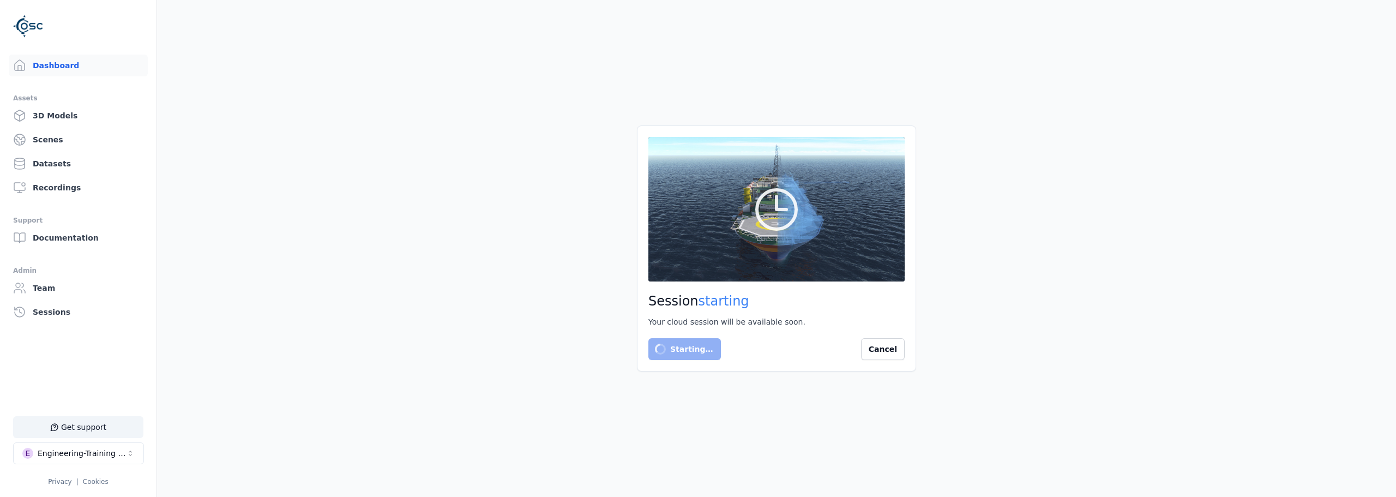
click at [347, 345] on main "Session starting Your cloud session will be available soon. Starting… Cancel" at bounding box center [776, 248] width 1239 height 497
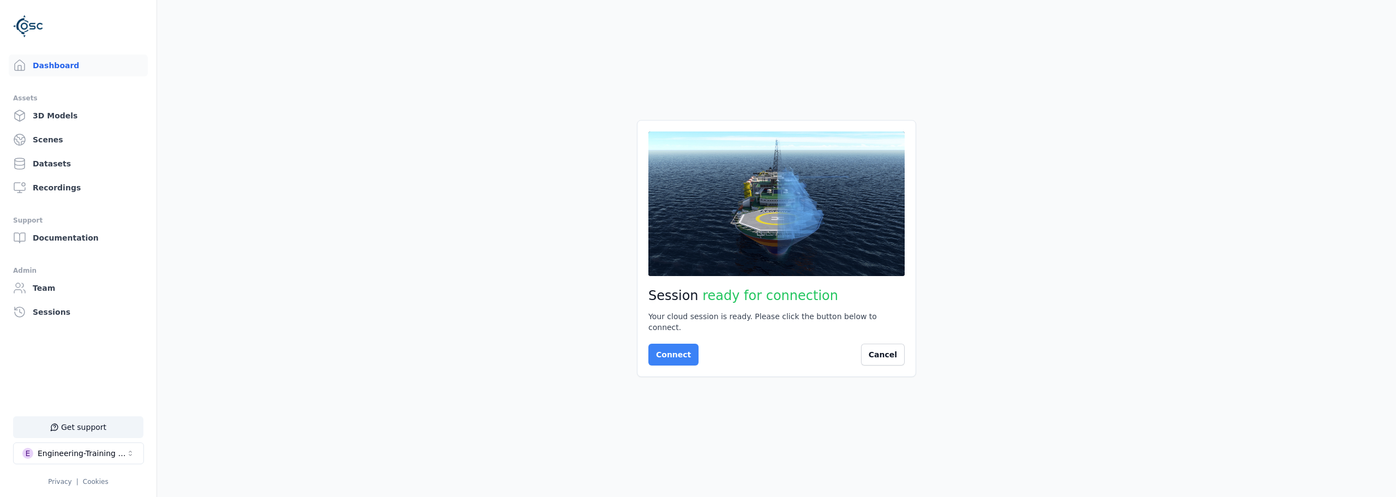
click at [658, 350] on button "Connect" at bounding box center [674, 355] width 50 height 22
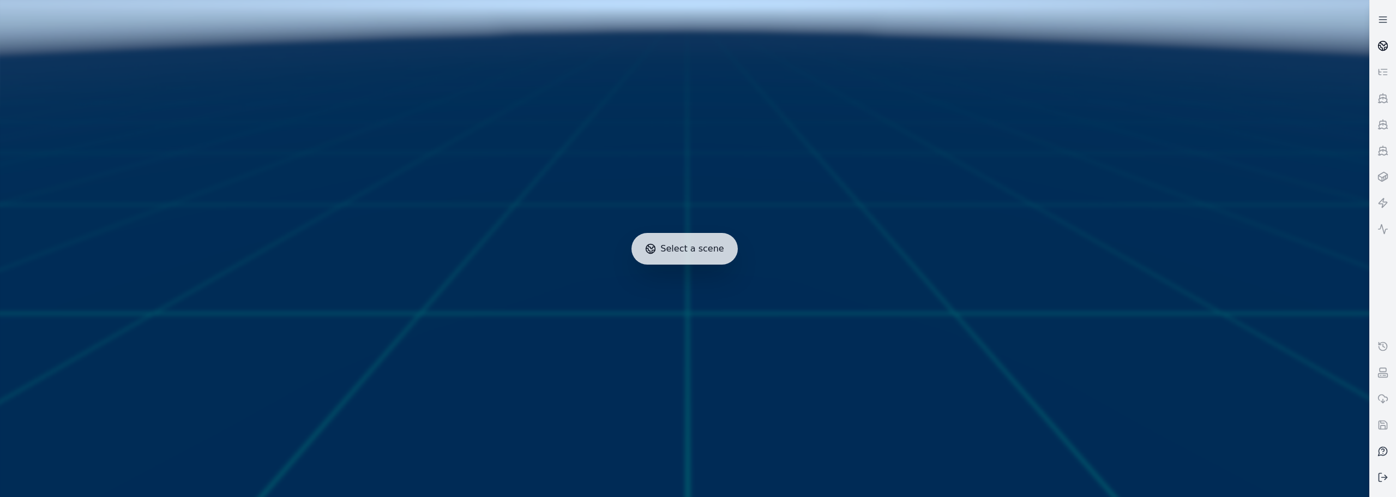
click at [1380, 47] on circle at bounding box center [1383, 45] width 9 height 9
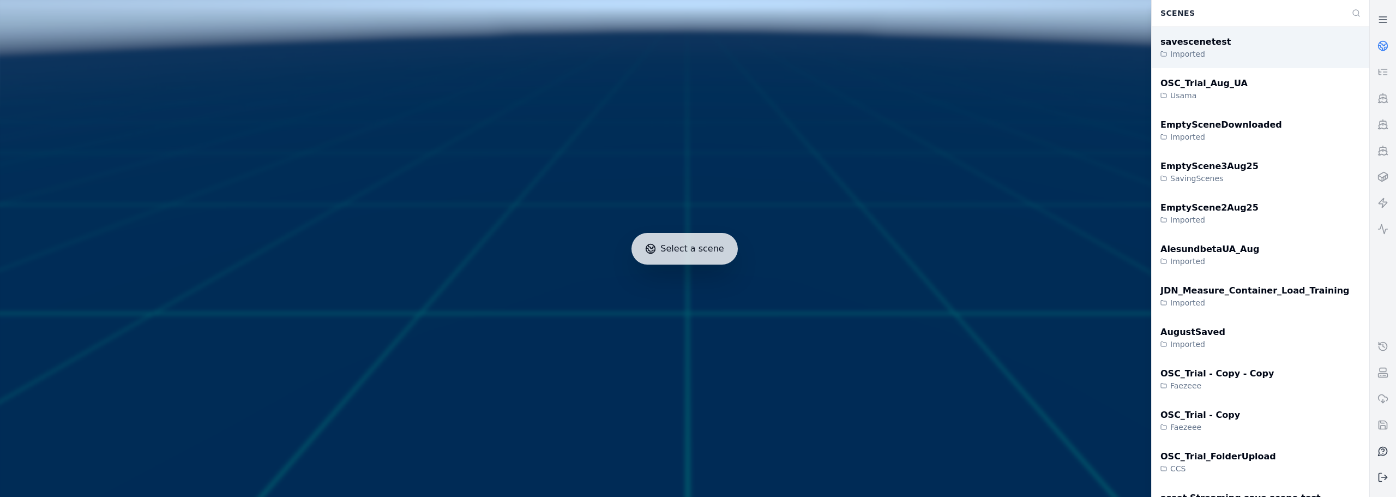
click at [1263, 55] on div "savescenetest Imported" at bounding box center [1261, 47] width 218 height 41
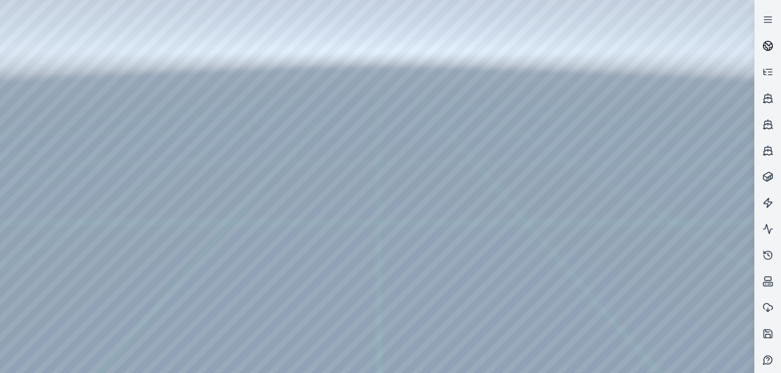
click at [767, 43] on icon at bounding box center [767, 45] width 11 height 11
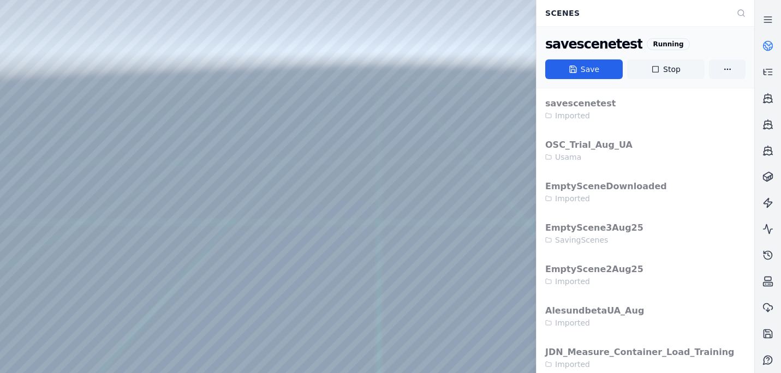
click at [658, 70] on icon at bounding box center [655, 69] width 9 height 9
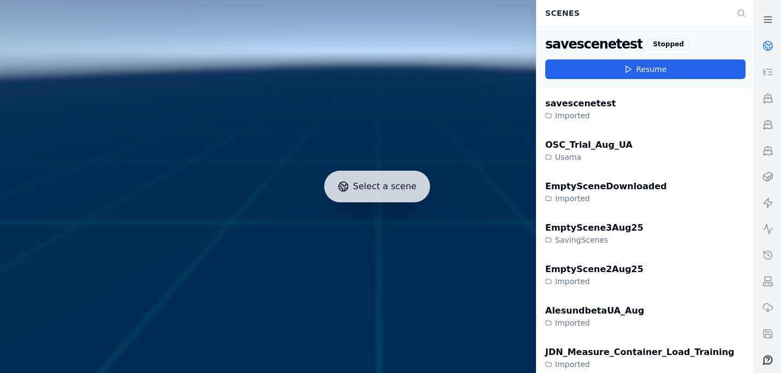
click at [765, 357] on icon at bounding box center [767, 360] width 9 height 9
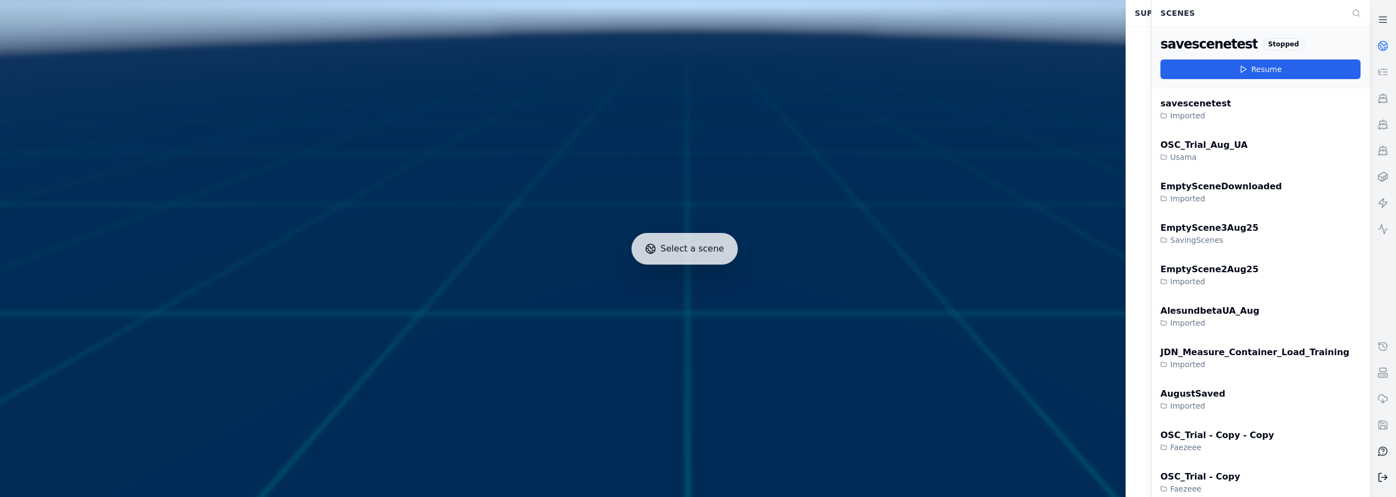
click at [1386, 478] on icon at bounding box center [1383, 477] width 11 height 11
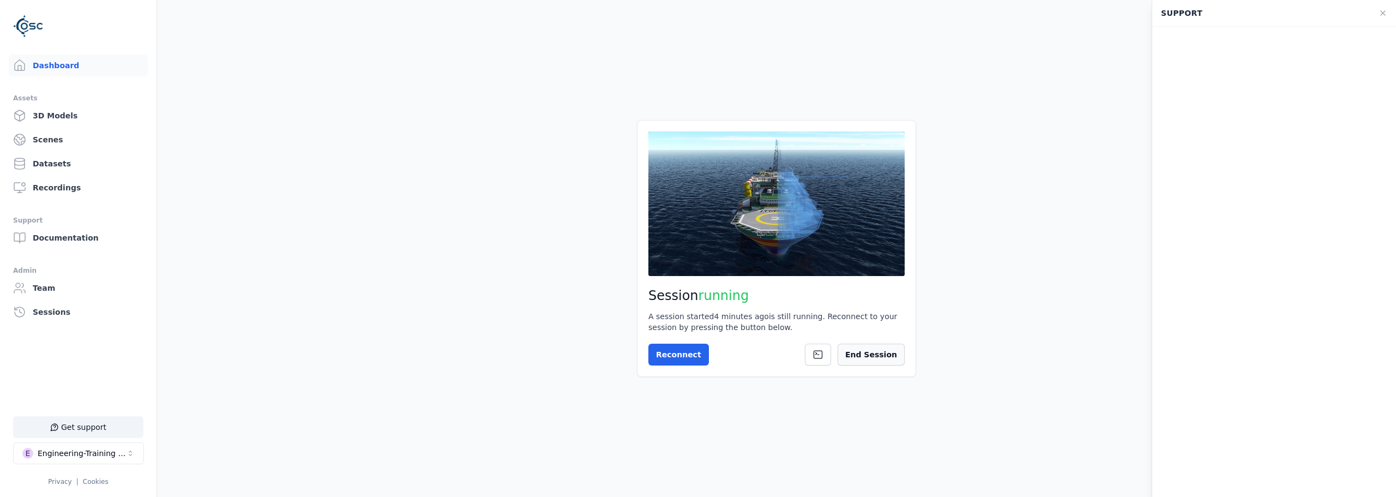
click at [874, 352] on button "End Session" at bounding box center [871, 355] width 67 height 22
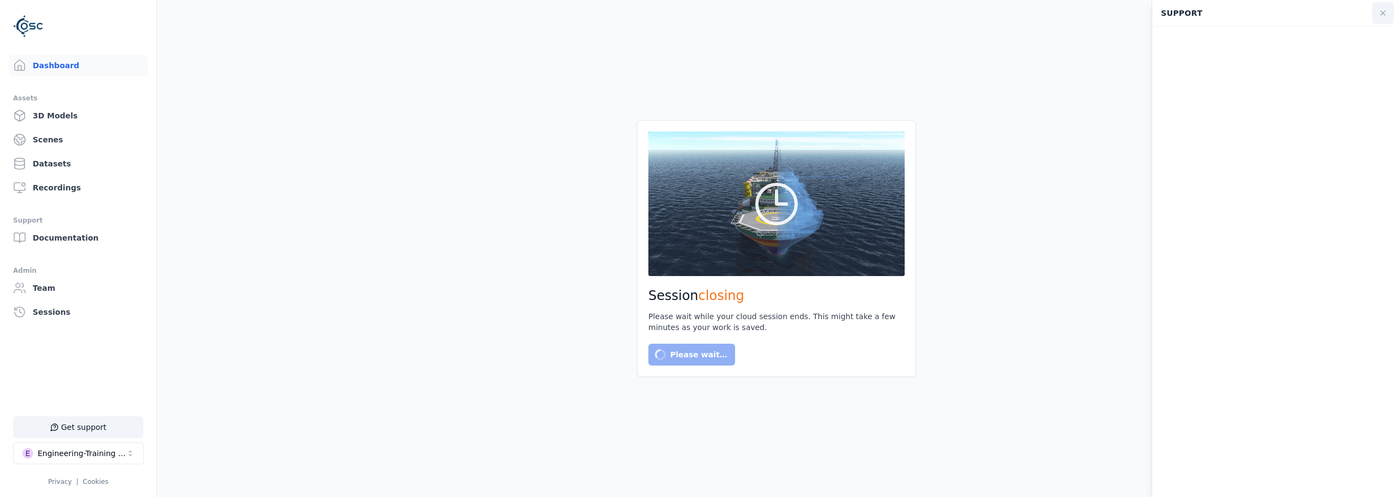
click at [1381, 13] on icon at bounding box center [1383, 13] width 9 height 9
